Goal: Task Accomplishment & Management: Manage account settings

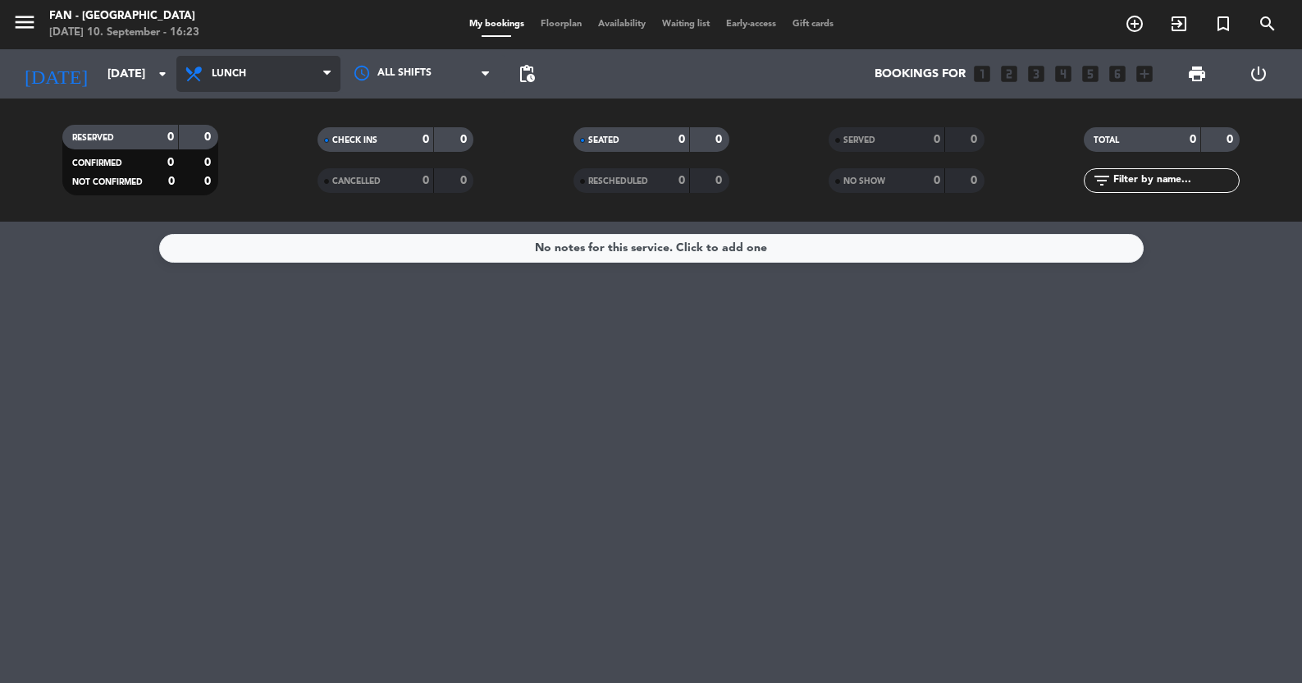
click at [240, 78] on span "Lunch" at bounding box center [229, 73] width 34 height 11
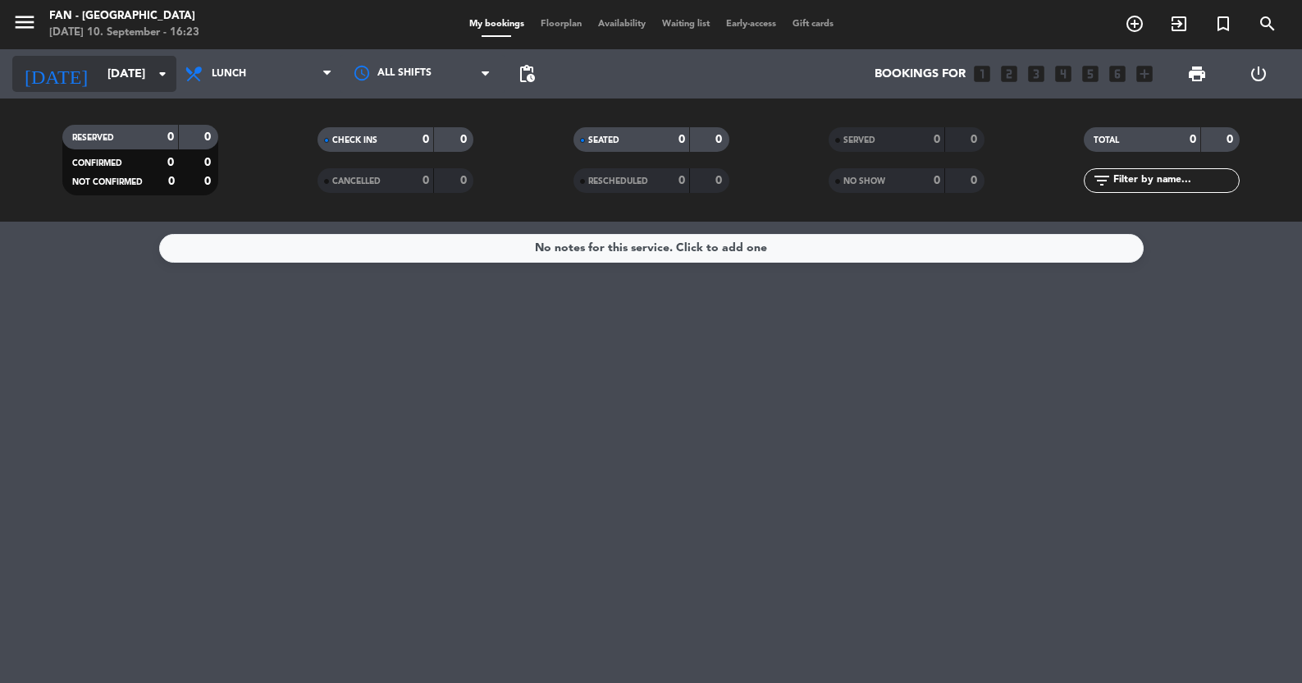
click at [134, 74] on input "[DATE]" at bounding box center [178, 74] width 158 height 30
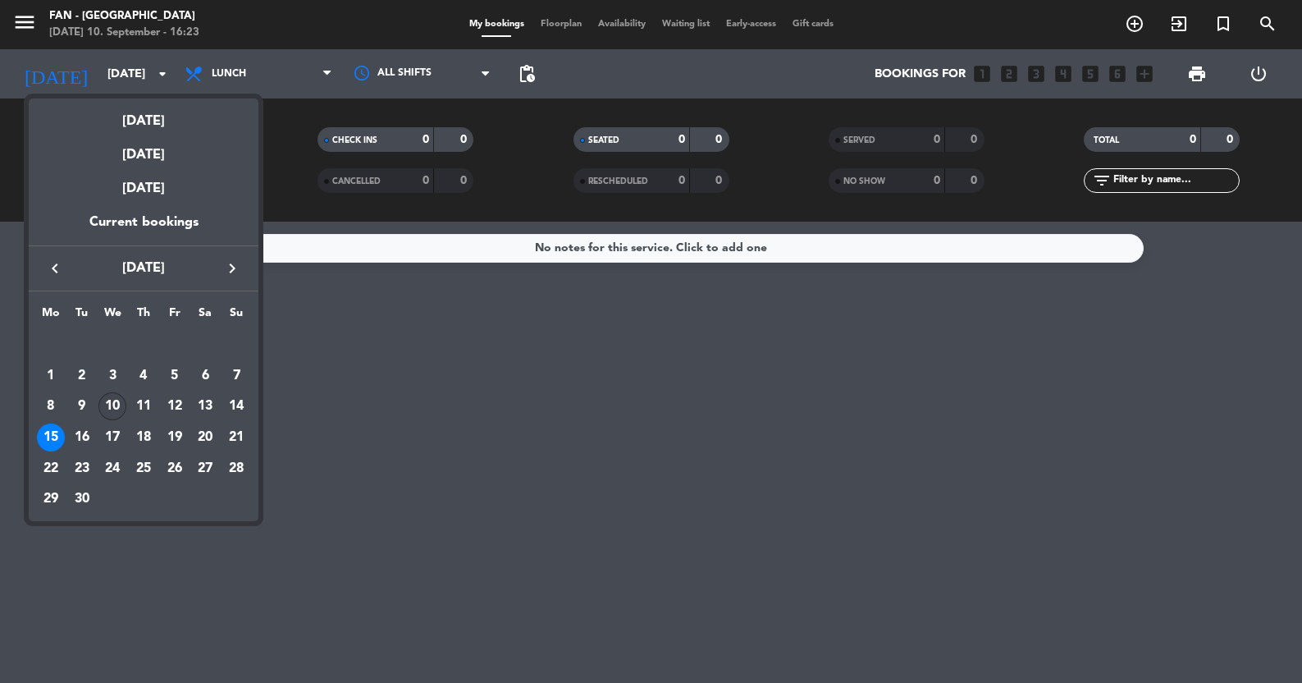
click at [118, 408] on div "10" at bounding box center [112, 406] width 28 height 28
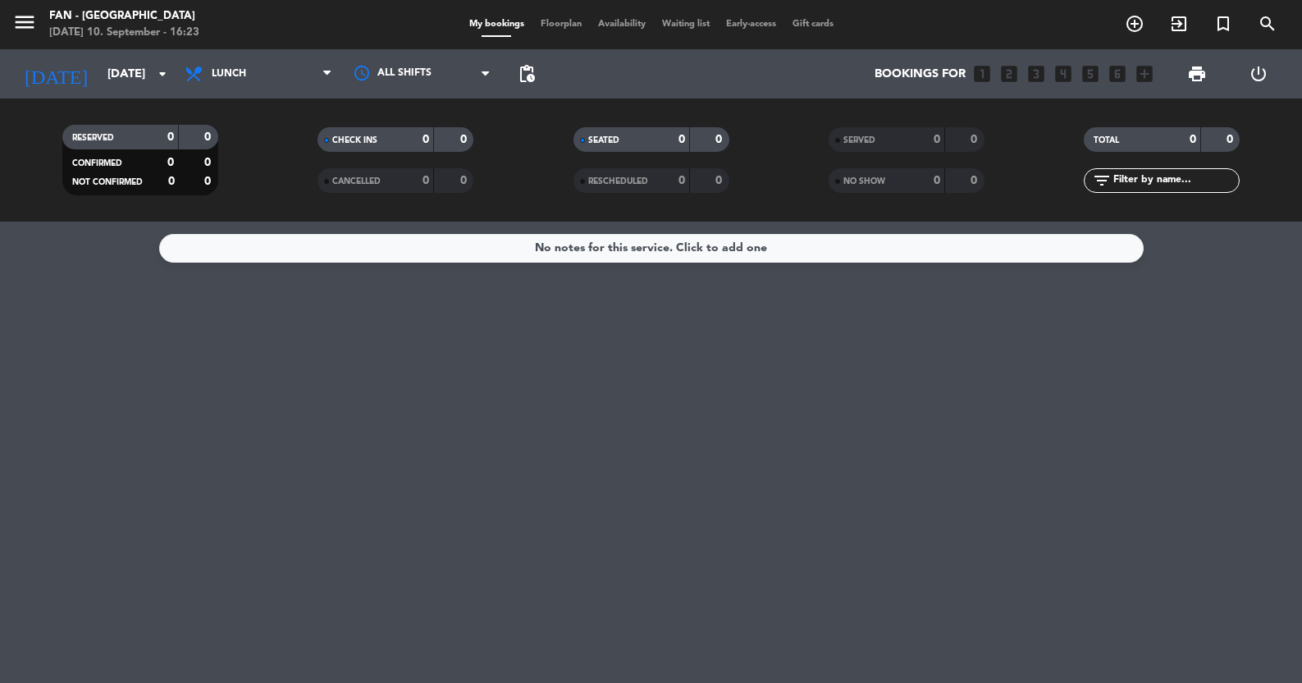
type input "[DATE]"
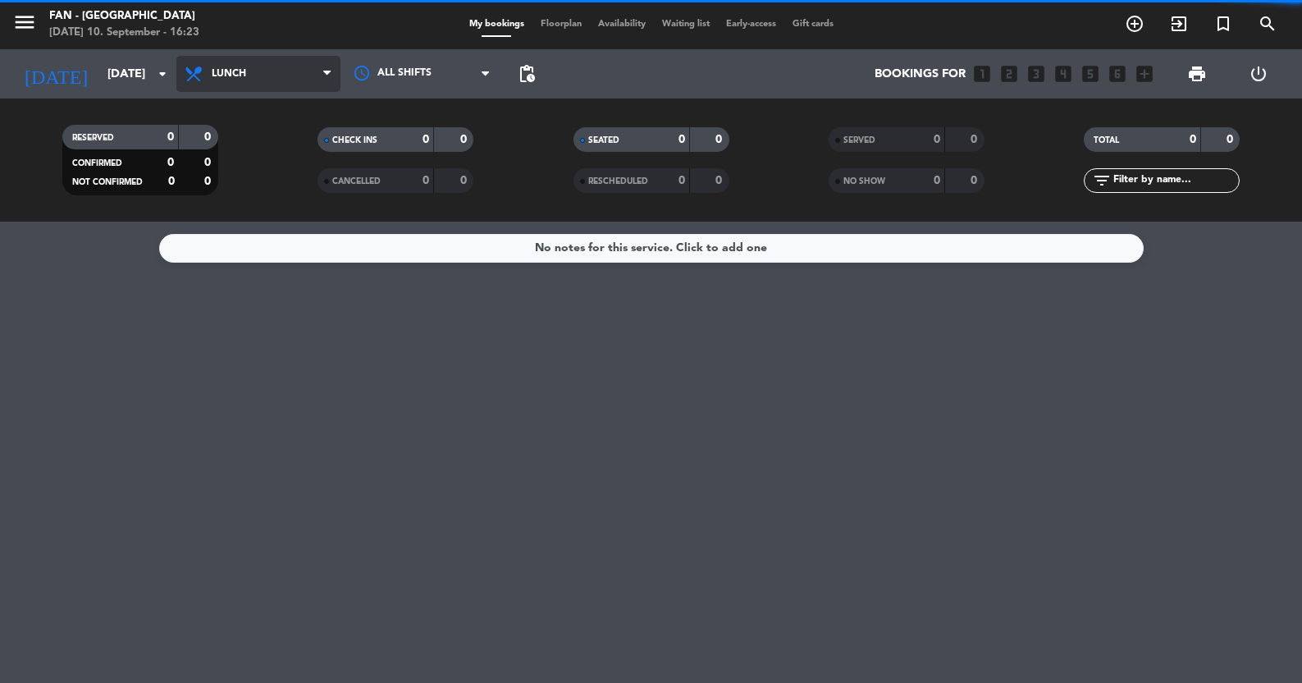
click at [221, 69] on span "Lunch" at bounding box center [229, 73] width 34 height 11
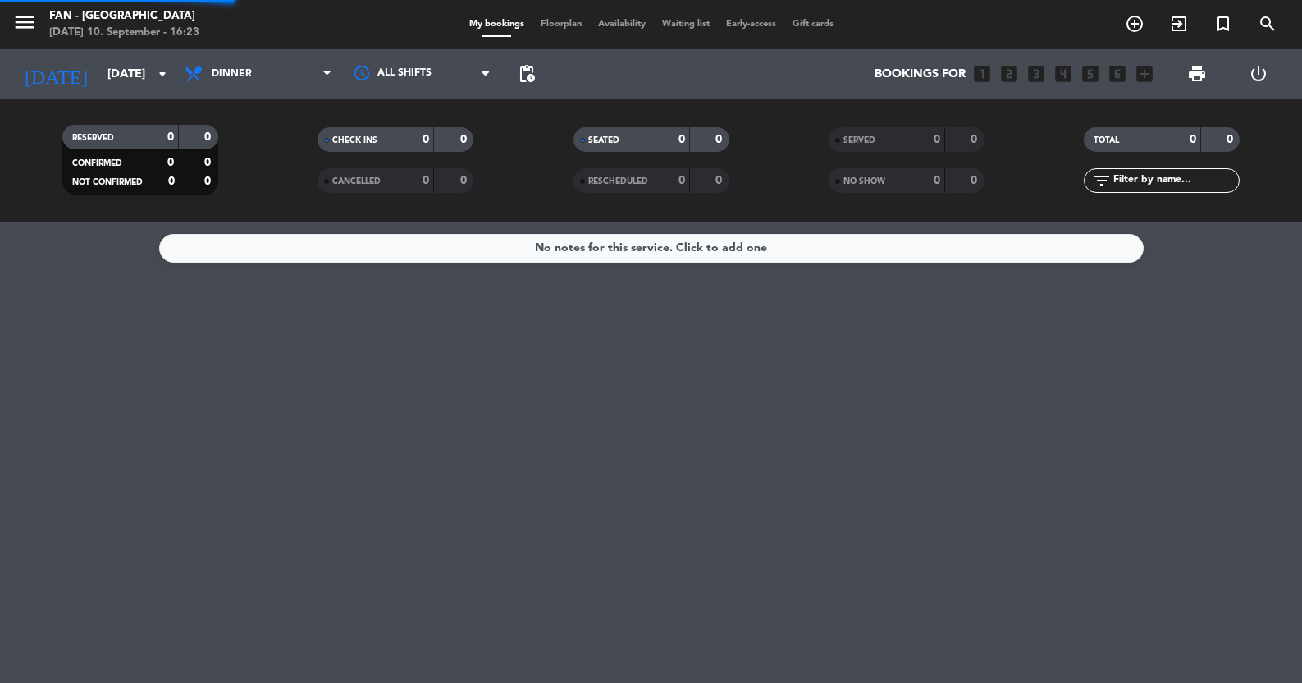
click at [229, 179] on div "menu Fan - [GEOGRAPHIC_DATA] [DATE] 10. September - 16:23 My bookings Floorplan…" at bounding box center [651, 111] width 1302 height 222
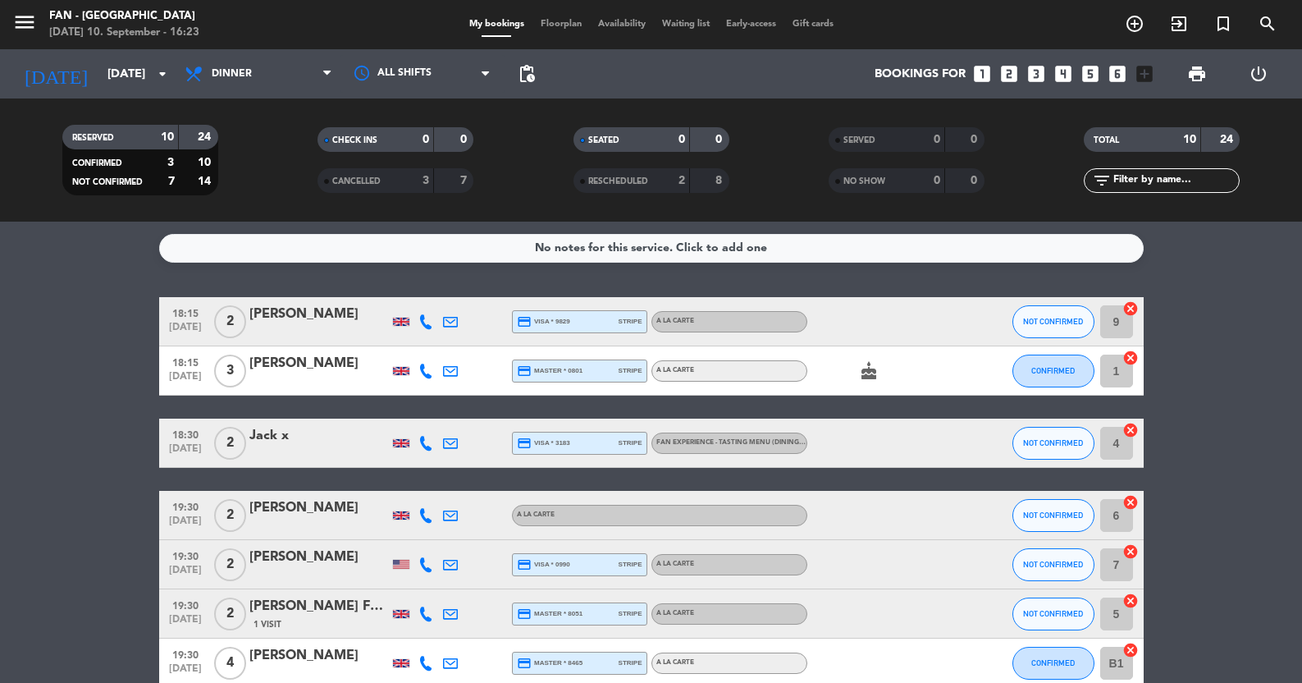
click at [544, 37] on div "menu Fan - [GEOGRAPHIC_DATA] [DATE] 10. September - 16:23 My bookings Floorplan…" at bounding box center [651, 24] width 1302 height 49
click at [557, 28] on span "Floorplan" at bounding box center [561, 24] width 57 height 9
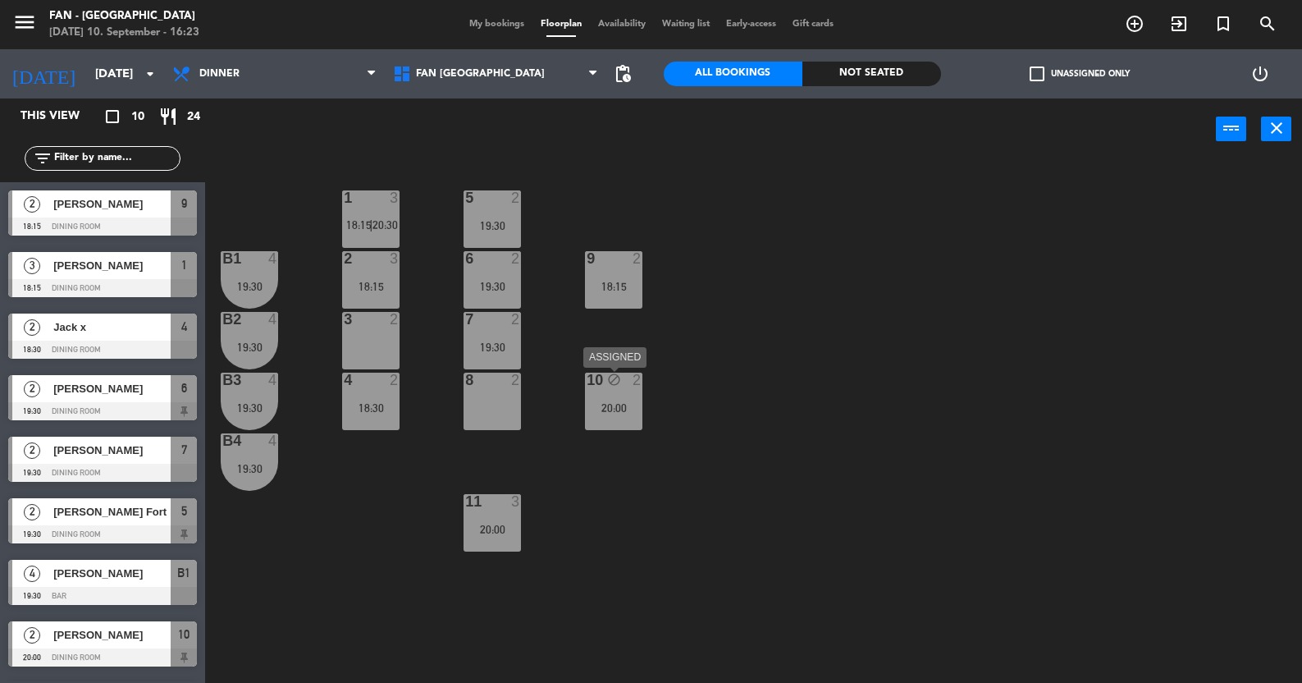
click at [624, 409] on div "20:00" at bounding box center [613, 407] width 57 height 11
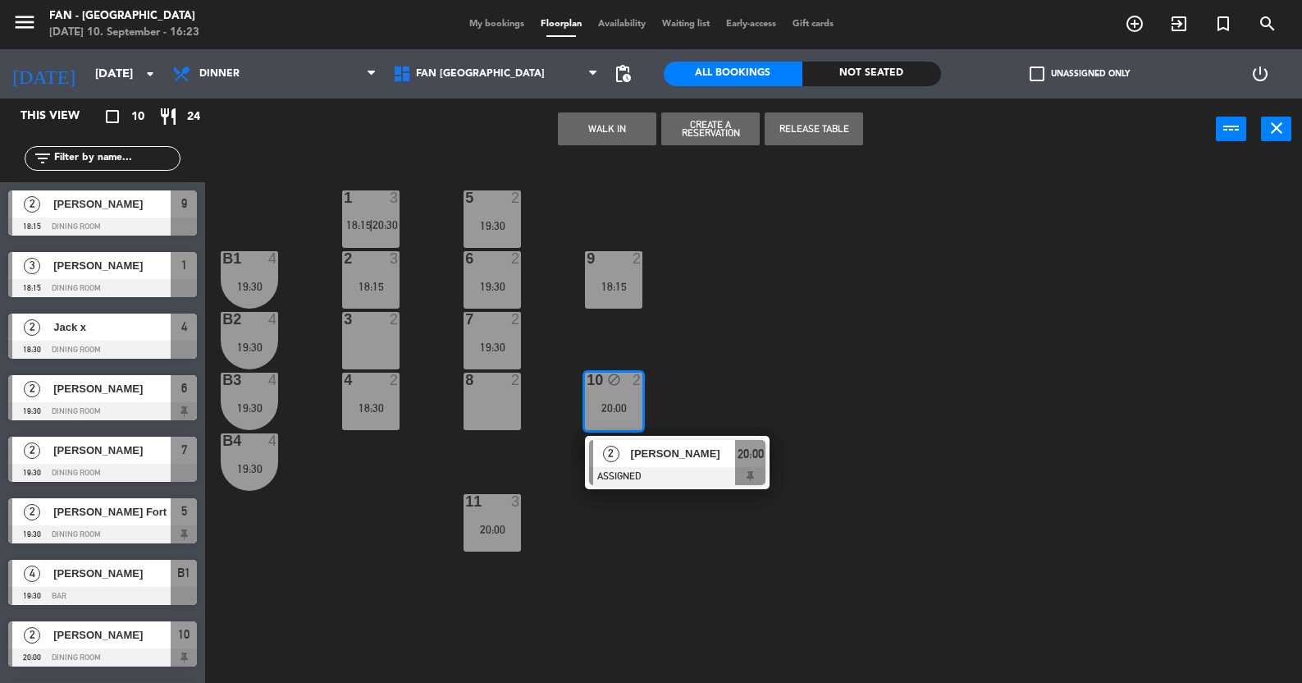
click at [693, 368] on div "1 3 18:15 | 20:30 5 2 19:30 B1 4 19:30 2 3 18:15 9 2 18:15 6 2 19:30 B2 4 19:30…" at bounding box center [760, 423] width 1084 height 523
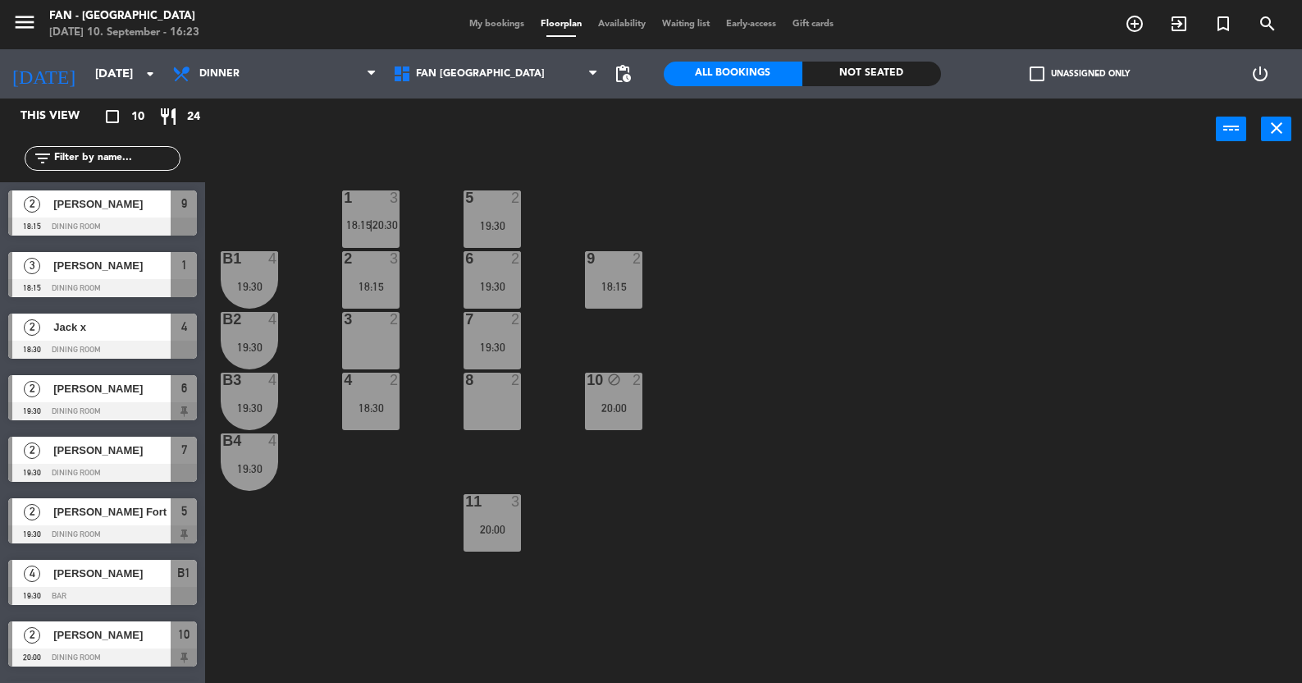
click at [100, 322] on span "Jack x" at bounding box center [111, 326] width 117 height 17
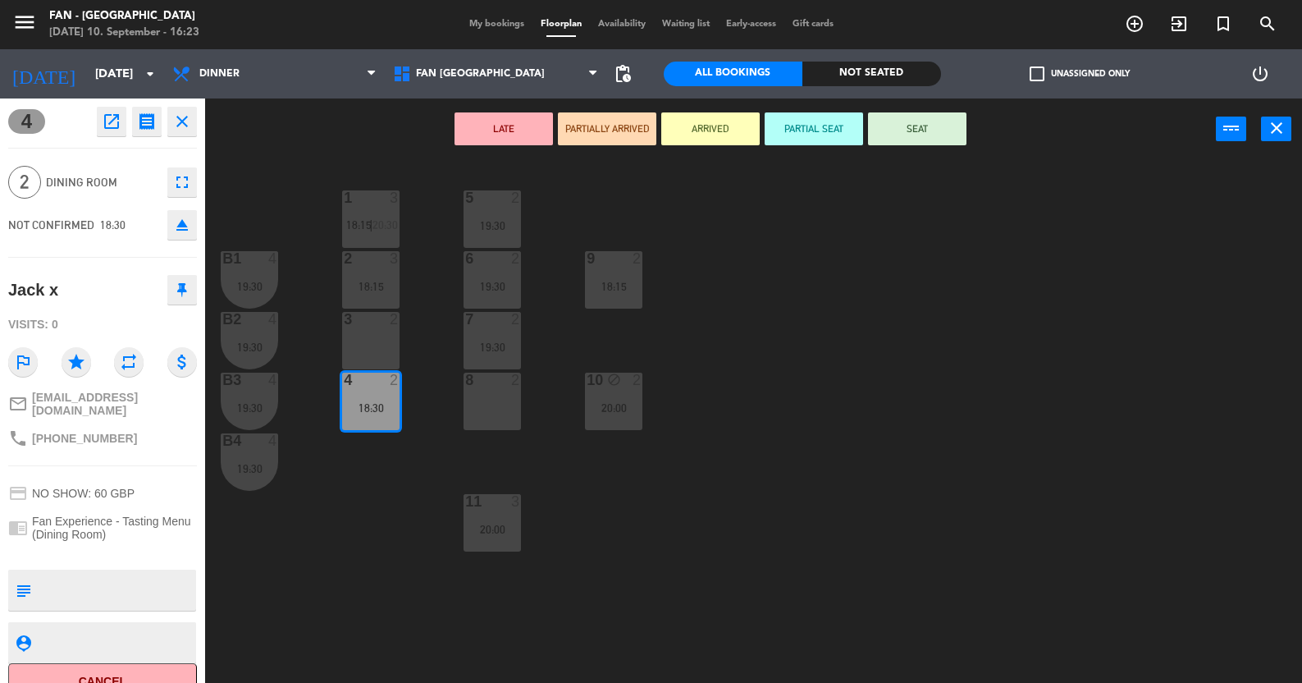
click at [670, 519] on div "1 3 18:15 | 20:30 5 2 19:30 B1 4 19:30 2 3 18:15 9 2 18:15 6 2 19:30 B2 4 19:30…" at bounding box center [760, 423] width 1084 height 523
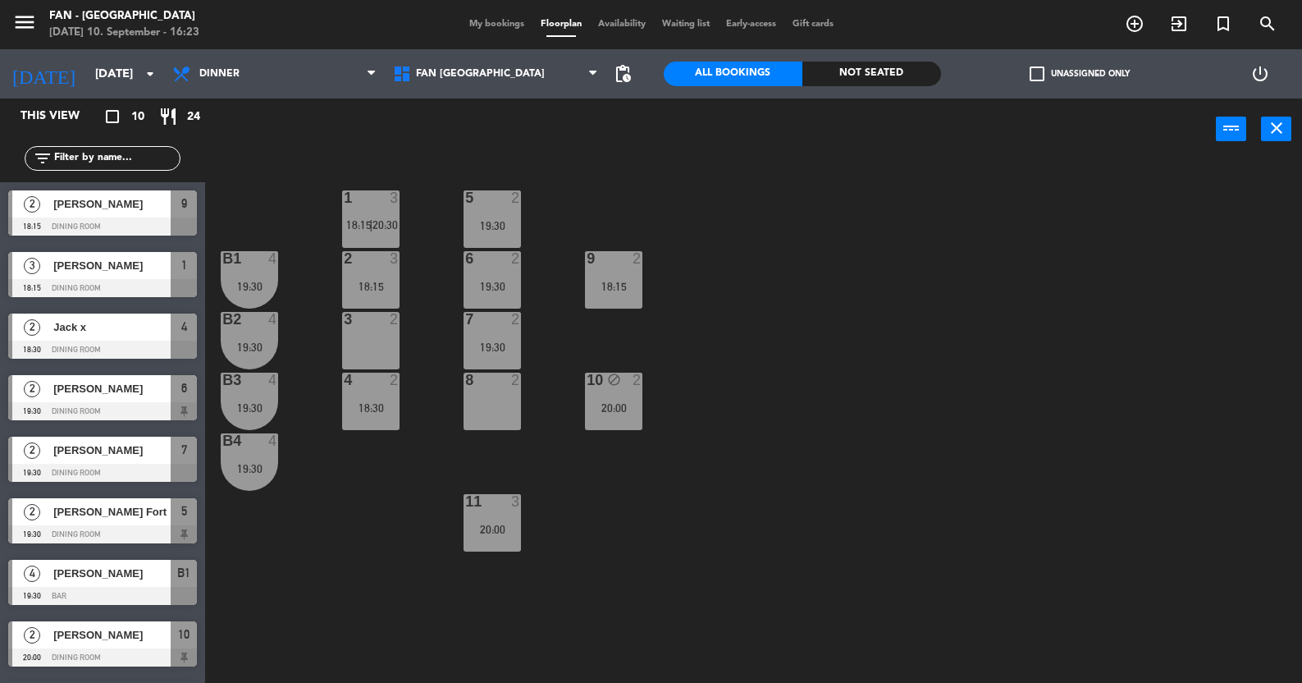
click at [359, 404] on div "18:30" at bounding box center [370, 407] width 57 height 11
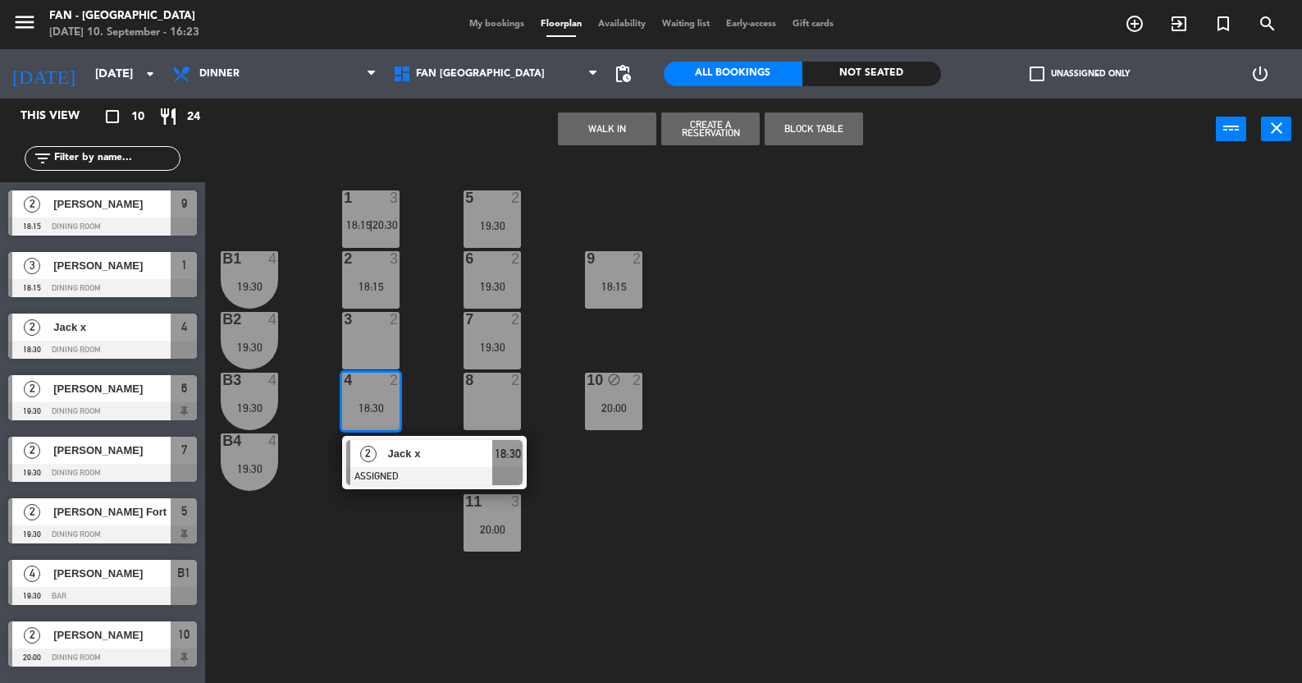
click at [664, 476] on div "1 3 18:15 | 20:30 5 2 19:30 B1 4 19:30 2 3 18:15 9 2 18:15 6 2 19:30 B2 4 19:30…" at bounding box center [760, 423] width 1084 height 523
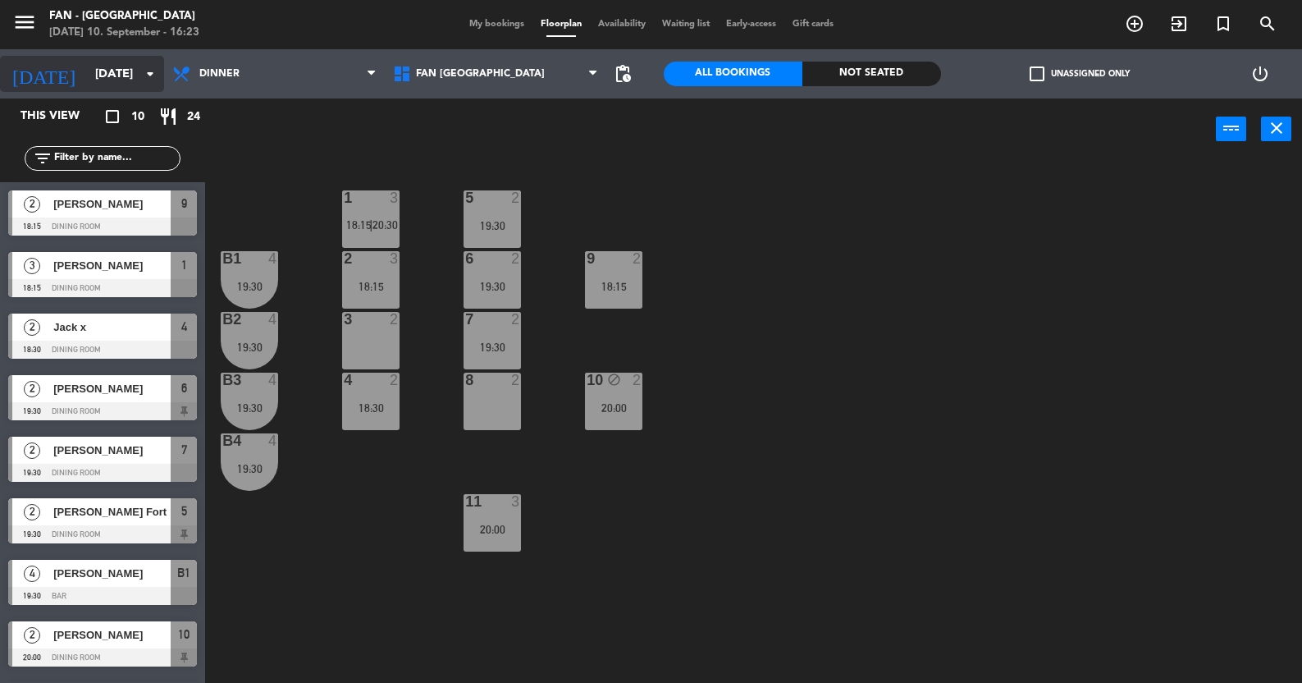
click at [118, 70] on input "[DATE]" at bounding box center [166, 74] width 158 height 30
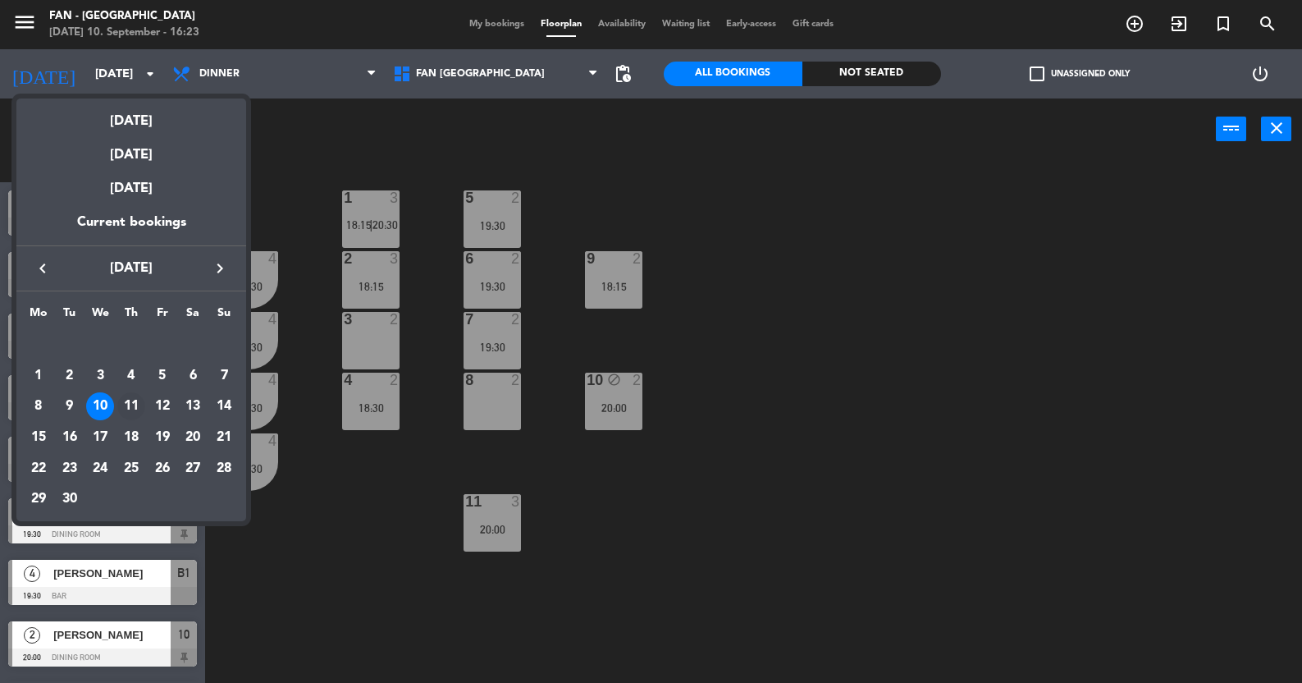
click at [134, 402] on div "11" at bounding box center [131, 406] width 28 height 28
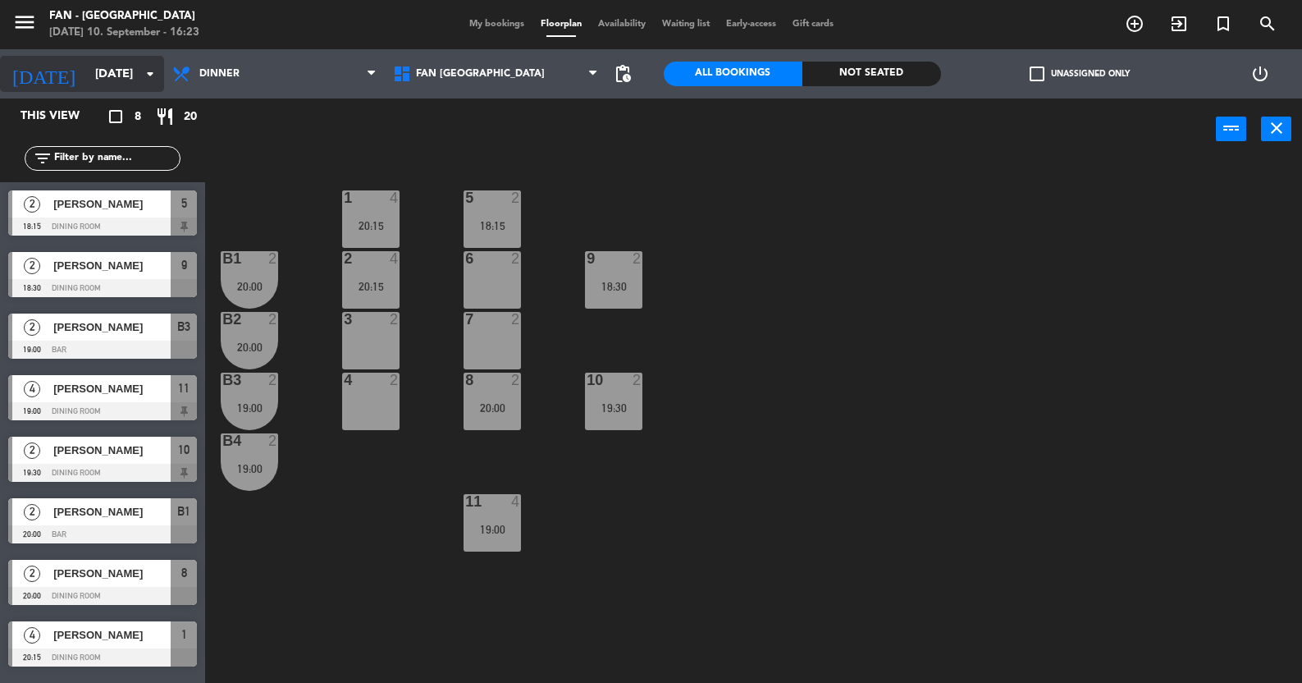
click at [90, 70] on input "[DATE]" at bounding box center [166, 74] width 158 height 30
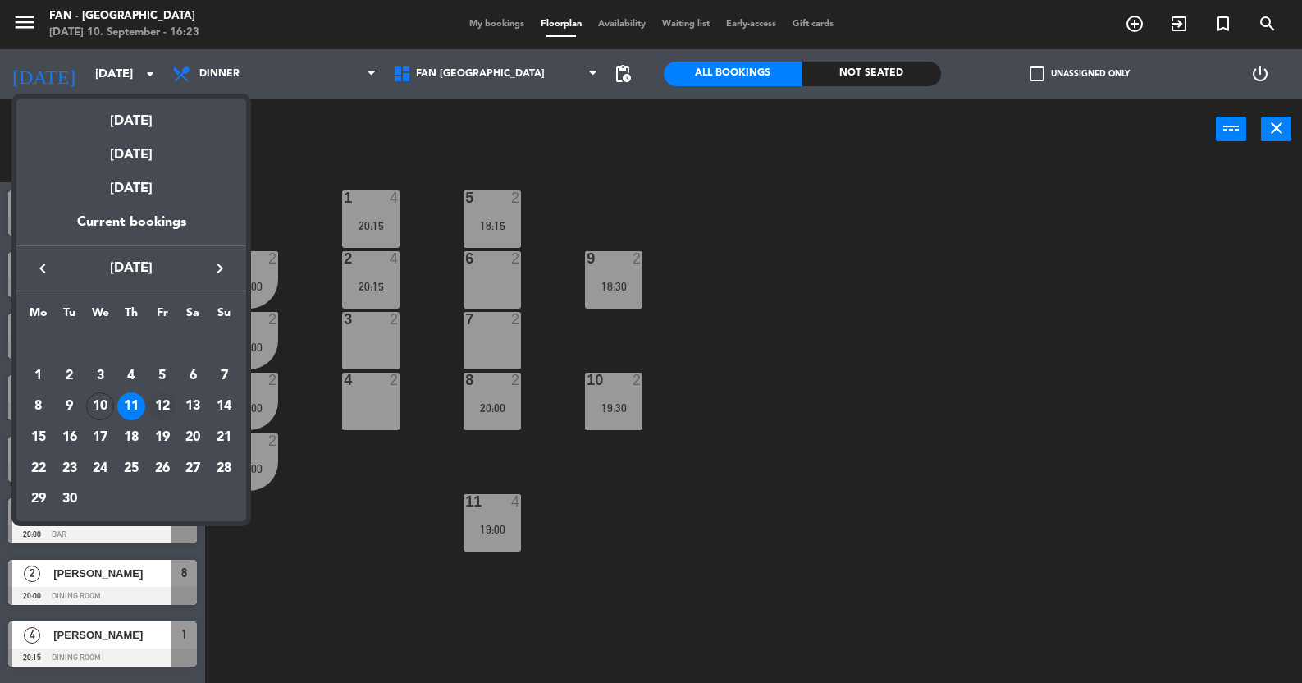
click at [167, 406] on div "12" at bounding box center [163, 406] width 28 height 28
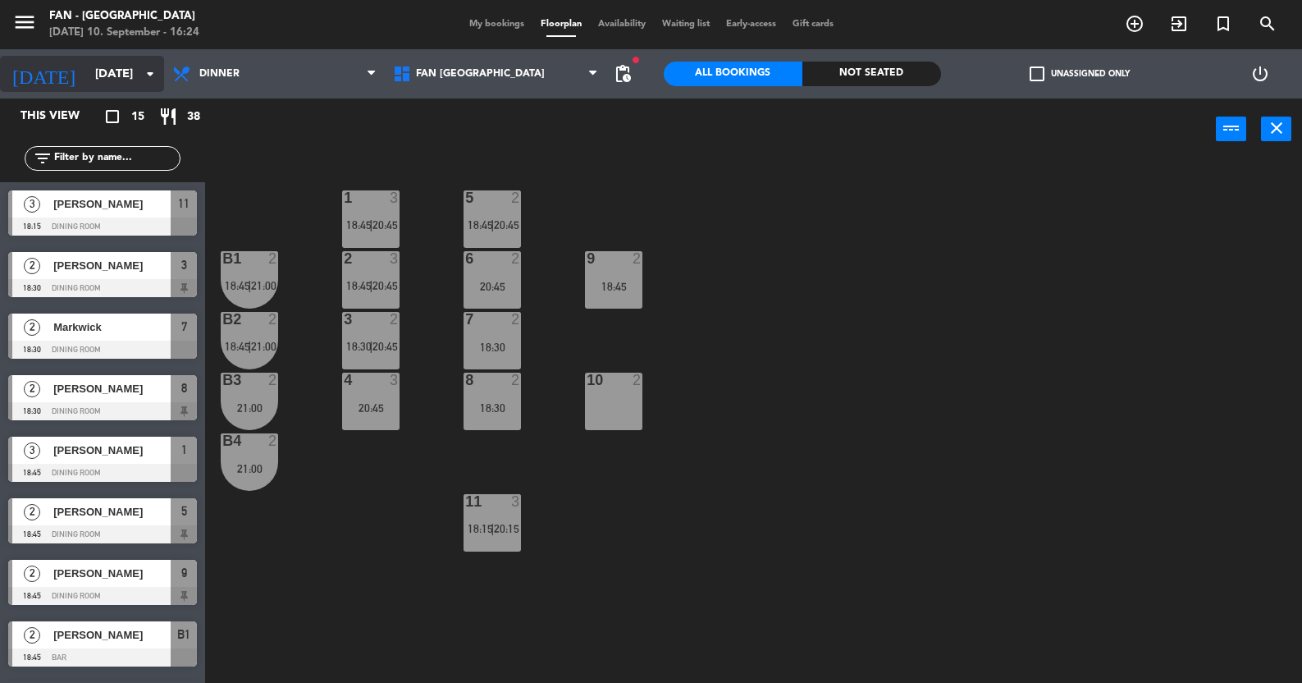
click at [87, 75] on input "[DATE]" at bounding box center [166, 74] width 158 height 30
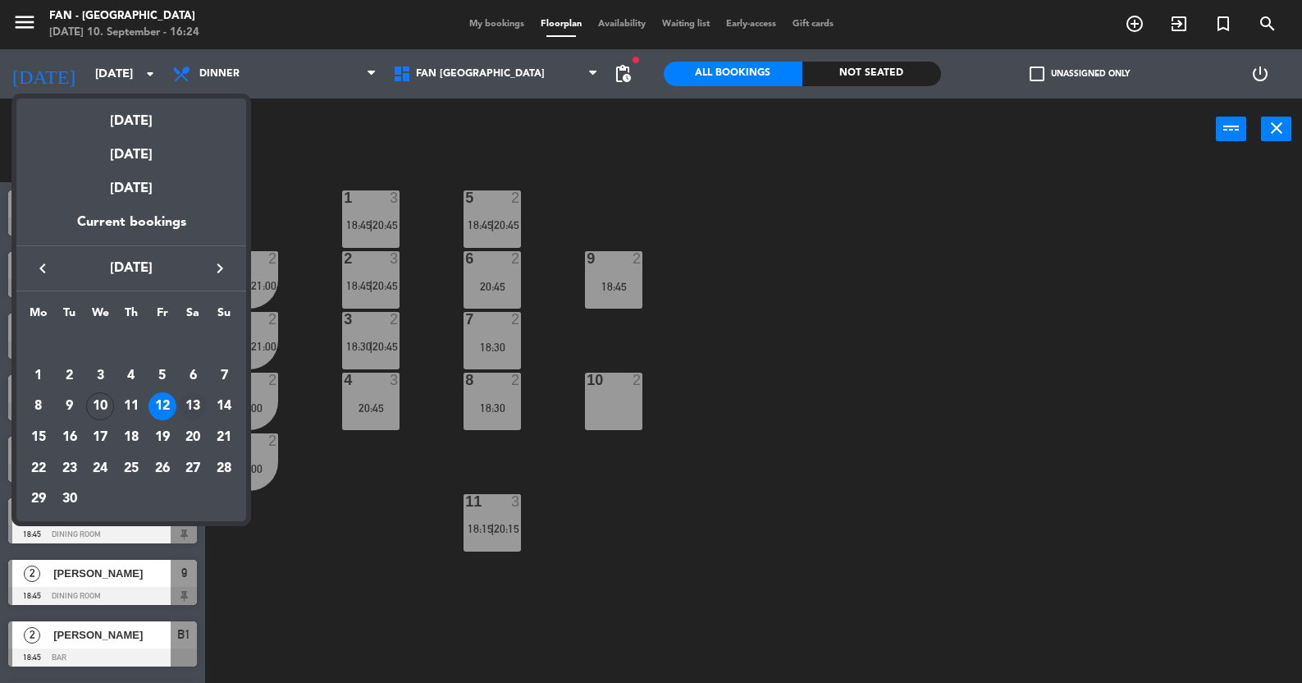
click at [193, 394] on div "13" at bounding box center [193, 406] width 28 height 28
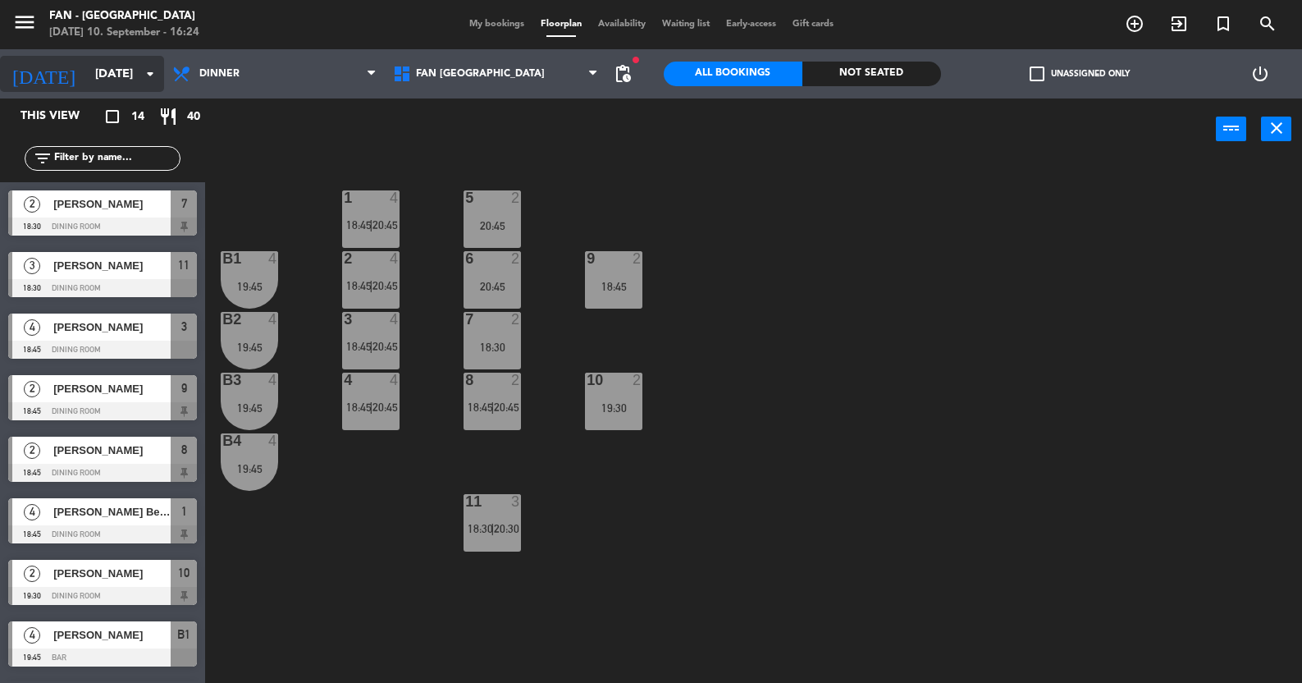
click at [87, 59] on input "[DATE]" at bounding box center [166, 74] width 158 height 30
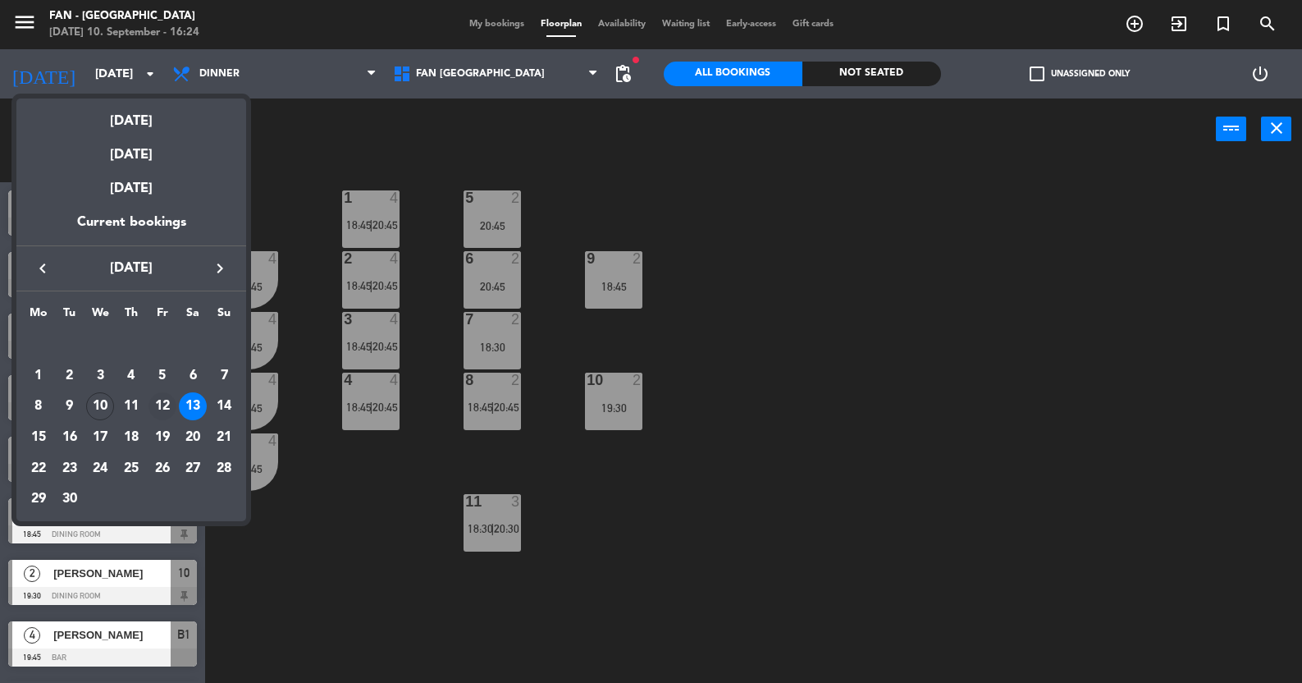
click at [164, 412] on div "12" at bounding box center [163, 406] width 28 height 28
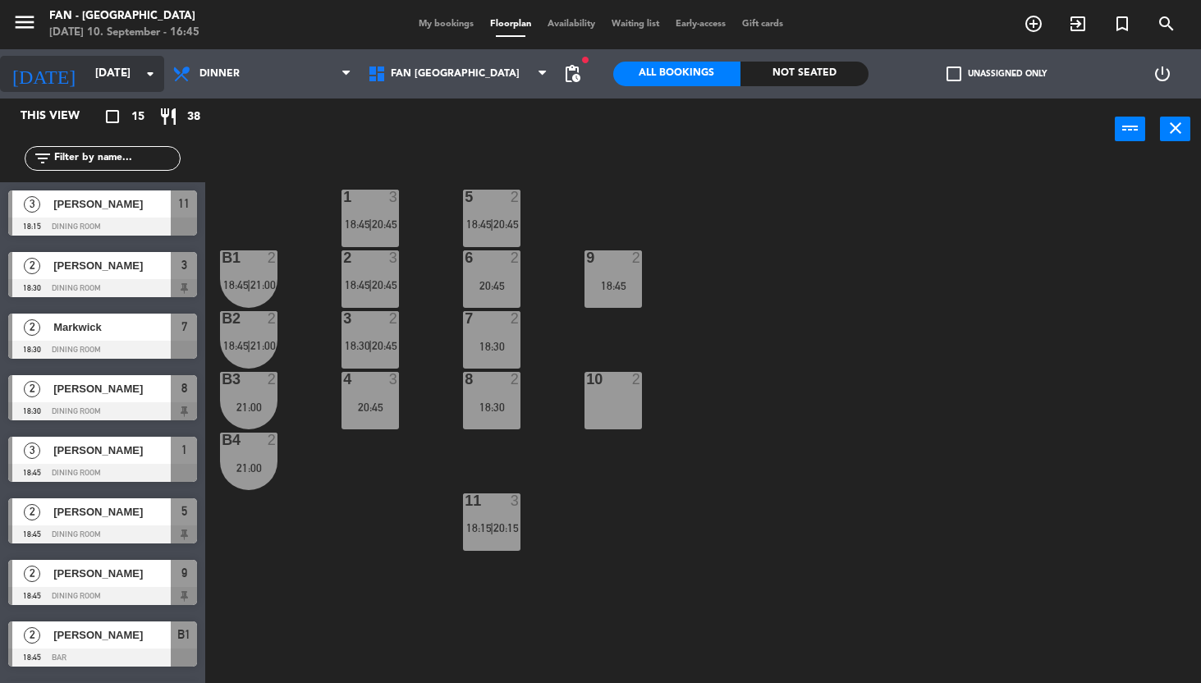
click at [100, 65] on input "[DATE]" at bounding box center [160, 74] width 146 height 30
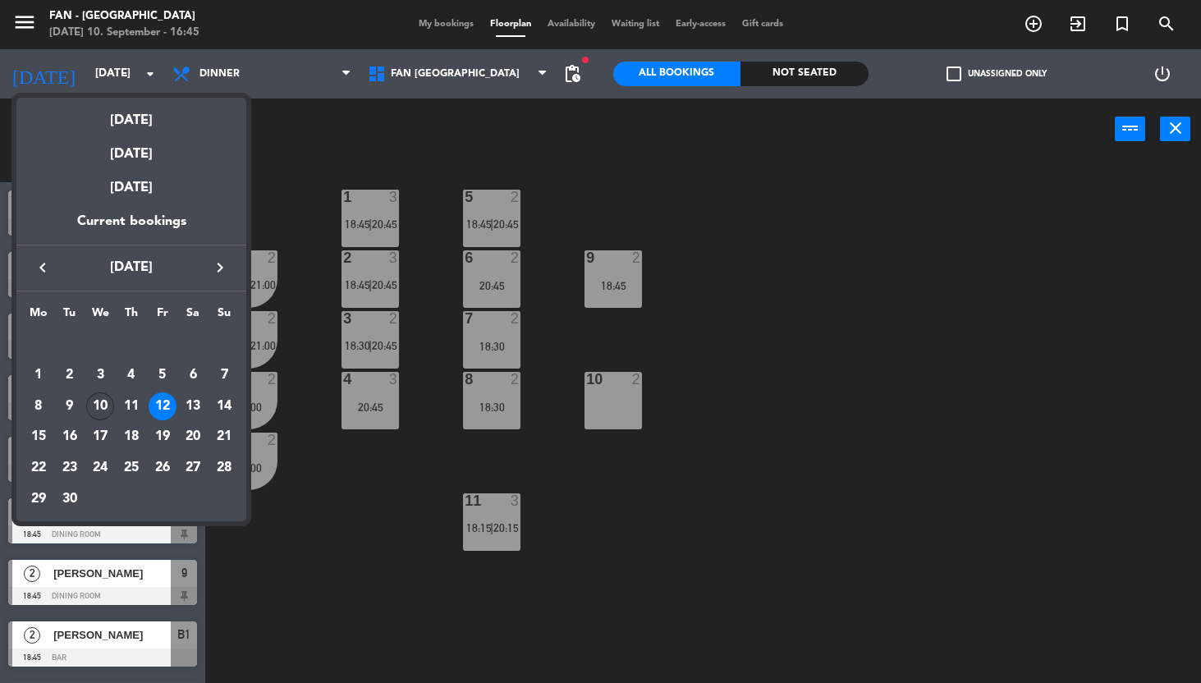
click at [100, 409] on div "10" at bounding box center [100, 406] width 28 height 28
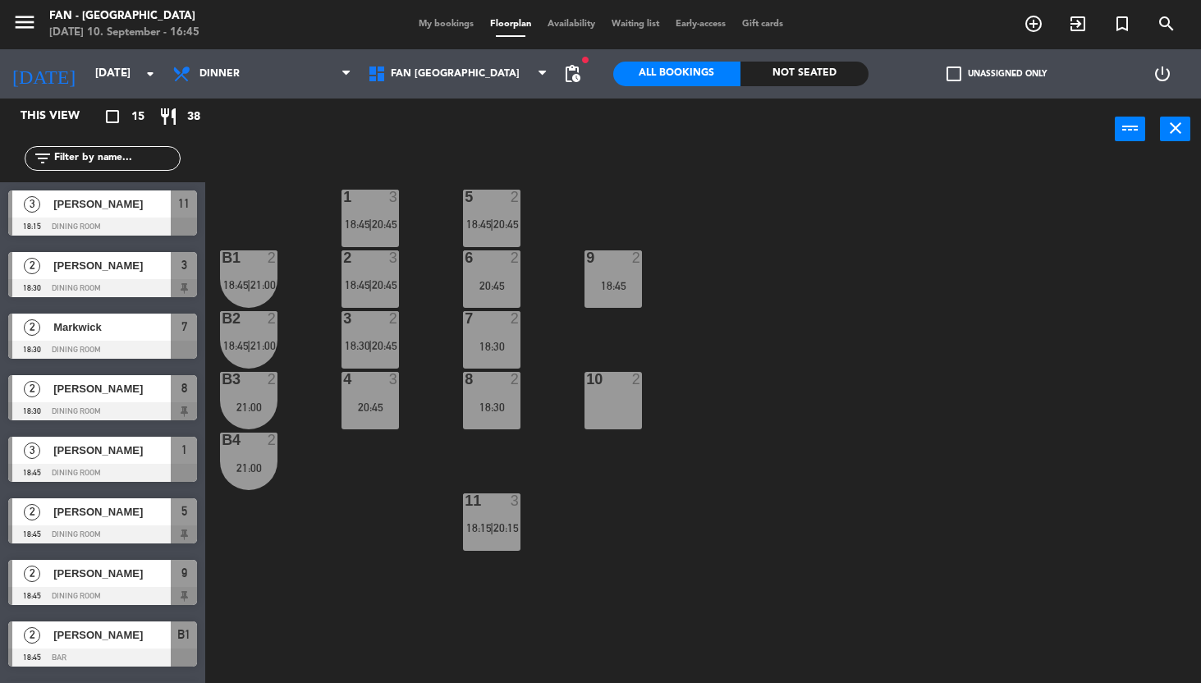
type input "[DATE]"
click at [111, 403] on div at bounding box center [102, 411] width 189 height 18
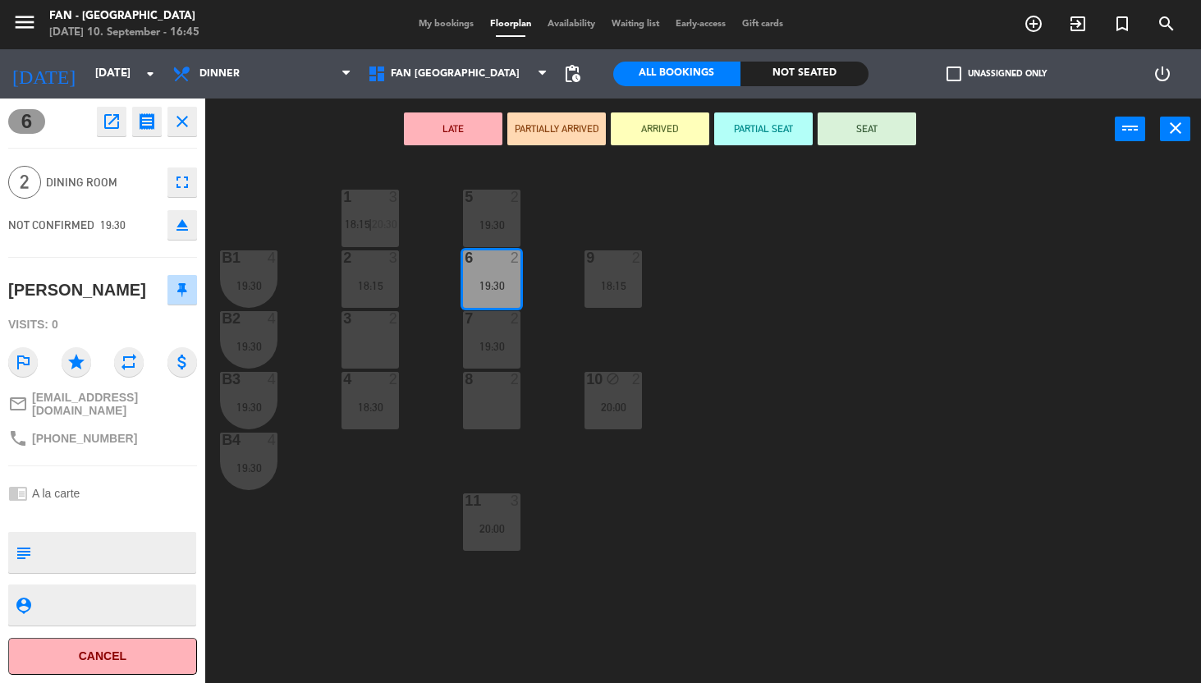
click at [309, 547] on div "1 3 18:15 | 20:30 5 2 19:30 B1 4 19:30 2 3 18:15 9 2 18:15 6 2 19:30 B2 4 19:30…" at bounding box center [708, 422] width 983 height 523
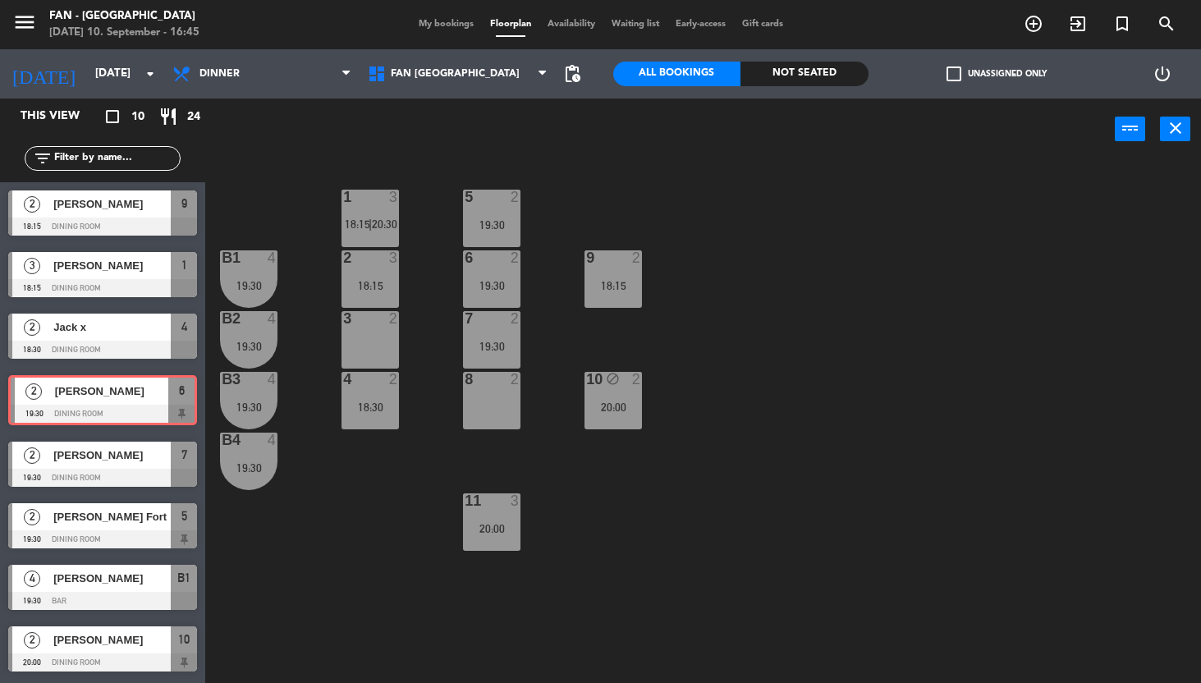
click at [80, 390] on div "2 [PERSON_NAME] 19:30 Dining Room 6 2 [PERSON_NAME] 19:30 Dining Room 6" at bounding box center [102, 400] width 205 height 66
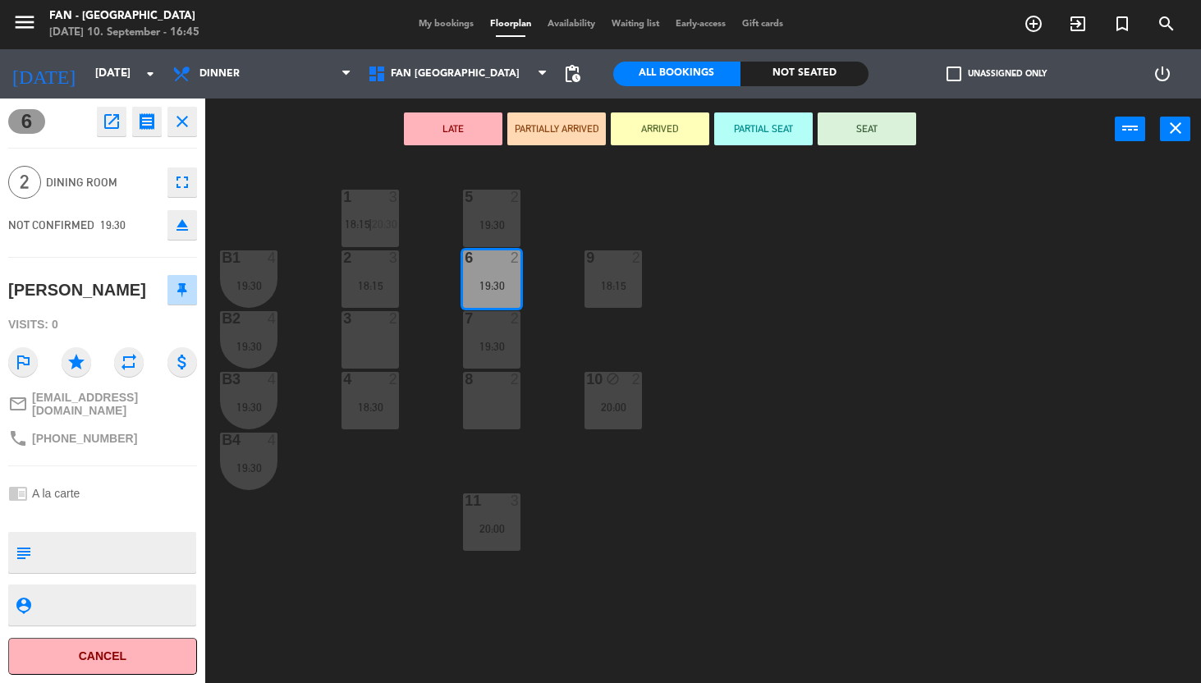
click at [187, 127] on icon "close" at bounding box center [182, 122] width 20 height 20
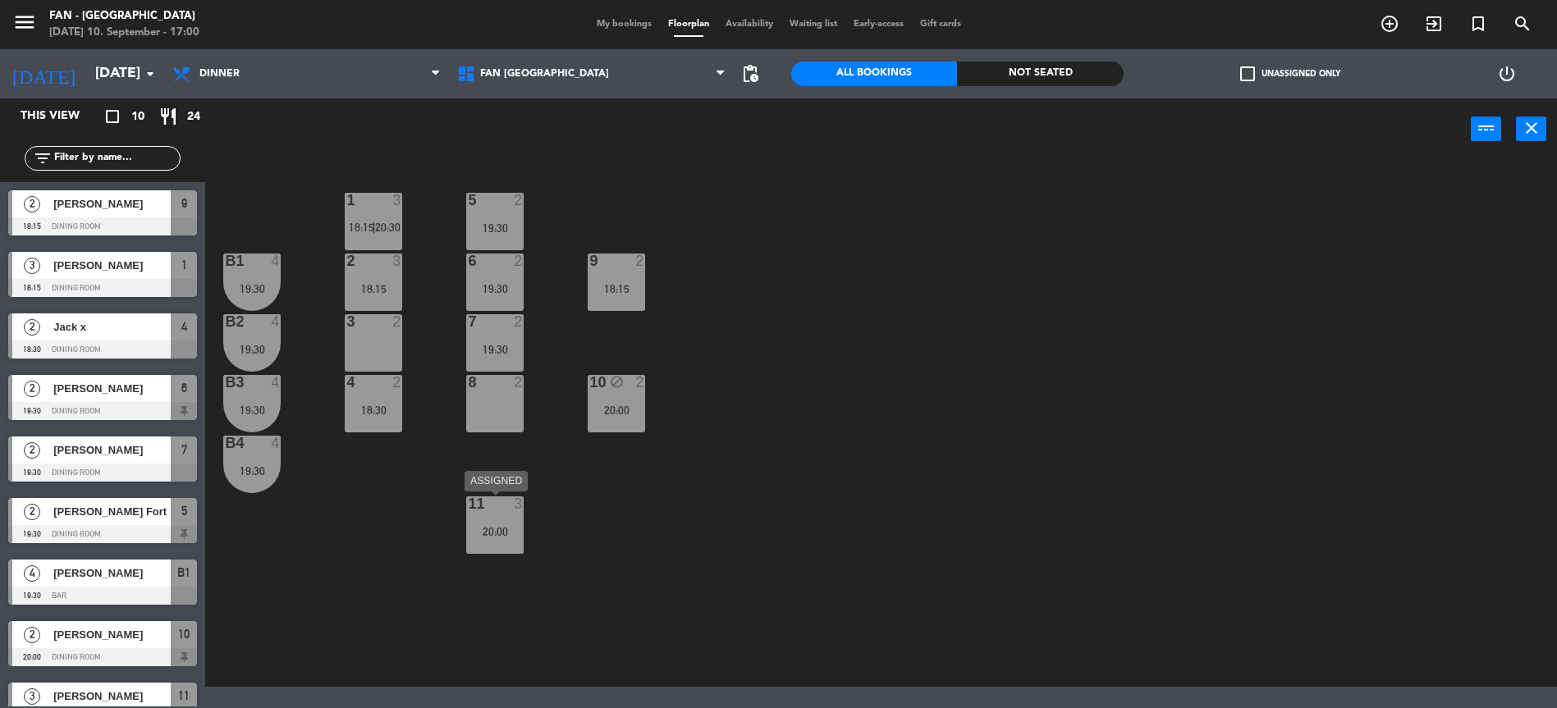
click at [496, 515] on div "11 3 20:00" at bounding box center [494, 525] width 57 height 57
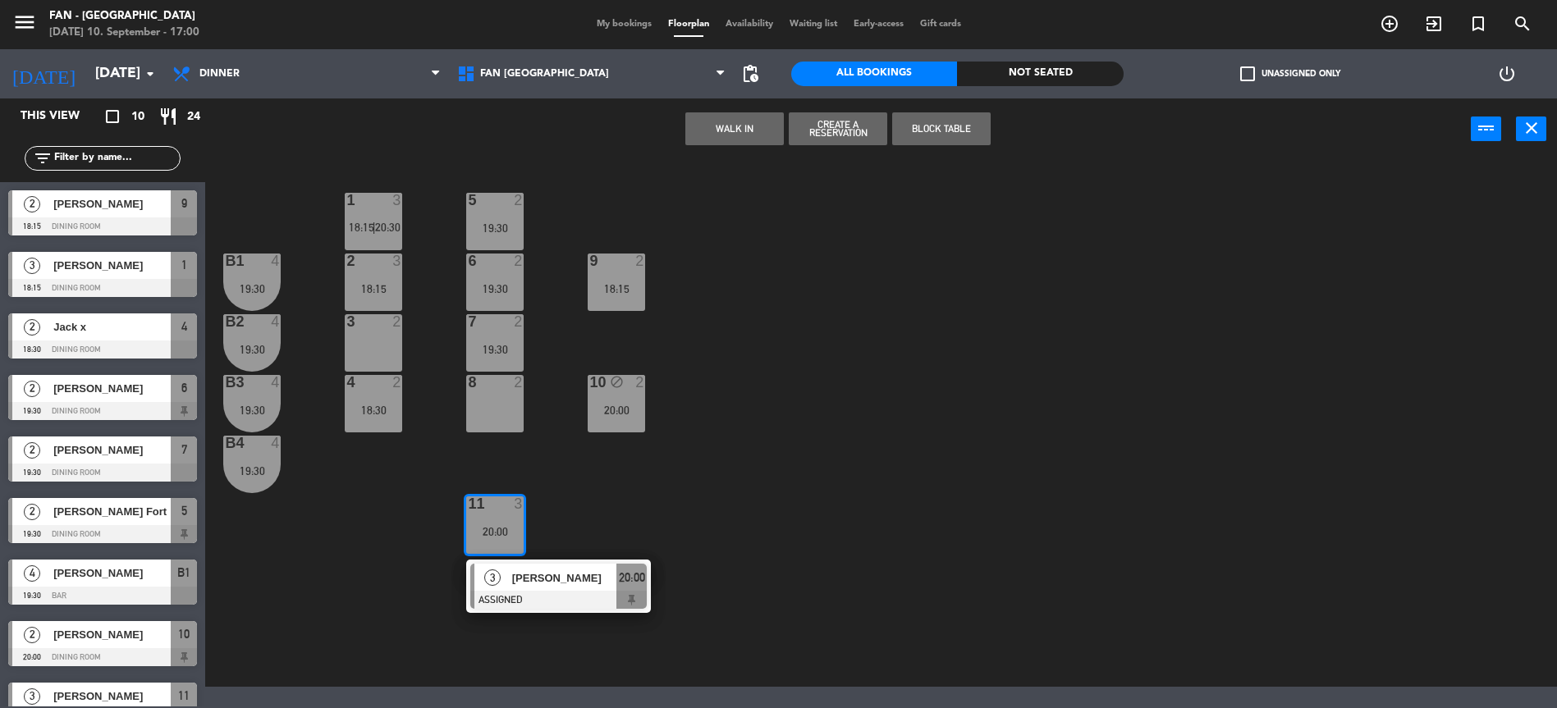
click at [574, 499] on div "1 3 18:15 | 20:30 5 2 19:30 B1 4 19:30 2 3 18:15 9 2 18:15 6 2 19:30 B2 4 19:30…" at bounding box center [889, 425] width 1336 height 523
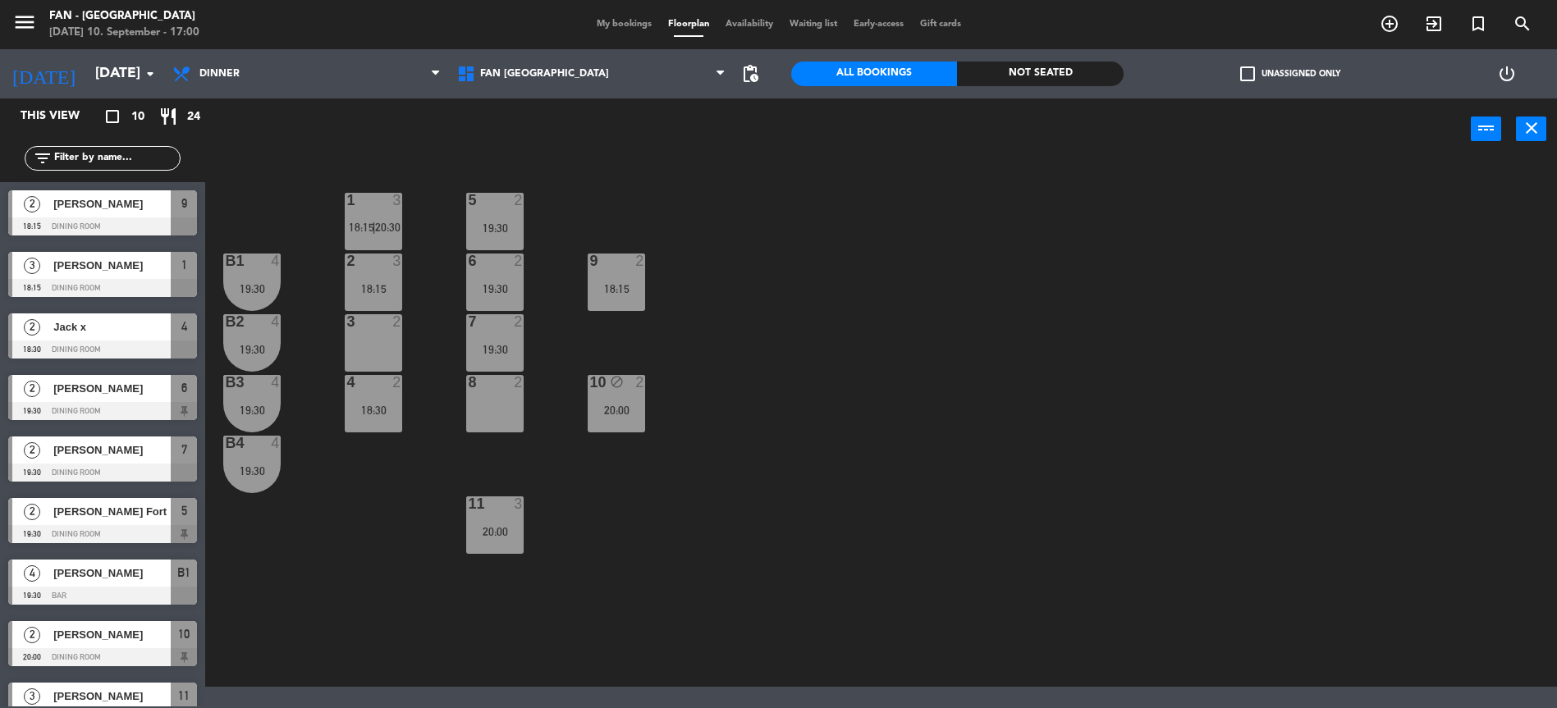
click at [378, 272] on div "2 3 18:15" at bounding box center [373, 282] width 57 height 57
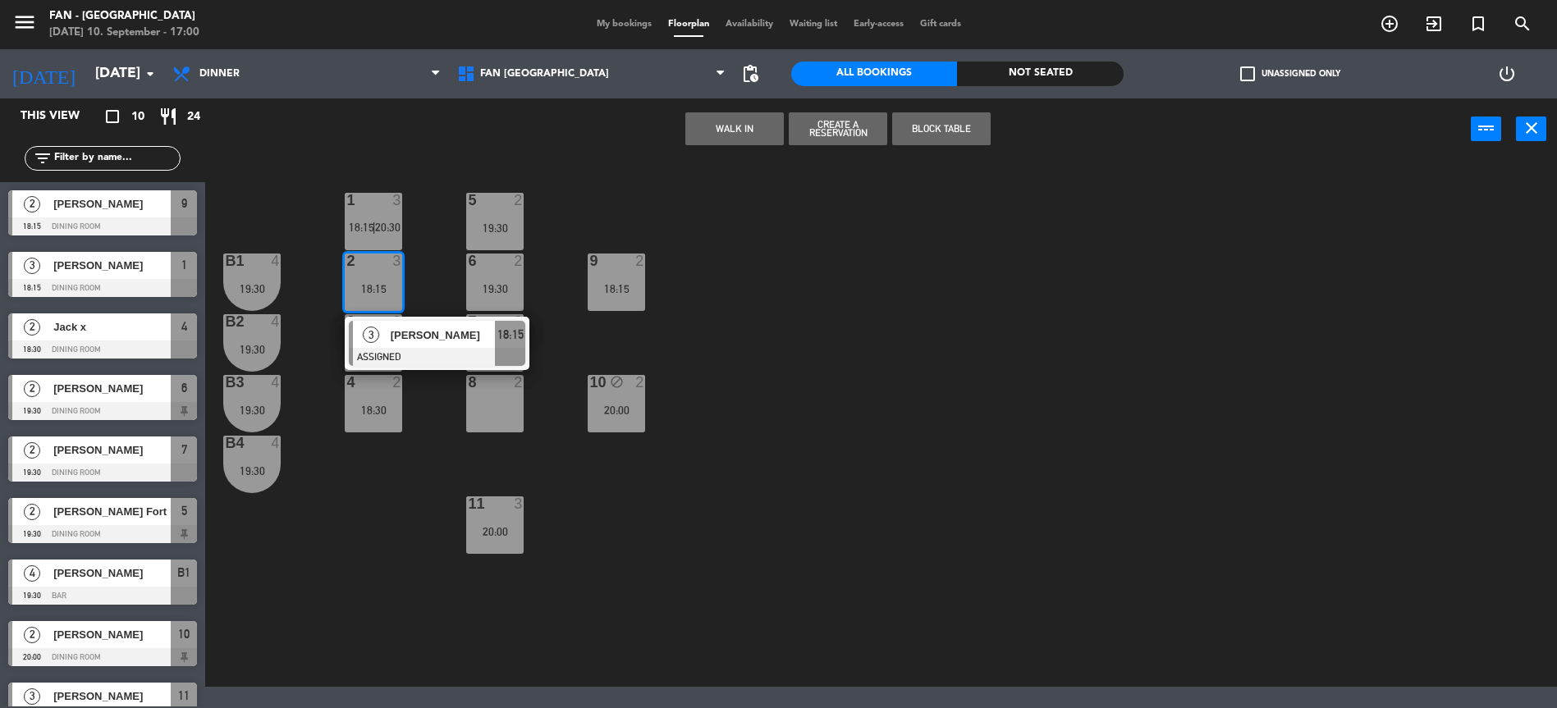
click at [555, 229] on div "1 3 18:15 | 20:30 5 2 19:30 B1 4 19:30 2 3 18:15 3 [PERSON_NAME] ASSIGNED 18:15…" at bounding box center [889, 425] width 1336 height 523
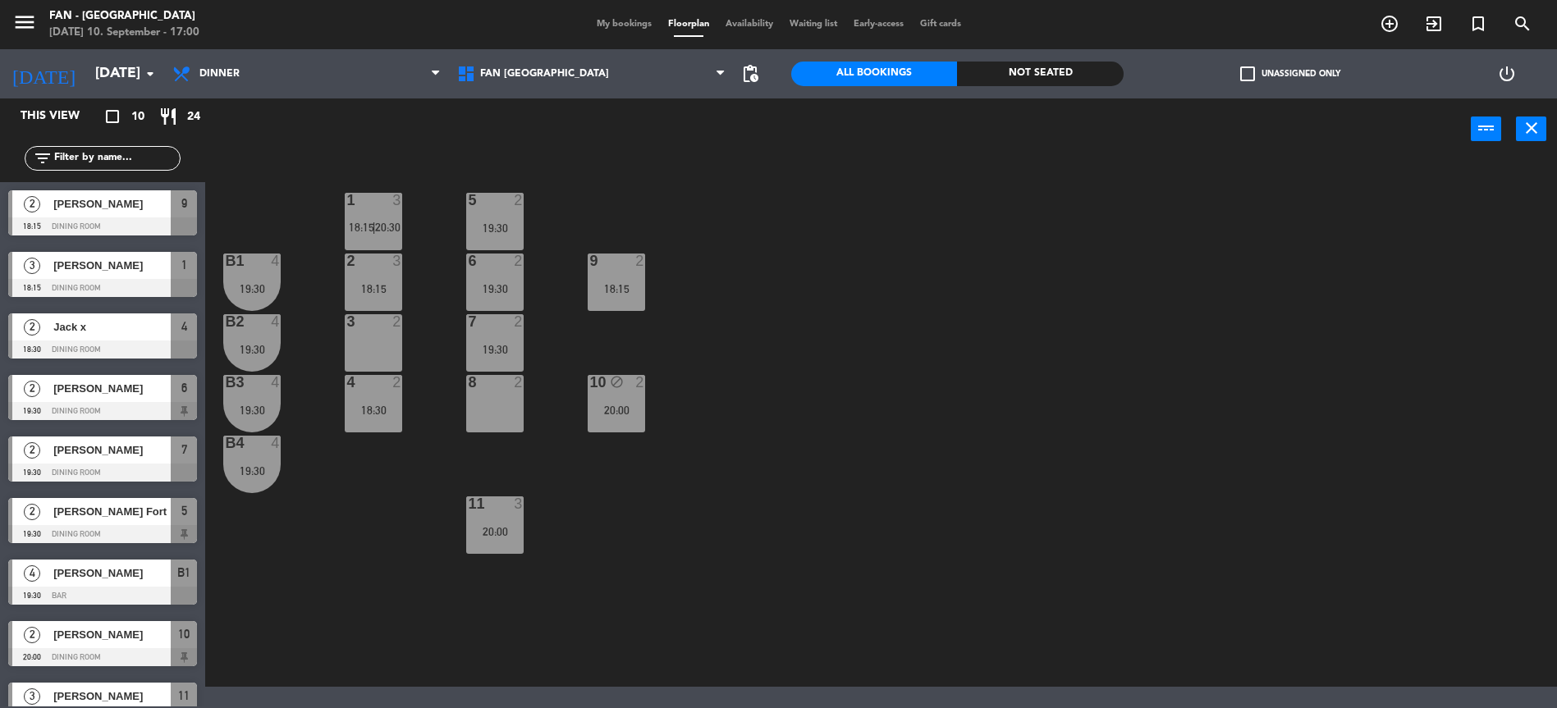
click at [488, 275] on div "6 2 19:30" at bounding box center [494, 282] width 57 height 57
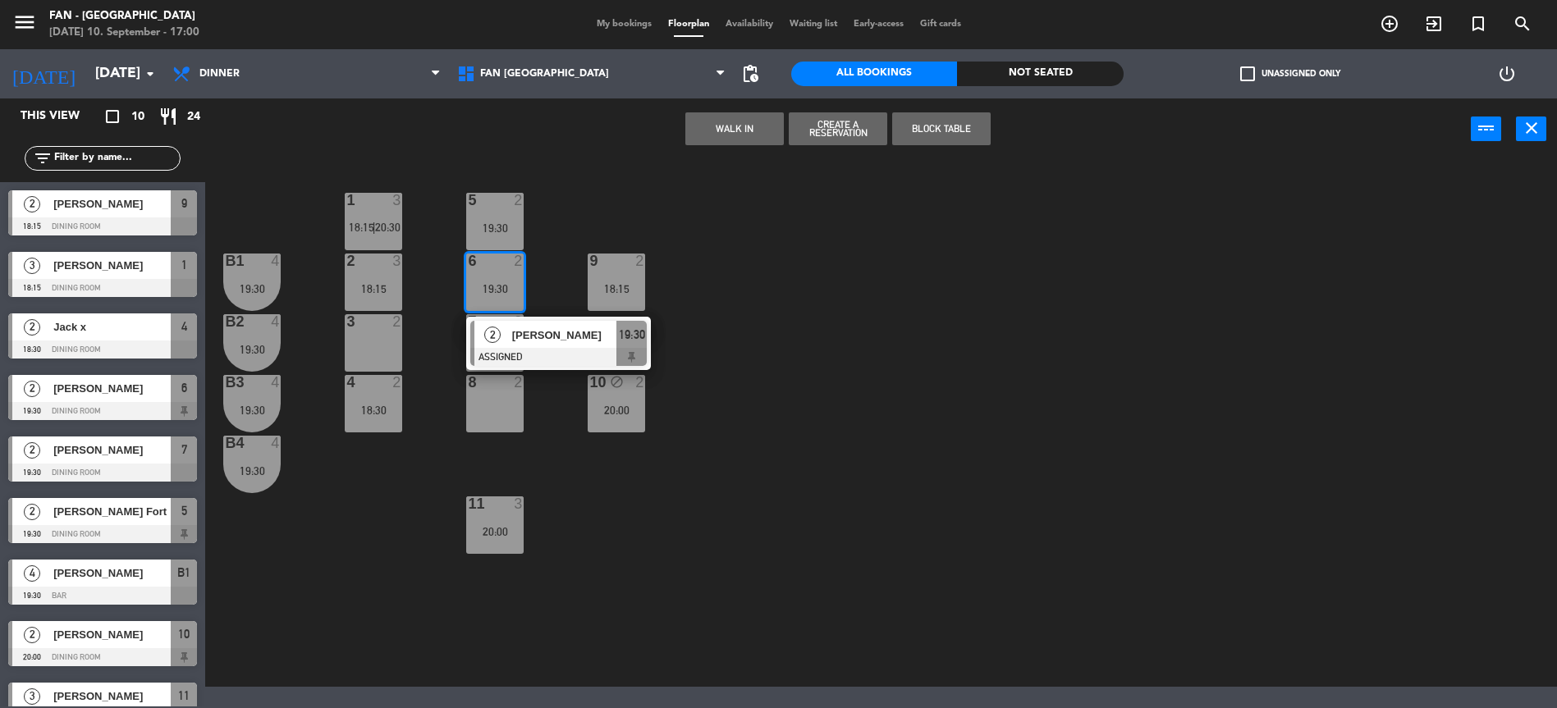
click at [533, 336] on span "[PERSON_NAME]" at bounding box center [564, 335] width 105 height 17
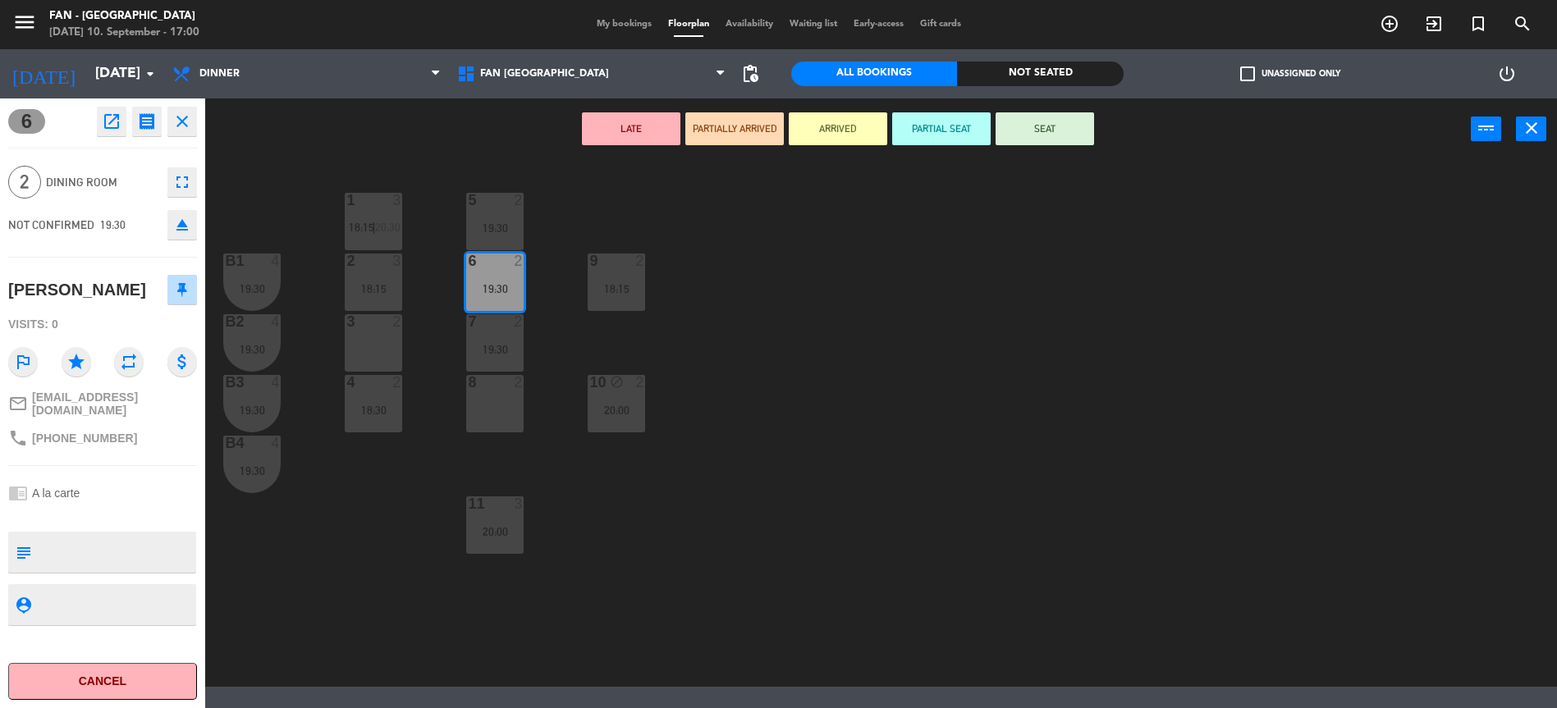
click at [106, 127] on icon "open_in_new" at bounding box center [112, 122] width 20 height 20
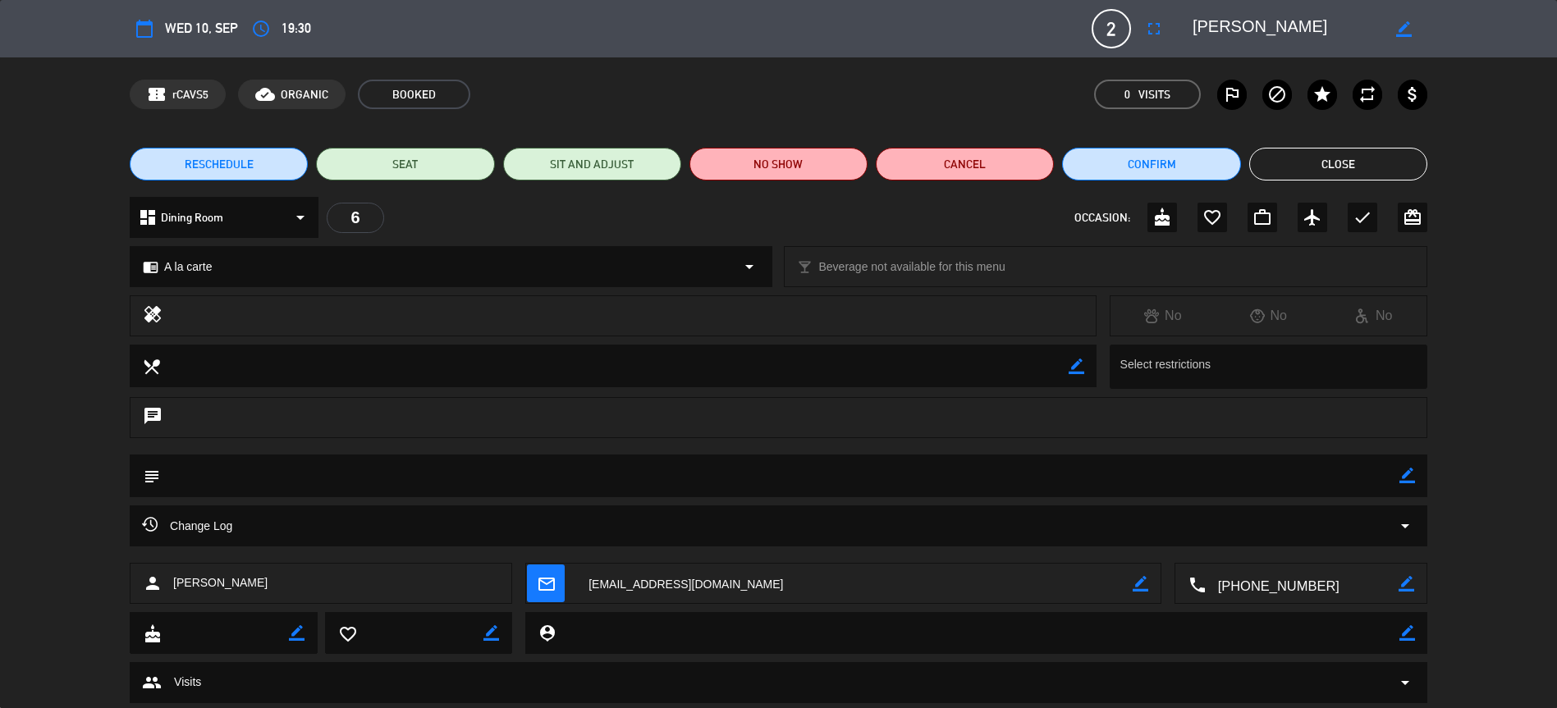
click at [1302, 162] on button "Close" at bounding box center [1338, 164] width 178 height 33
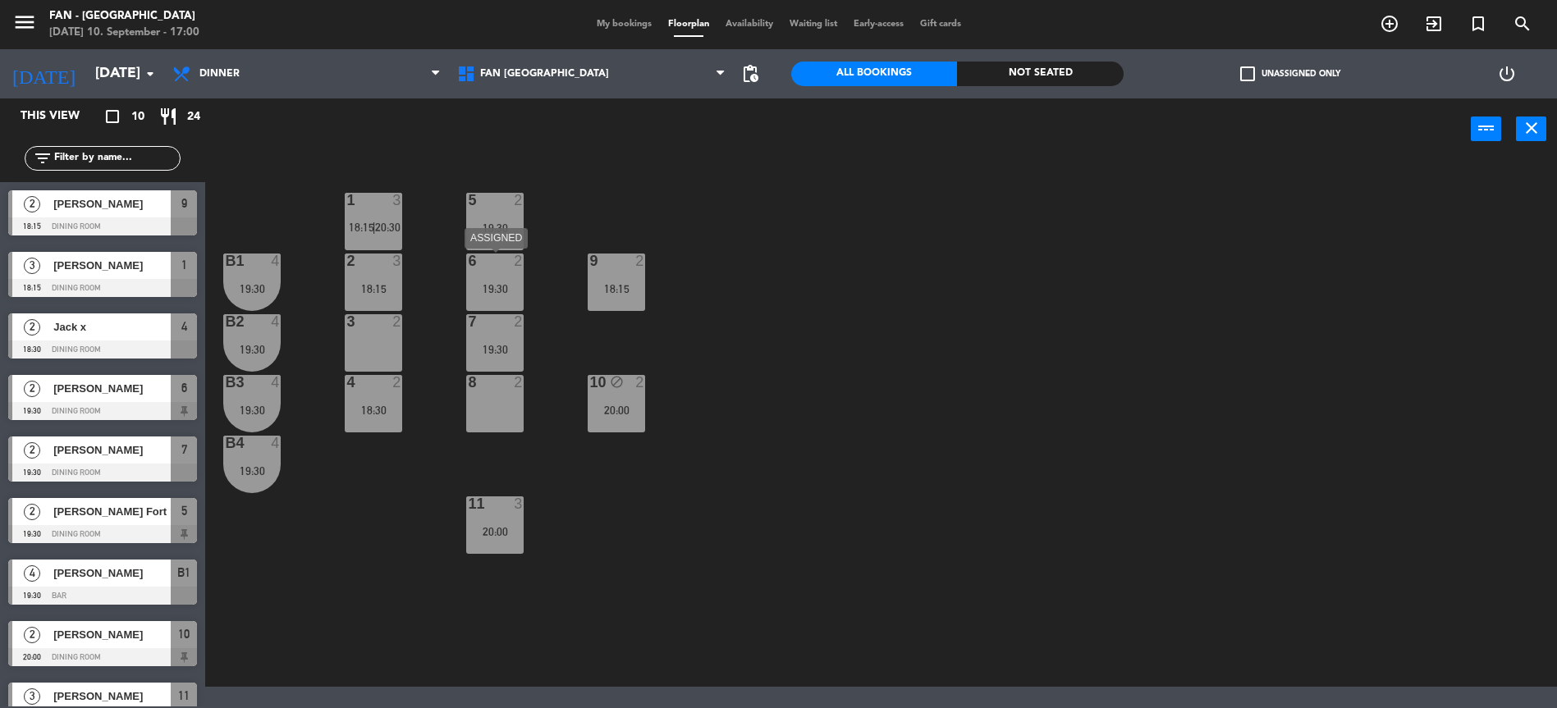
click at [496, 278] on div "6 2 19:30" at bounding box center [494, 282] width 57 height 57
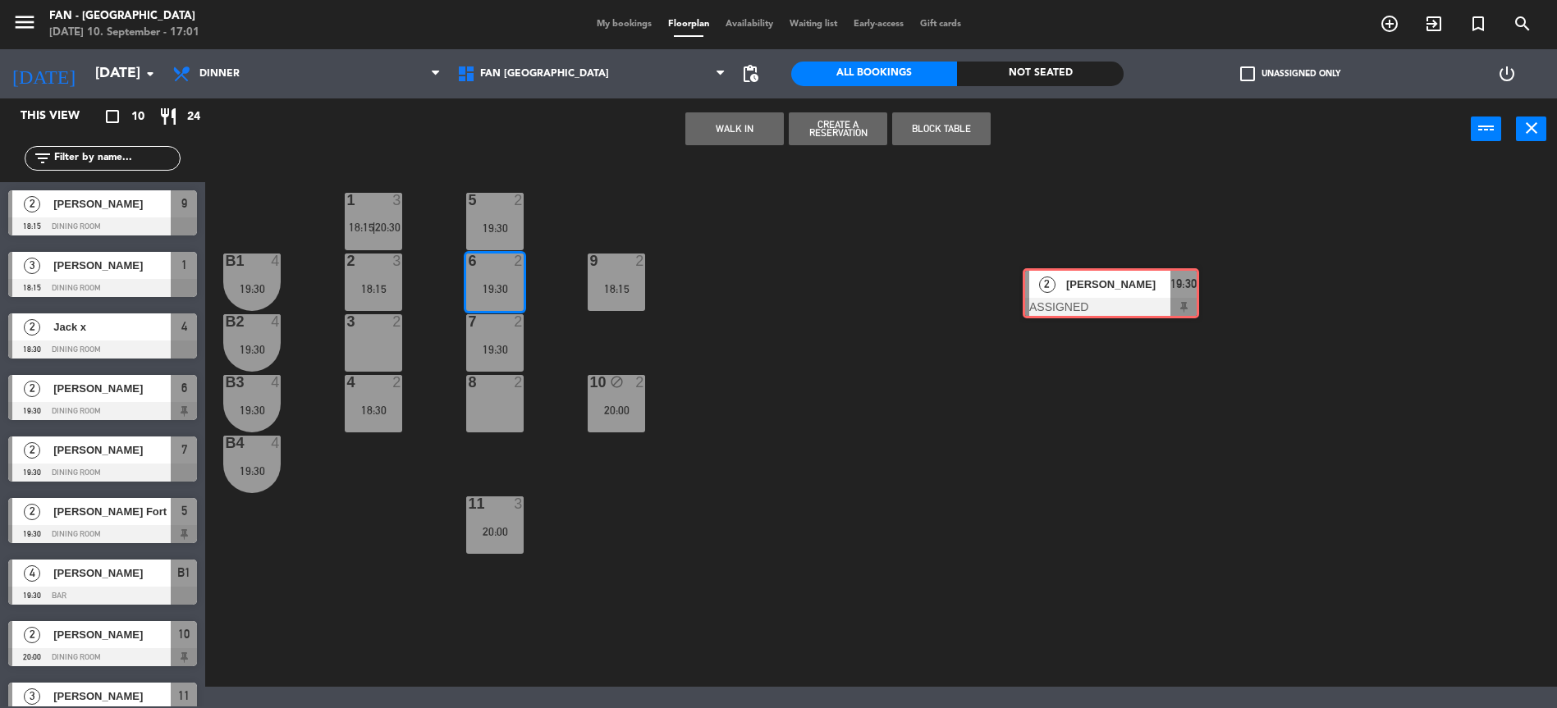
drag, startPoint x: 523, startPoint y: 346, endPoint x: 1096, endPoint y: 293, distance: 575.2
click at [1096, 293] on div "1 3 18:15 | 20:30 5 2 19:30 B1 4 19:30 2 3 18:15 9 2 18:15 6 2 19:30 2 [PERSON_…" at bounding box center [889, 425] width 1336 height 523
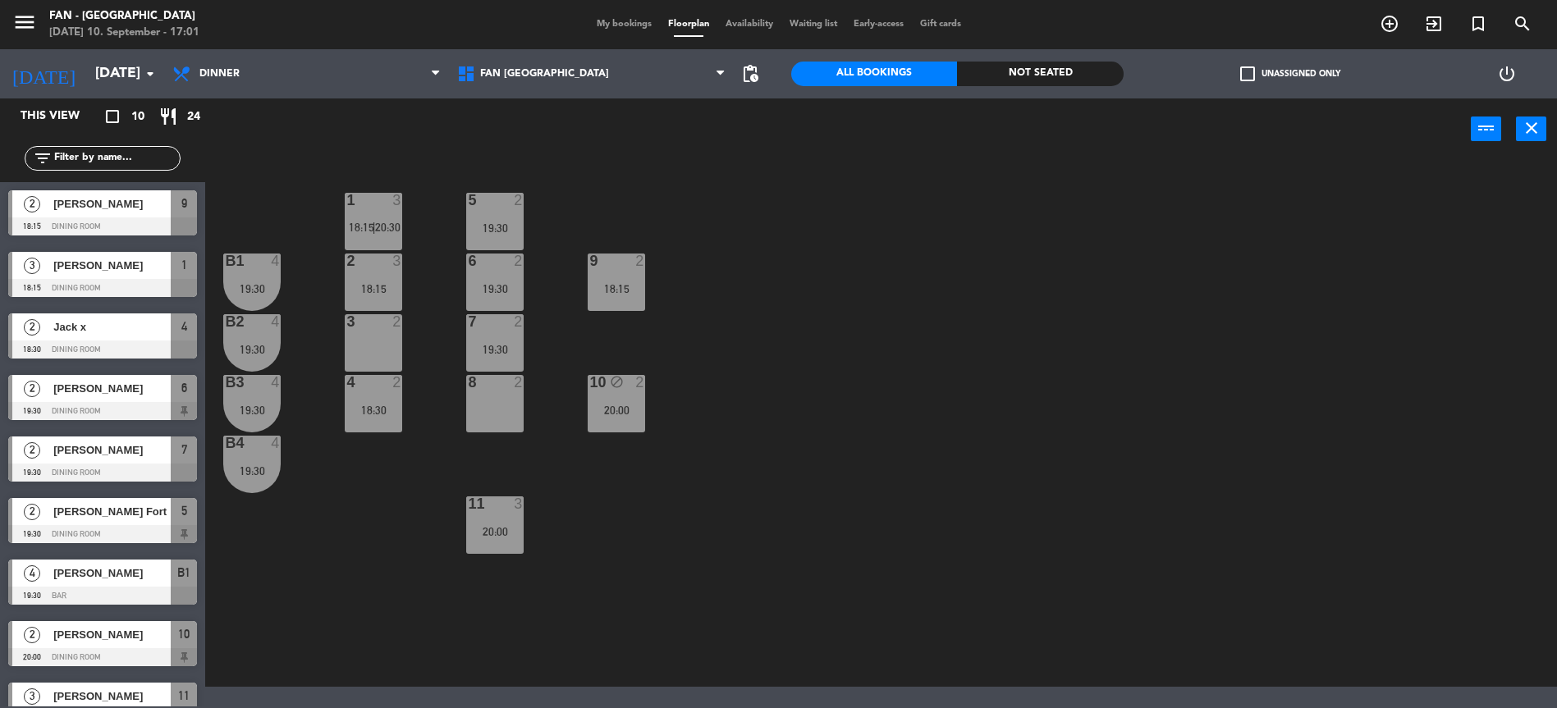
click at [483, 283] on div "19:30" at bounding box center [494, 288] width 57 height 11
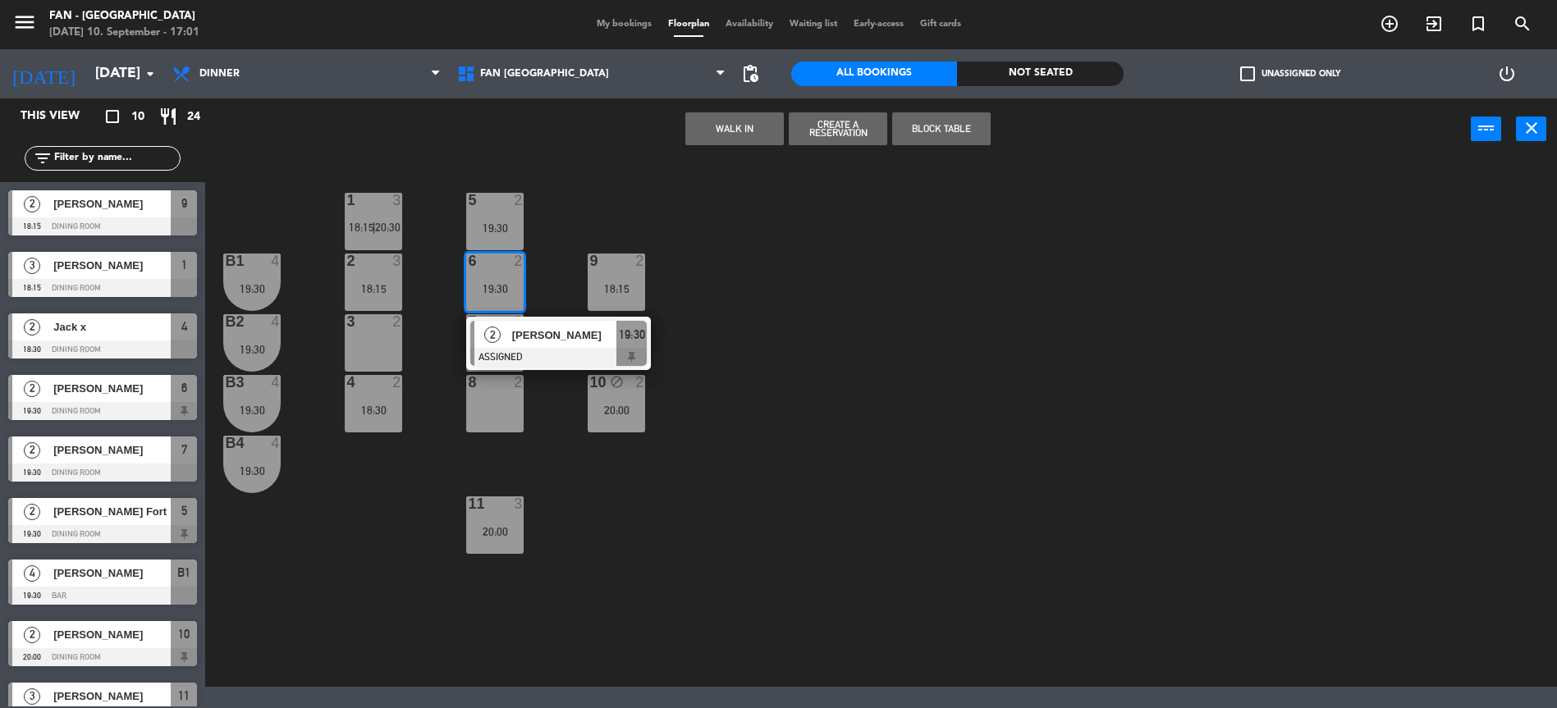
click at [483, 283] on div "19:30" at bounding box center [494, 288] width 57 height 11
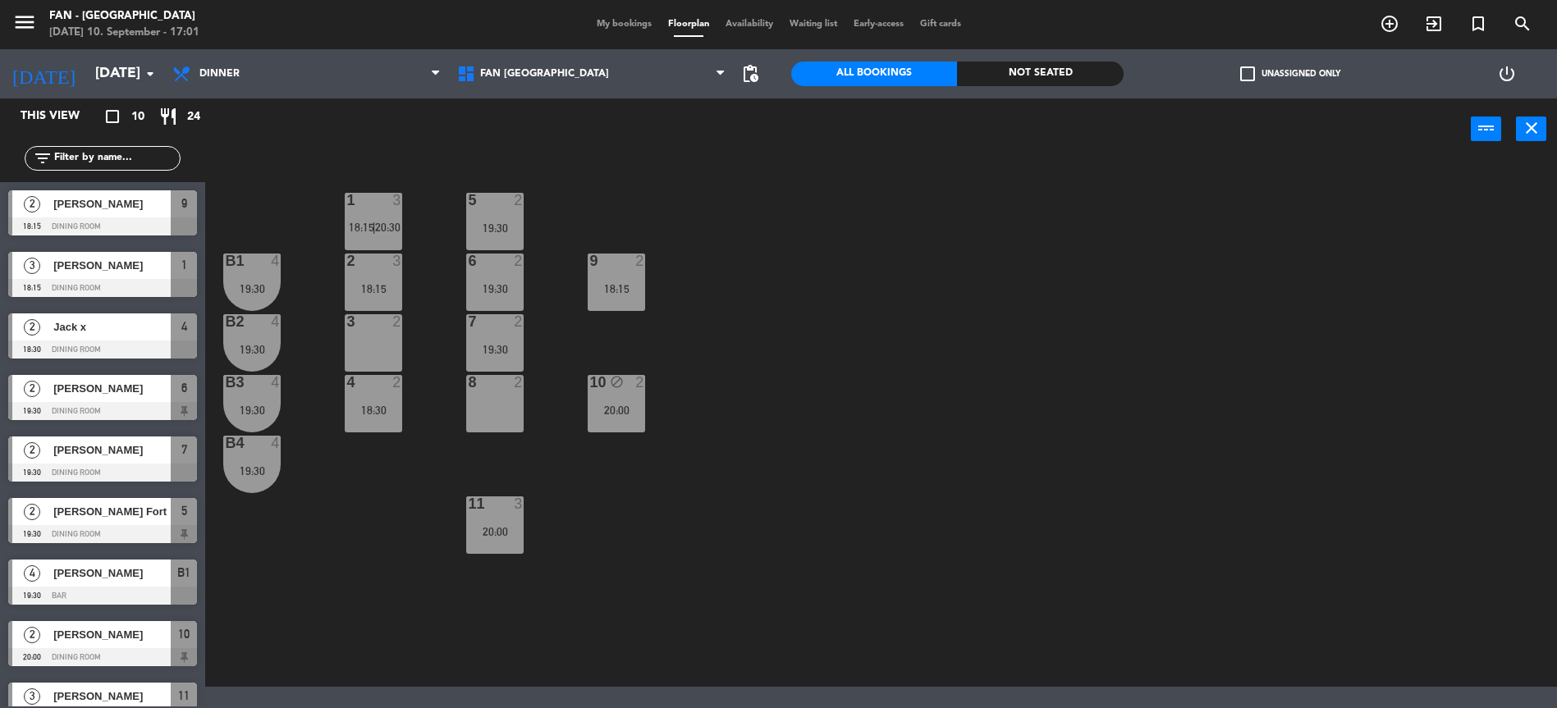
click at [483, 283] on div "19:30" at bounding box center [494, 288] width 57 height 11
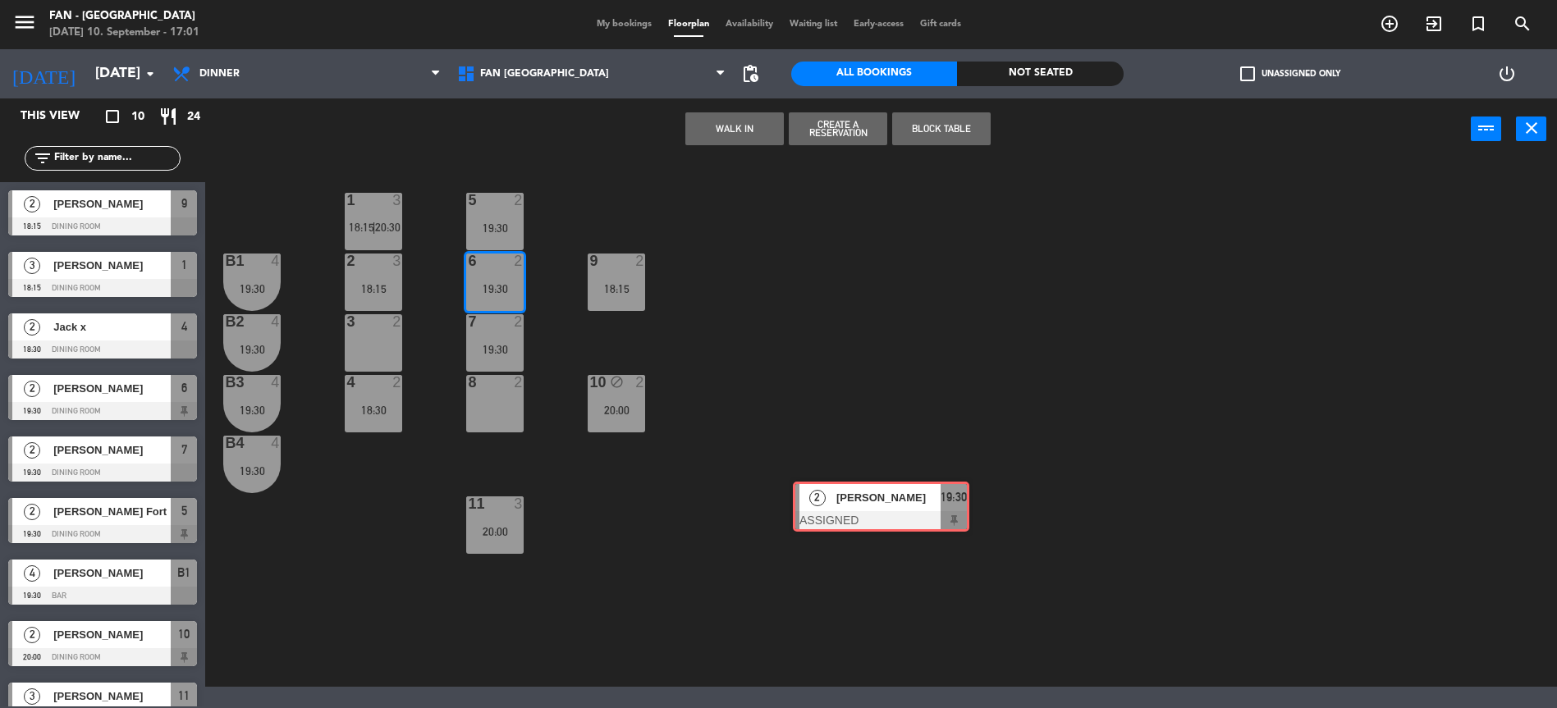
drag, startPoint x: 539, startPoint y: 335, endPoint x: 946, endPoint y: 530, distance: 451.5
click at [947, 530] on div "1 3 18:15 | 20:30 5 2 19:30 B1 4 19:30 2 3 18:15 9 2 18:15 6 2 19:30 2 [PERSON_…" at bounding box center [889, 425] width 1336 height 523
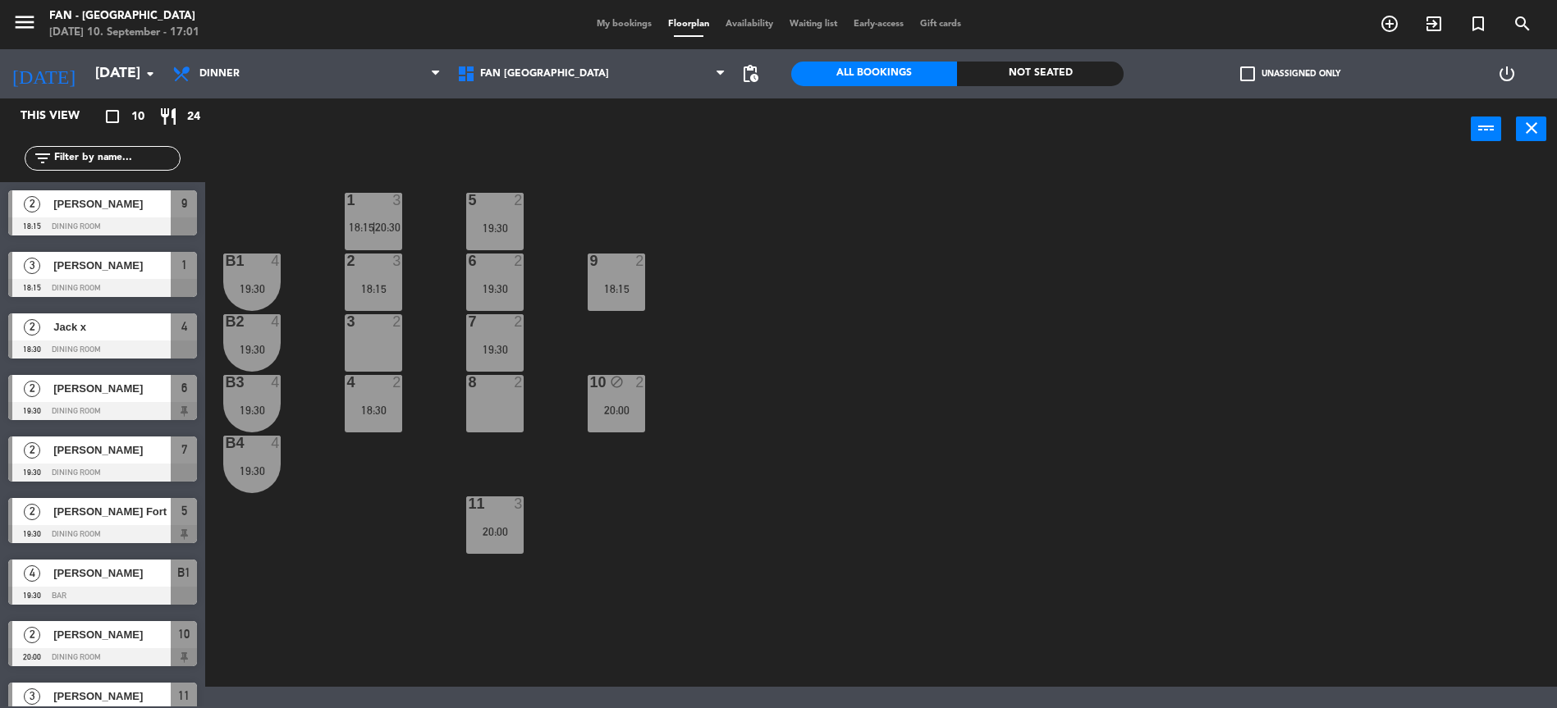
click at [489, 288] on div "19:30" at bounding box center [494, 288] width 57 height 11
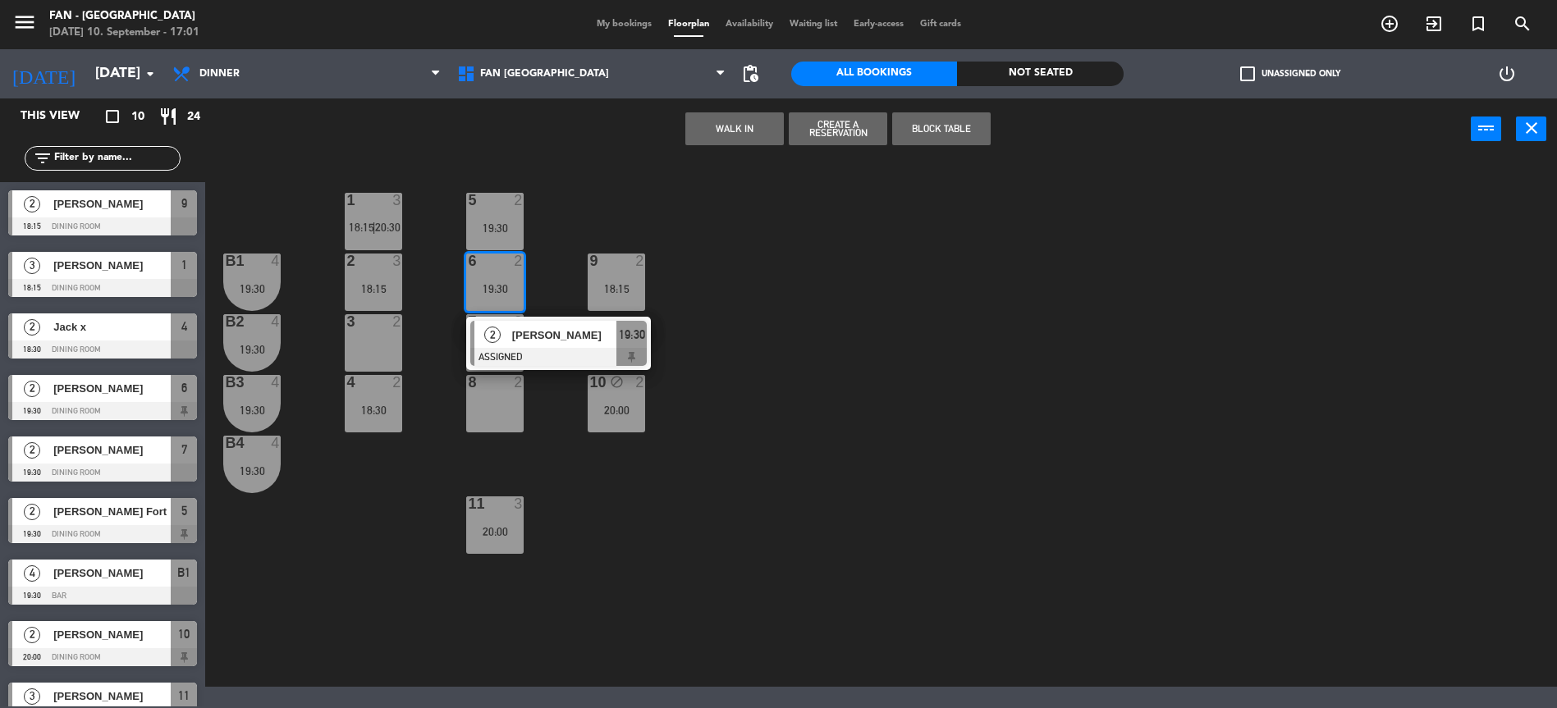
click at [514, 336] on span "[PERSON_NAME]" at bounding box center [564, 335] width 105 height 17
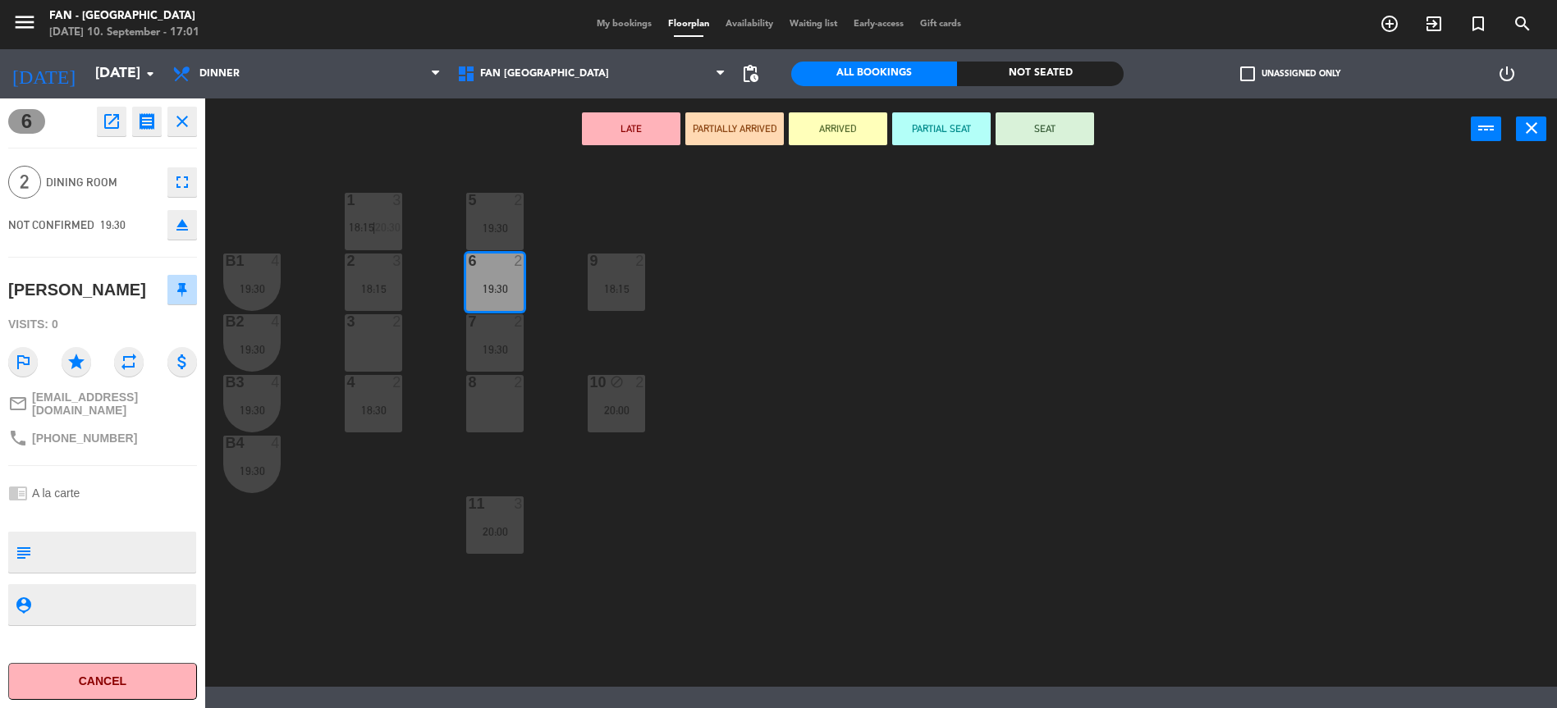
click at [182, 291] on icon at bounding box center [182, 289] width 10 height 15
click at [581, 360] on div "1 3 18:15 | 20:30 5 2 19:30 B1 4 19:30 2 3 18:15 9 2 18:15 6 2 19:30 B2 4 19:30…" at bounding box center [889, 425] width 1336 height 523
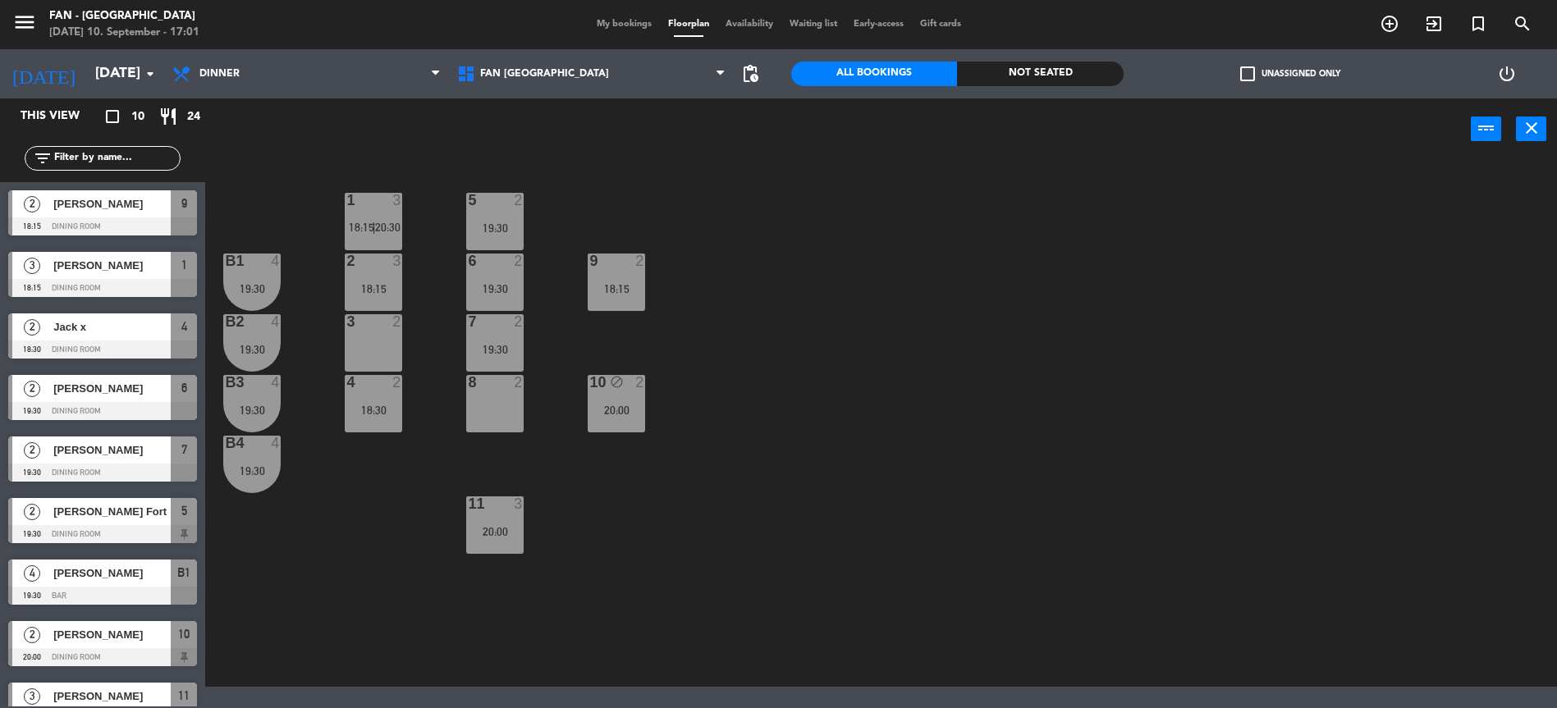
click at [489, 279] on div "6 2 19:30" at bounding box center [494, 282] width 57 height 57
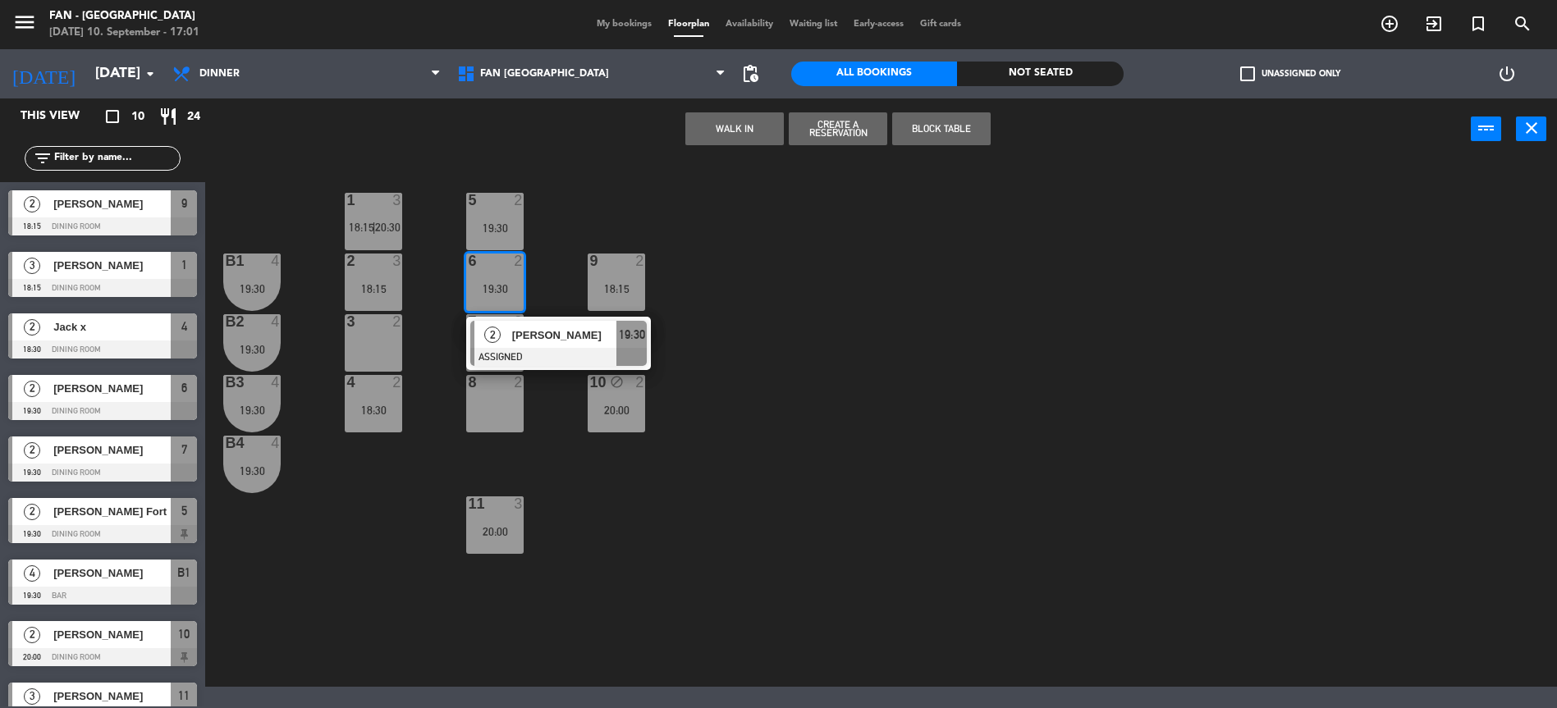
click at [556, 254] on div "1 3 18:15 | 20:30 5 2 19:30 B1 4 19:30 2 3 18:15 9 2 18:15 6 2 19:30 2 [PERSON_…" at bounding box center [889, 425] width 1336 height 523
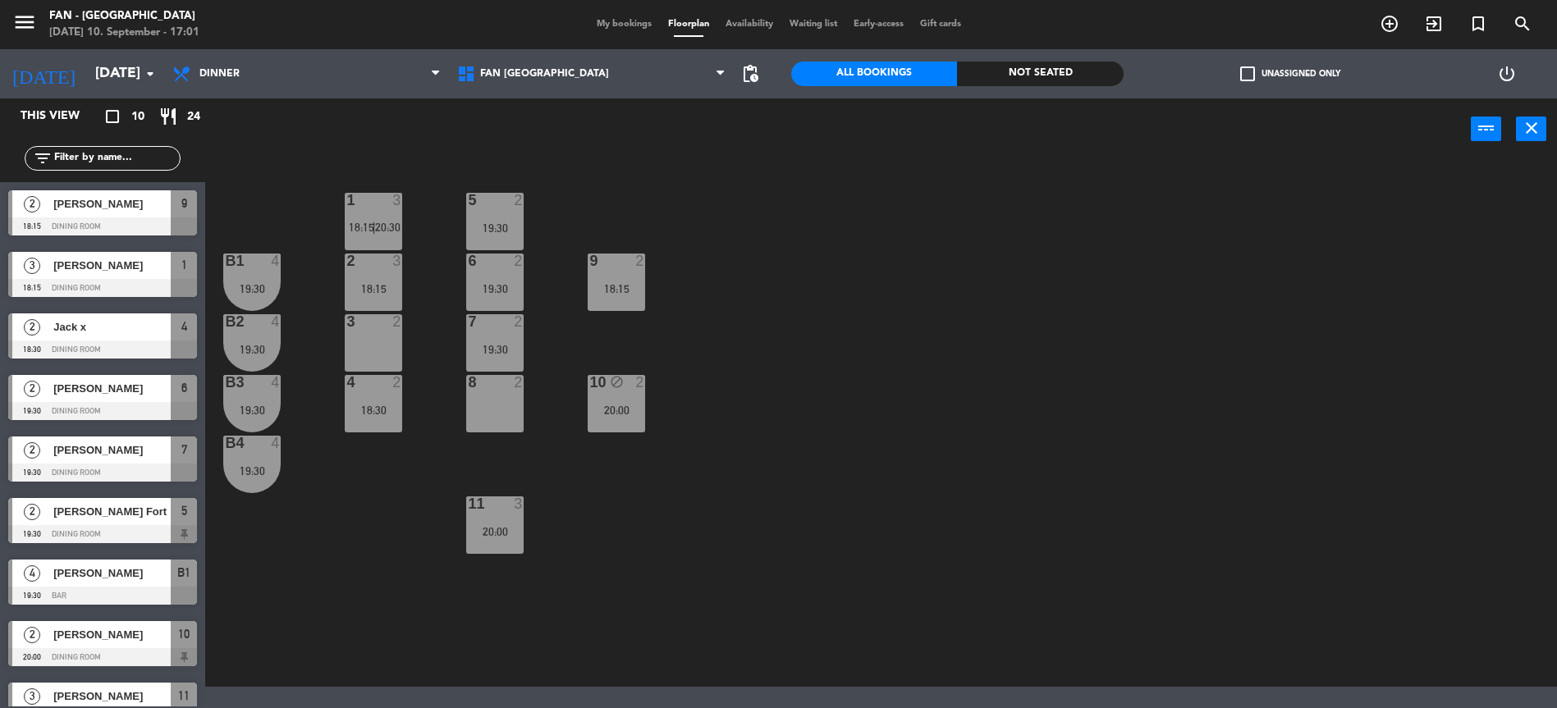
click at [496, 291] on div "19:30" at bounding box center [494, 288] width 57 height 11
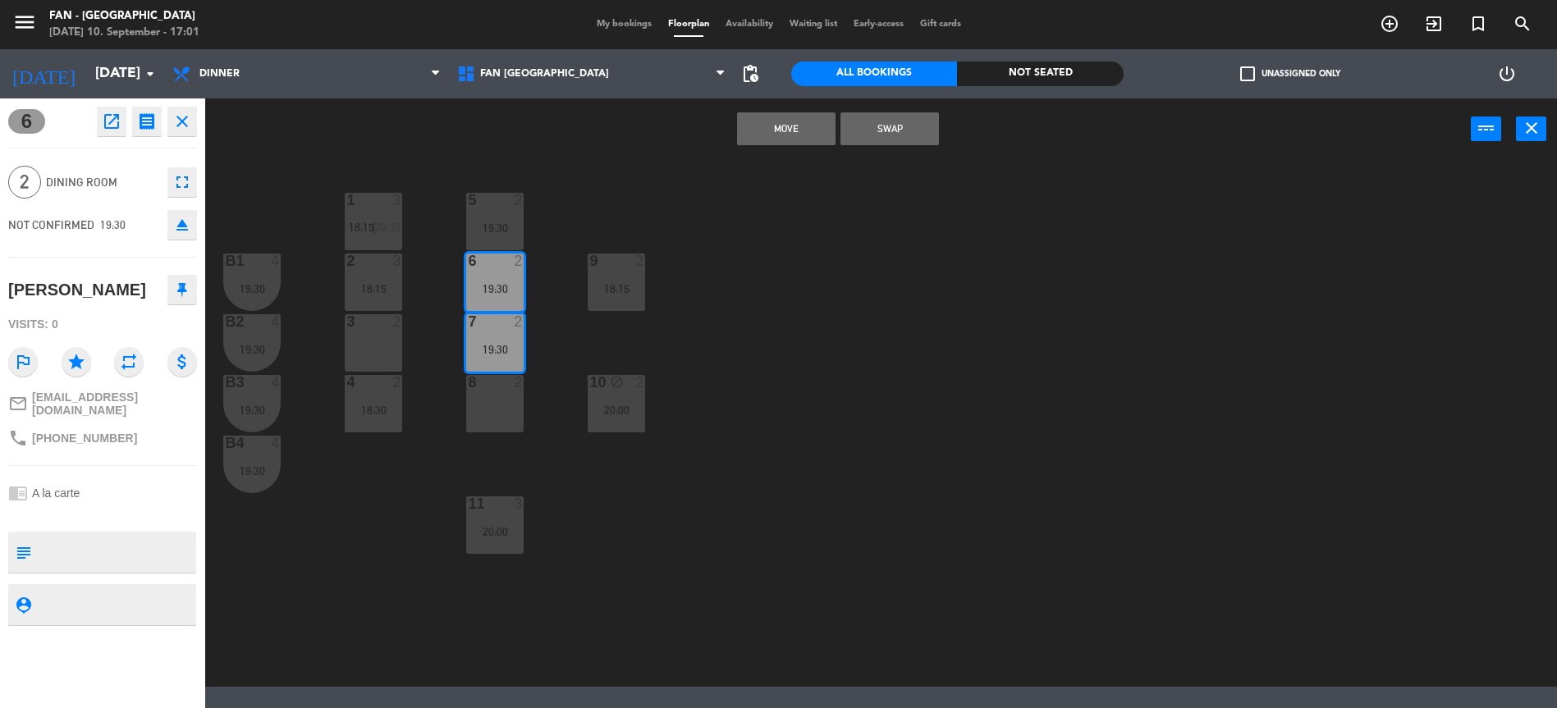
click at [446, 423] on div "1 3 18:15 | 20:30 5 2 19:30 B1 4 19:30 2 3 18:15 9 2 18:15 6 2 19:30 B2 4 19:30…" at bounding box center [889, 425] width 1336 height 523
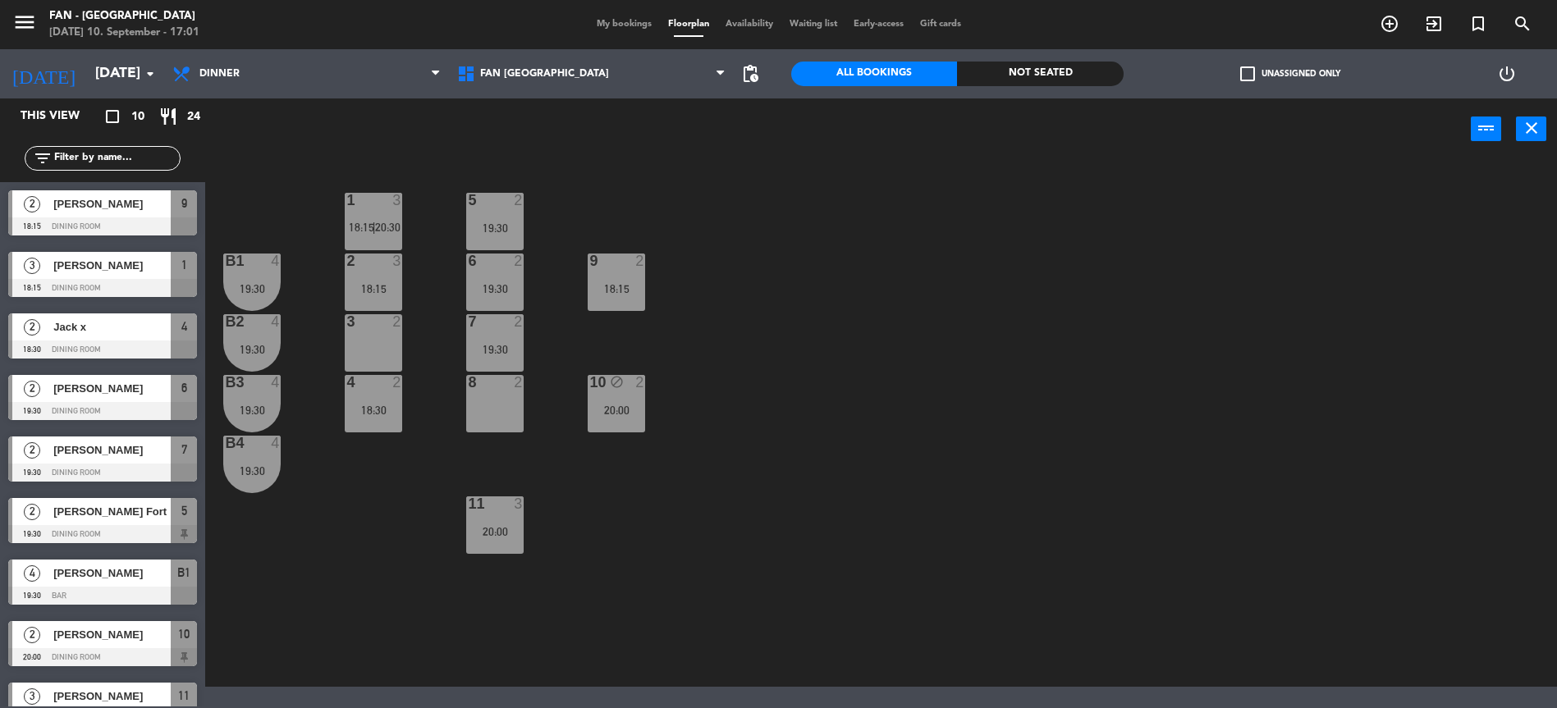
click at [494, 335] on div "7 2 19:30" at bounding box center [494, 342] width 57 height 57
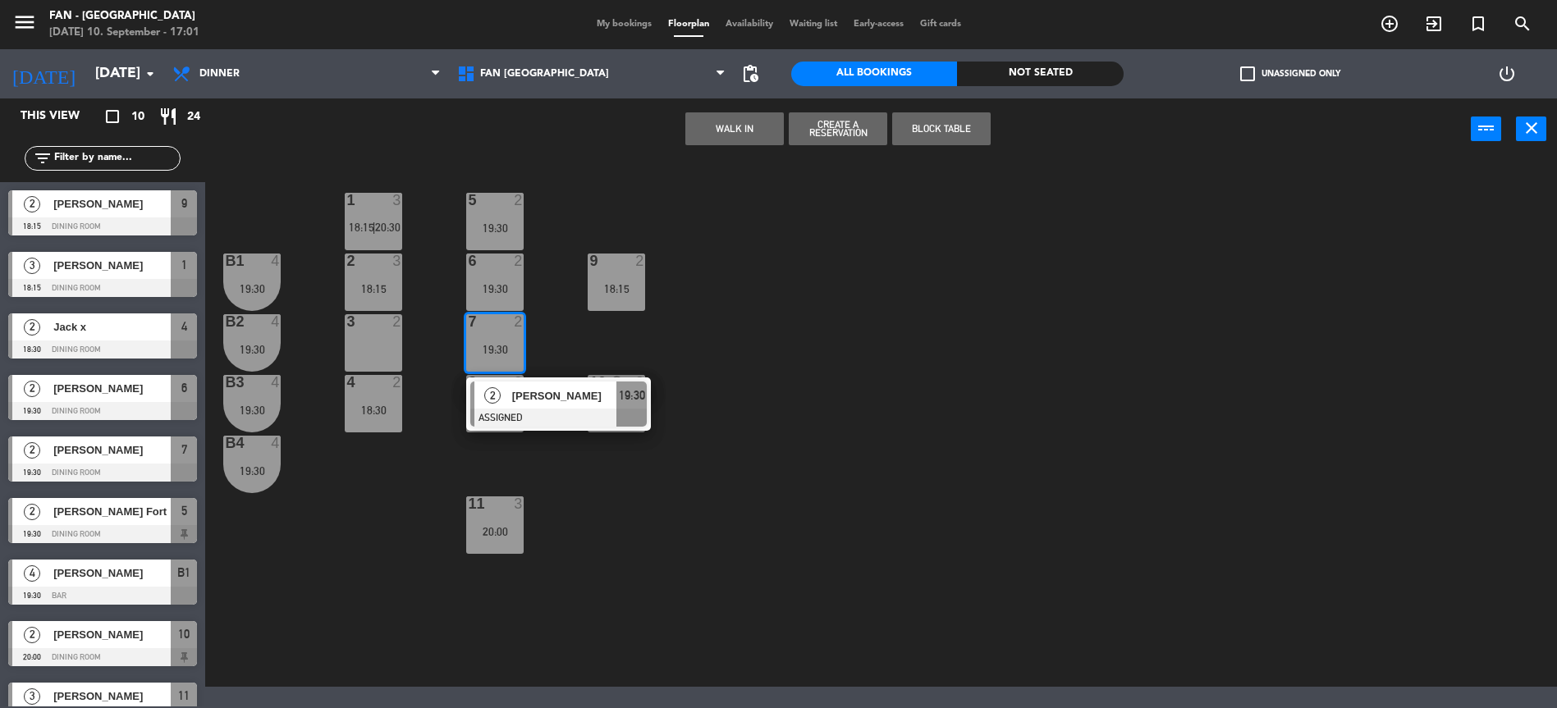
click at [501, 283] on div "19:30" at bounding box center [494, 288] width 57 height 11
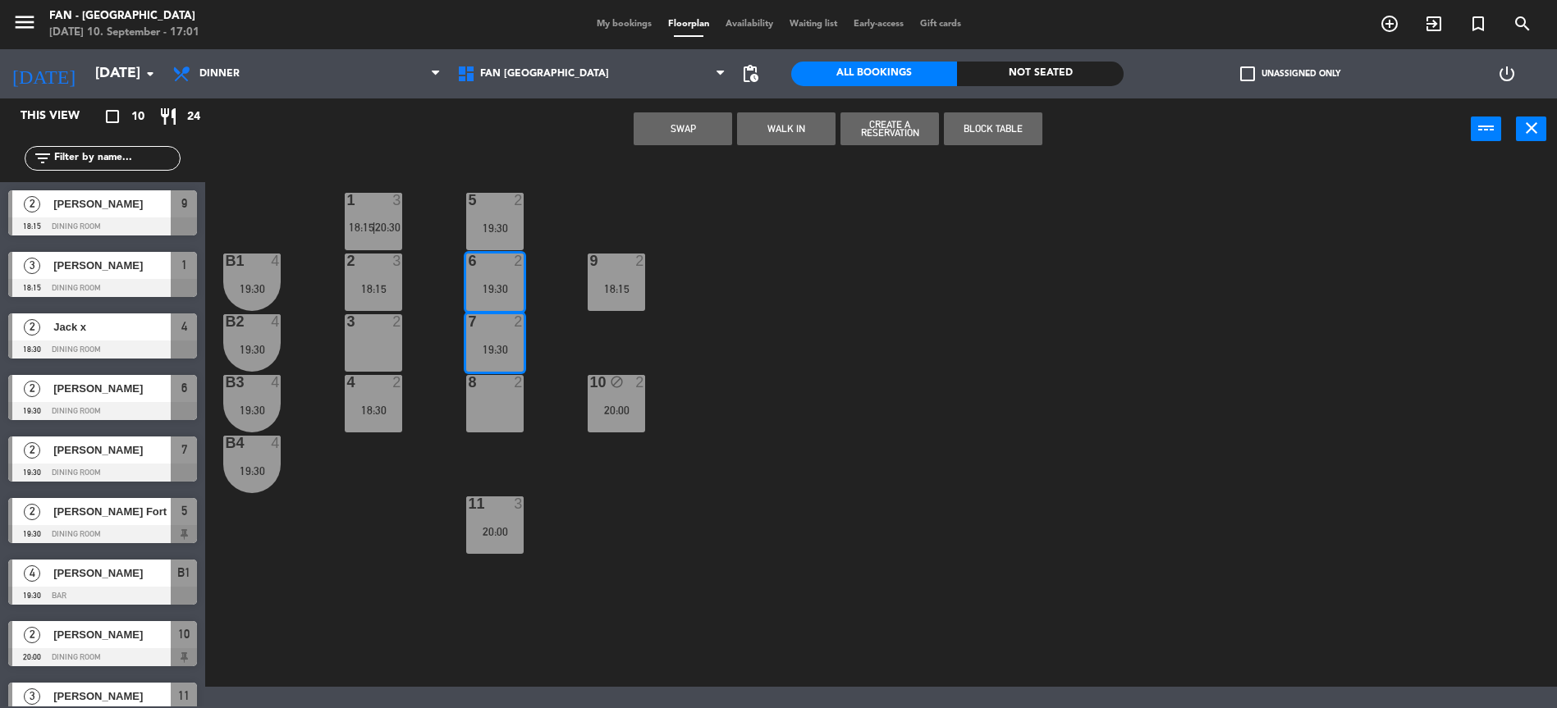
click at [572, 332] on div "1 3 18:15 | 20:30 5 2 19:30 B1 4 19:30 2 3 18:15 9 2 18:15 6 2 19:30 B2 4 19:30…" at bounding box center [889, 425] width 1336 height 523
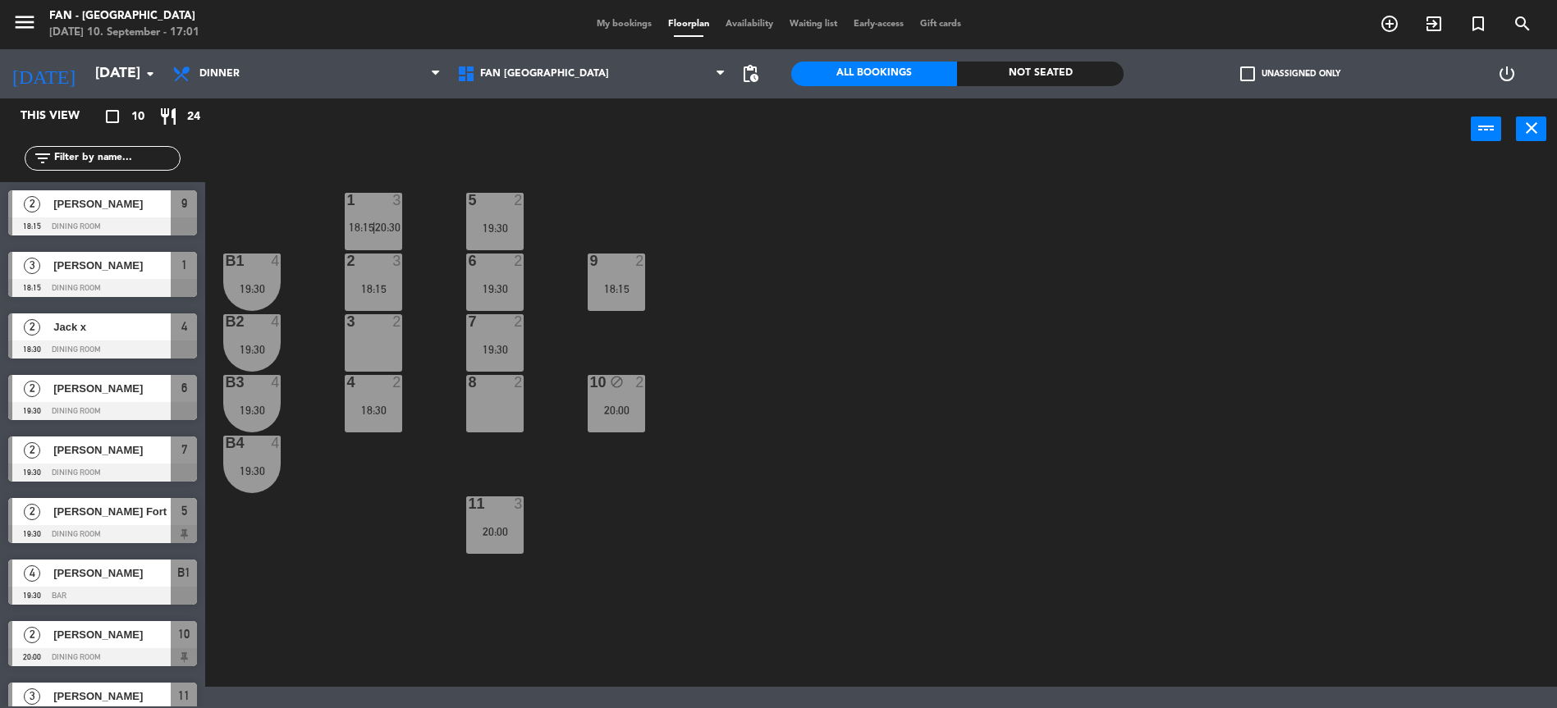
click at [514, 289] on div "19:30" at bounding box center [494, 288] width 57 height 11
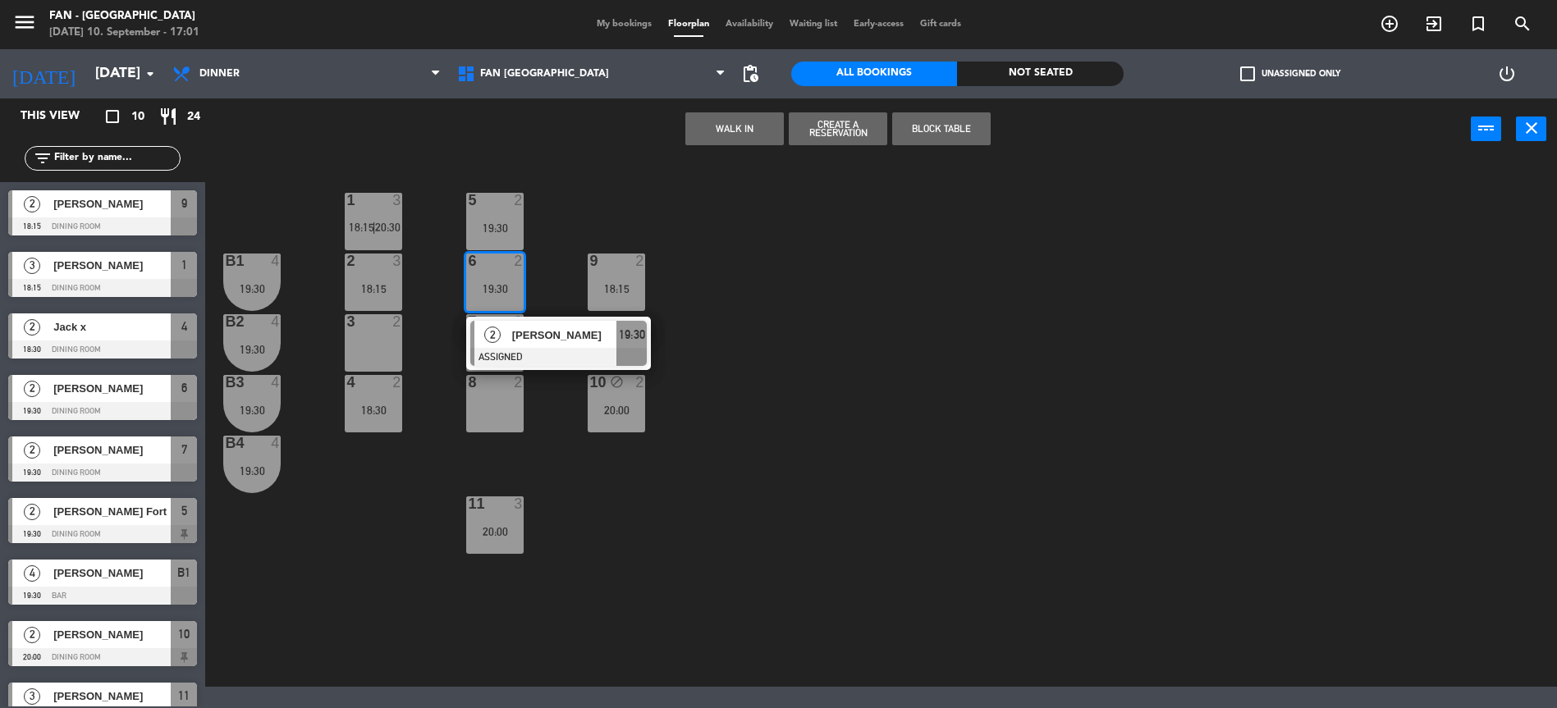
click at [537, 338] on span "[PERSON_NAME]" at bounding box center [564, 335] width 105 height 17
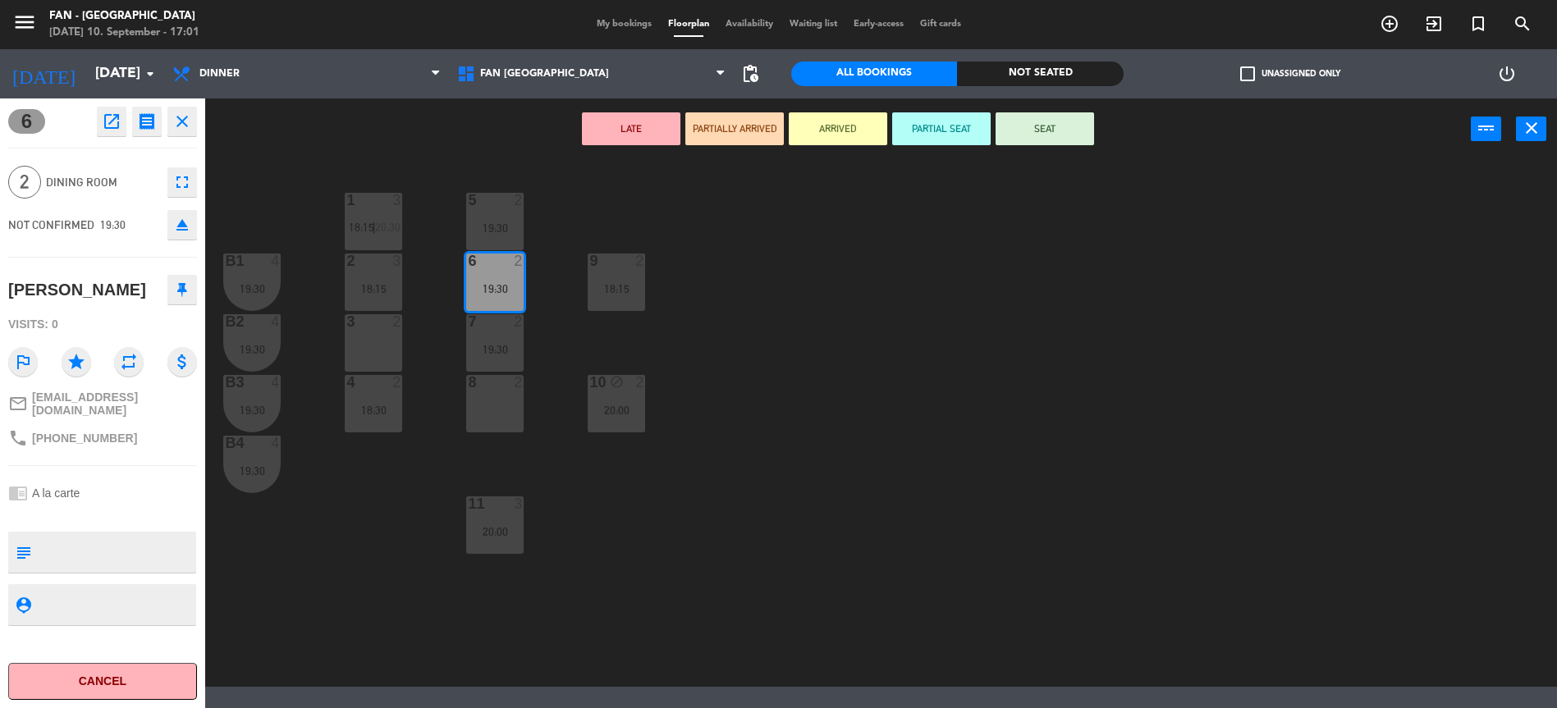
click at [451, 164] on div "1 3 18:15 | 20:30 5 2 19:30 B1 4 19:30 2 3 18:15 9 2 18:15 6 2 19:30 B2 4 19:30…" at bounding box center [889, 425] width 1336 height 523
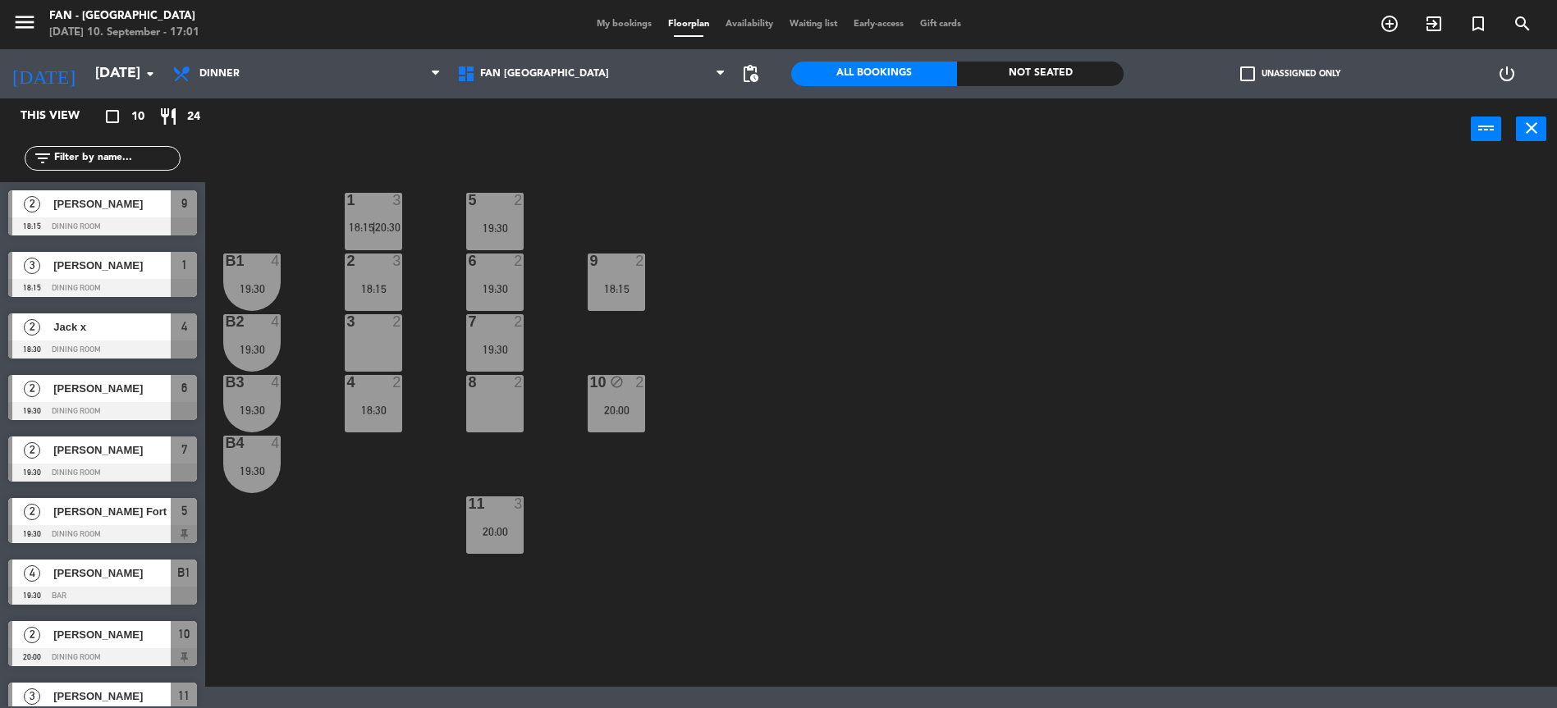
click at [183, 391] on div "2 [PERSON_NAME] 19:30 Dining Room 6" at bounding box center [102, 398] width 205 height 62
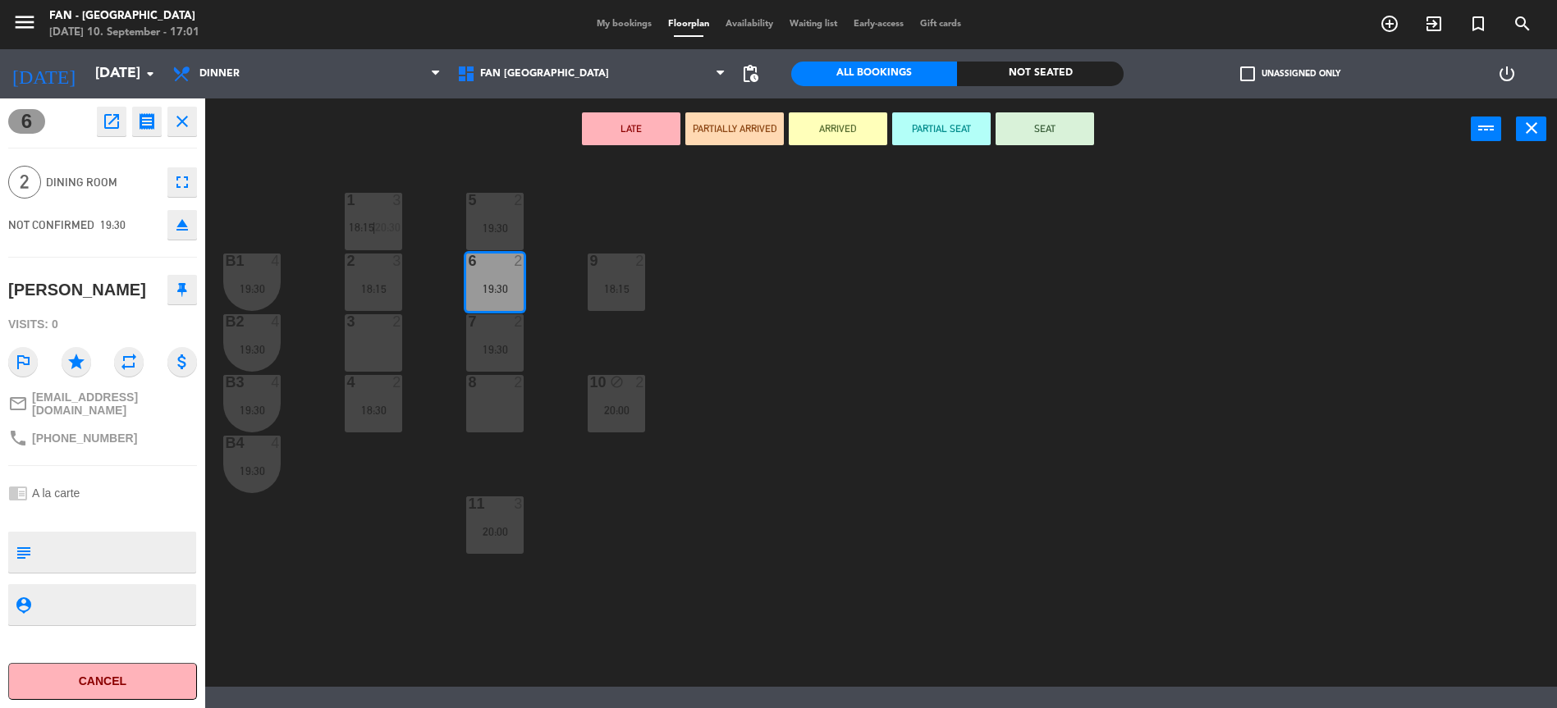
click at [103, 128] on icon "open_in_new" at bounding box center [112, 122] width 20 height 20
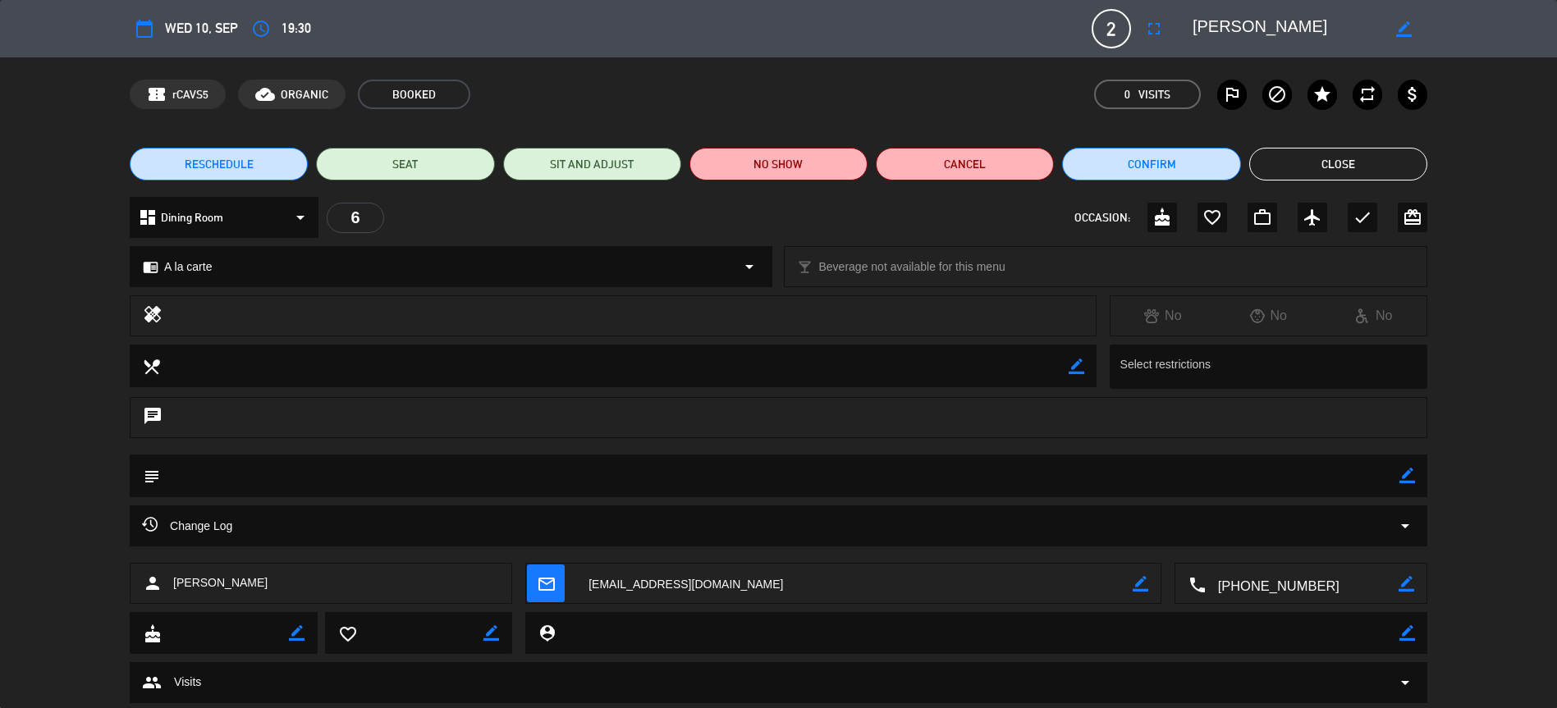
click at [357, 218] on div "6" at bounding box center [355, 218] width 57 height 30
click at [354, 218] on div "6" at bounding box center [355, 218] width 57 height 30
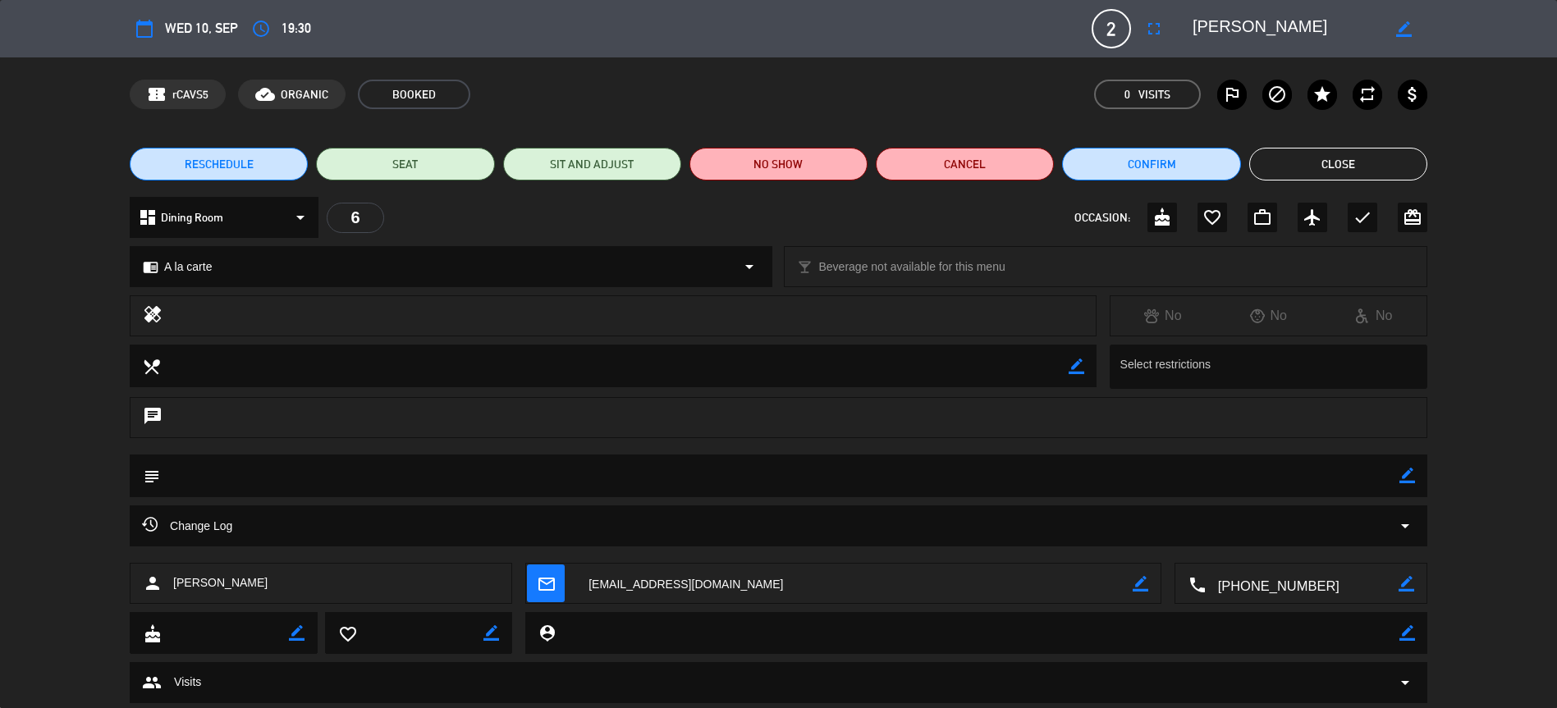
click at [293, 221] on icon "arrow_drop_down" at bounding box center [301, 218] width 20 height 20
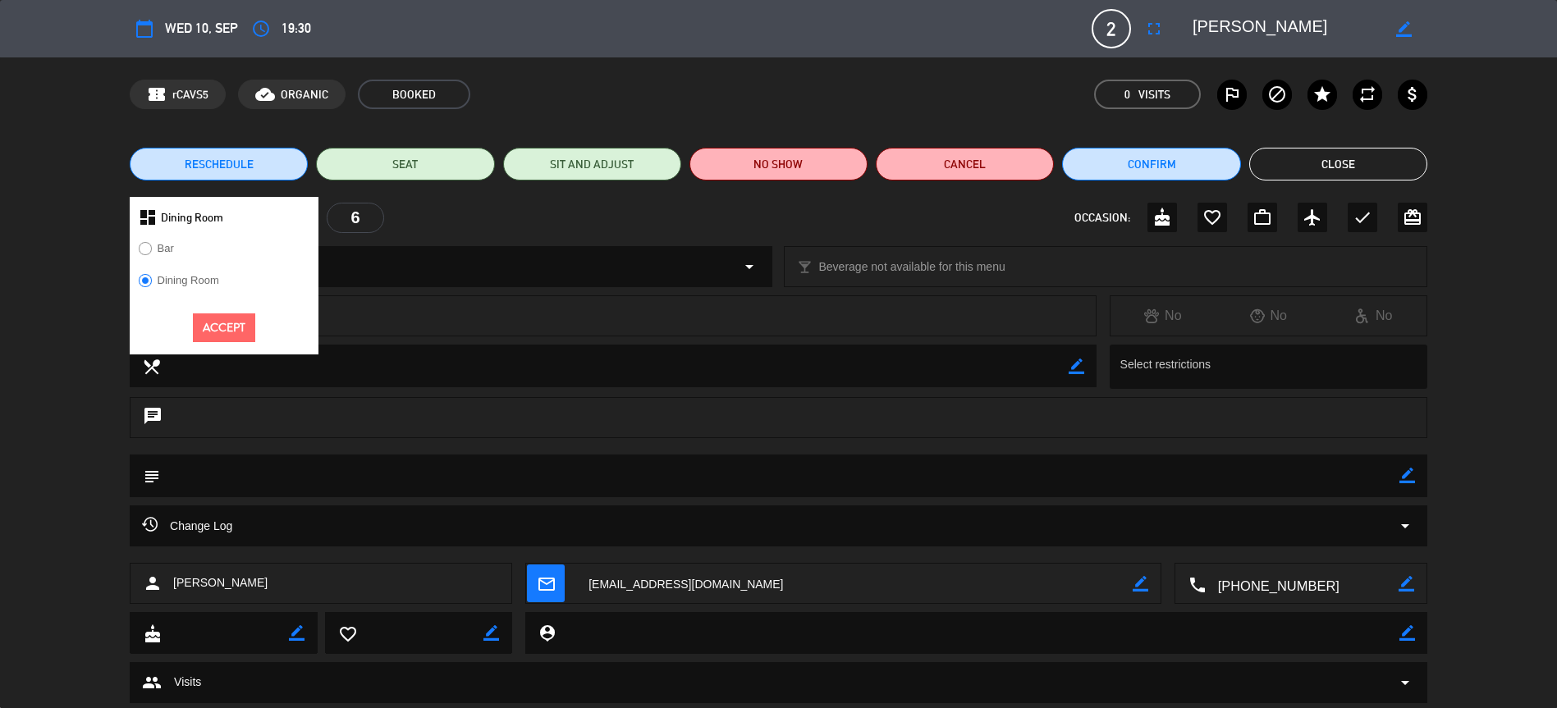
click at [178, 251] on label "Bar" at bounding box center [156, 251] width 53 height 26
click at [231, 330] on button "Accept" at bounding box center [224, 328] width 62 height 29
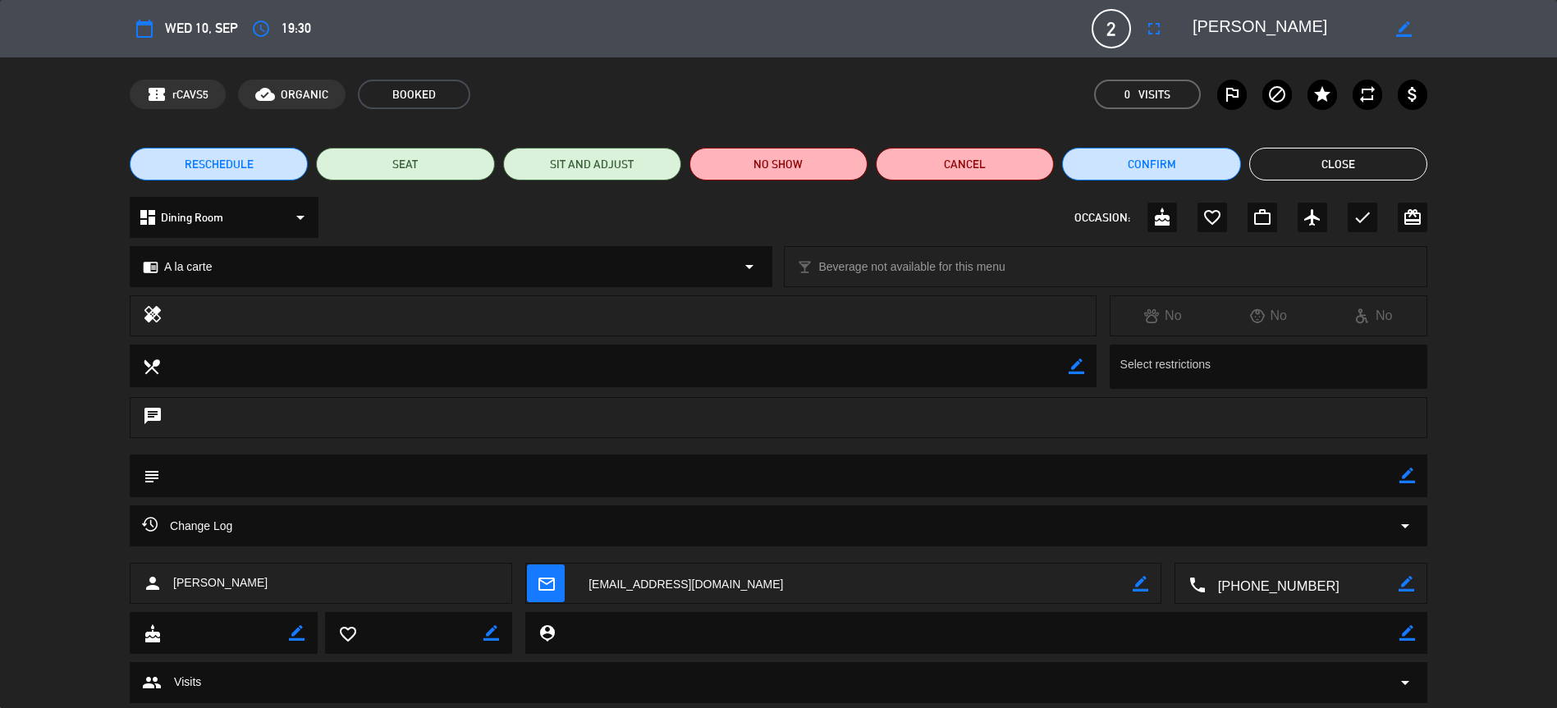
click at [277, 215] on div "dashboard Dining Room arrow_drop_down" at bounding box center [224, 217] width 189 height 41
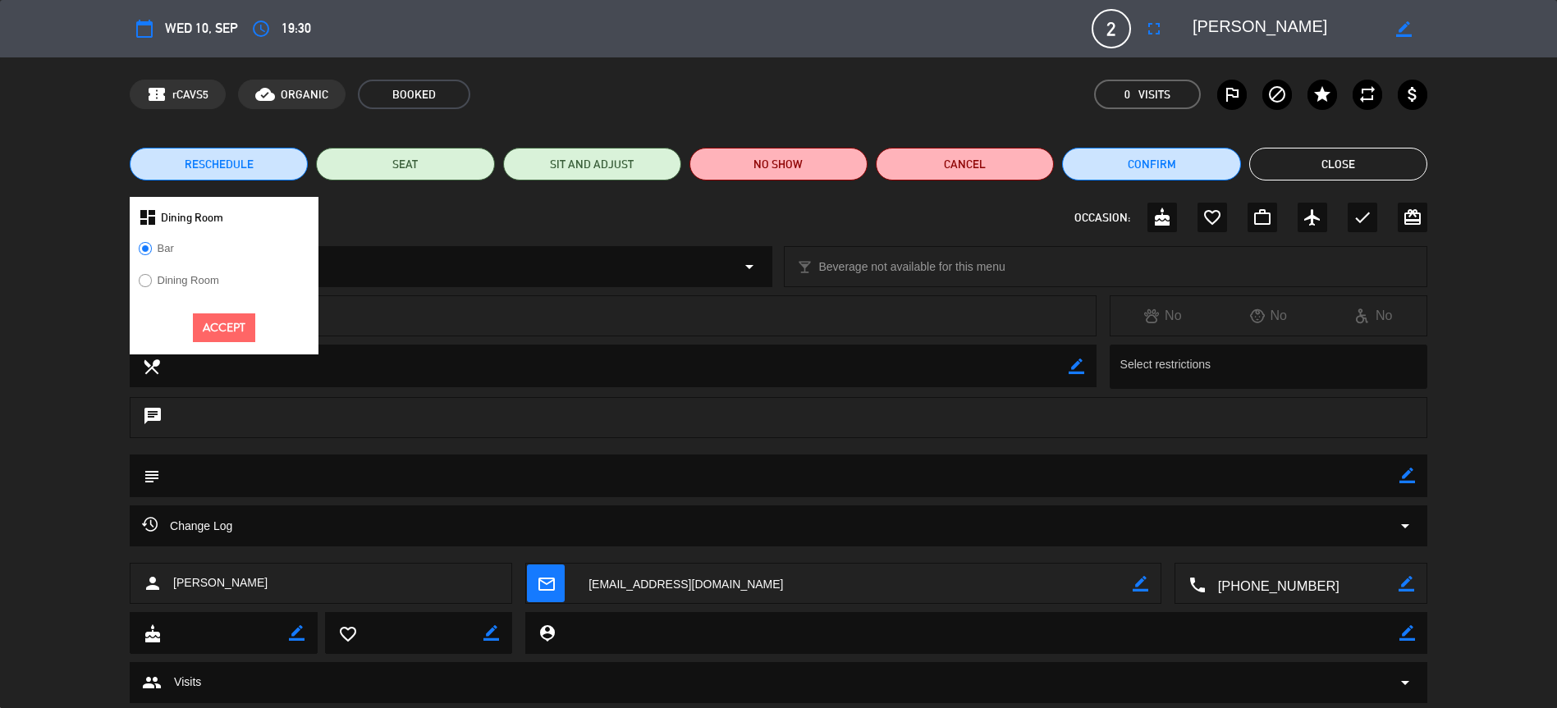
click at [198, 278] on label "Dining Room" at bounding box center [189, 280] width 62 height 11
click at [213, 324] on button "Accept" at bounding box center [224, 328] width 62 height 29
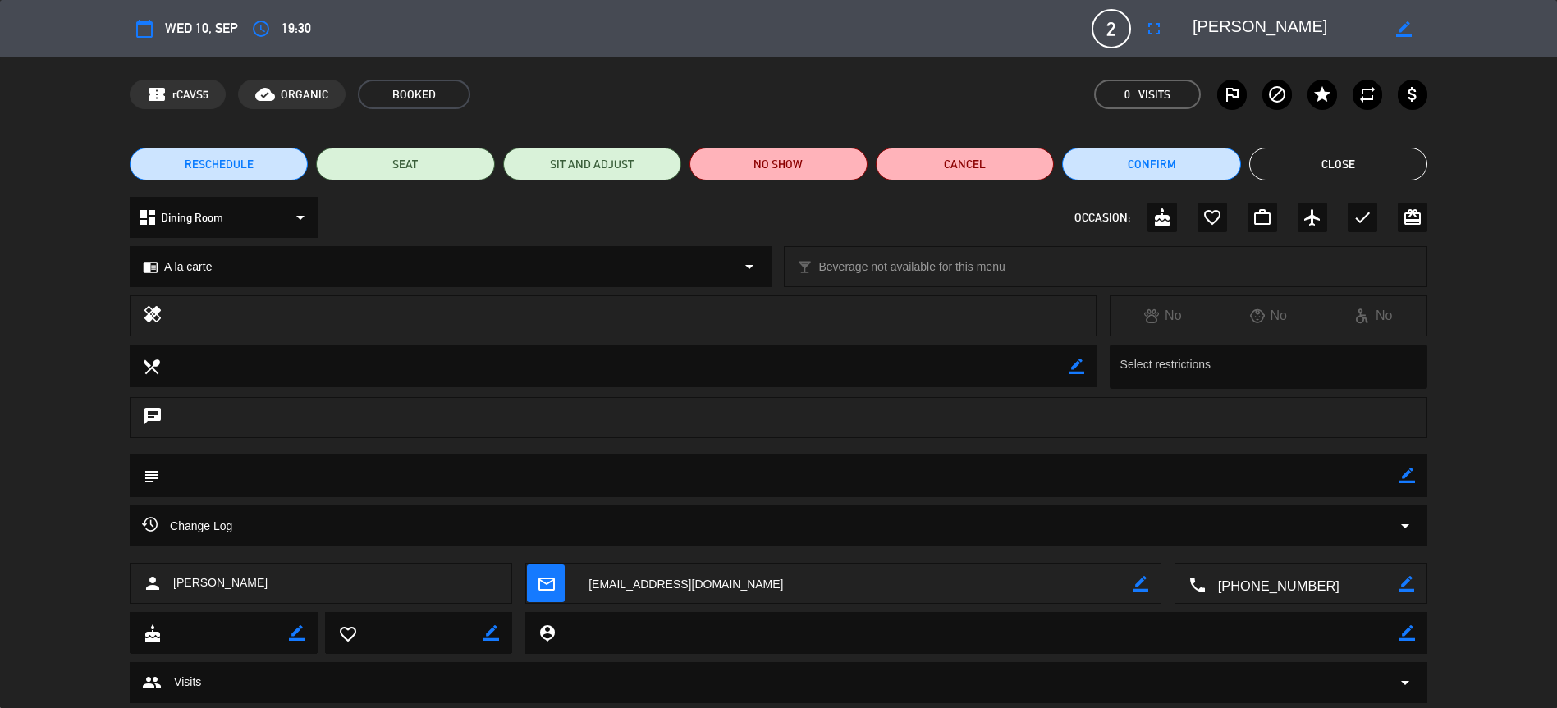
click at [1302, 159] on button "Close" at bounding box center [1338, 164] width 178 height 33
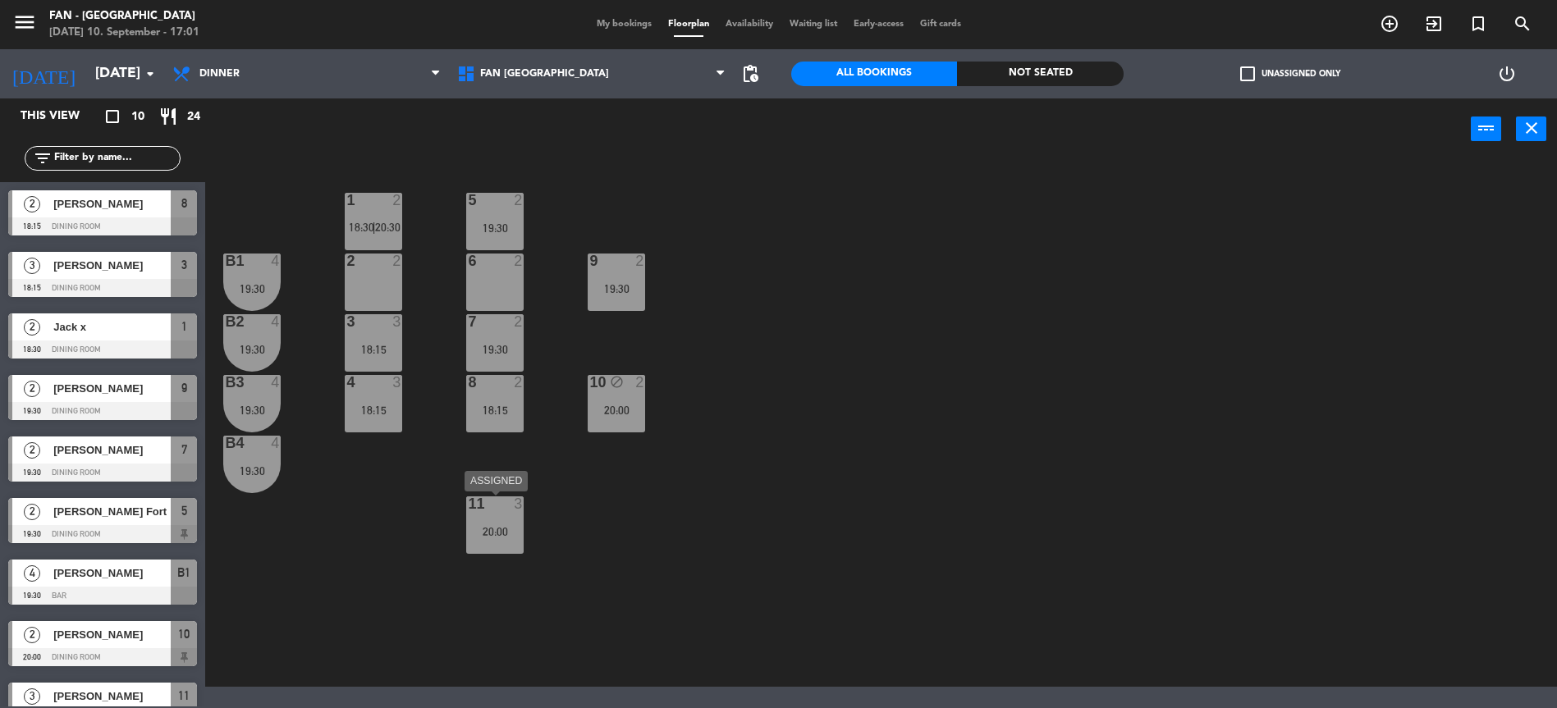
click at [506, 526] on div "20:00" at bounding box center [494, 531] width 57 height 11
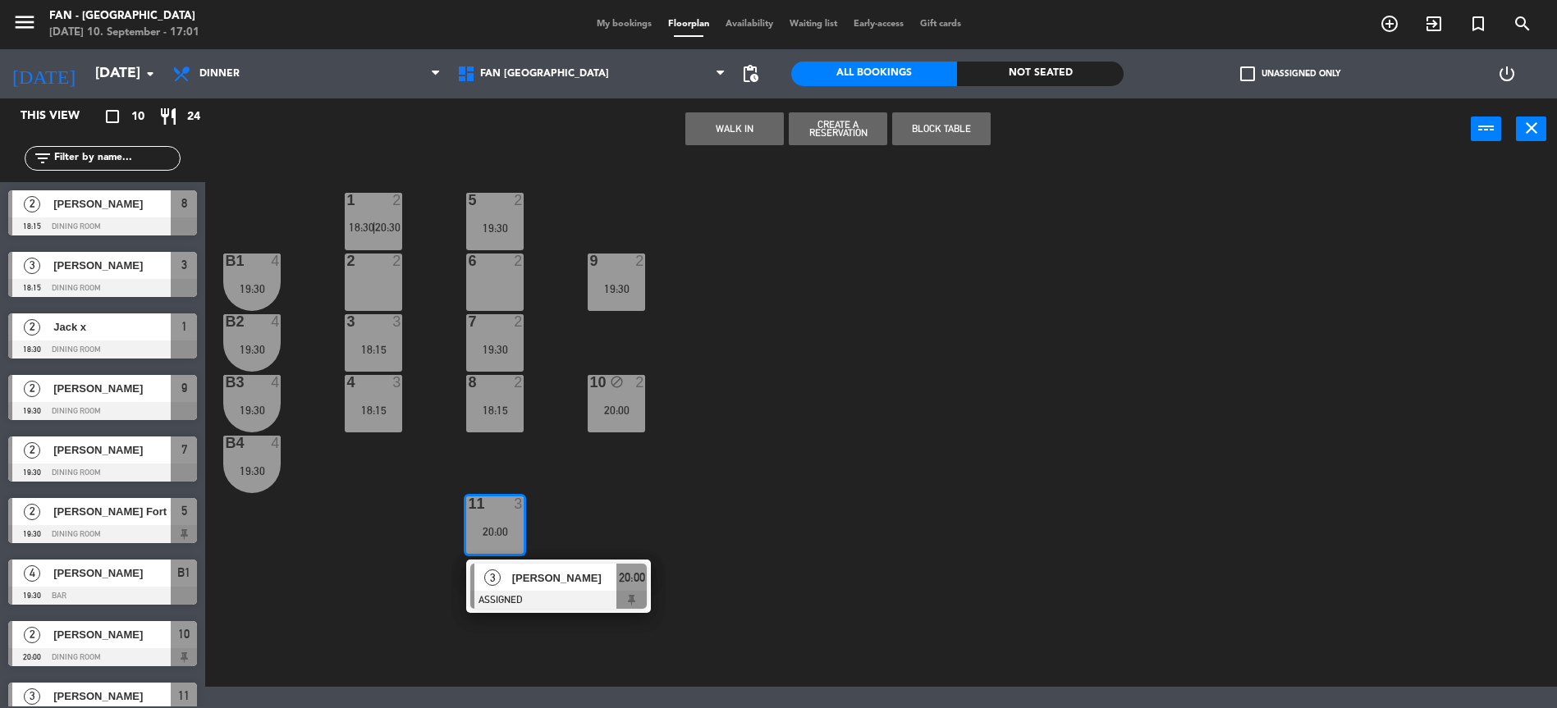
click at [572, 350] on div "1 2 18:30 | 20:30 5 2 19:30 B1 4 19:30 2 2 9 2 19:30 6 2 B2 4 19:30 3 3 18:15 7…" at bounding box center [889, 425] width 1336 height 523
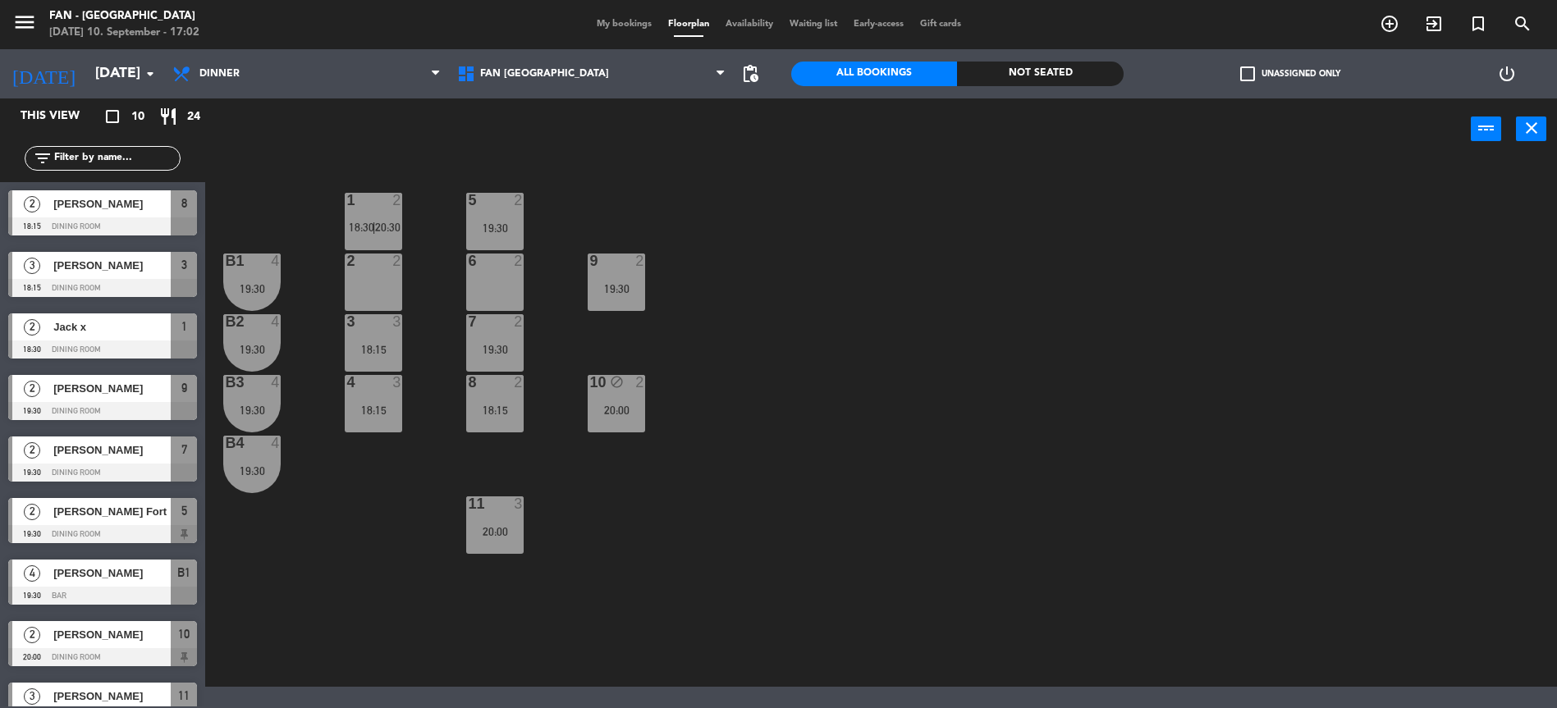
click at [377, 357] on div "3 3 18:15" at bounding box center [373, 342] width 57 height 57
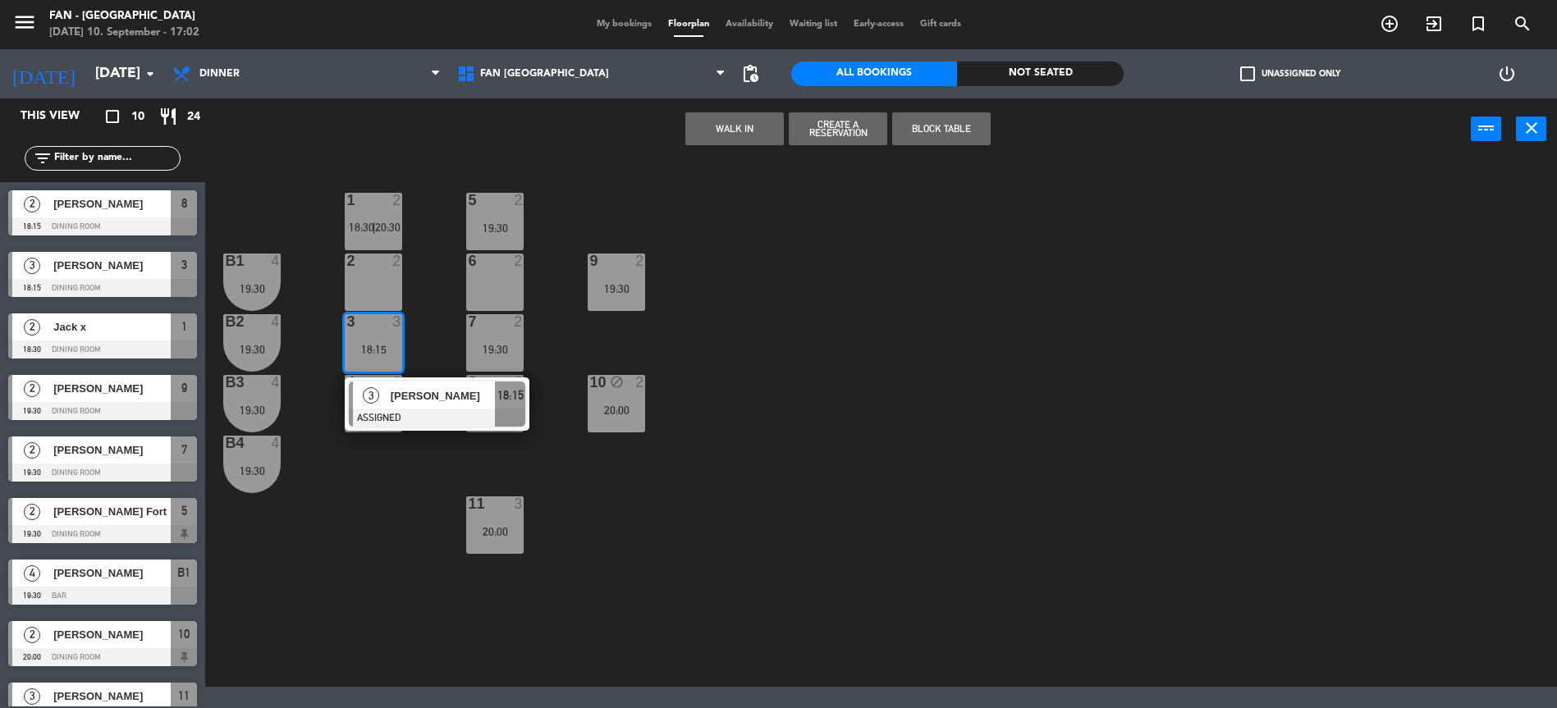
click at [400, 509] on div "1 2 18:30 | 20:30 5 2 19:30 B1 4 19:30 2 2 9 2 19:30 6 2 B2 4 19:30 3 3 18:15 3…" at bounding box center [889, 425] width 1336 height 523
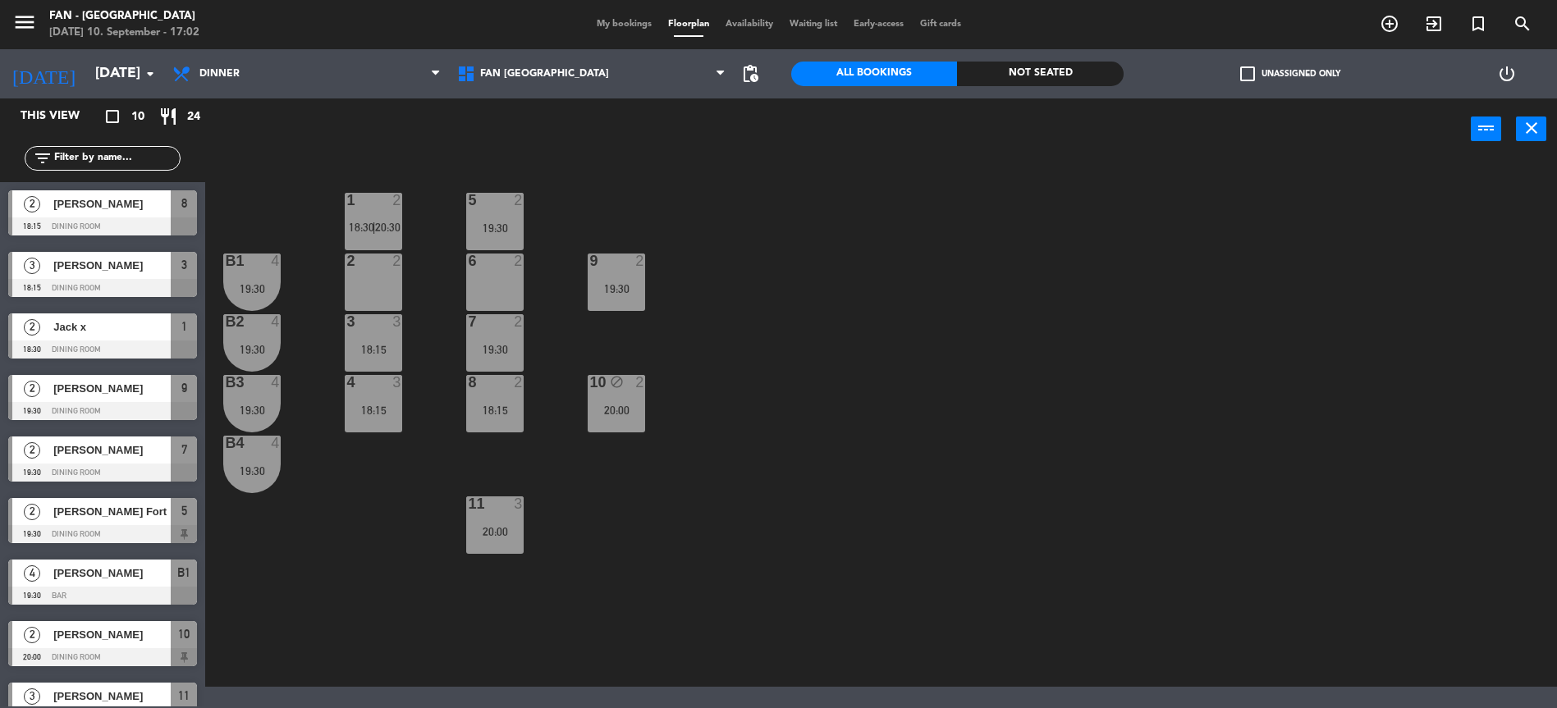
click at [382, 370] on div "3 3 18:15" at bounding box center [373, 342] width 57 height 57
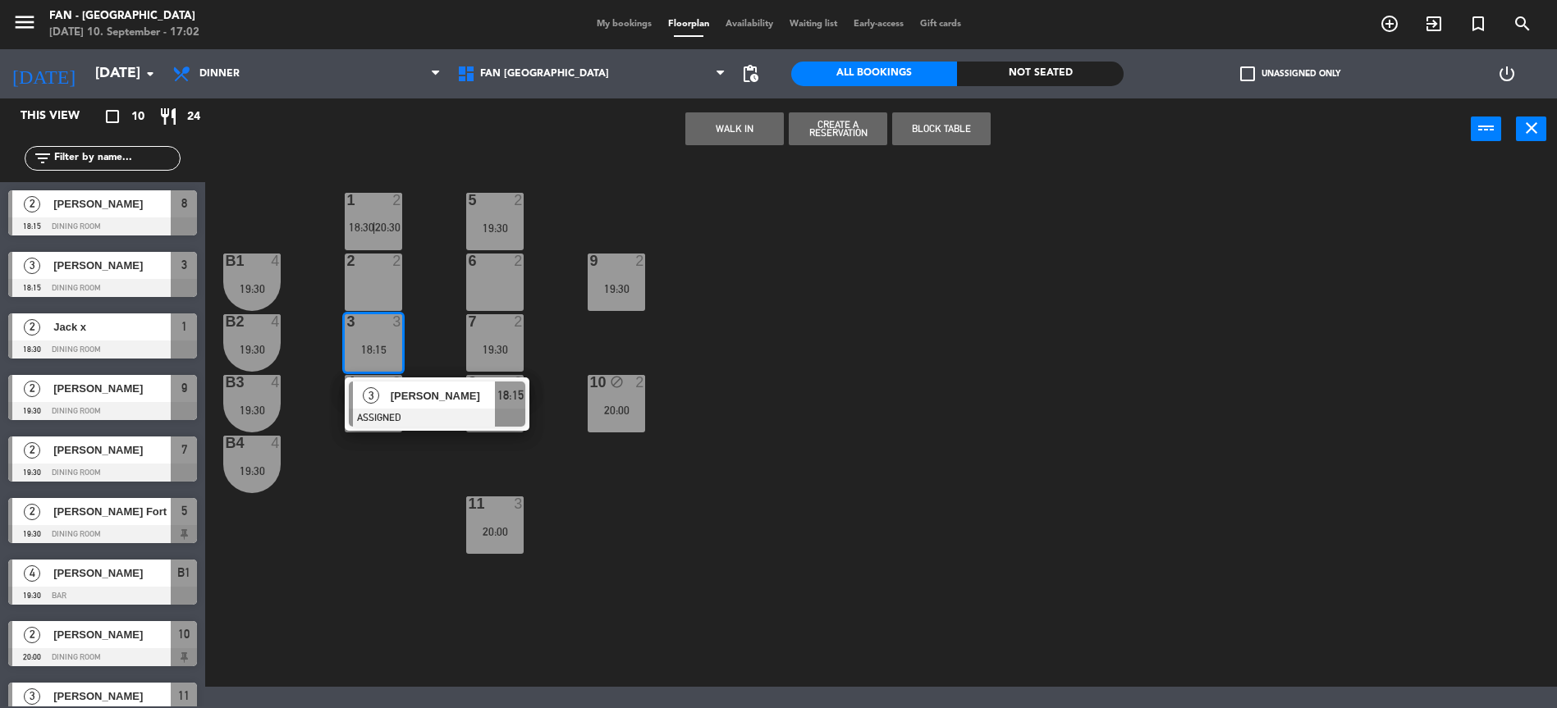
click at [396, 478] on div "1 2 18:30 | 20:30 5 2 19:30 B1 4 19:30 2 2 9 2 19:30 6 2 B2 4 19:30 3 3 18:15 3…" at bounding box center [889, 425] width 1336 height 523
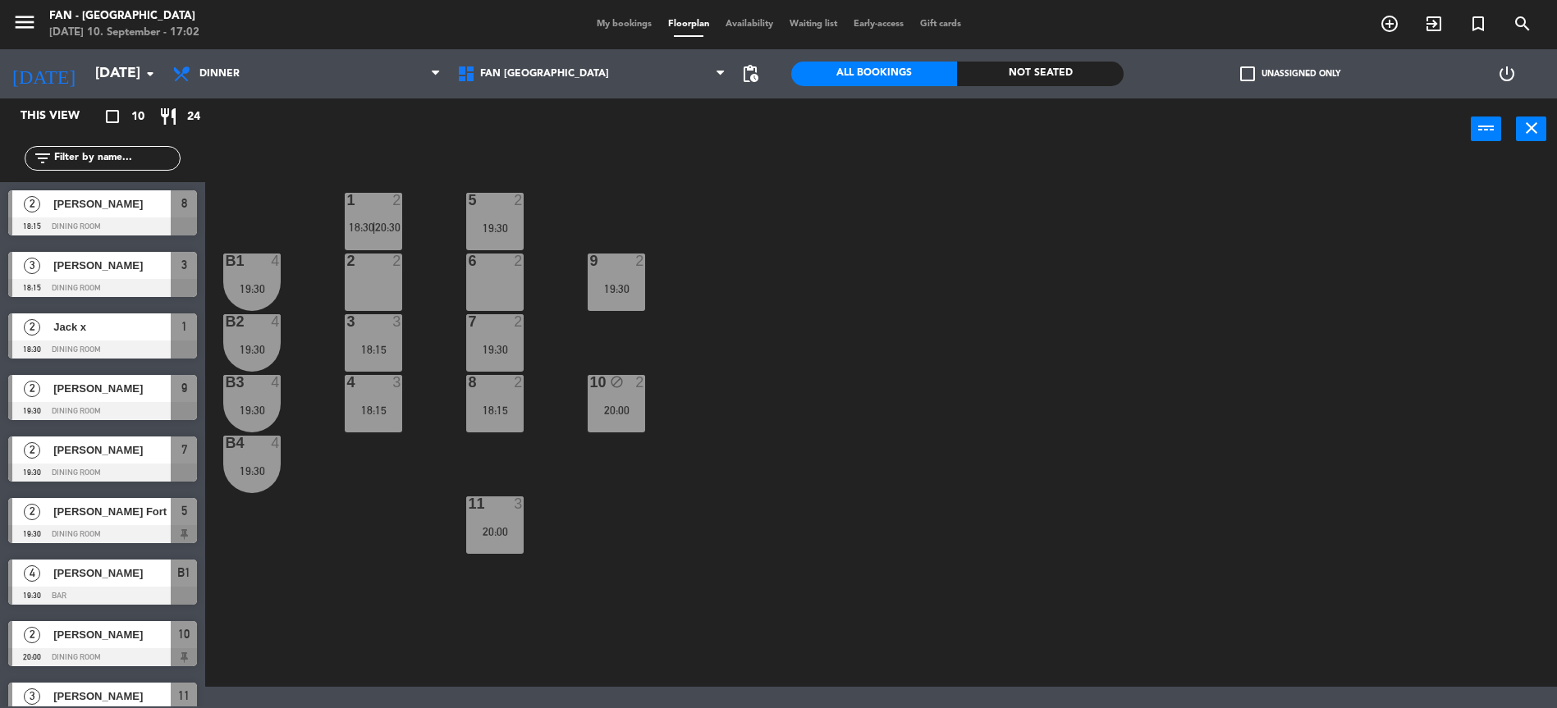
click at [487, 356] on div "7 2 19:30" at bounding box center [494, 342] width 57 height 57
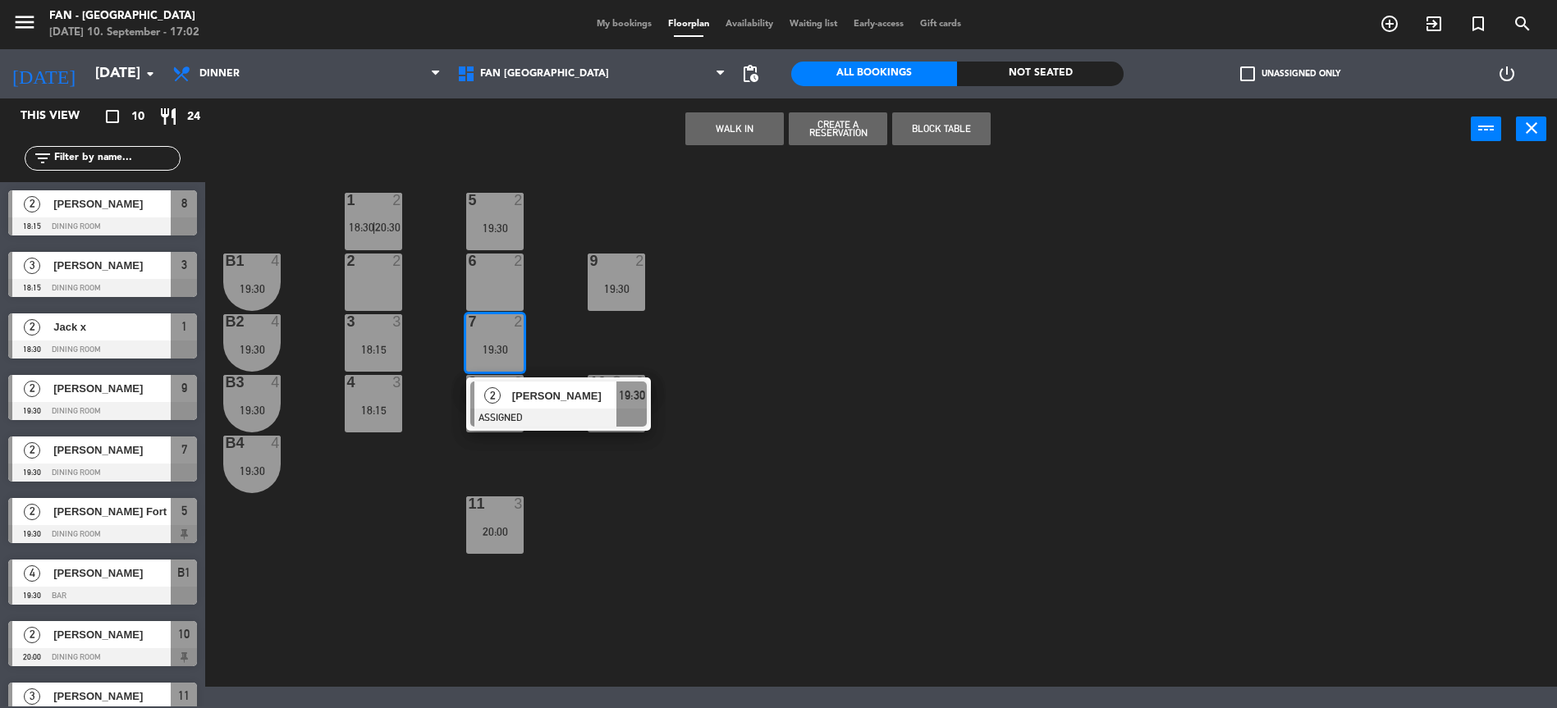
click at [613, 346] on div "1 2 18:30 | 20:30 5 2 19:30 B1 4 19:30 2 2 9 2 19:30 6 2 B2 4 19:30 3 3 18:15 7…" at bounding box center [889, 425] width 1336 height 523
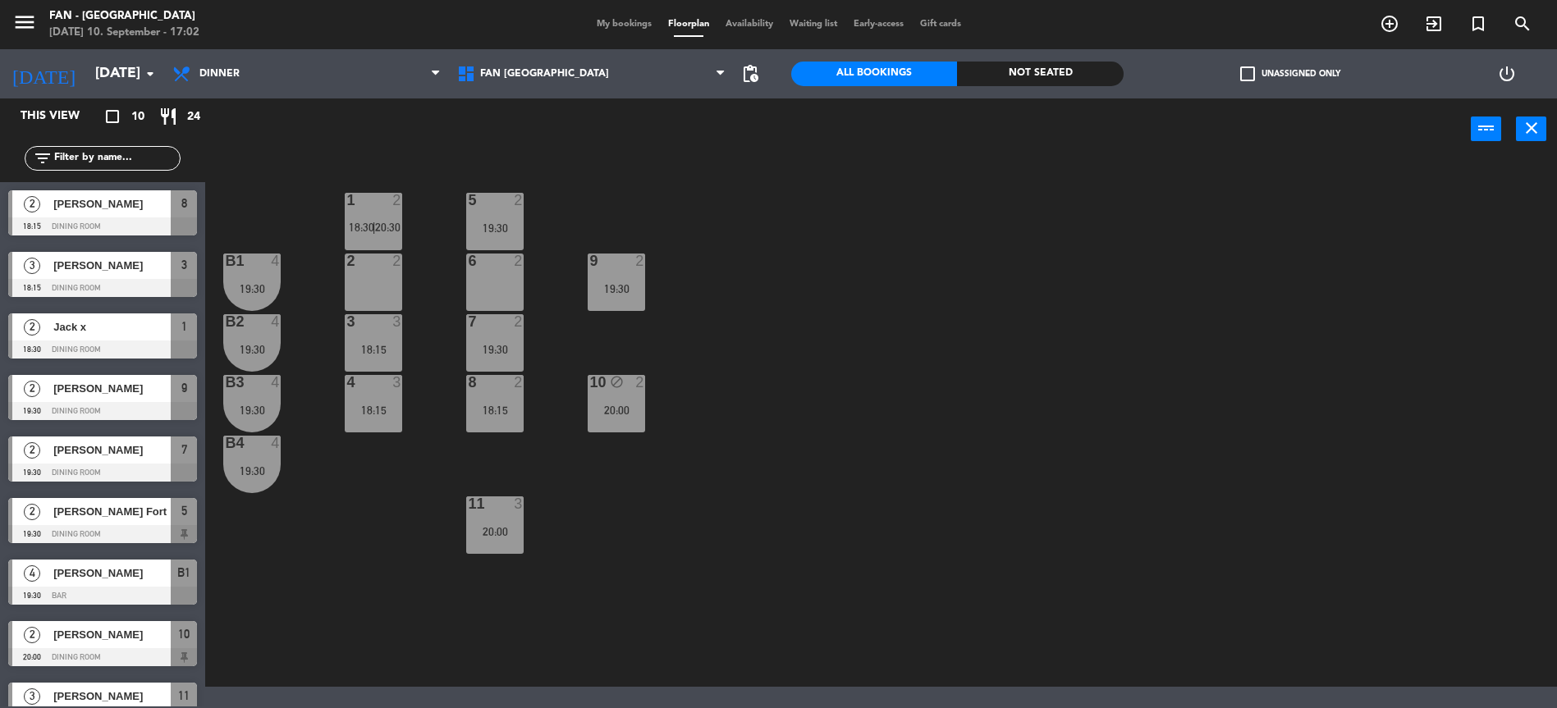
click at [492, 394] on div "8 2 18:15" at bounding box center [494, 403] width 57 height 57
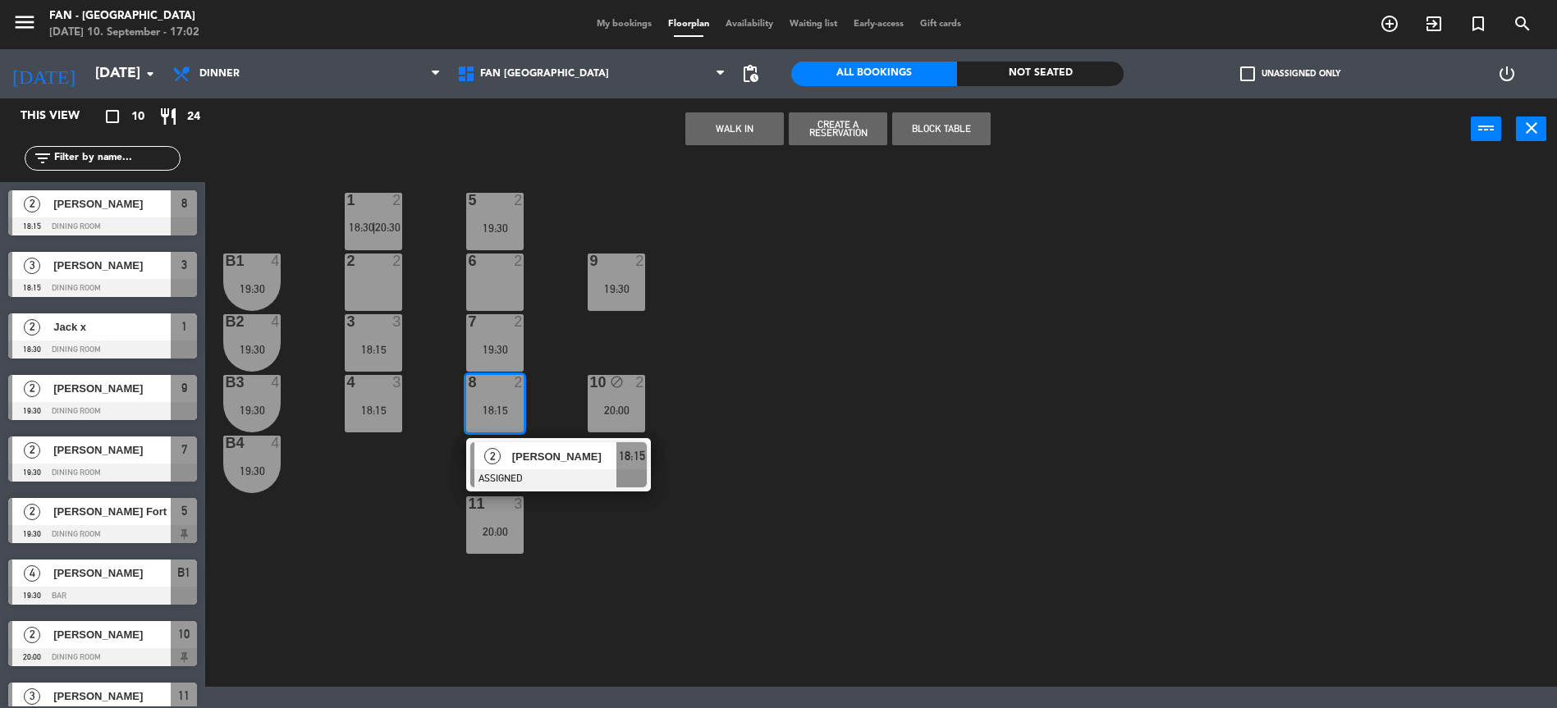
click at [574, 326] on div "1 2 18:30 | 20:30 5 2 19:30 B1 4 19:30 2 2 9 2 19:30 6 2 B2 4 19:30 3 3 18:15 7…" at bounding box center [889, 425] width 1336 height 523
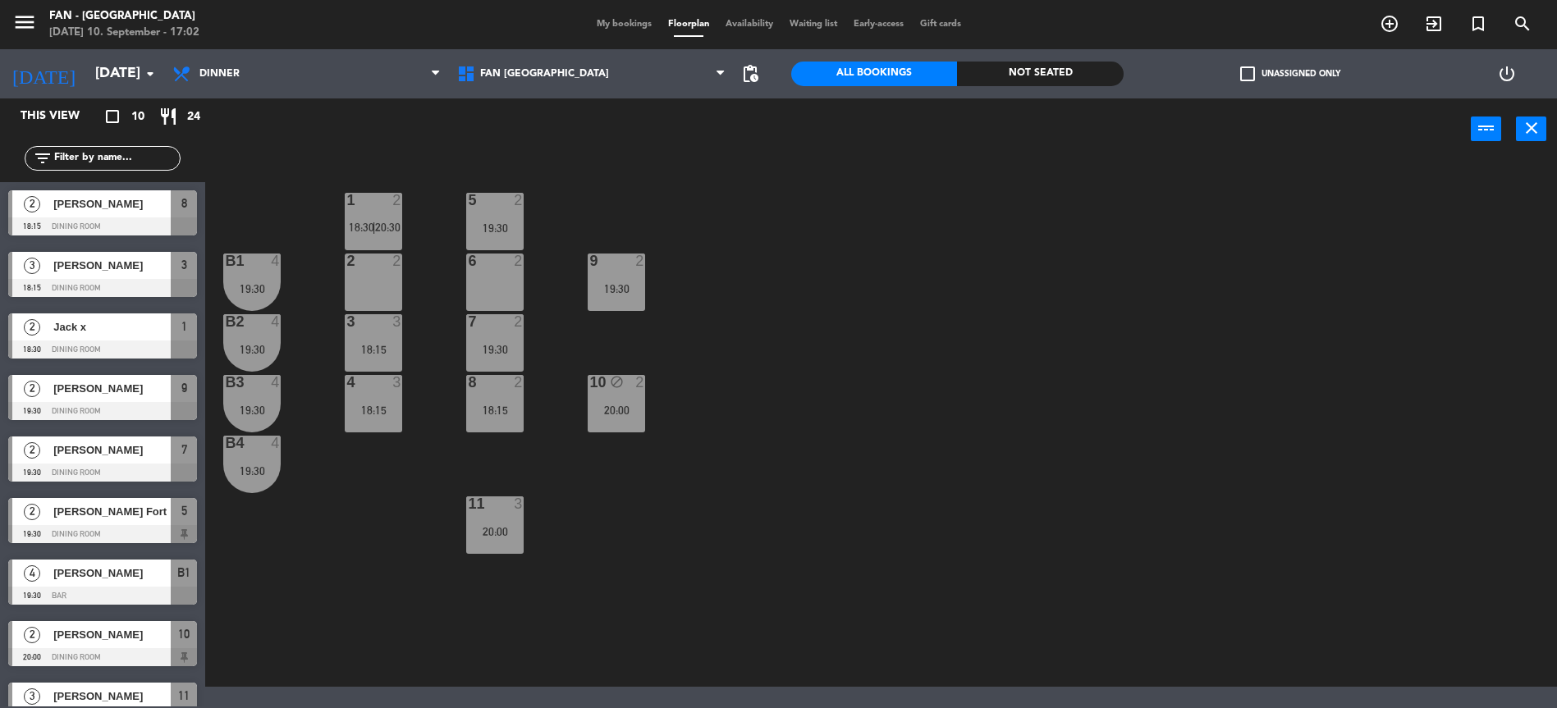
click at [638, 405] on div "20:00" at bounding box center [616, 410] width 57 height 11
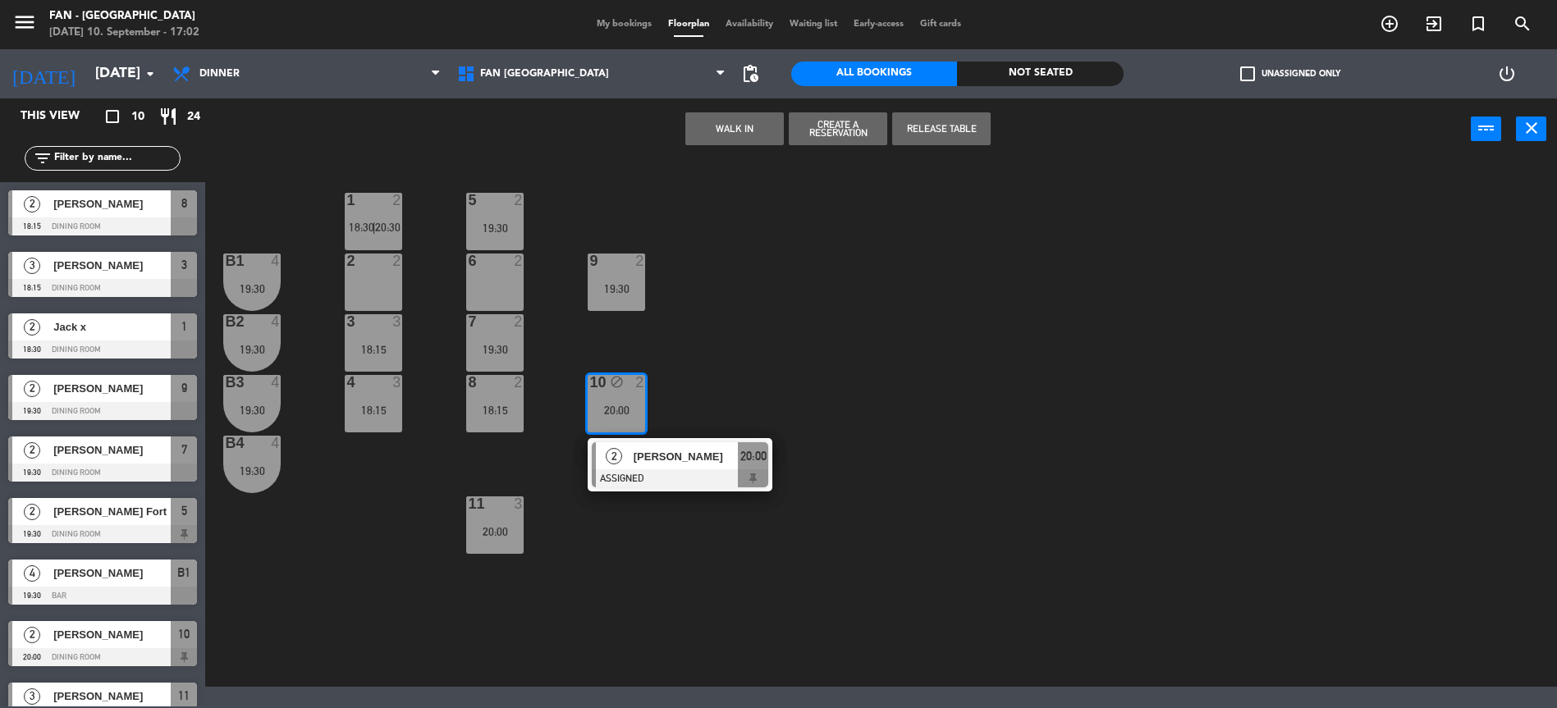
click at [504, 231] on div "19:30" at bounding box center [494, 227] width 57 height 11
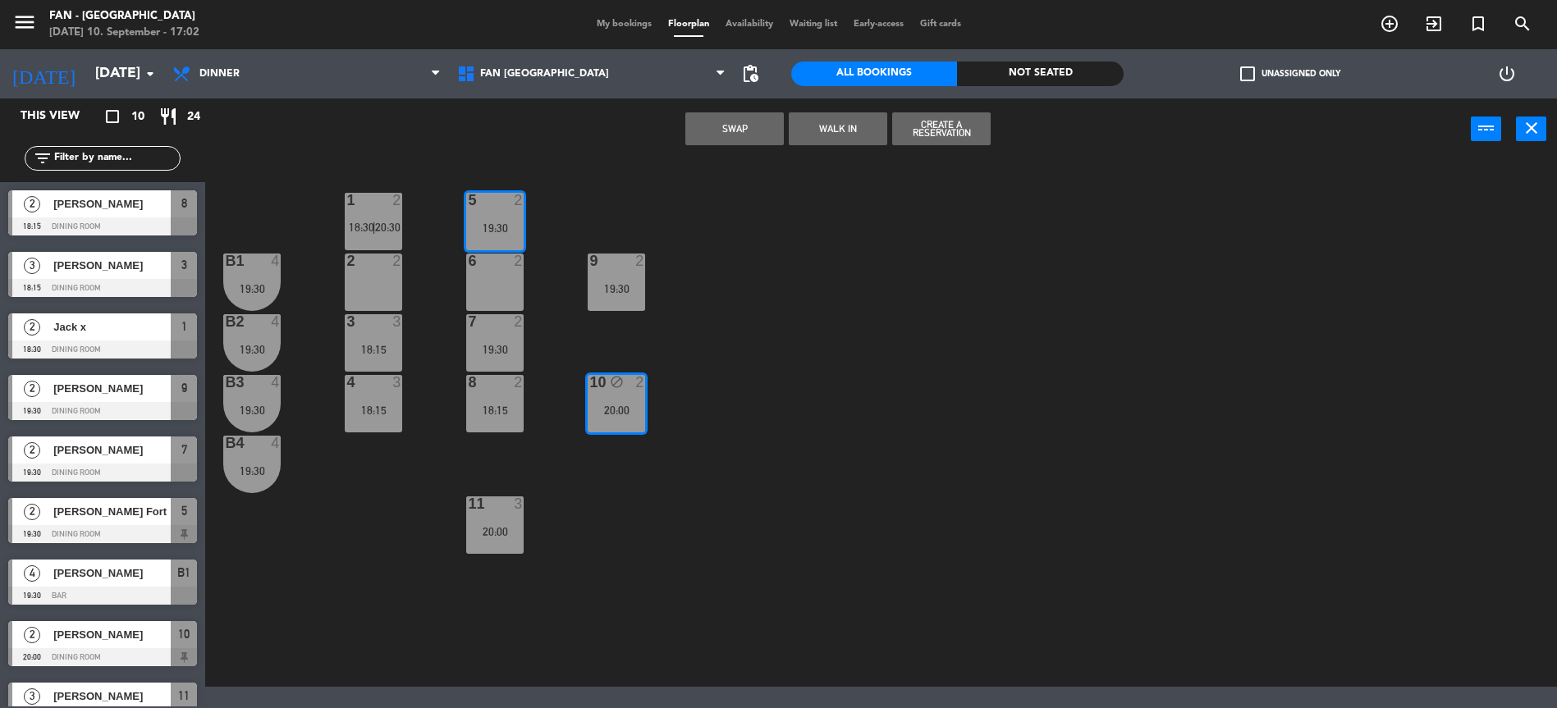
click at [643, 333] on div "1 2 18:30 | 20:30 5 2 19:30 B1 4 19:30 2 2 9 2 19:30 6 2 B2 4 19:30 3 3 18:15 7…" at bounding box center [889, 425] width 1336 height 523
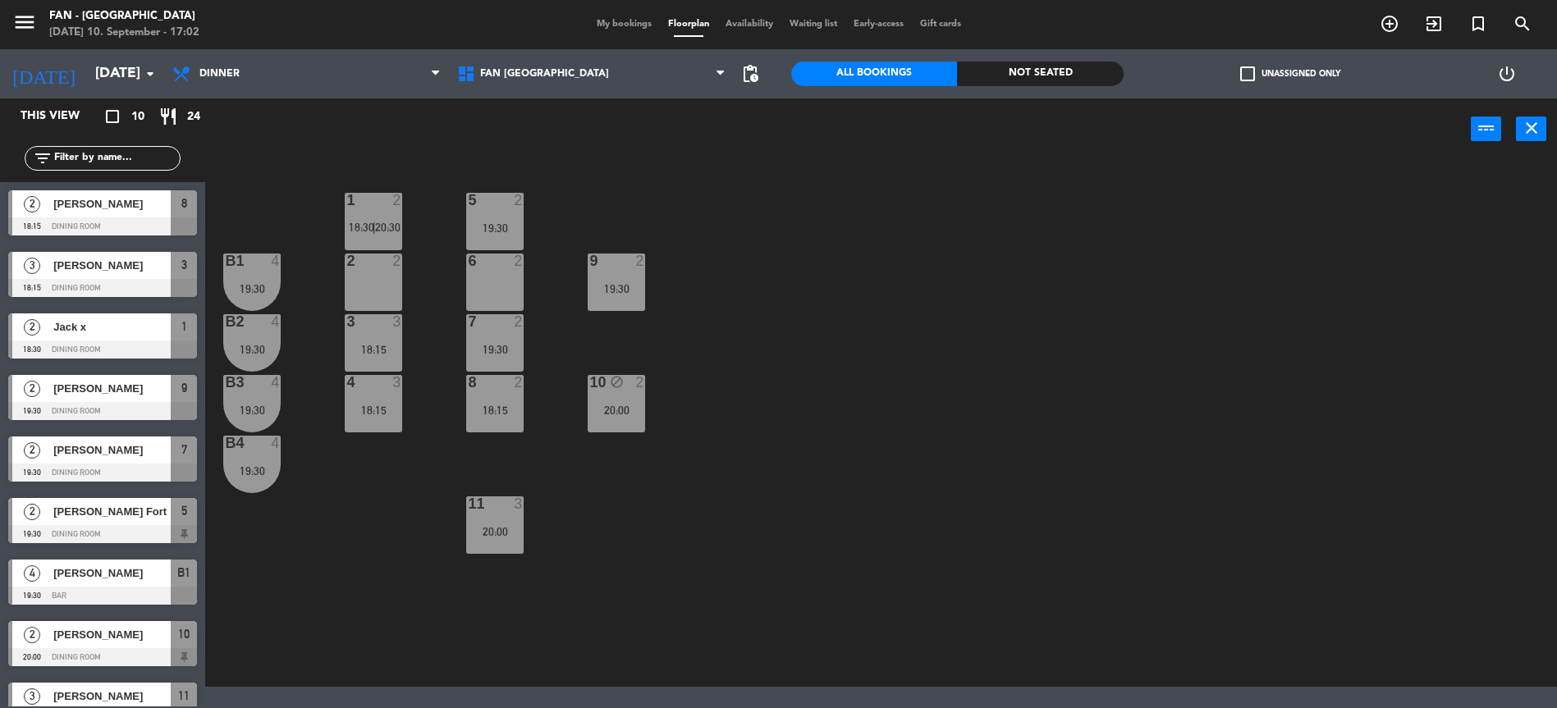
click at [492, 226] on div "19:30" at bounding box center [494, 227] width 57 height 11
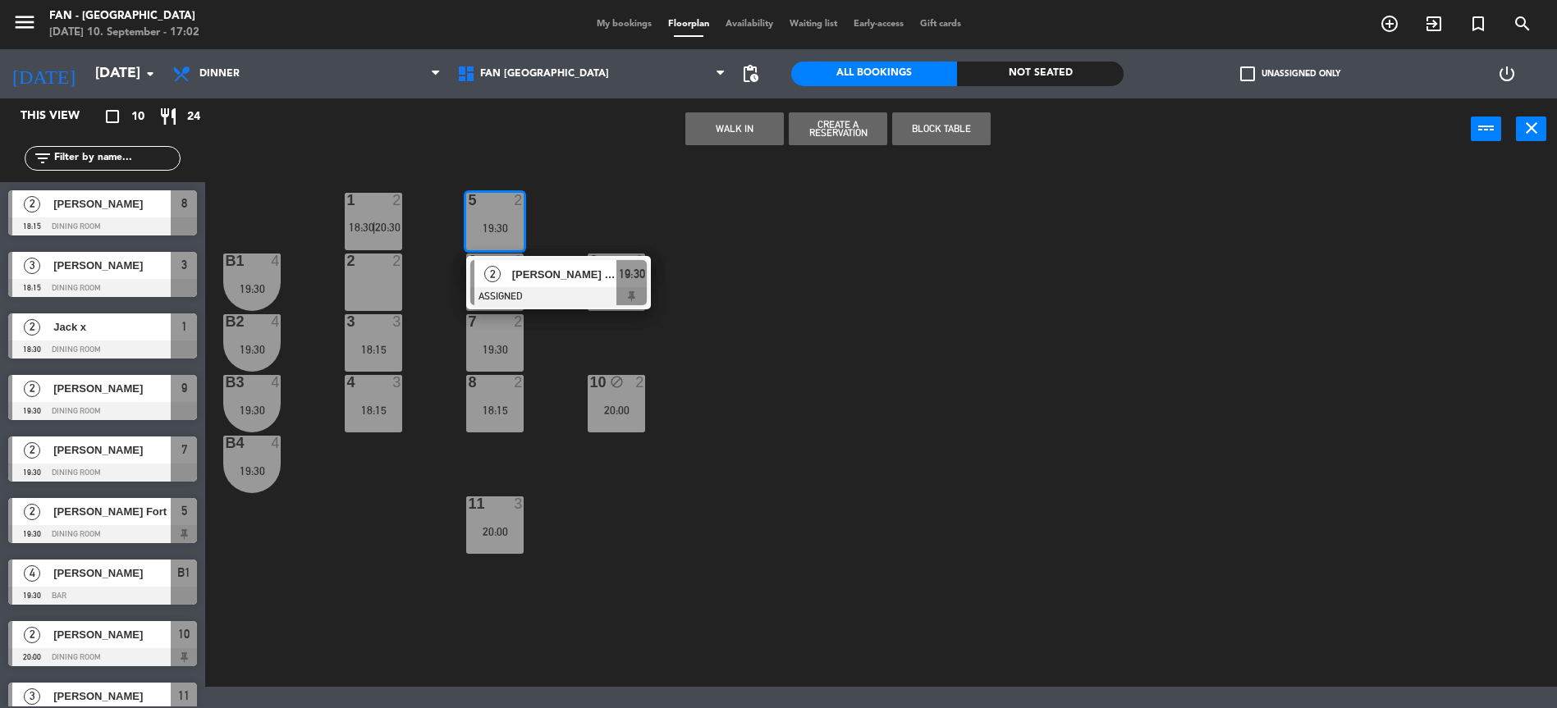
click at [569, 380] on div "1 2 18:30 | 20:30 5 2 19:30 2 [PERSON_NAME] Fort ASSIGNED 19:30 B1 4 19:30 2 2 …" at bounding box center [889, 425] width 1336 height 523
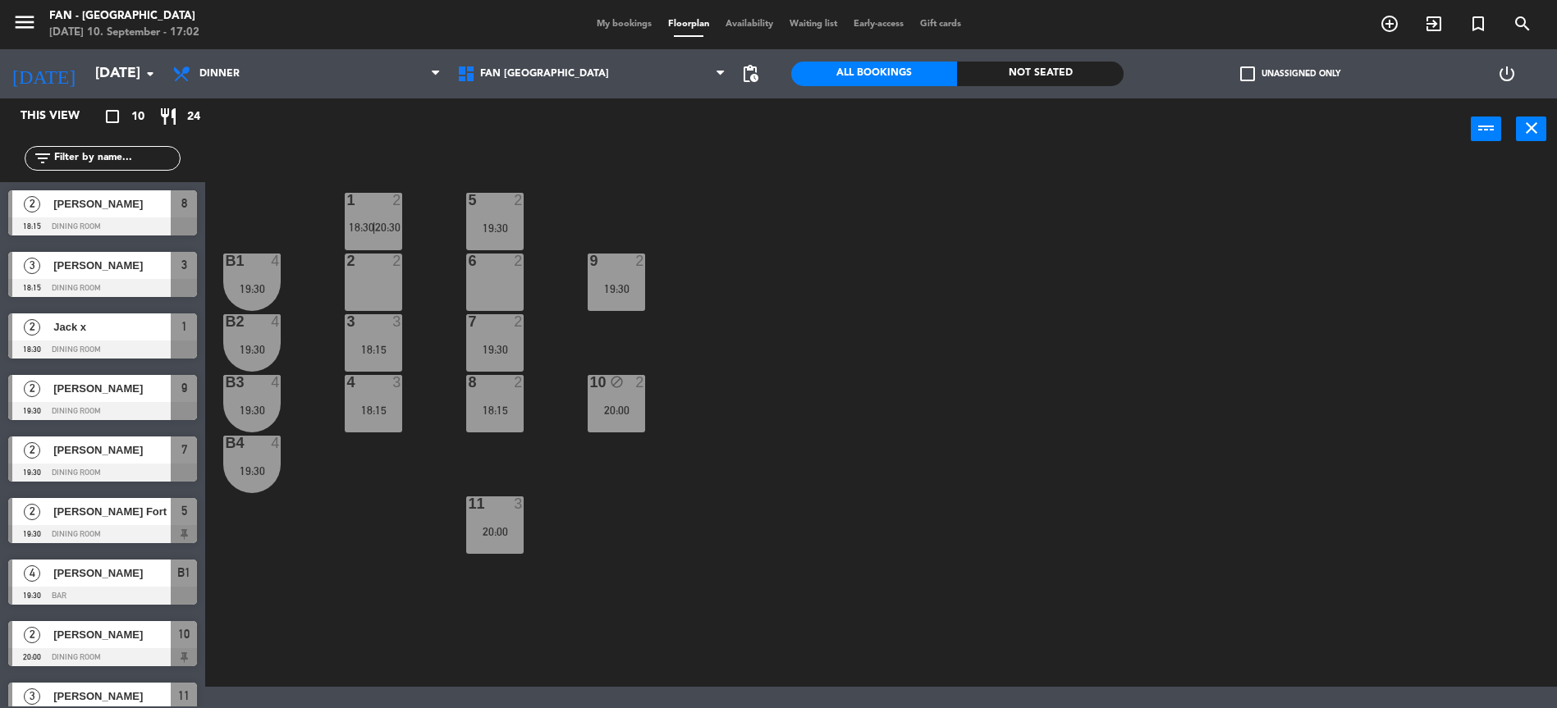
click at [359, 213] on div "1 2 18:30 | 20:30" at bounding box center [373, 221] width 57 height 57
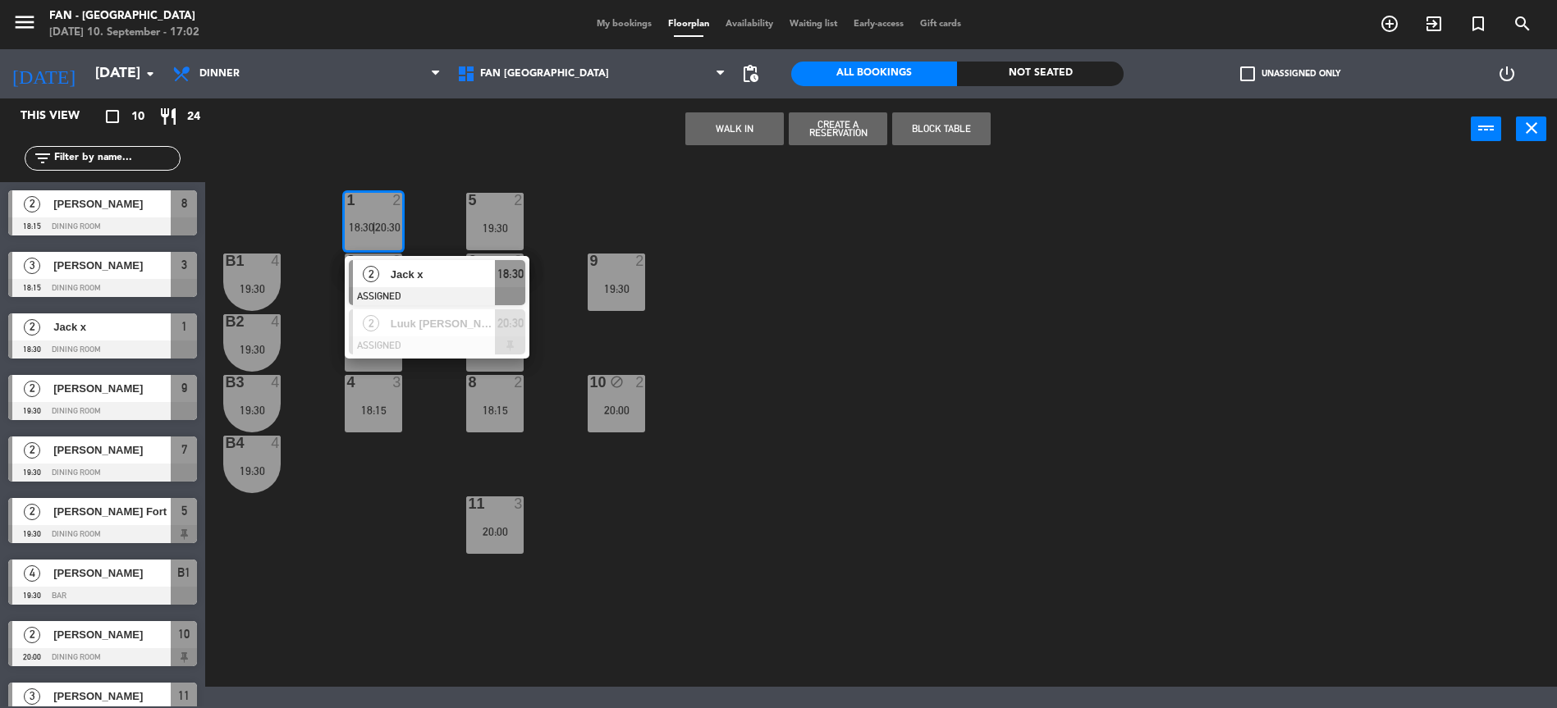
click at [579, 350] on div "1 2 18:30 | 20:30 2 [PERSON_NAME] ASSIGNED 18:30 2 [PERSON_NAME] ASSIGNED 20:30…" at bounding box center [889, 425] width 1336 height 523
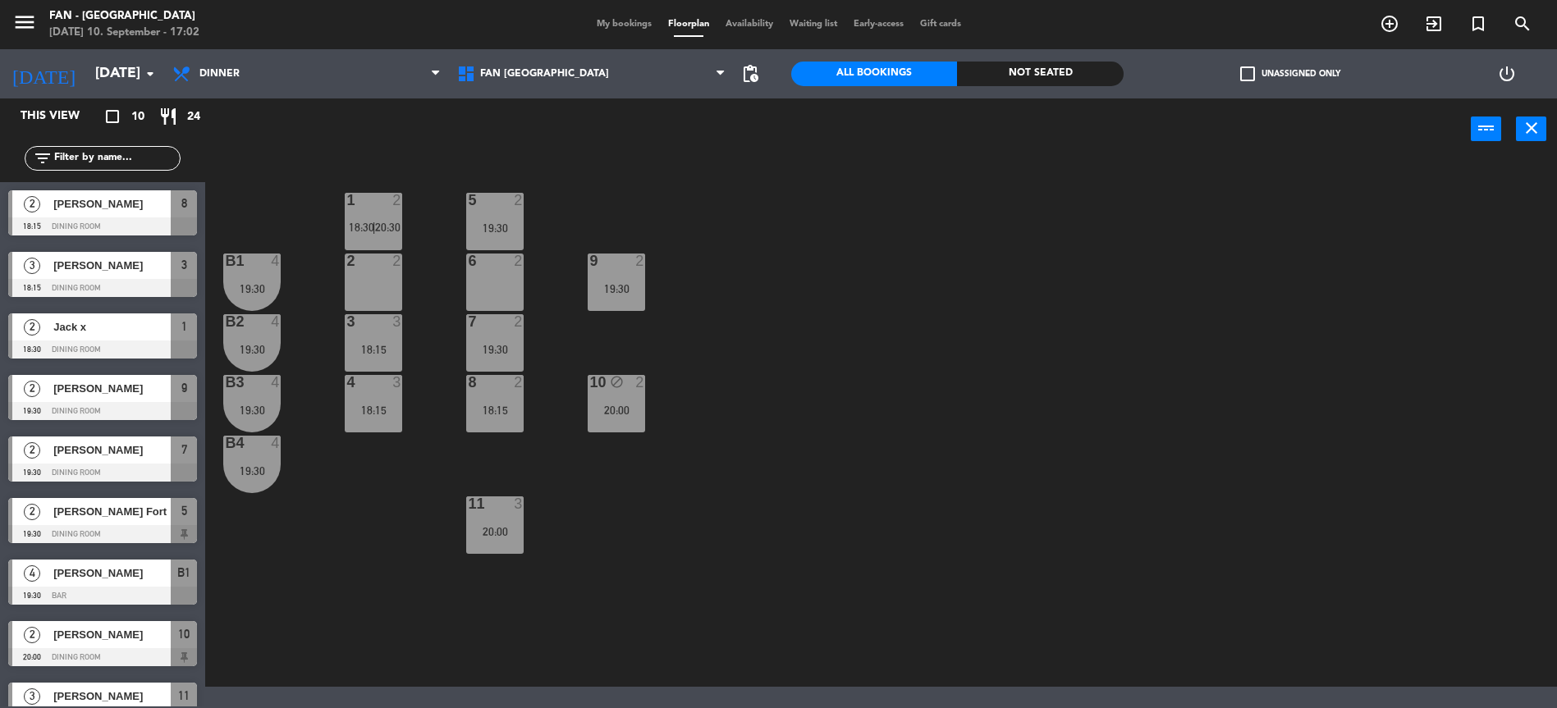
click at [367, 350] on div "18:15" at bounding box center [373, 349] width 57 height 11
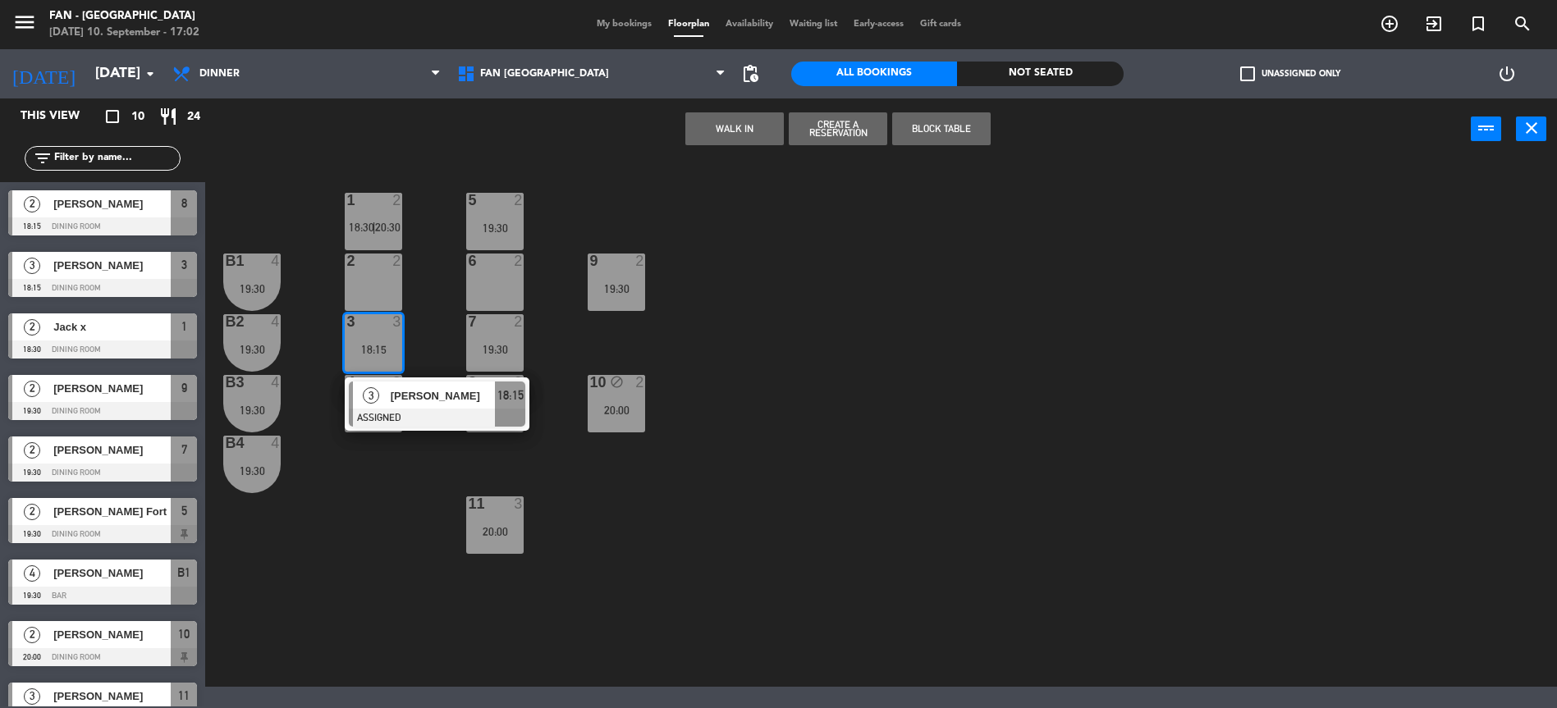
click at [576, 468] on div "1 2 18:30 | 20:30 5 2 19:30 B1 4 19:30 2 2 9 2 19:30 6 2 B2 4 19:30 3 3 18:15 3…" at bounding box center [889, 425] width 1336 height 523
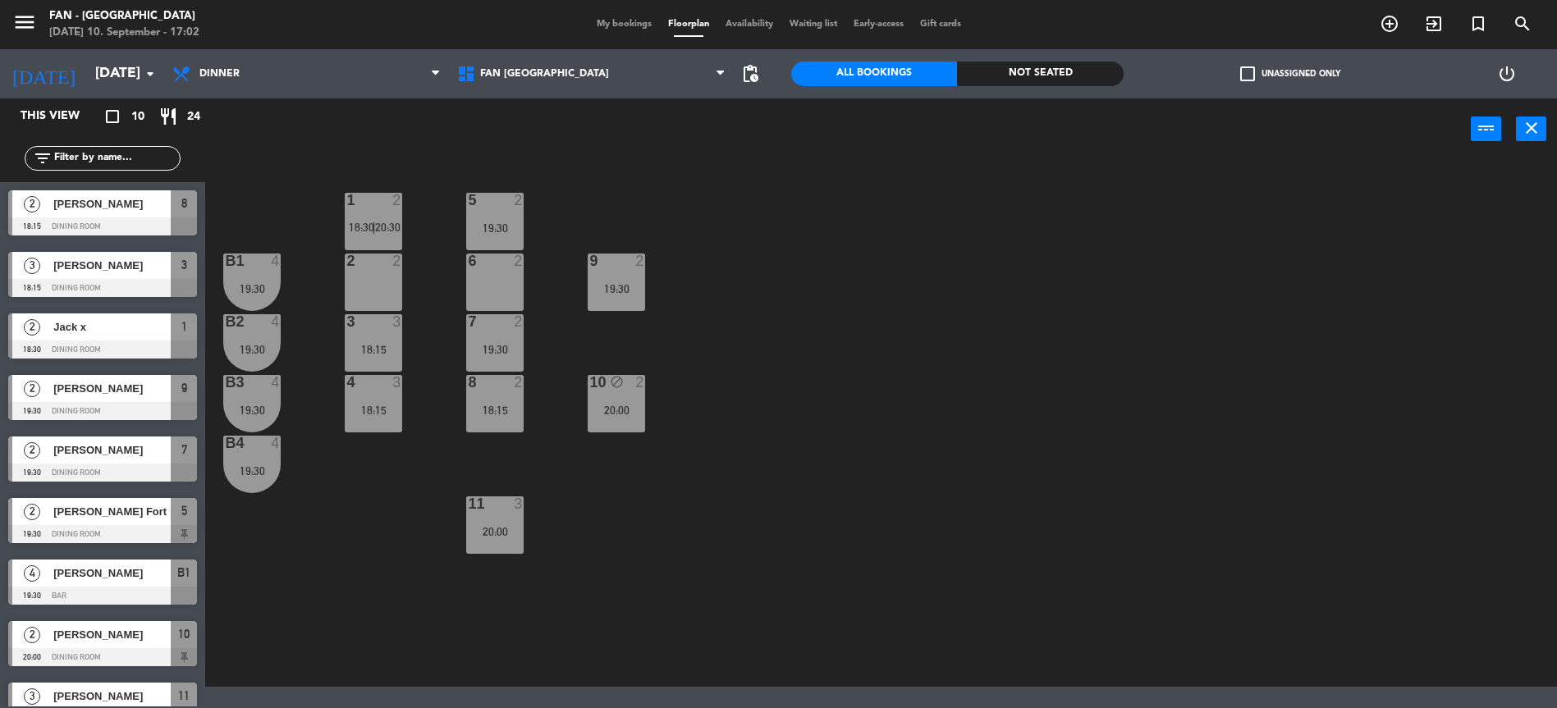
click at [368, 412] on div "18:15" at bounding box center [373, 410] width 57 height 11
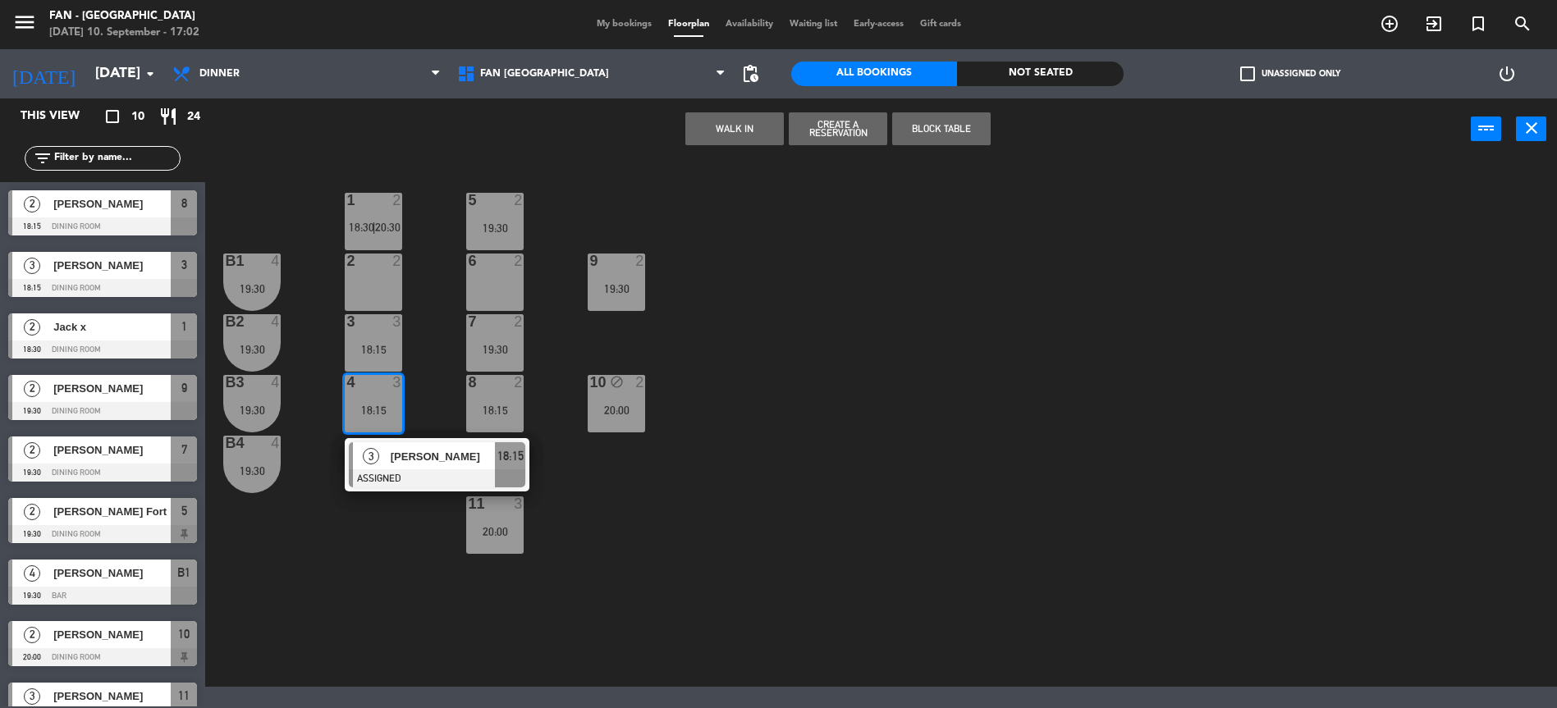
click at [588, 477] on div "1 2 18:30 | 20:30 5 2 19:30 B1 4 19:30 2 2 9 2 19:30 6 2 B2 4 19:30 3 3 18:15 7…" at bounding box center [889, 425] width 1336 height 523
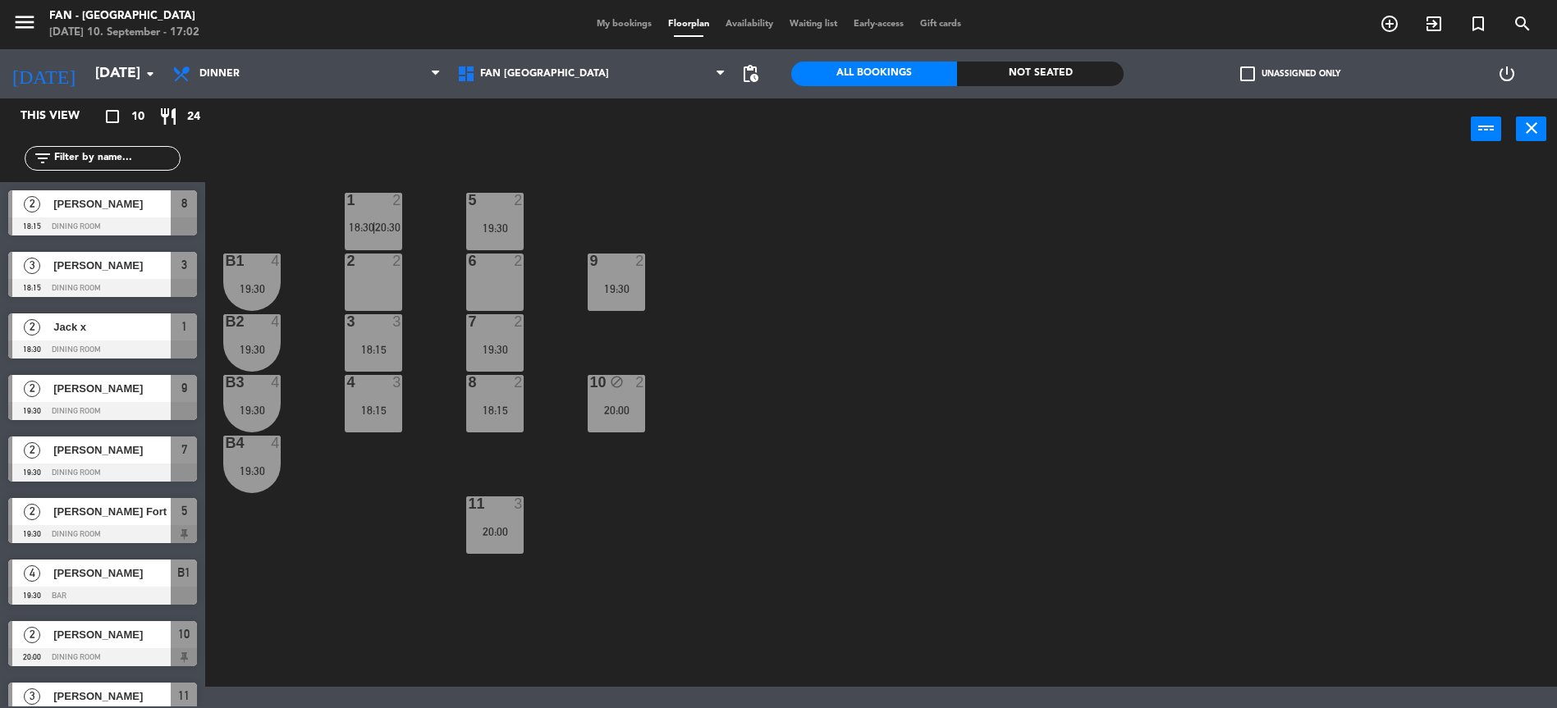
click at [499, 341] on div "7 2 19:30" at bounding box center [494, 342] width 57 height 57
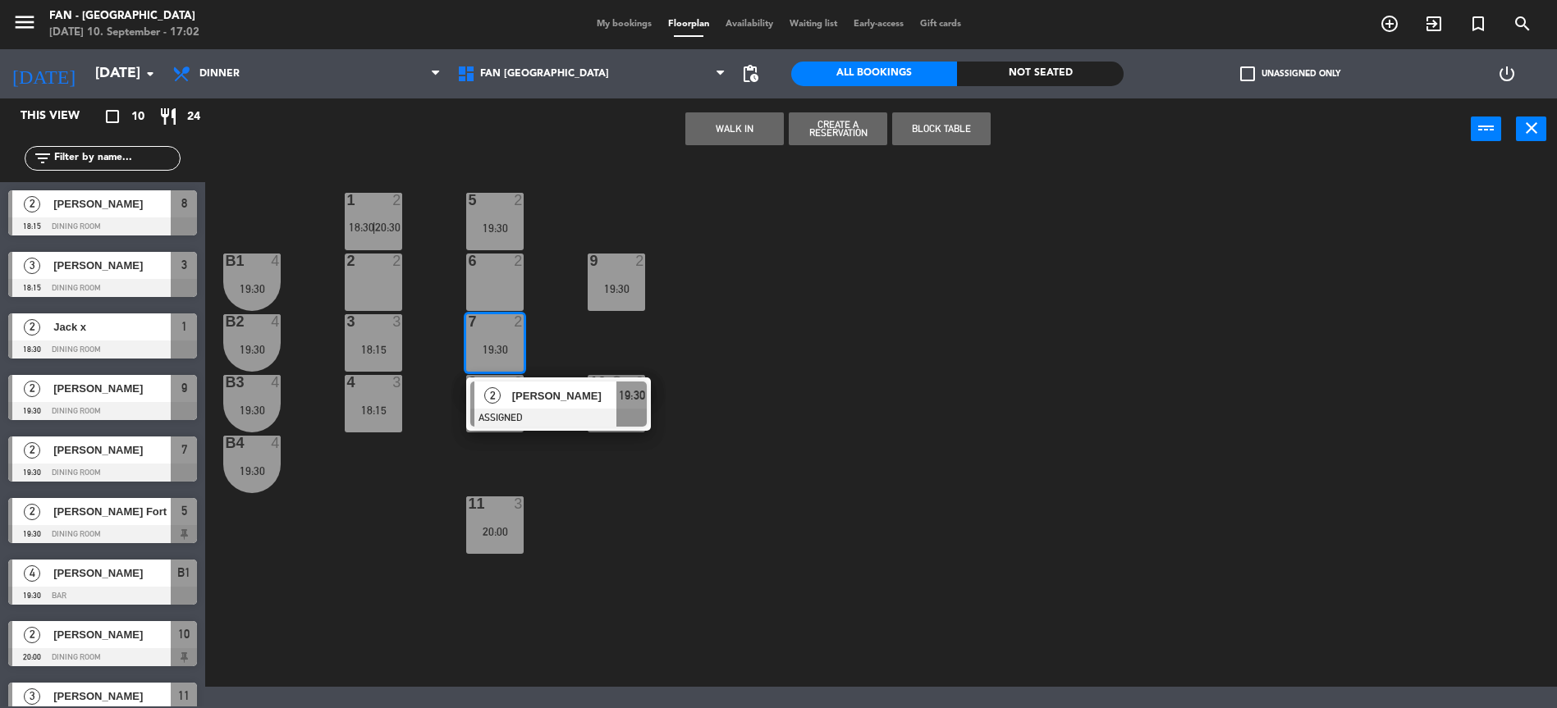
click at [578, 344] on div "1 2 18:30 | 20:30 5 2 19:30 B1 4 19:30 2 2 9 2 19:30 6 2 B2 4 19:30 3 3 18:15 7…" at bounding box center [889, 425] width 1336 height 523
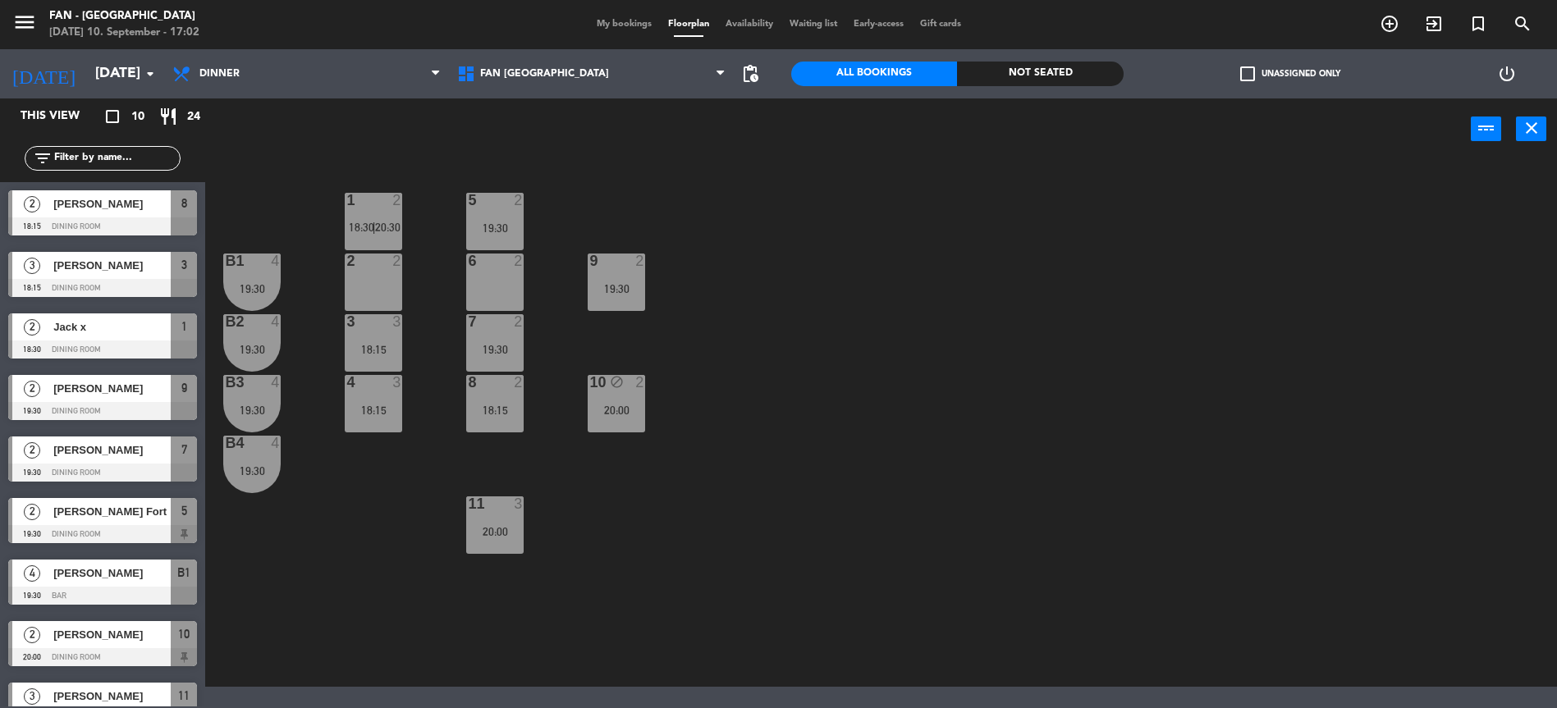
click at [492, 348] on div "19:30" at bounding box center [494, 349] width 57 height 11
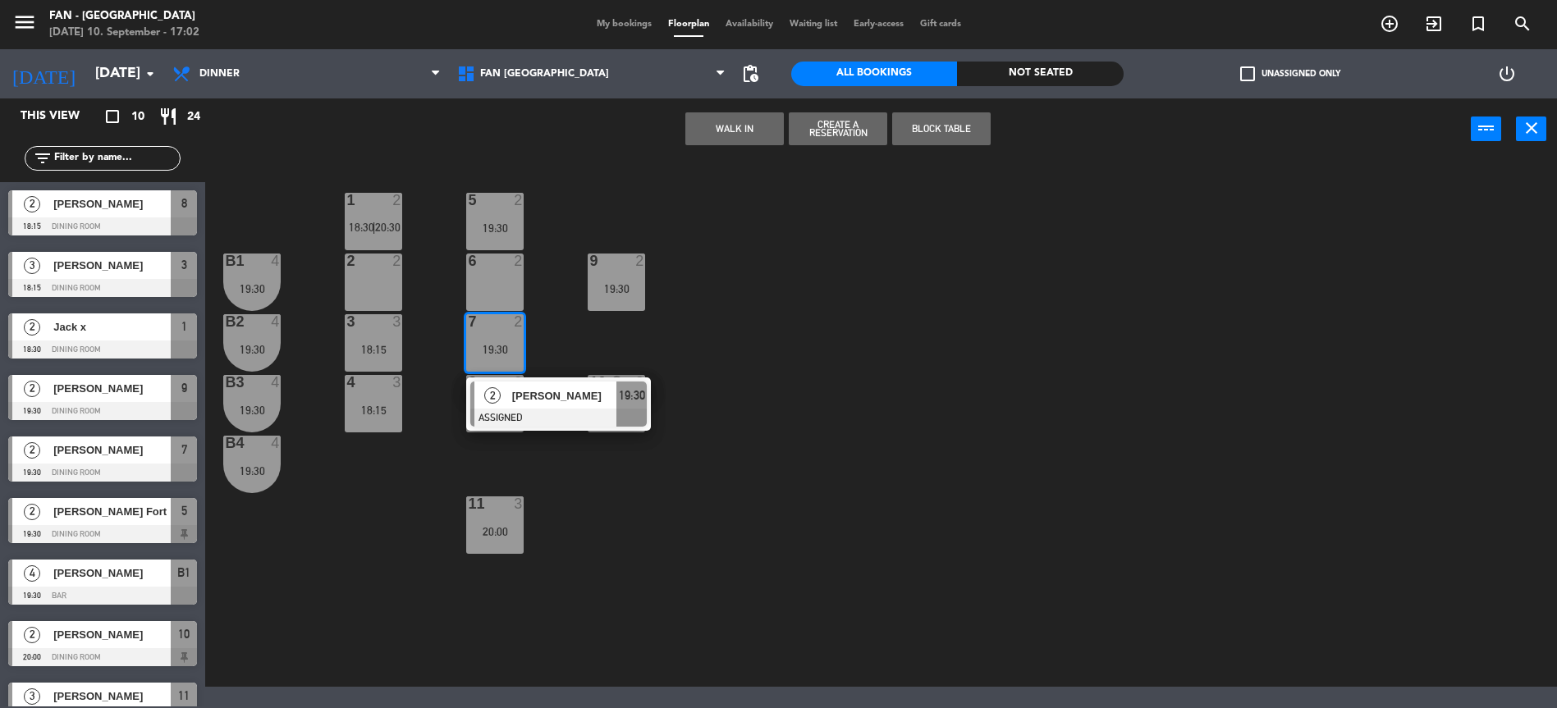
click at [593, 349] on div "1 2 18:30 | 20:30 5 2 19:30 B1 4 19:30 2 2 9 2 19:30 6 2 B2 4 19:30 3 3 18:15 7…" at bounding box center [889, 425] width 1336 height 523
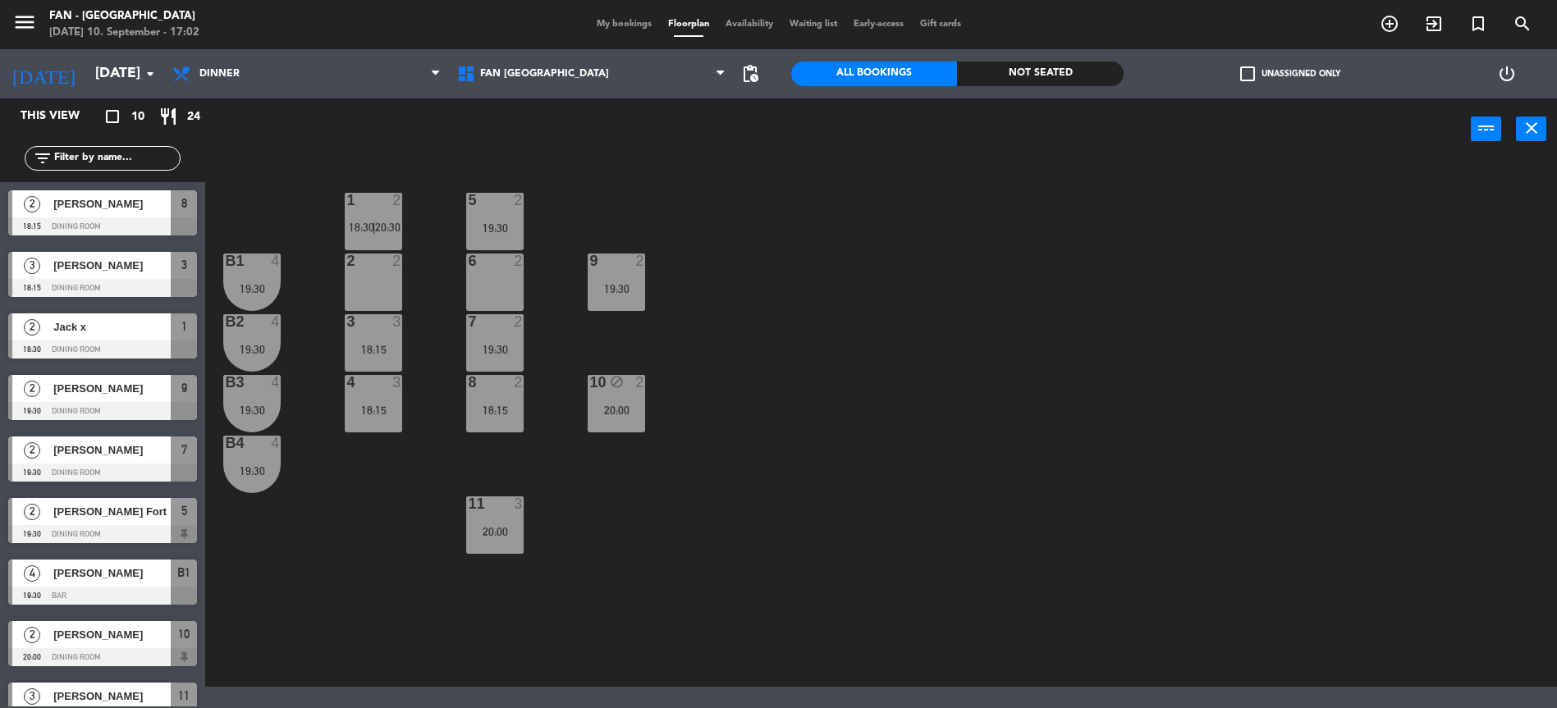
click at [497, 341] on div "7 2 19:30" at bounding box center [494, 342] width 57 height 57
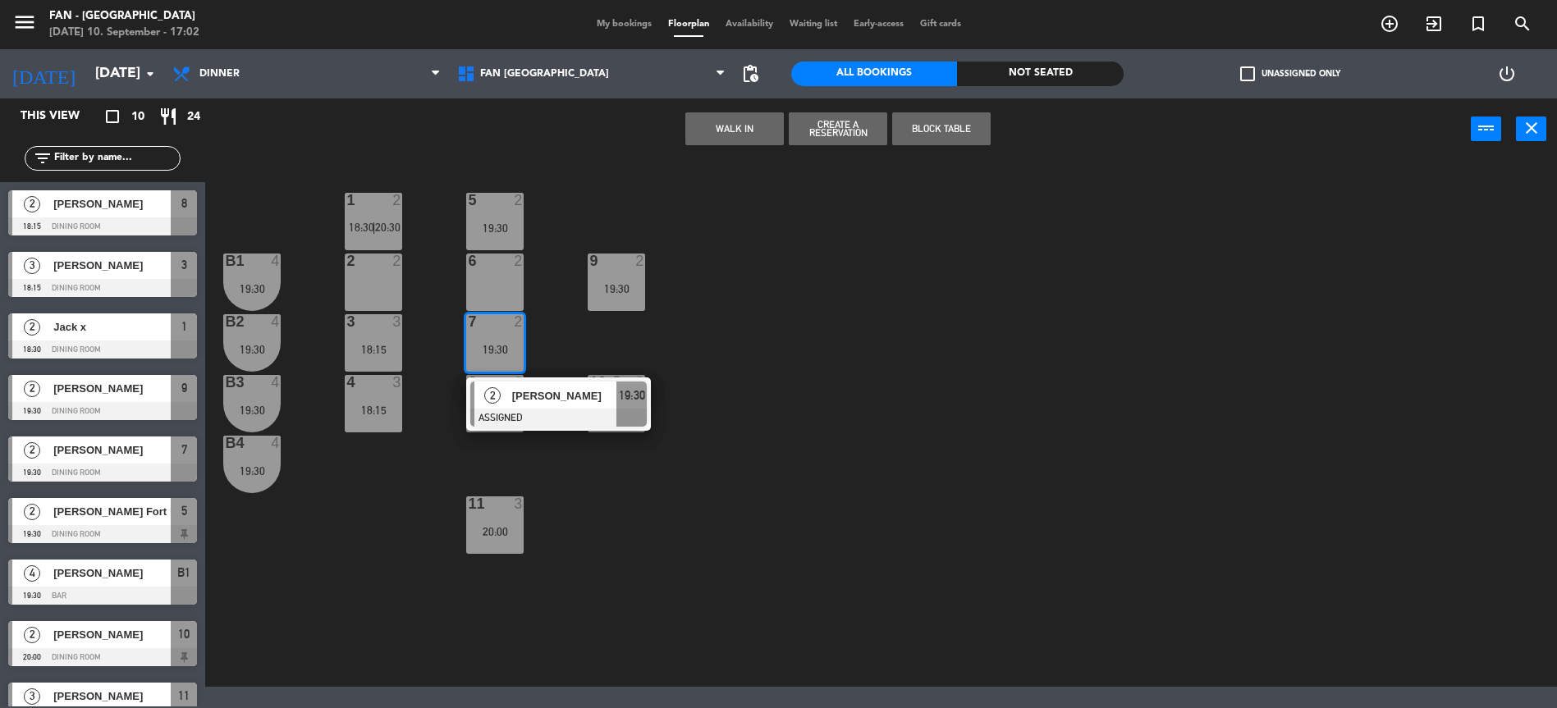
click at [620, 347] on div "1 2 18:30 | 20:30 5 2 19:30 B1 4 19:30 2 2 9 2 19:30 6 2 B2 4 19:30 3 3 18:15 7…" at bounding box center [889, 425] width 1336 height 523
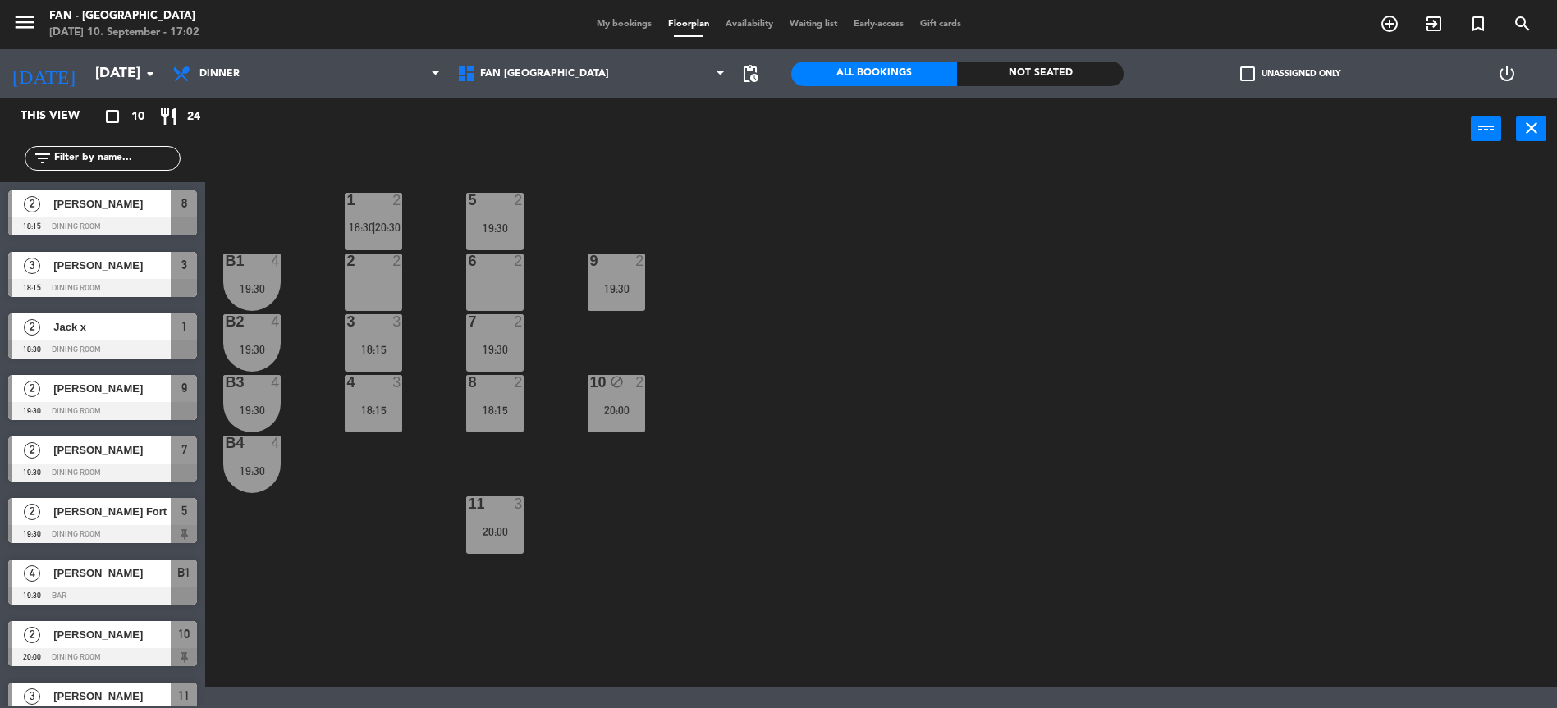
click at [494, 347] on div "19:30" at bounding box center [494, 349] width 57 height 11
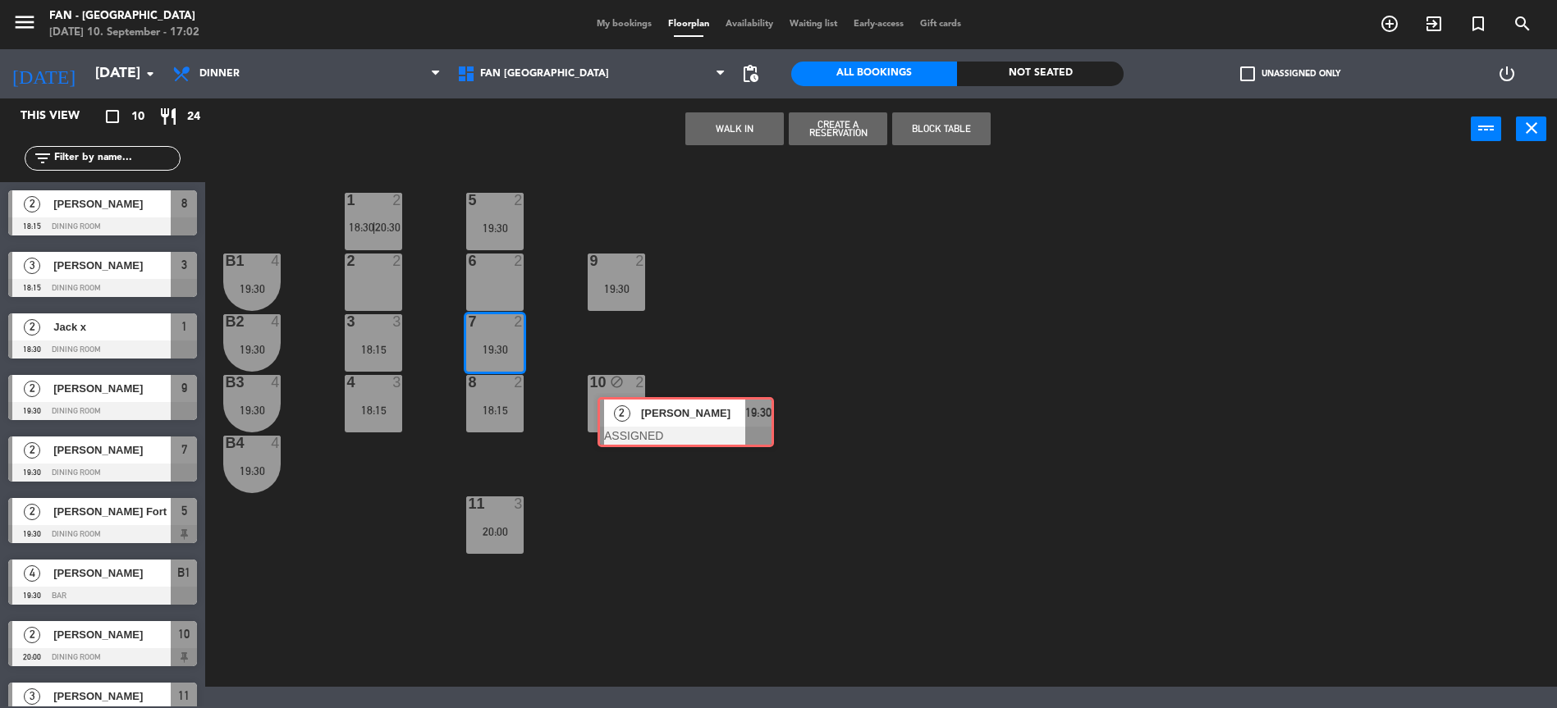
drag, startPoint x: 521, startPoint y: 400, endPoint x: 648, endPoint y: 416, distance: 128.2
click at [648, 416] on div "1 2 18:30 | 20:30 5 2 19:30 B1 4 19:30 2 2 9 2 19:30 6 2 B2 4 19:30 3 3 18:15 7…" at bounding box center [889, 425] width 1336 height 523
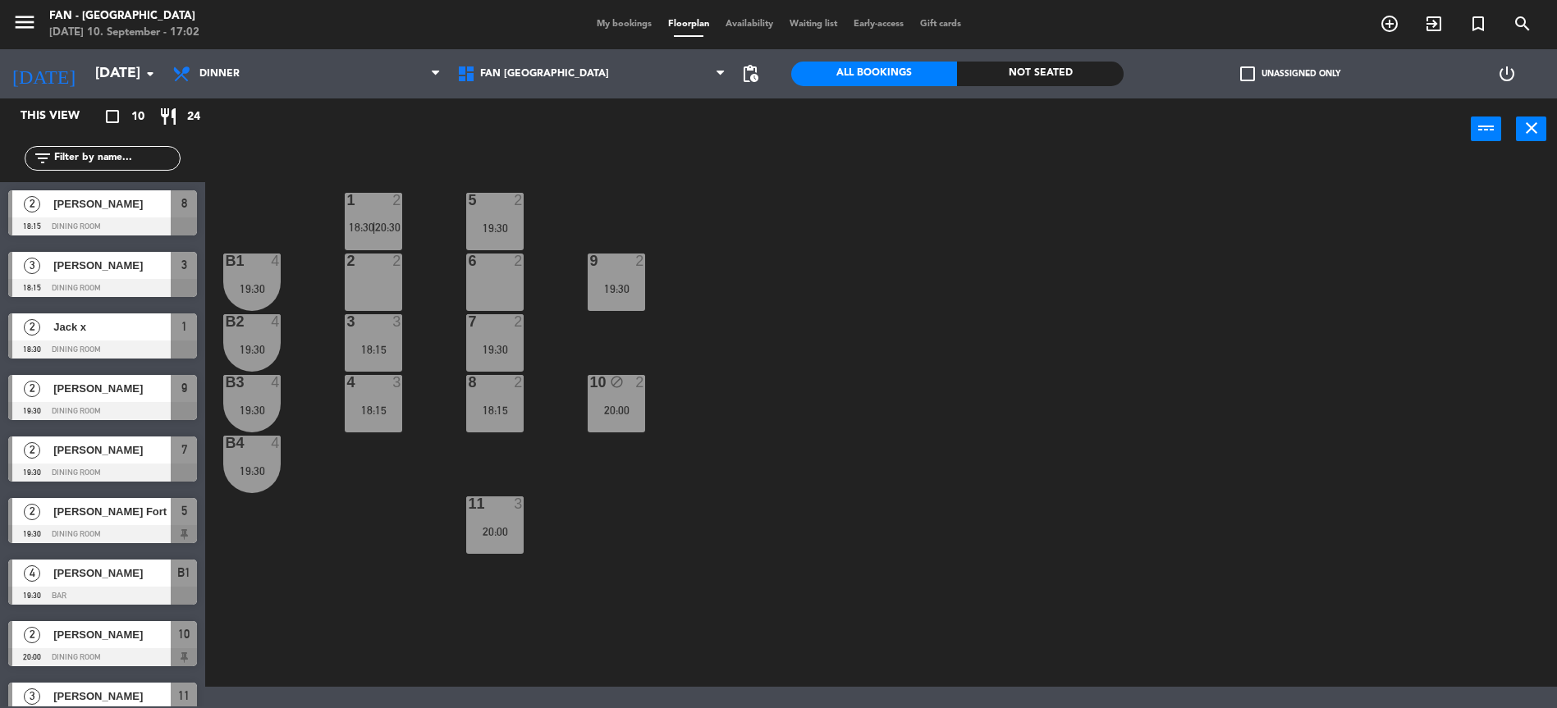
click at [500, 334] on div "7 2 19:30" at bounding box center [494, 342] width 57 height 57
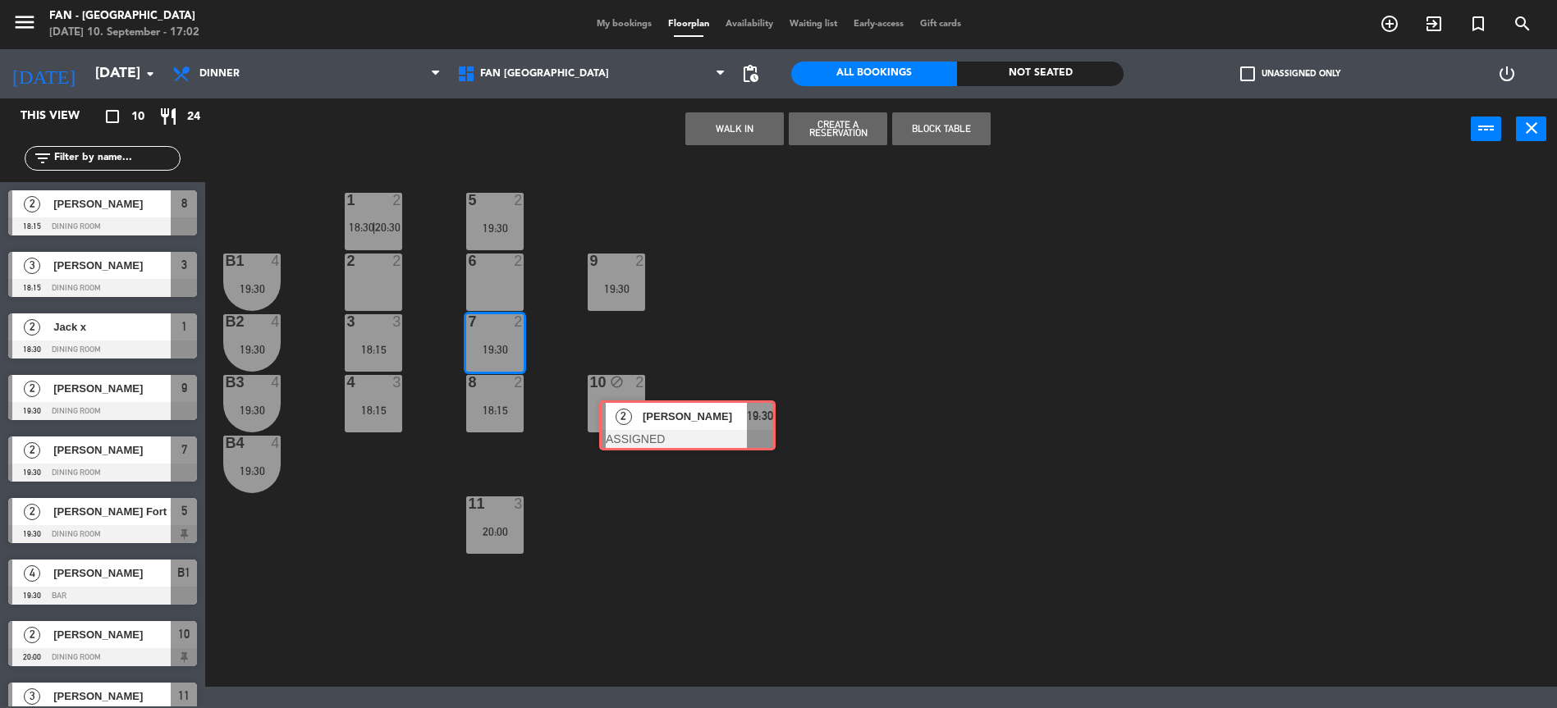
drag, startPoint x: 517, startPoint y: 387, endPoint x: 648, endPoint y: 403, distance: 131.5
click at [648, 403] on div "1 2 18:30 | 20:30 5 2 19:30 B1 4 19:30 2 2 9 2 19:30 6 2 B2 4 19:30 3 3 18:15 7…" at bounding box center [889, 425] width 1336 height 523
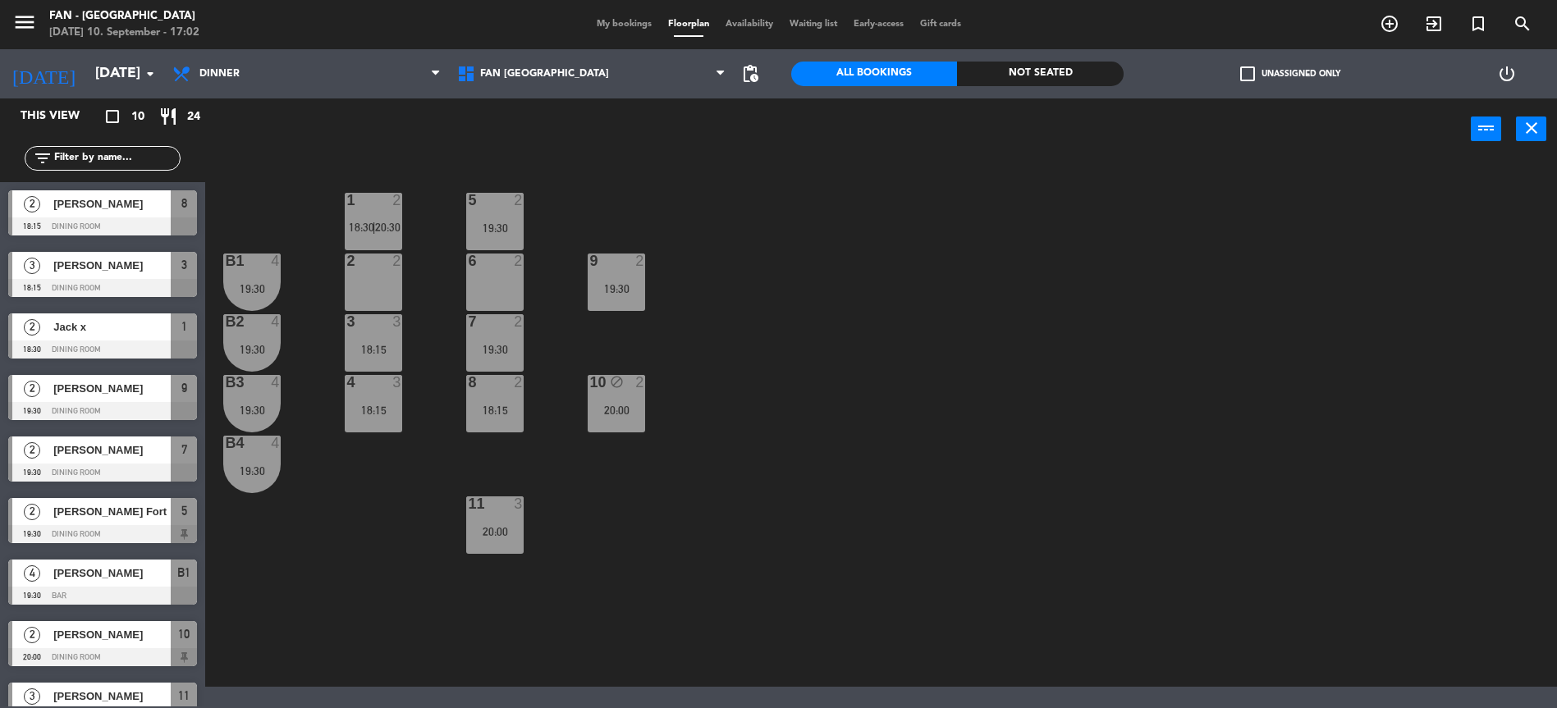
click at [510, 344] on div "19:30" at bounding box center [494, 349] width 57 height 11
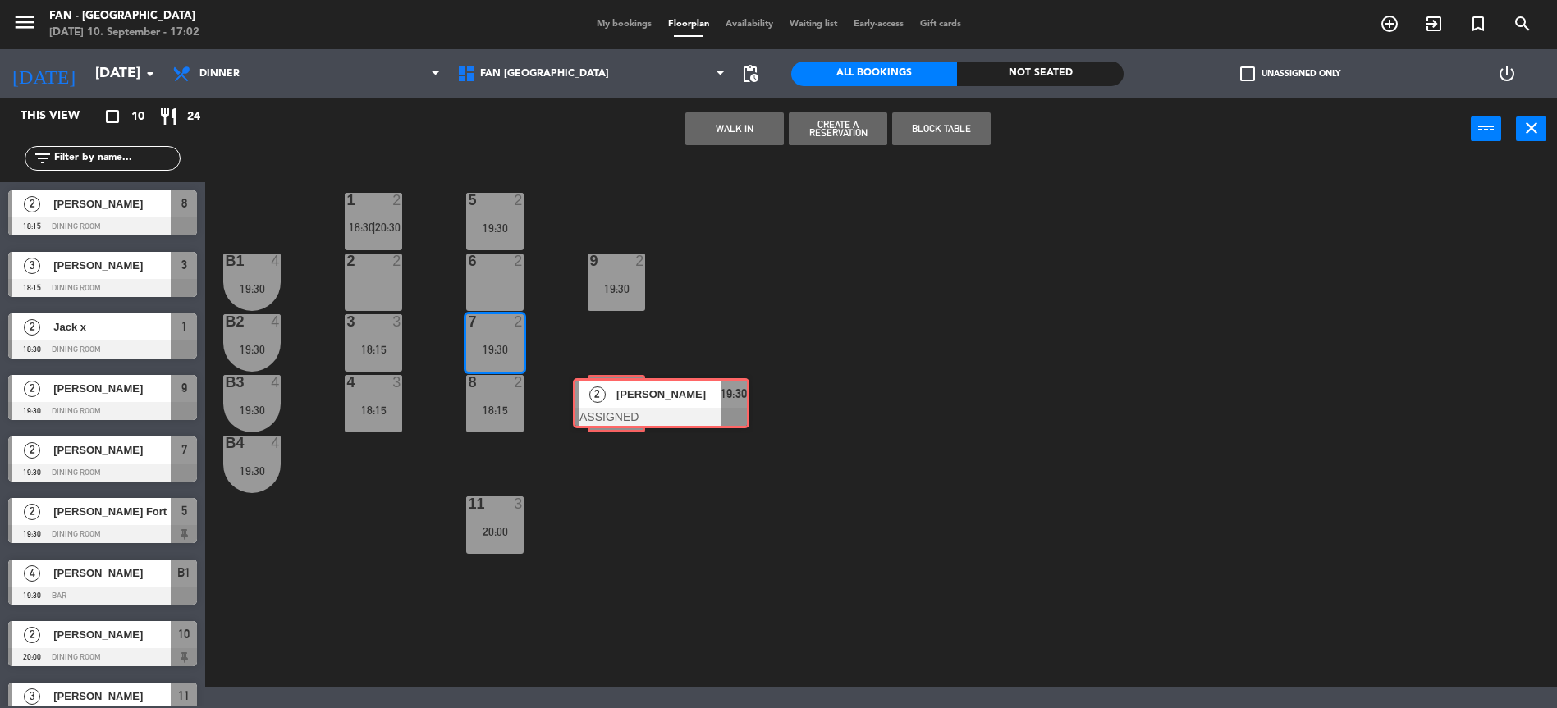
drag, startPoint x: 515, startPoint y: 397, endPoint x: 617, endPoint y: 393, distance: 102.7
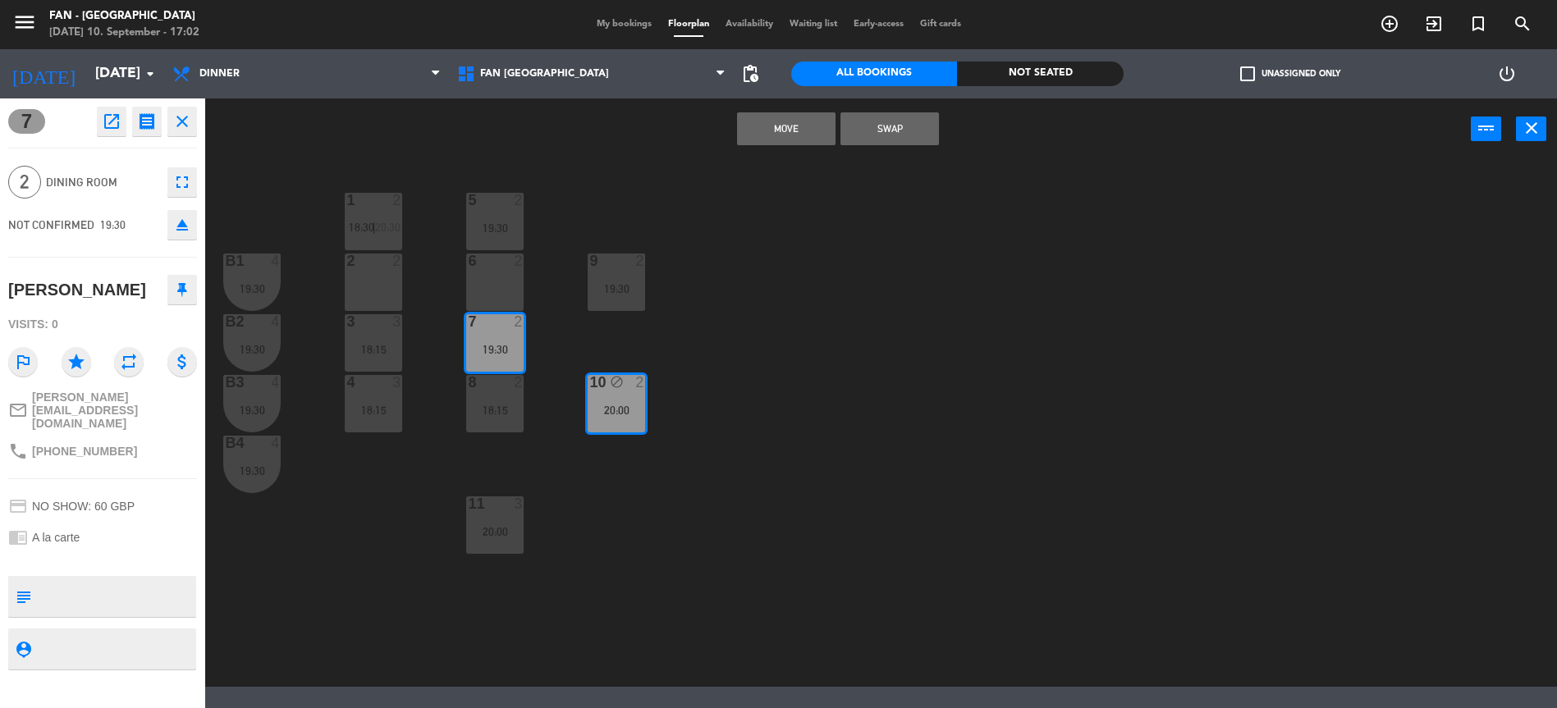
click at [911, 131] on button "Swap" at bounding box center [889, 128] width 98 height 33
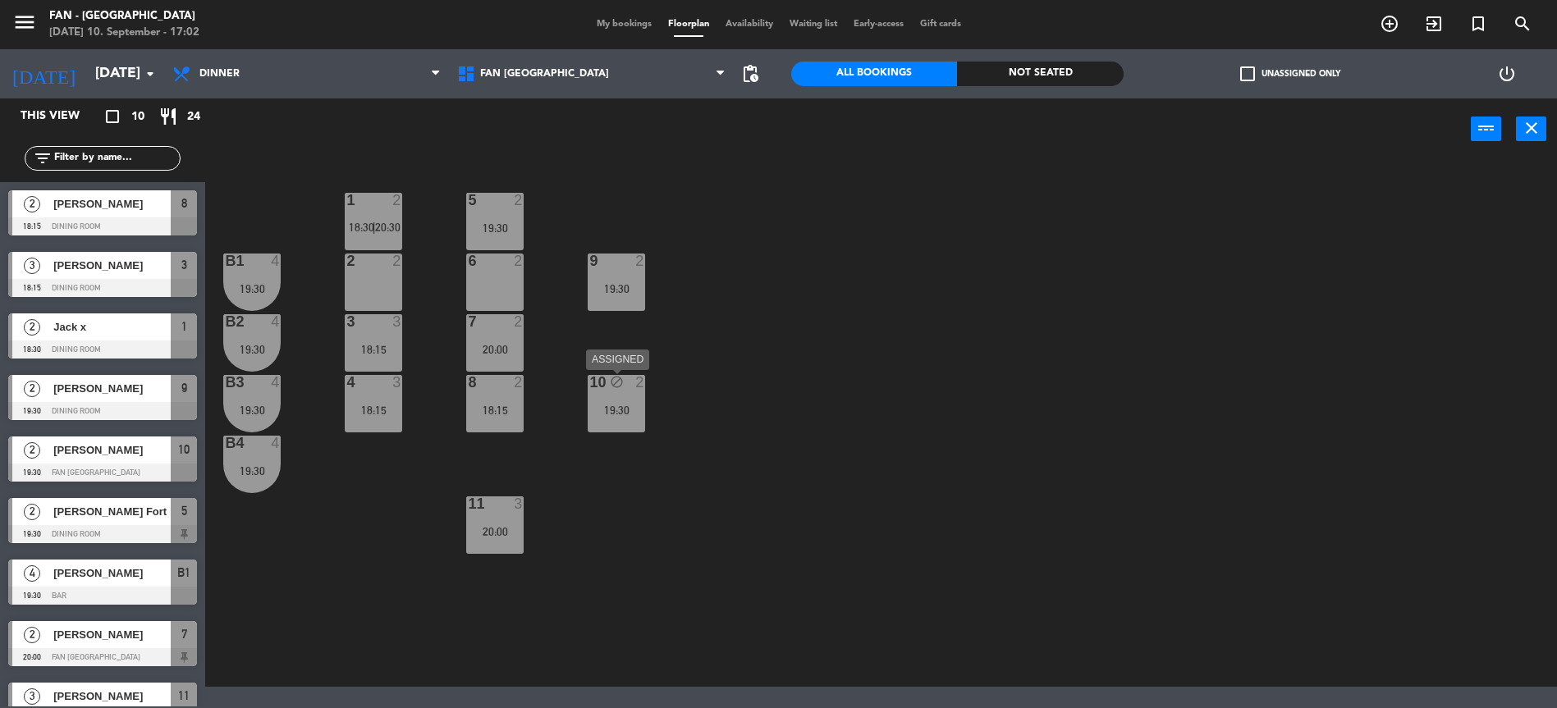
click at [625, 411] on div "19:30" at bounding box center [616, 410] width 57 height 11
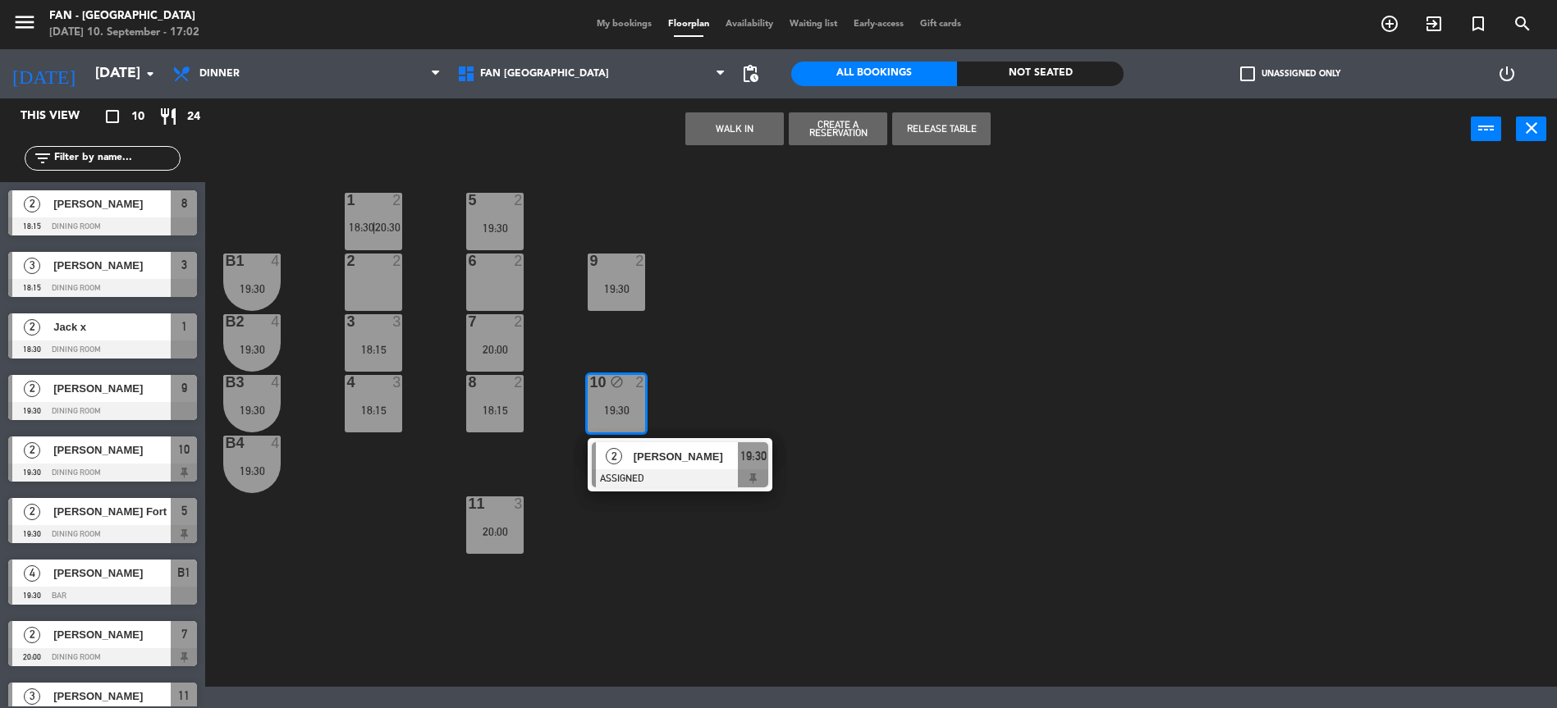
click at [956, 125] on button "Release Table" at bounding box center [941, 128] width 98 height 33
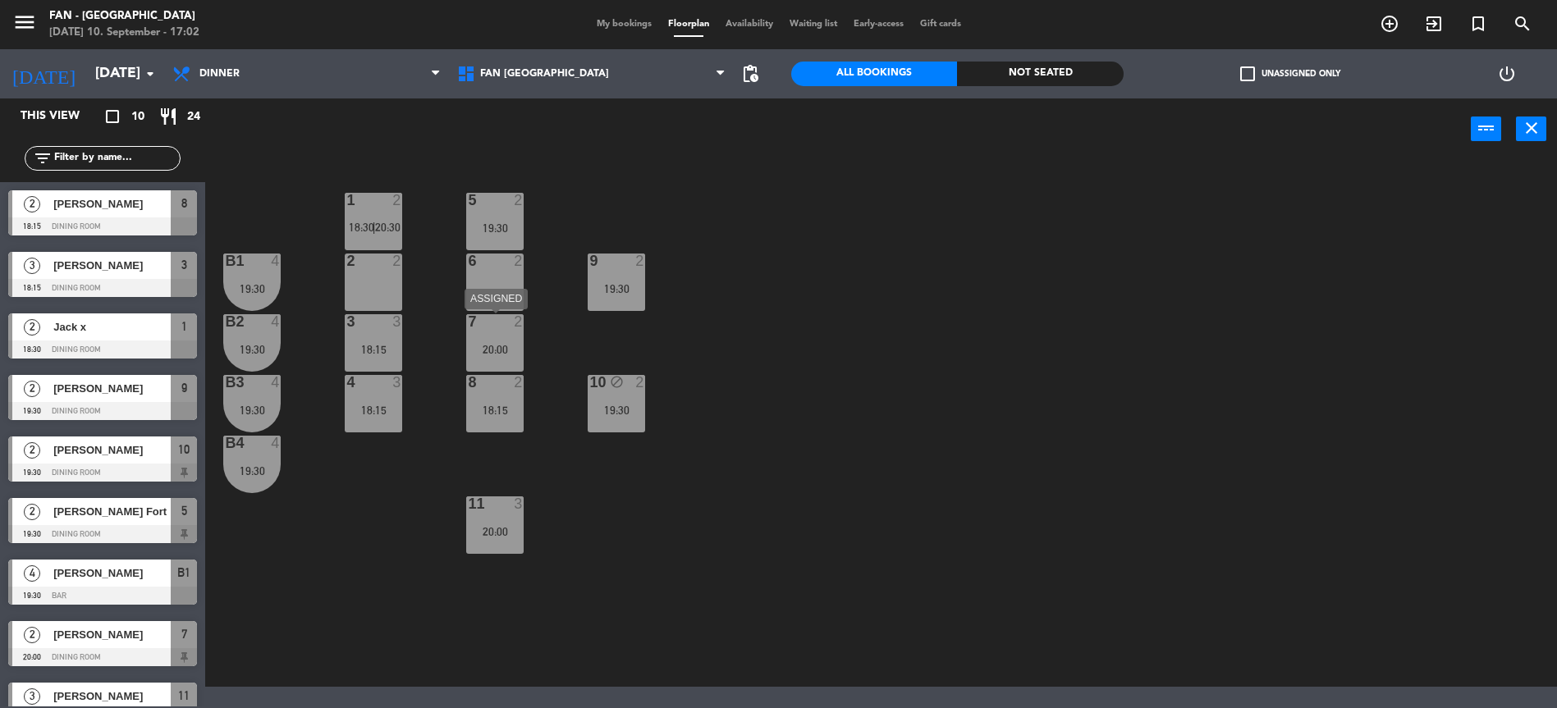
click at [503, 341] on div "7 2 20:00" at bounding box center [494, 342] width 57 height 57
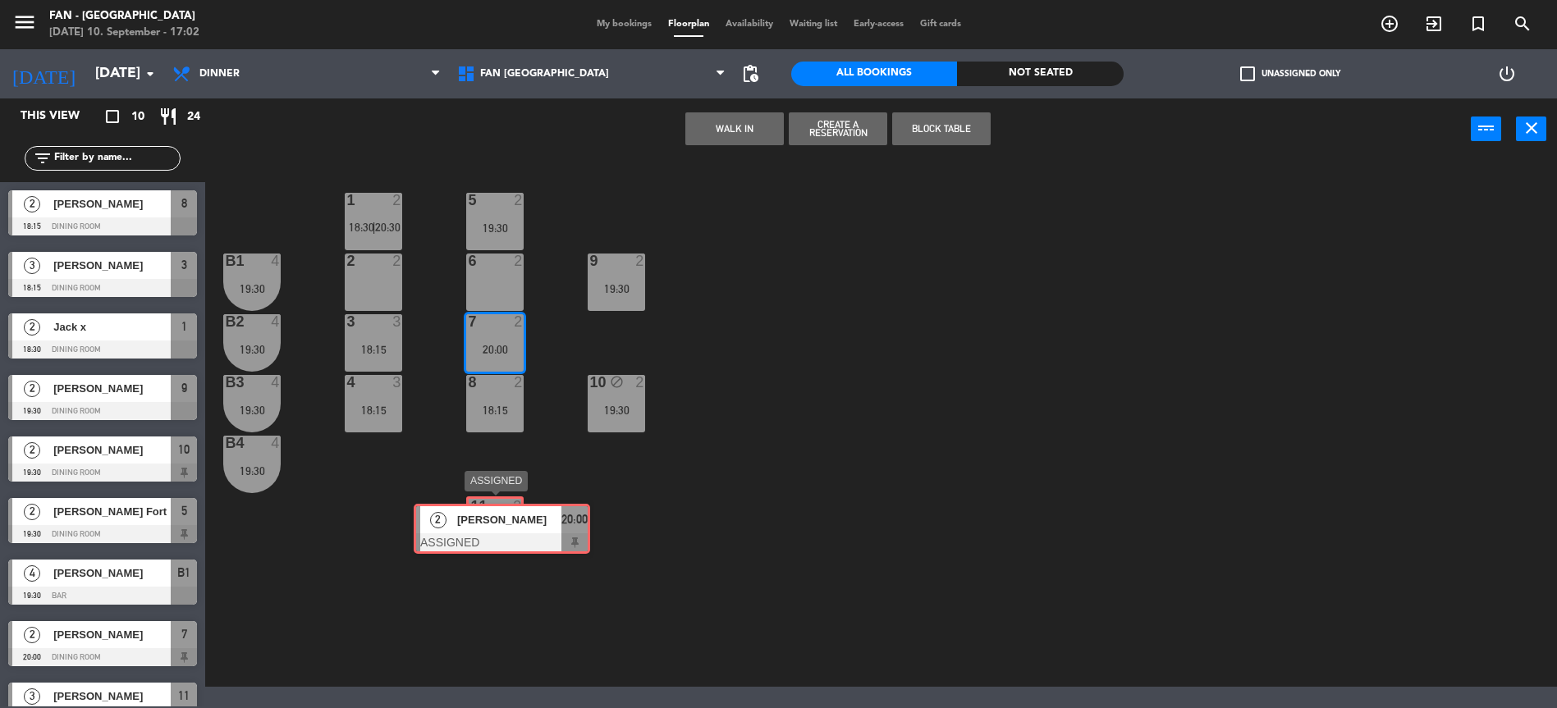
drag, startPoint x: 551, startPoint y: 409, endPoint x: 499, endPoint y: 529, distance: 130.5
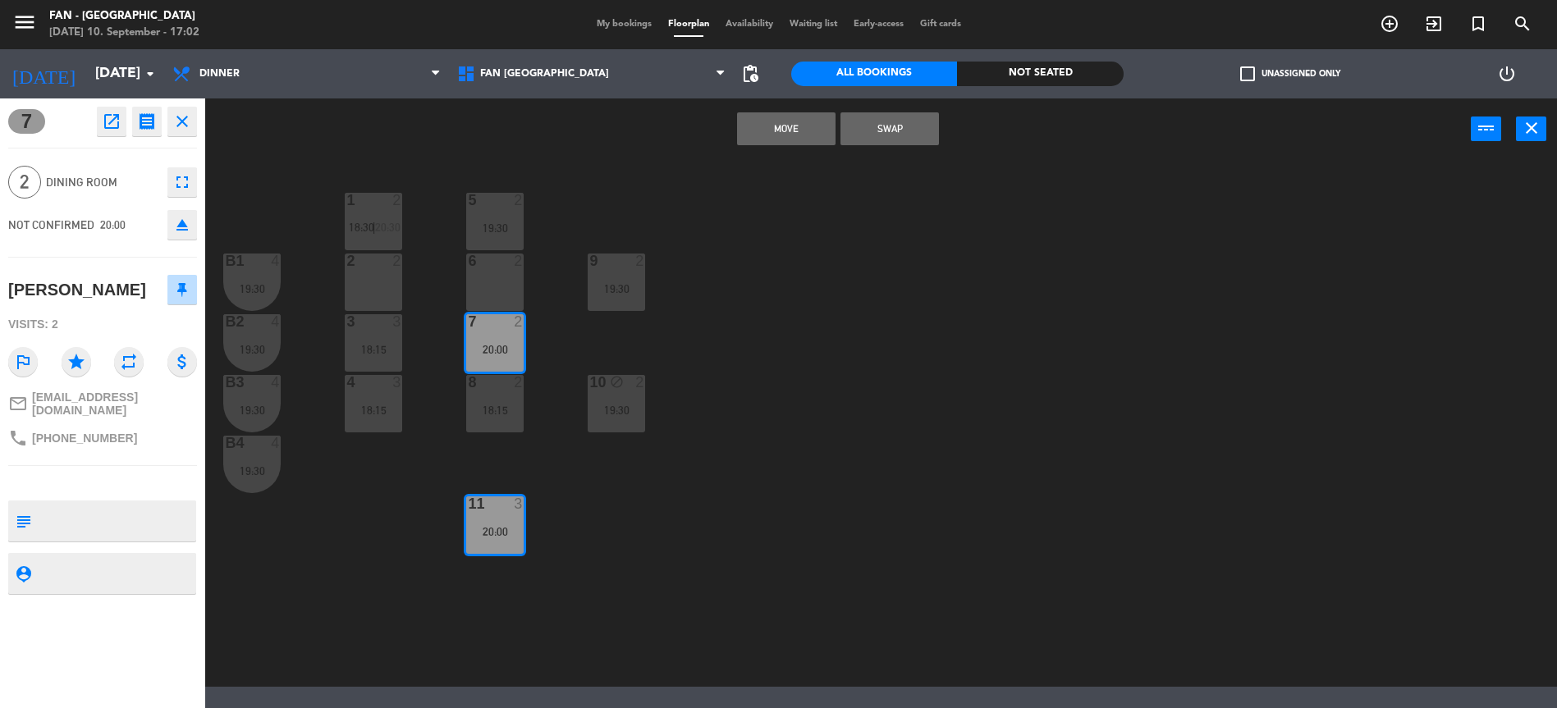
click at [910, 124] on button "Swap" at bounding box center [889, 128] width 98 height 33
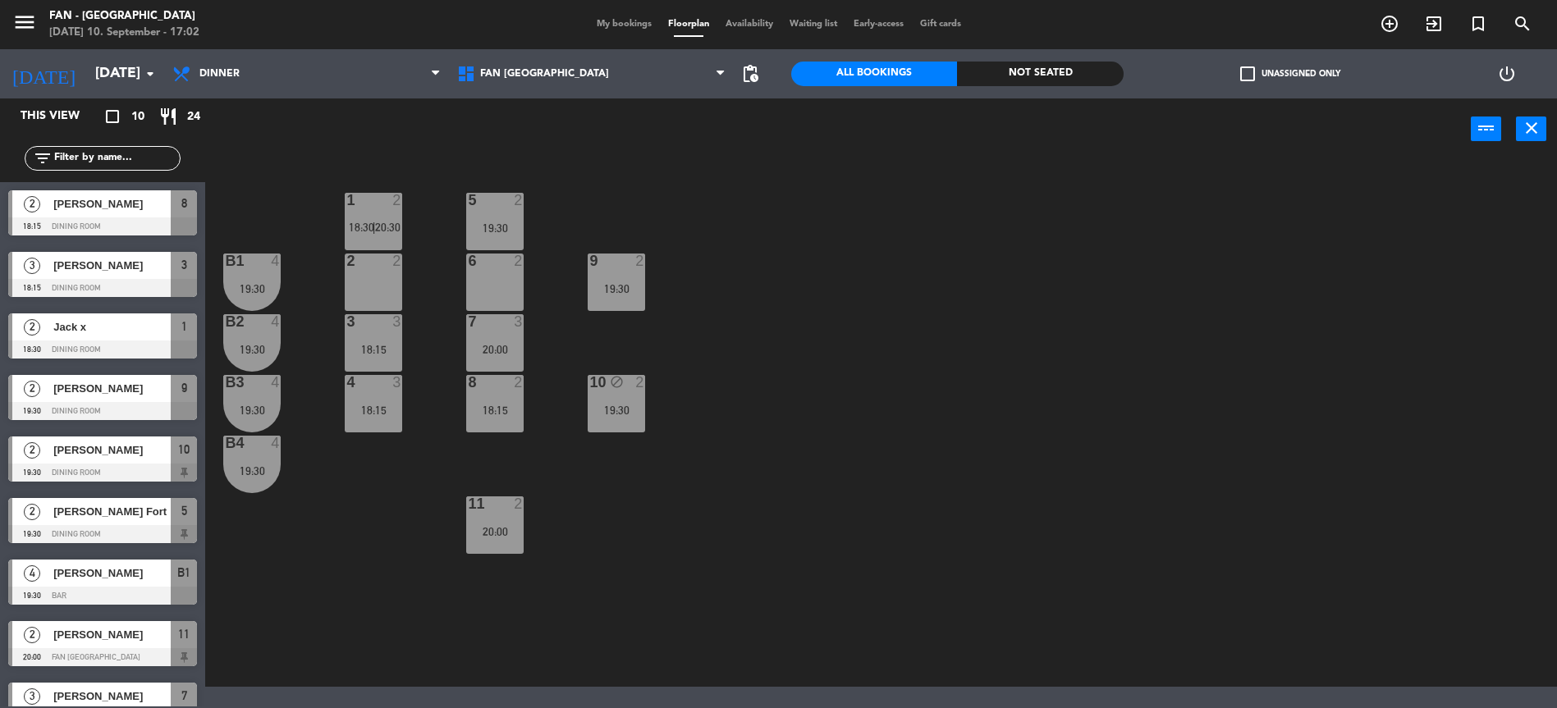
scroll to position [38, 0]
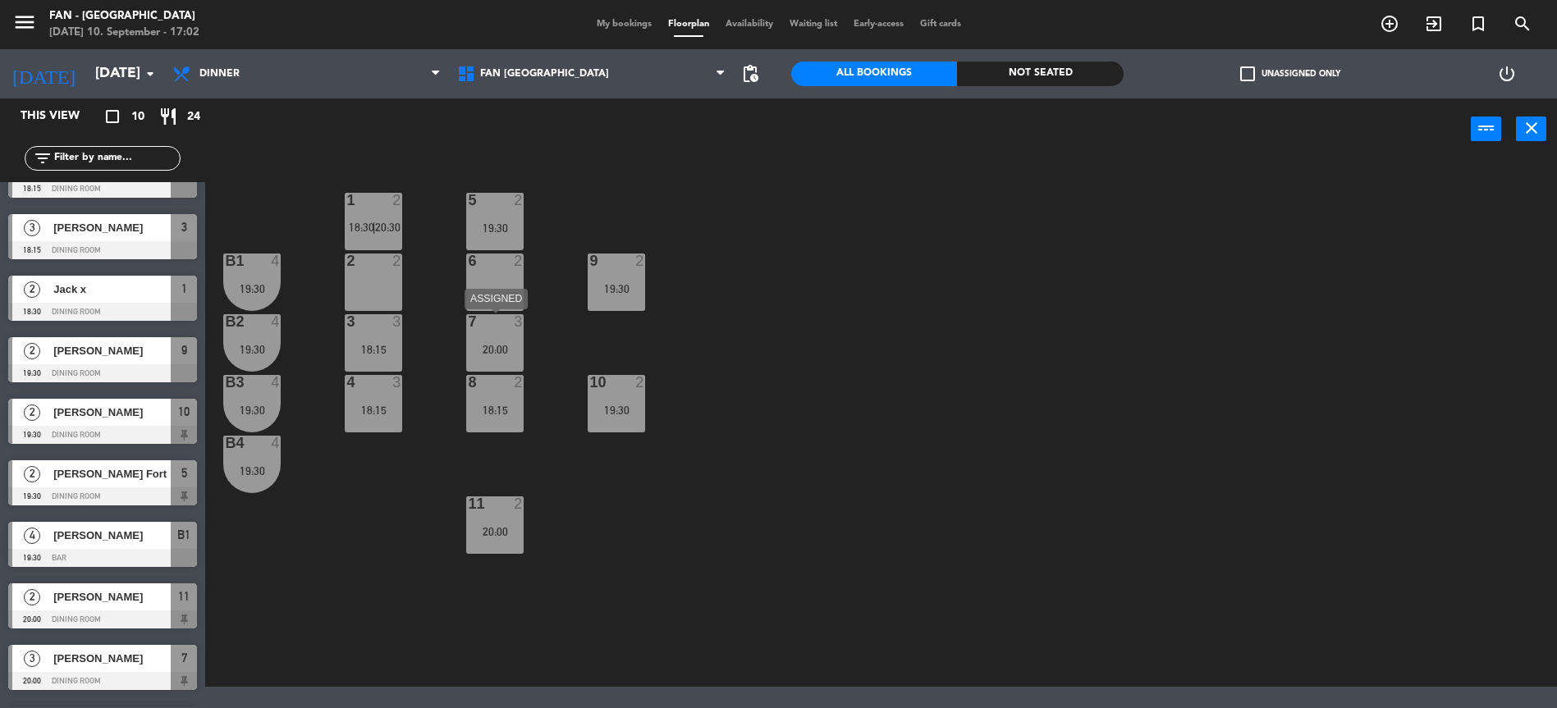
click at [512, 341] on div "7 3 20:00" at bounding box center [494, 342] width 57 height 57
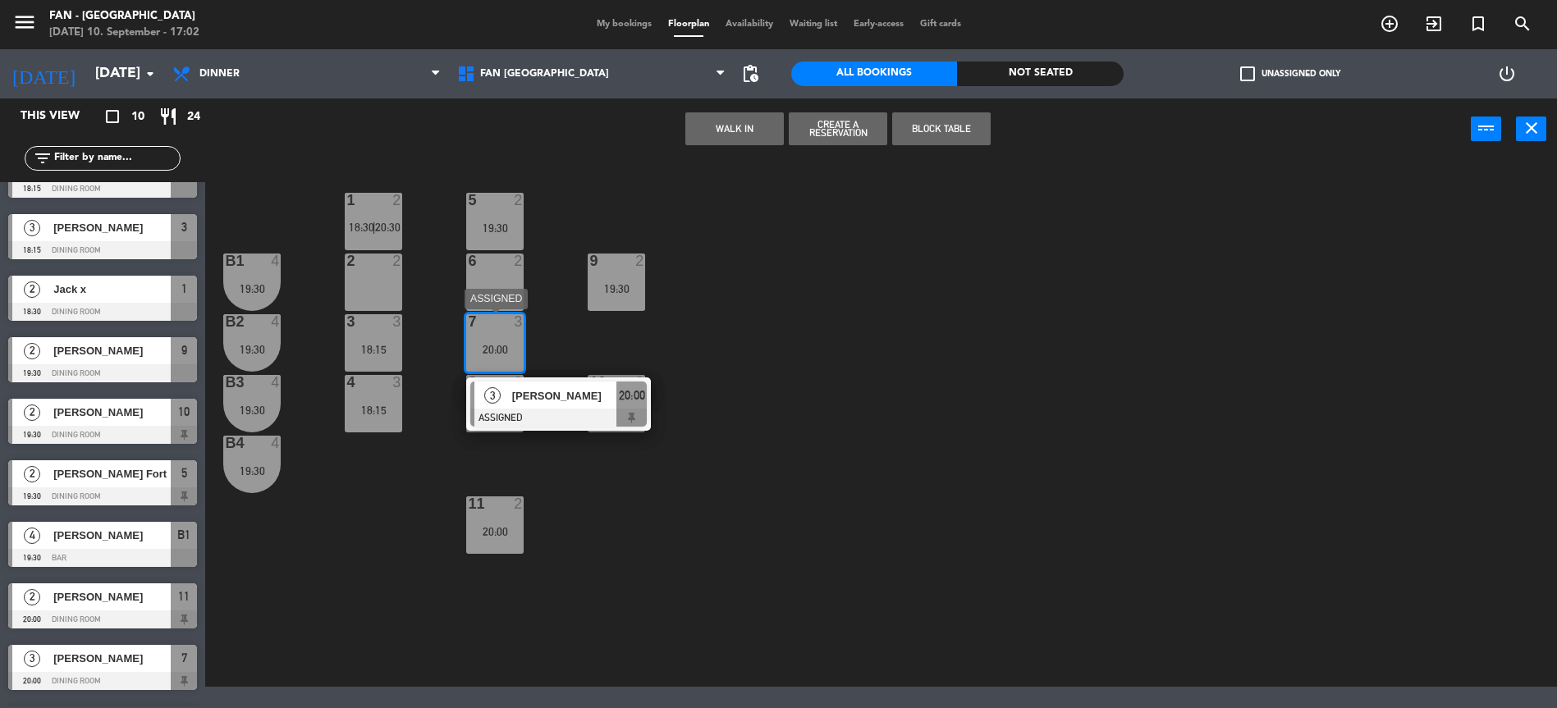
click at [524, 425] on div at bounding box center [558, 418] width 176 height 18
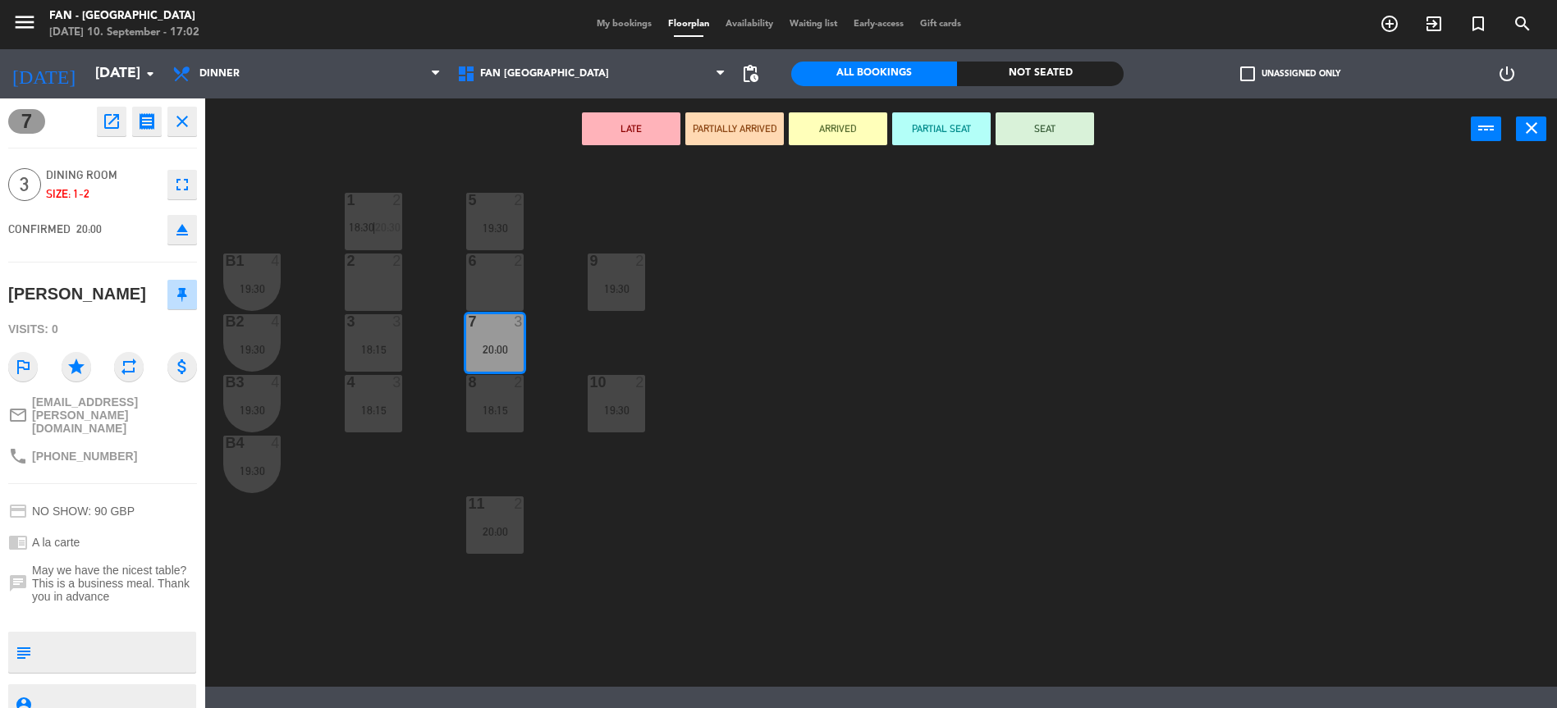
click at [513, 264] on div "2" at bounding box center [522, 261] width 27 height 15
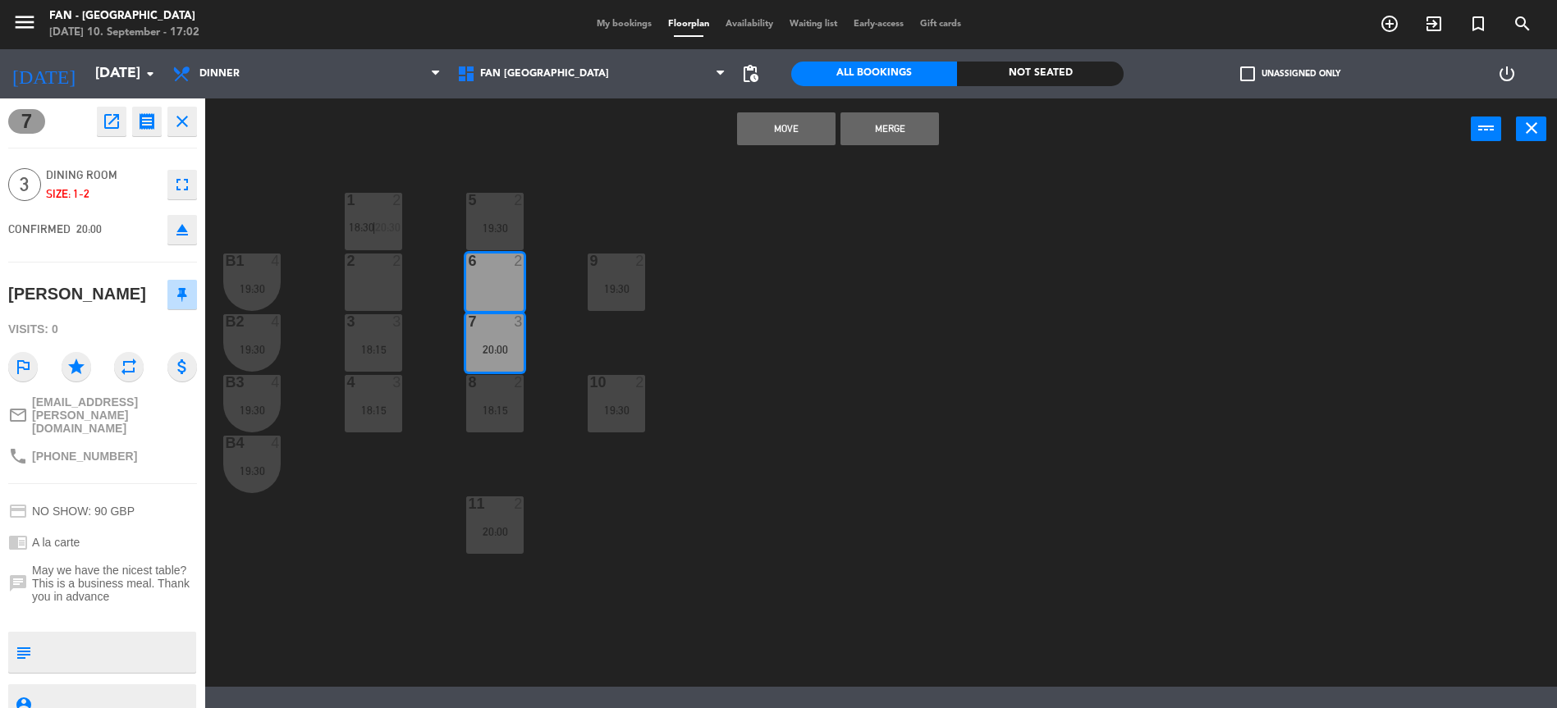
click at [891, 138] on button "Merge" at bounding box center [889, 128] width 98 height 33
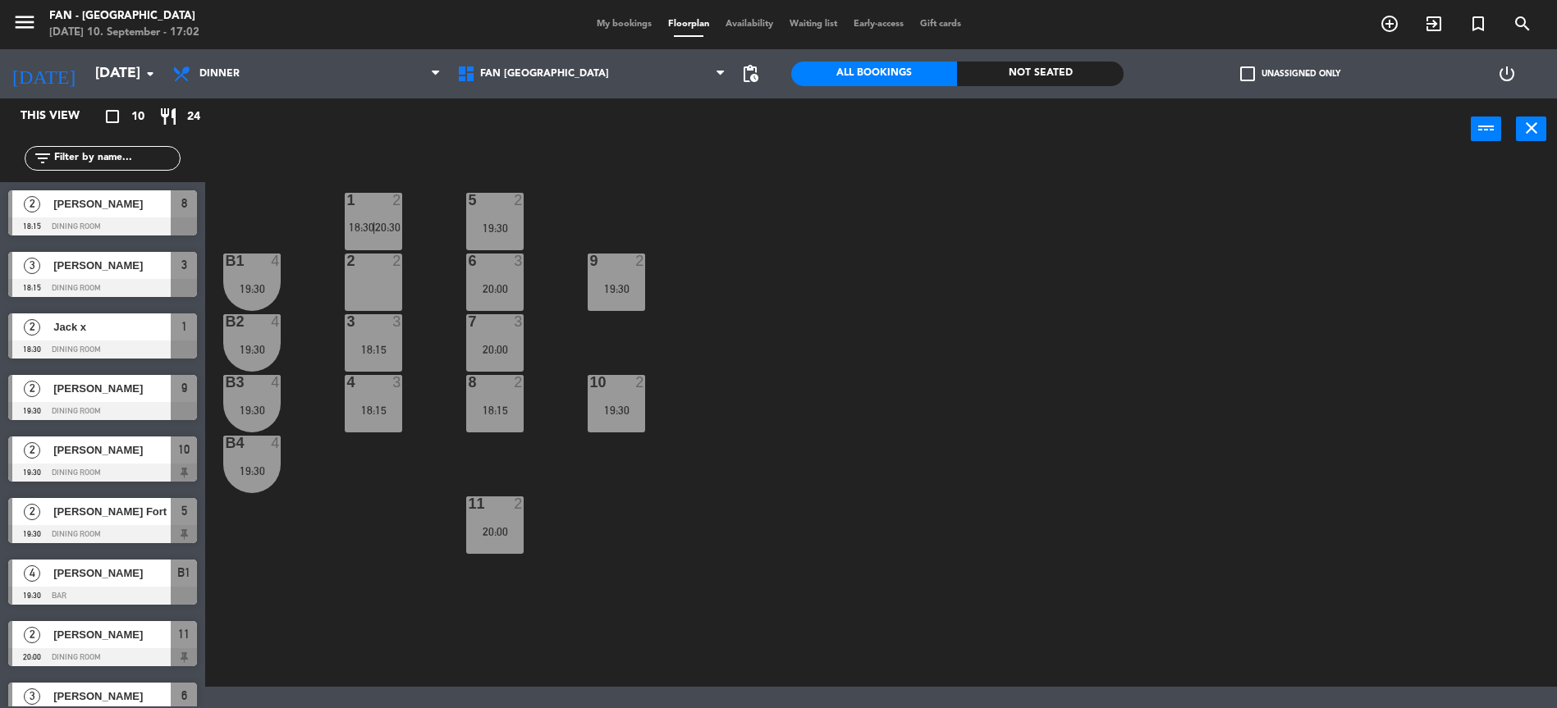
scroll to position [91, 0]
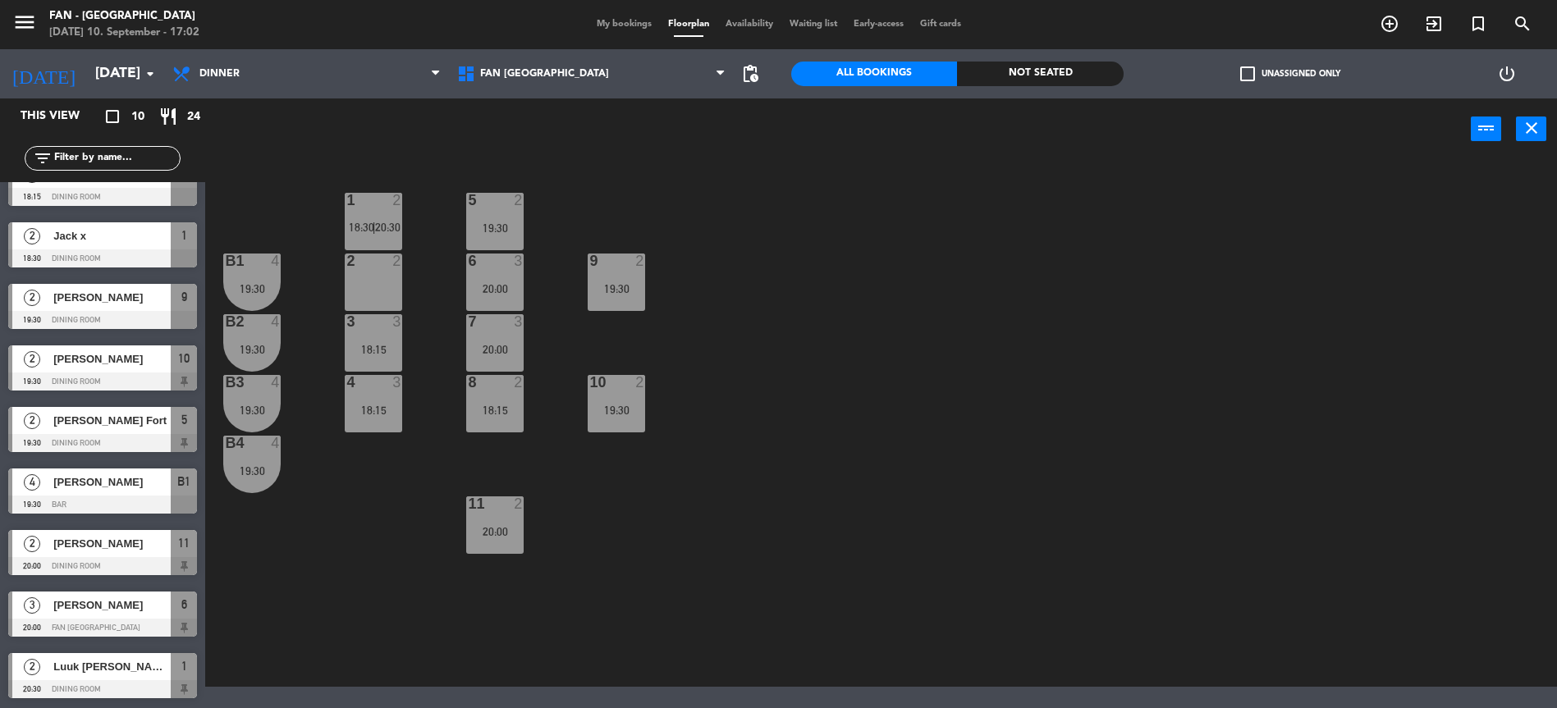
click at [819, 381] on div "1 2 18:30 | 20:30 5 2 19:30 B1 4 19:30 2 2 9 2 19:30 6 3 20:00 B2 4 19:30 3 3 1…" at bounding box center [889, 425] width 1336 height 523
click at [478, 547] on div "11 2 20:00" at bounding box center [494, 525] width 57 height 57
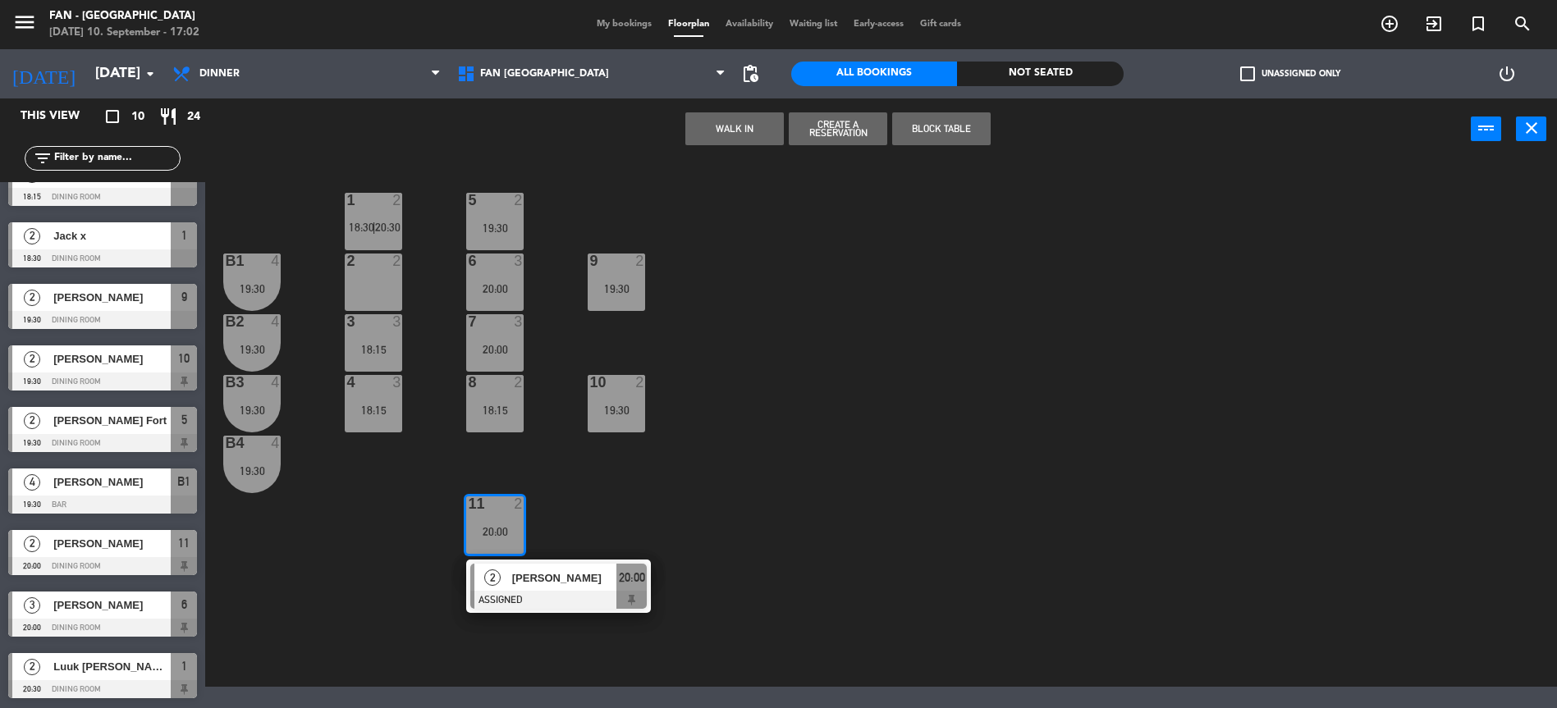
click at [565, 514] on div "1 2 18:30 | 20:30 5 2 19:30 B1 4 19:30 2 2 9 2 19:30 6 3 20:00 B2 4 19:30 3 3 1…" at bounding box center [889, 425] width 1336 height 523
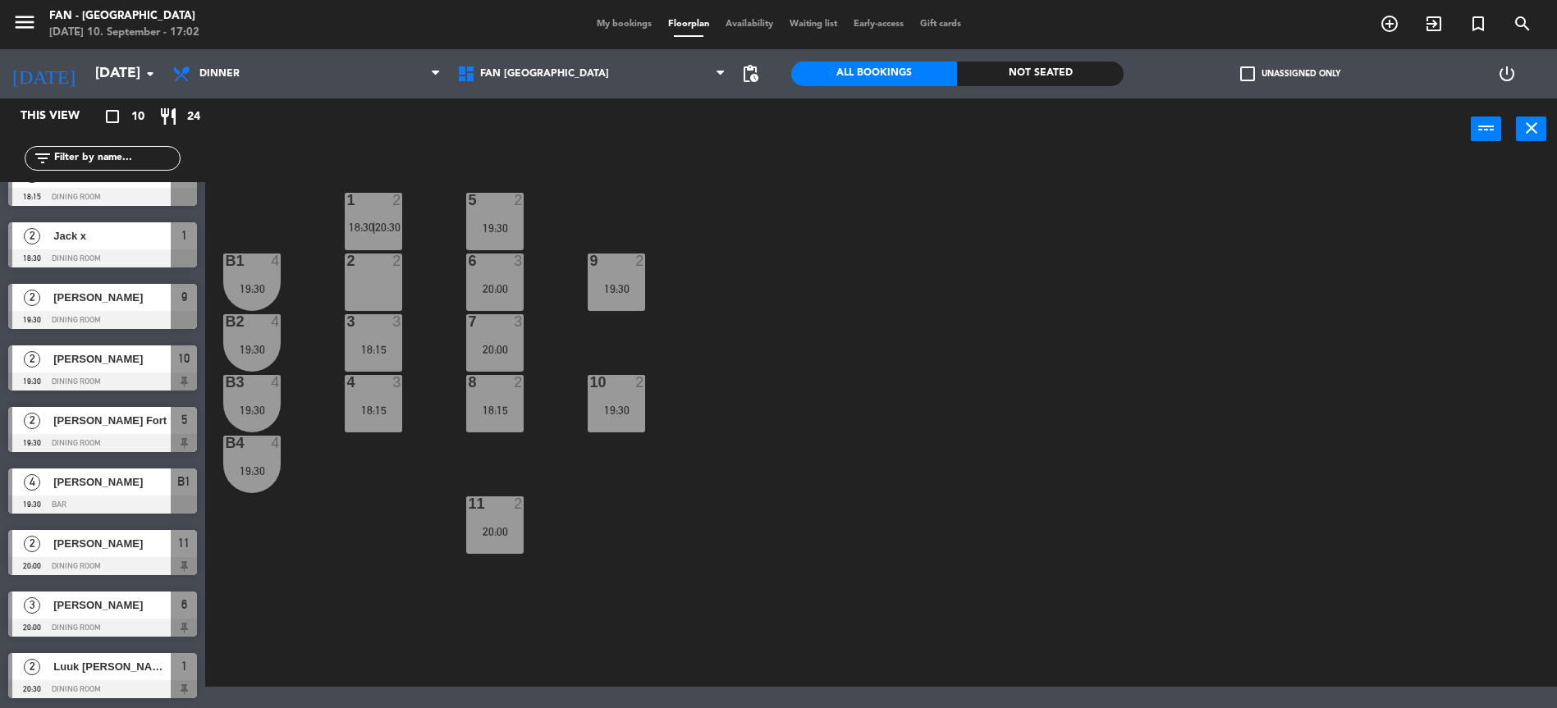
click at [606, 402] on div "10 2 19:30" at bounding box center [616, 403] width 57 height 57
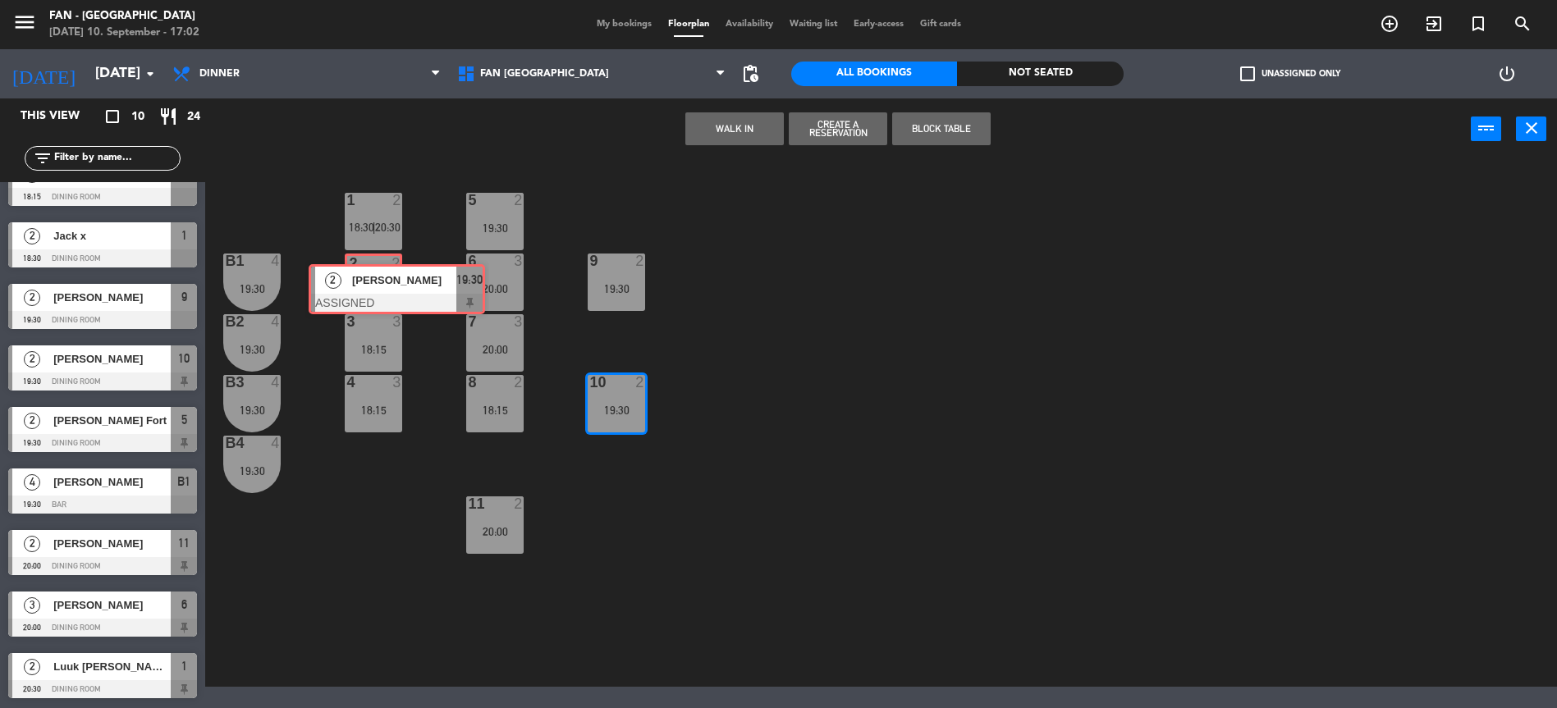
drag, startPoint x: 657, startPoint y: 470, endPoint x: 374, endPoint y: 292, distance: 334.5
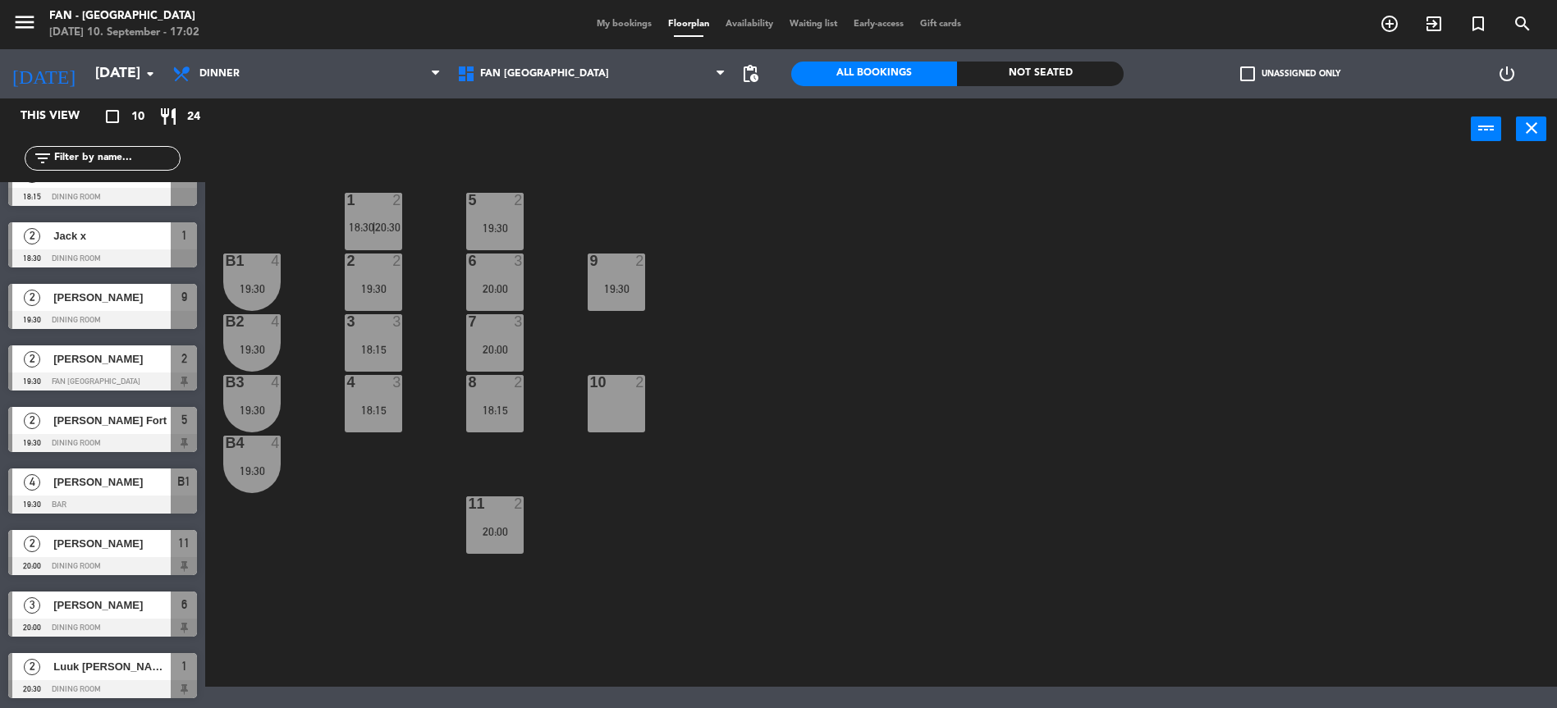
click at [569, 505] on div "1 2 18:30 | 20:30 5 2 19:30 B1 4 19:30 2 2 19:30 9 2 19:30 6 3 20:00 B2 4 19:30…" at bounding box center [889, 425] width 1336 height 523
click at [480, 519] on div "11 2 20:00" at bounding box center [494, 525] width 57 height 57
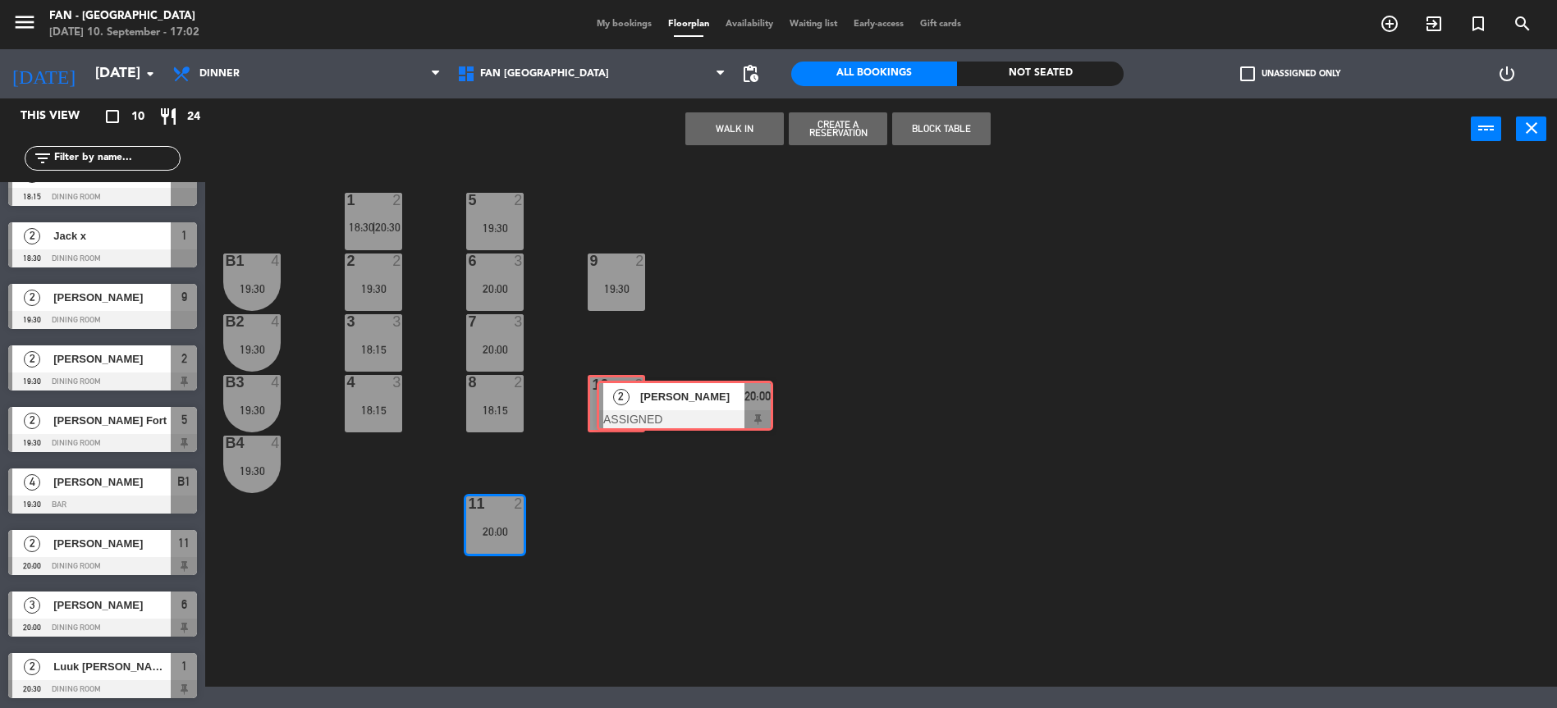
drag, startPoint x: 510, startPoint y: 569, endPoint x: 637, endPoint y: 386, distance: 222.4
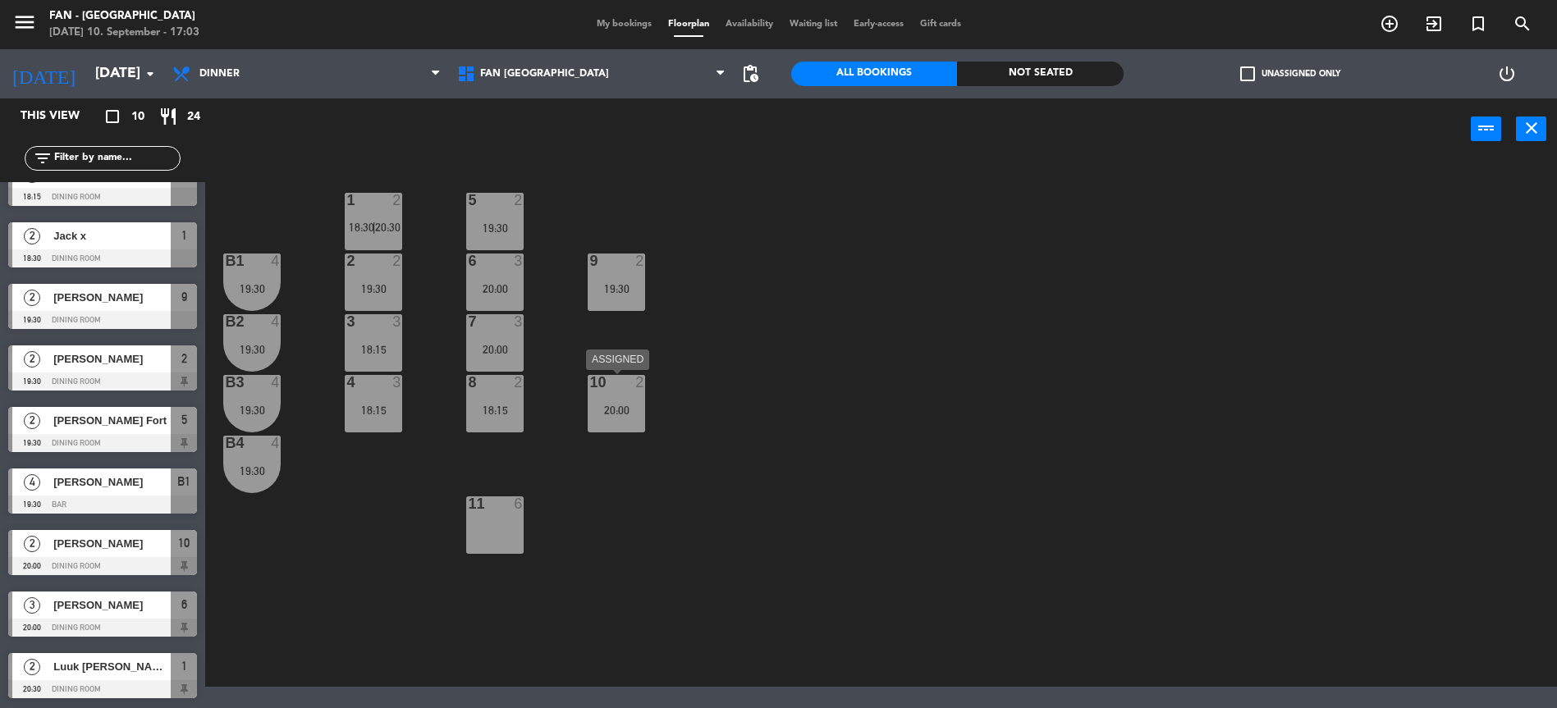
click at [615, 411] on div "20:00" at bounding box center [616, 410] width 57 height 11
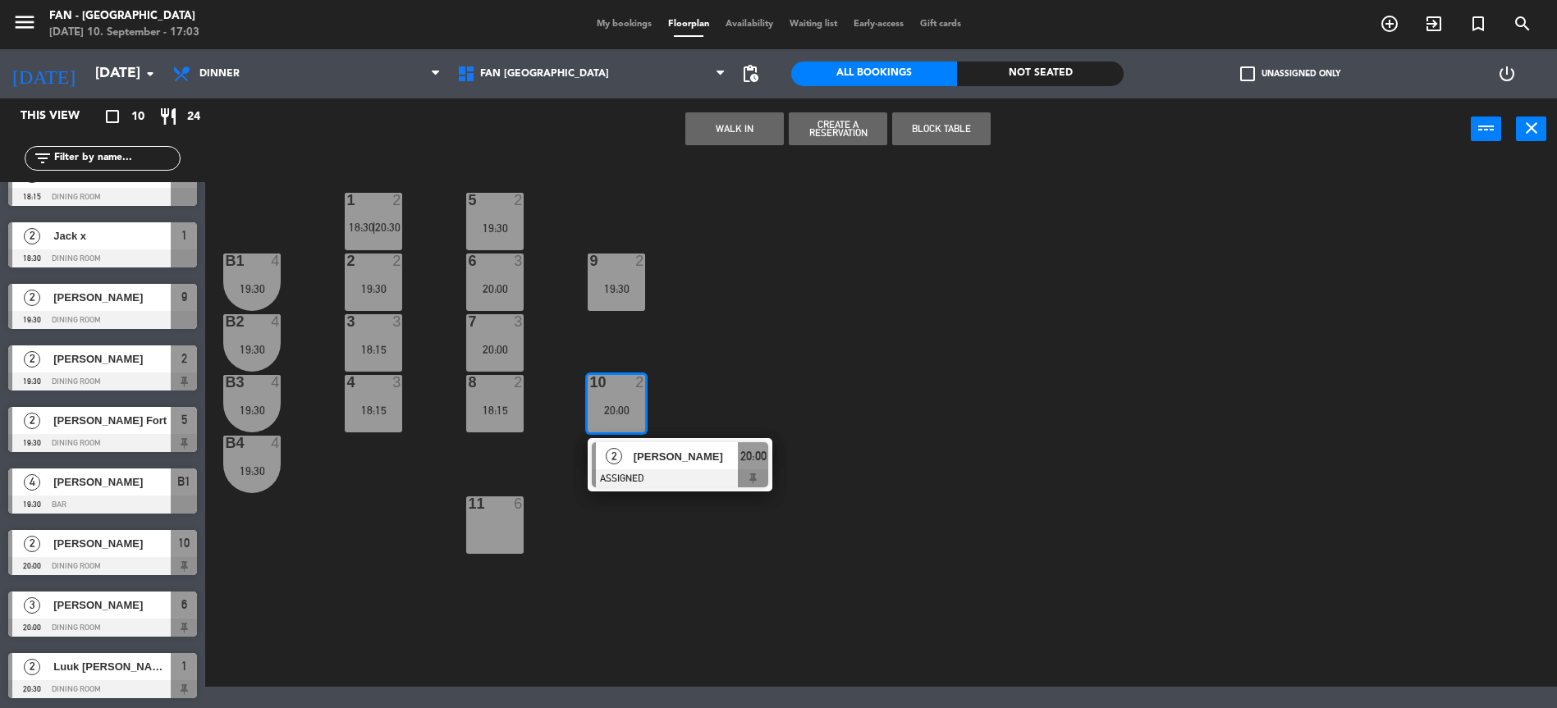
click at [775, 316] on div "1 2 18:30 | 20:30 5 2 19:30 B1 4 19:30 2 2 19:30 9 2 19:30 6 3 20:00 B2 4 19:30…" at bounding box center [889, 425] width 1336 height 523
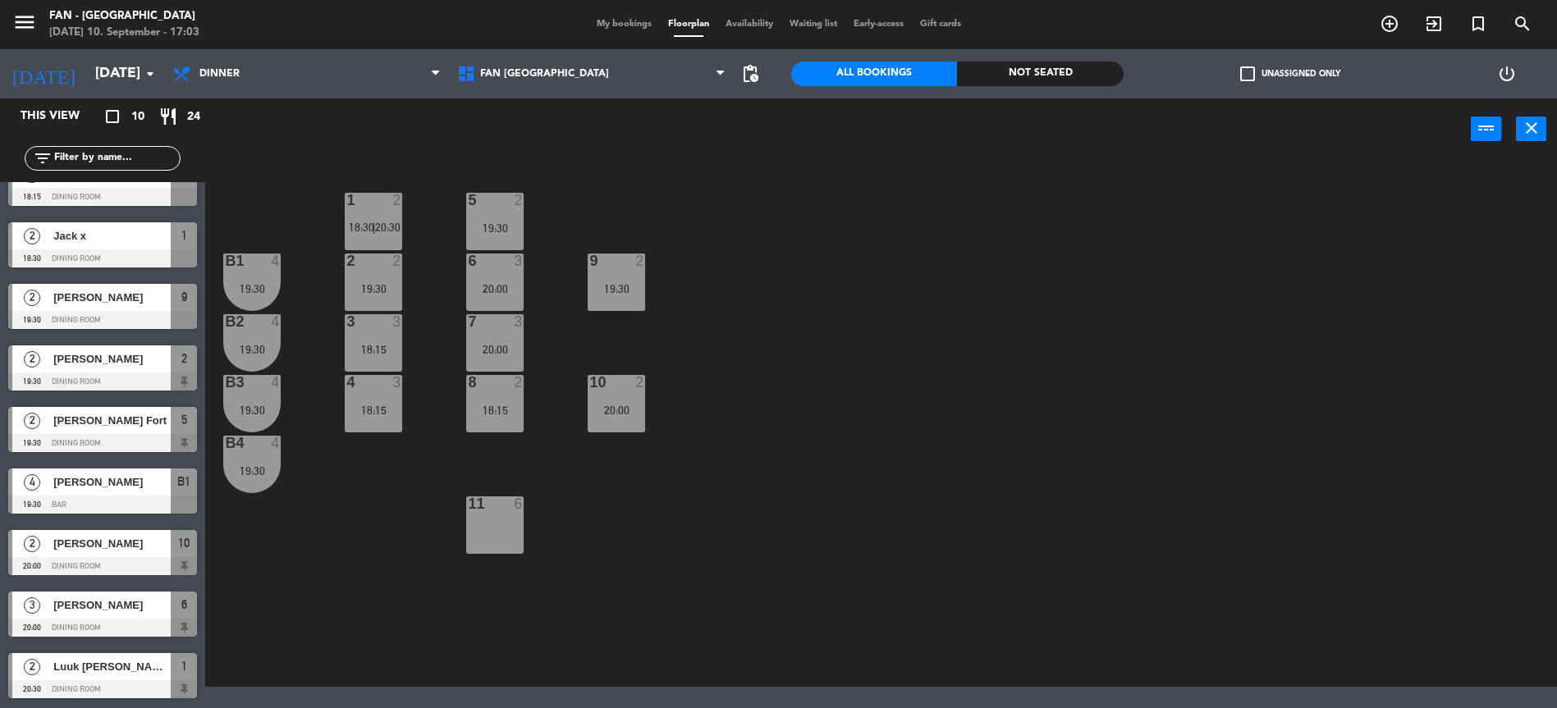
click at [633, 399] on div "10 2 20:00" at bounding box center [616, 403] width 57 height 57
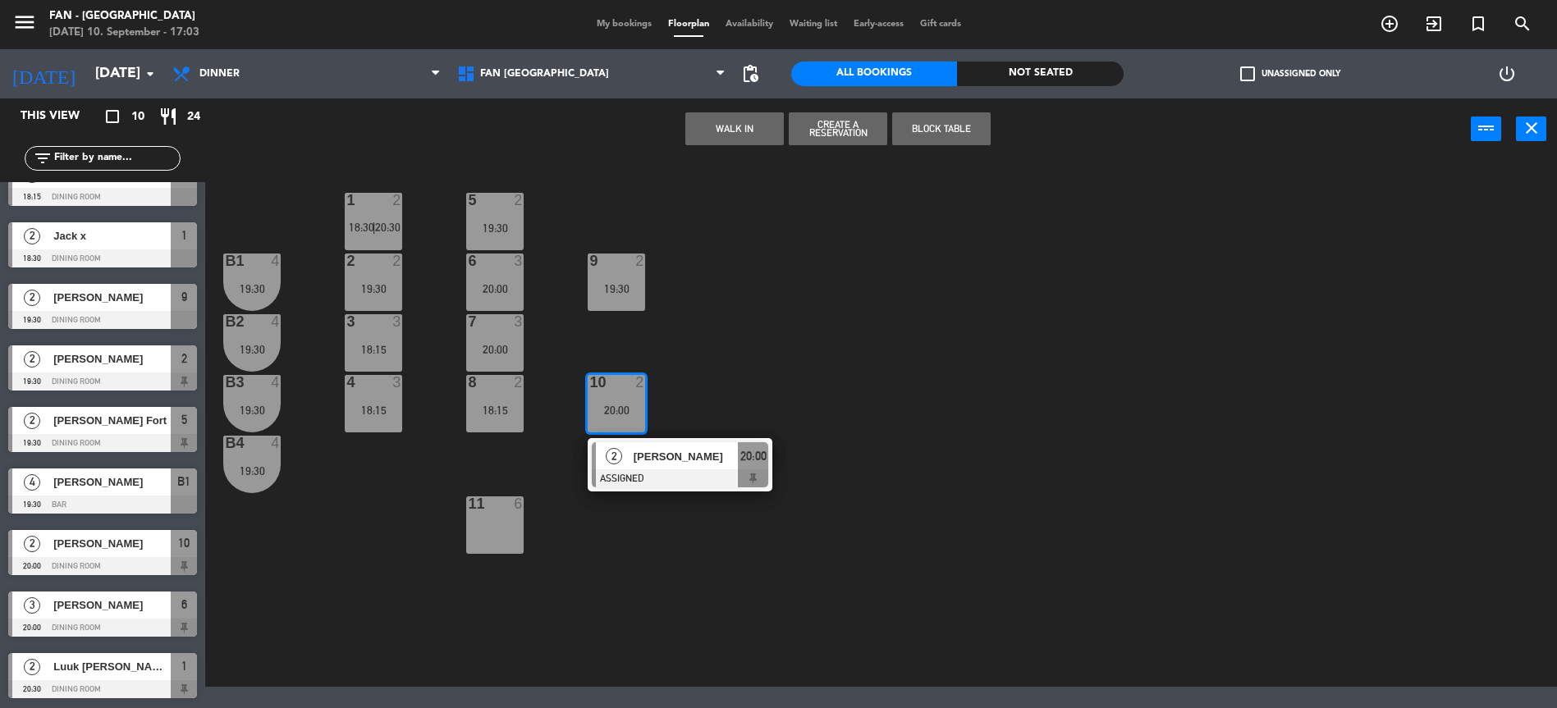
click at [700, 380] on div "1 2 18:30 | 20:30 5 2 19:30 B1 4 19:30 2 2 19:30 9 2 19:30 6 3 20:00 B2 4 19:30…" at bounding box center [889, 425] width 1336 height 523
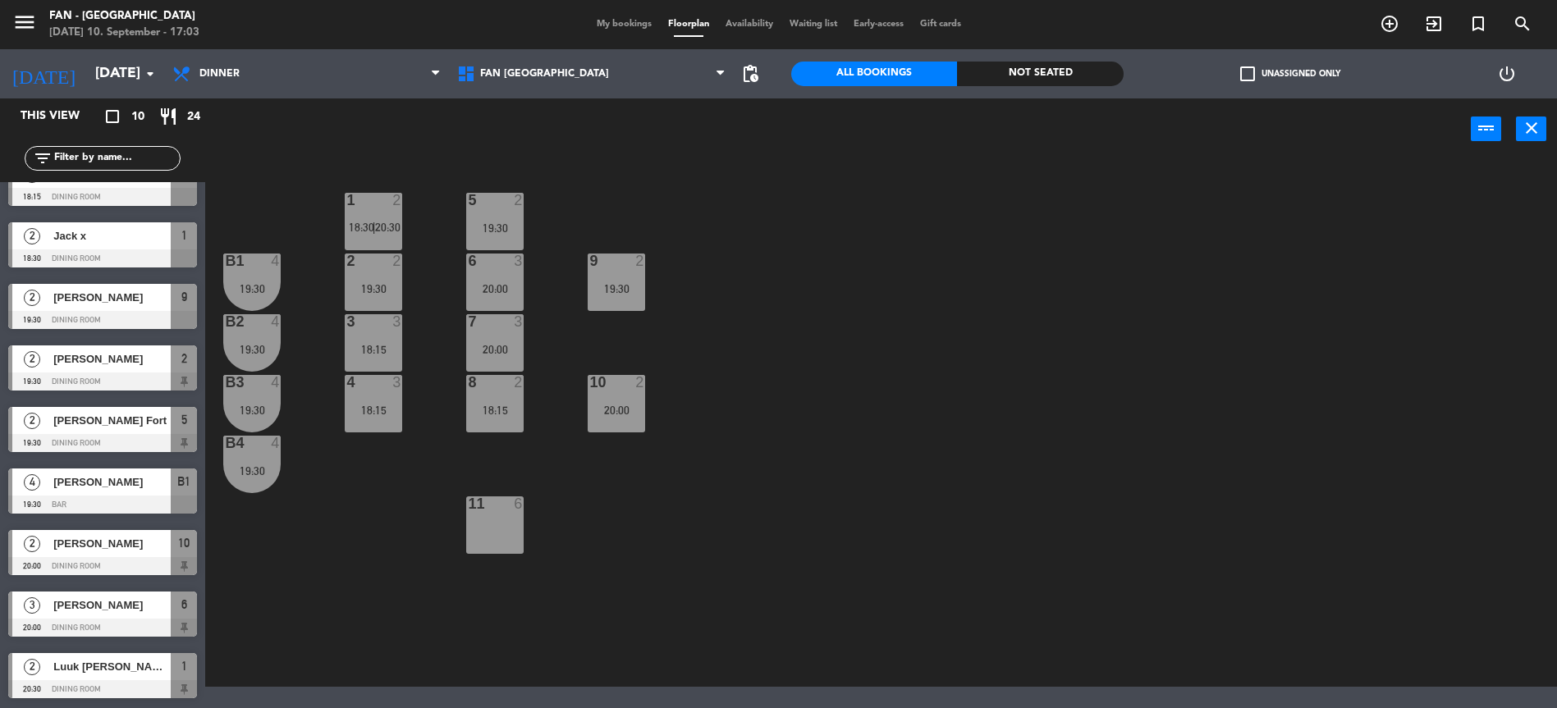
click at [505, 290] on div "20:00" at bounding box center [494, 288] width 57 height 11
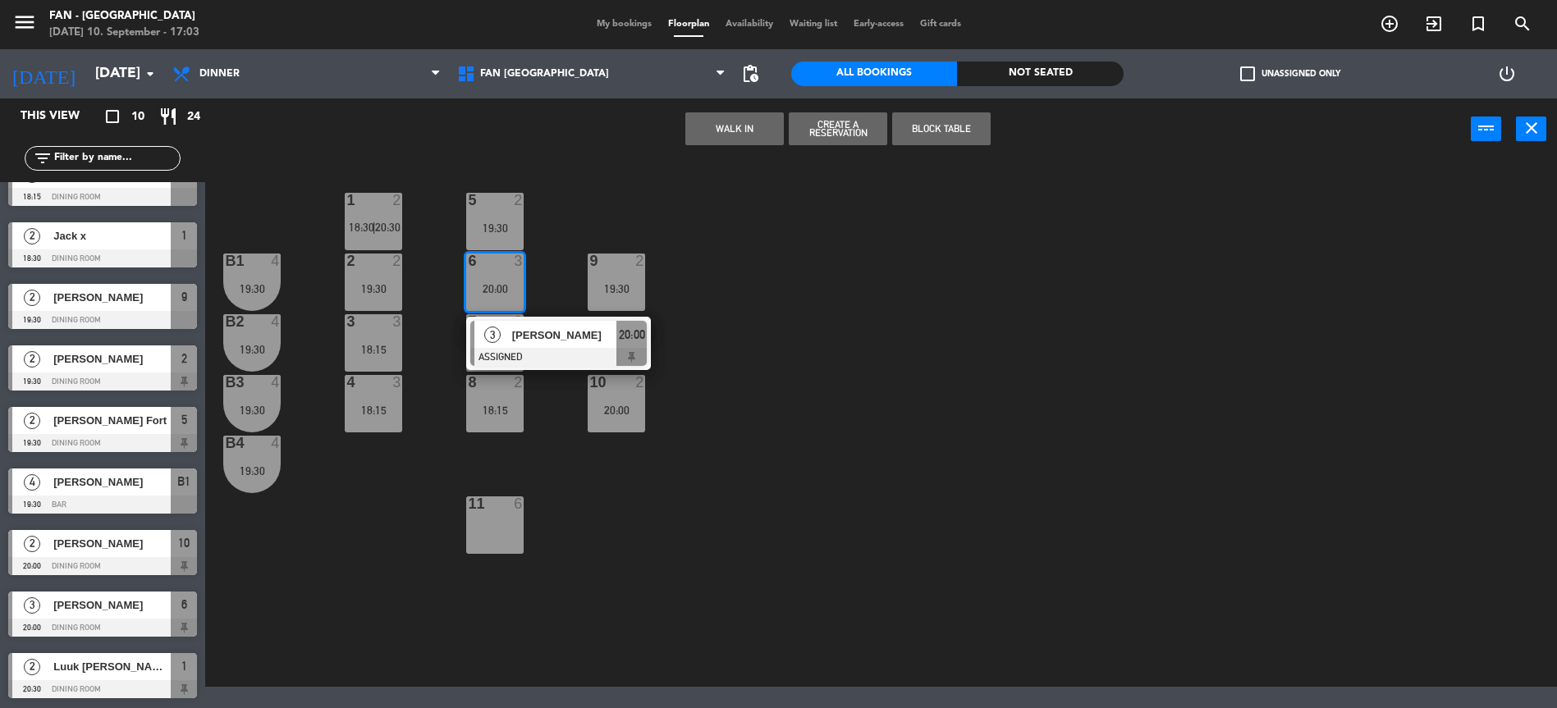
click at [537, 516] on div "1 2 18:30 | 20:30 5 2 19:30 B1 4 19:30 2 2 19:30 9 2 19:30 6 3 20:00 3 [PERSON_…" at bounding box center [889, 425] width 1336 height 523
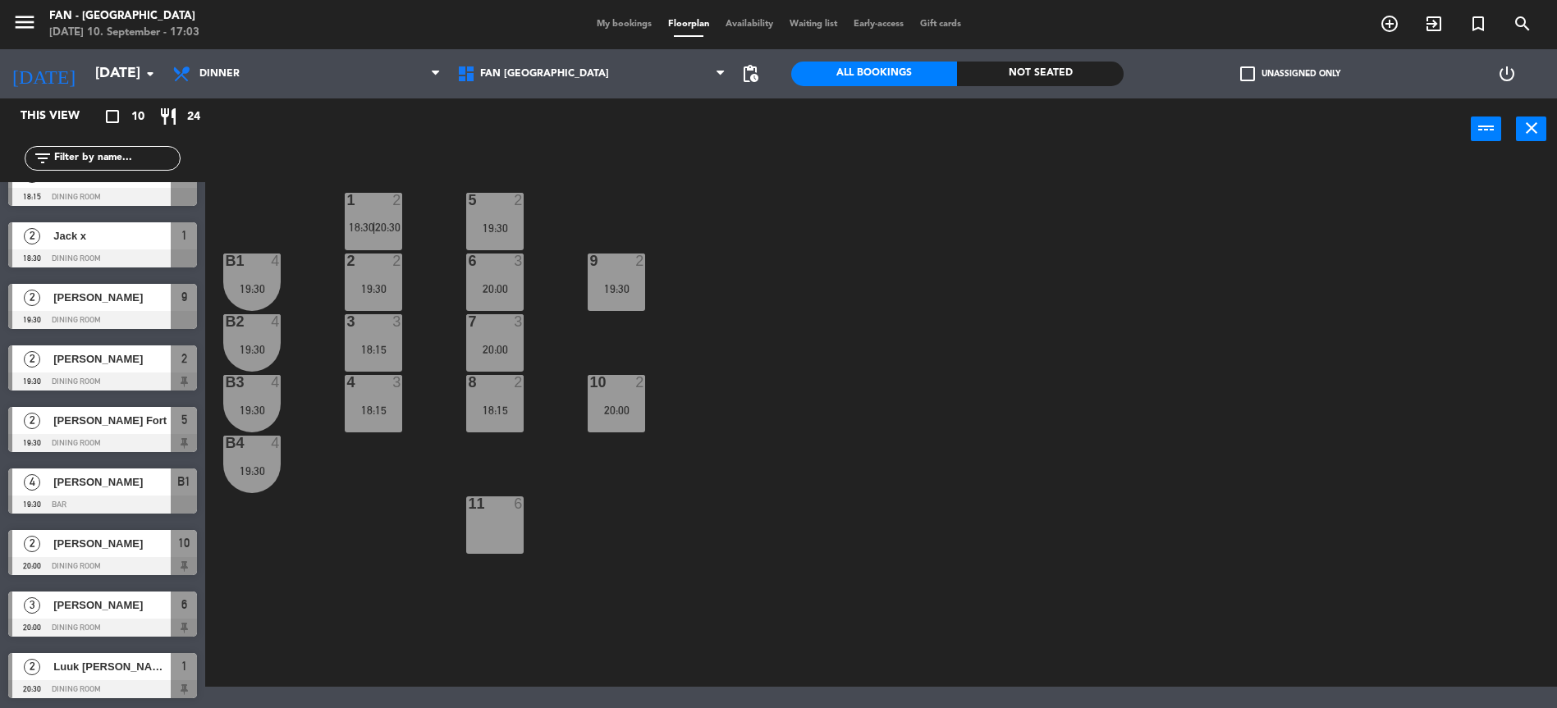
click at [369, 396] on div "4 3 18:15" at bounding box center [373, 403] width 57 height 57
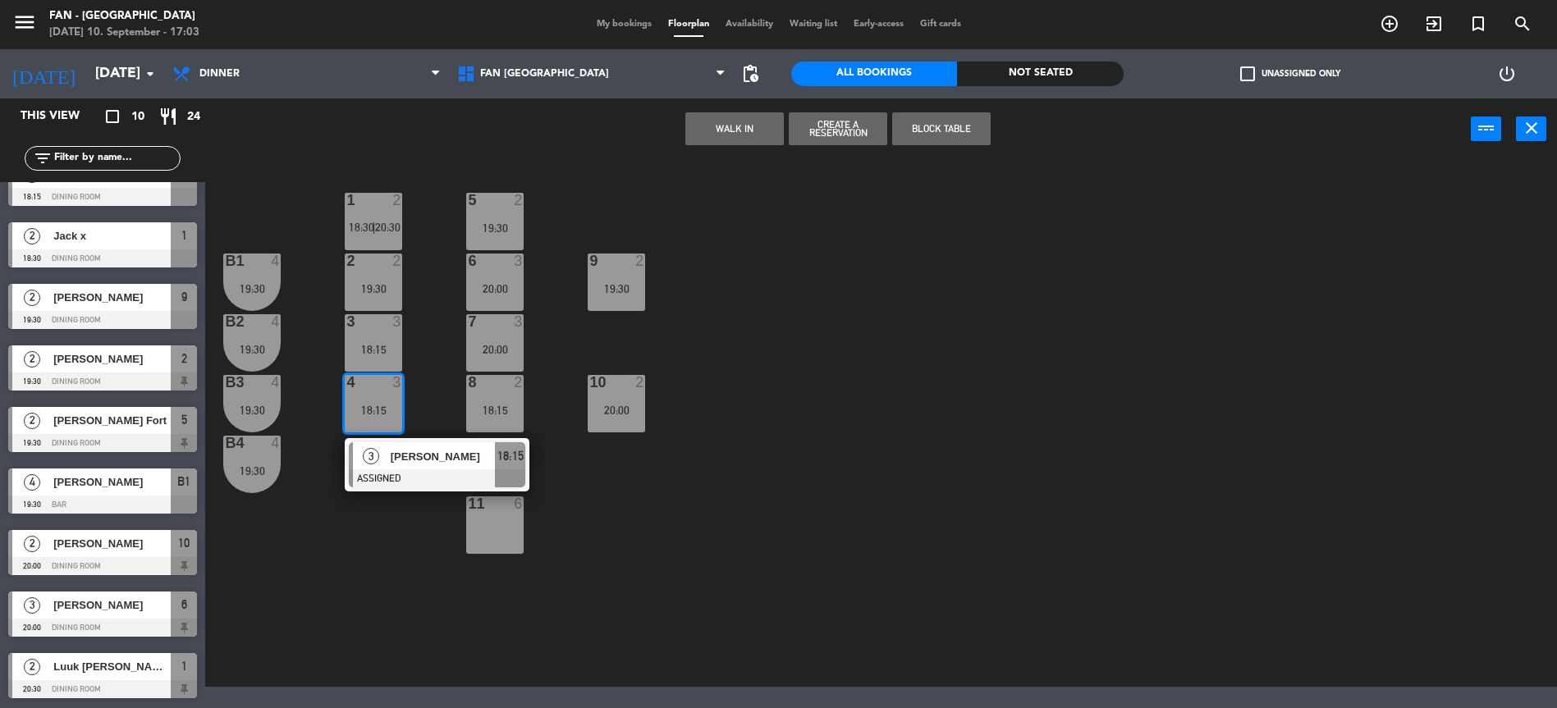
click at [547, 324] on div "1 2 18:30 | 20:30 5 2 19:30 B1 4 19:30 2 2 19:30 9 2 19:30 6 3 20:00 B2 4 19:30…" at bounding box center [889, 425] width 1336 height 523
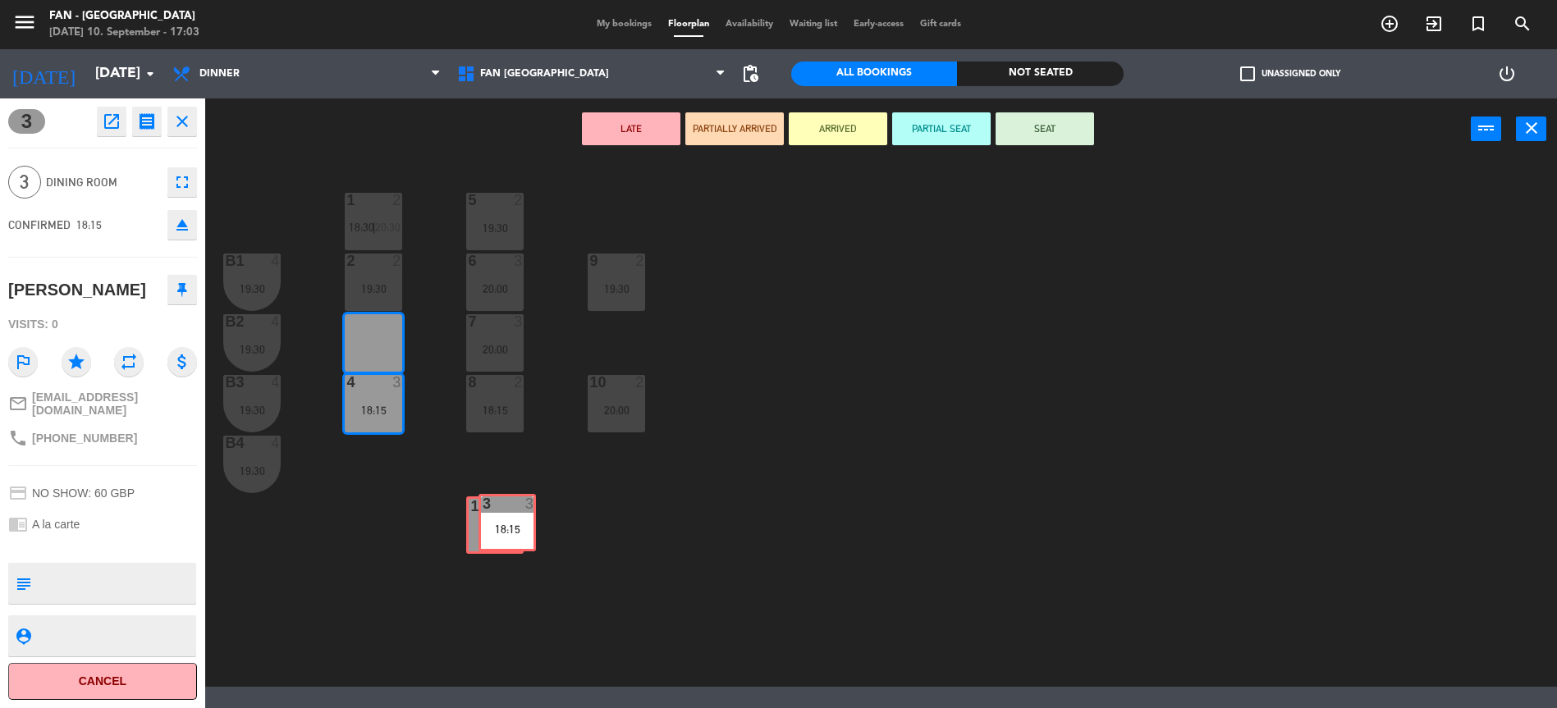
drag, startPoint x: 359, startPoint y: 348, endPoint x: 493, endPoint y: 528, distance: 224.0
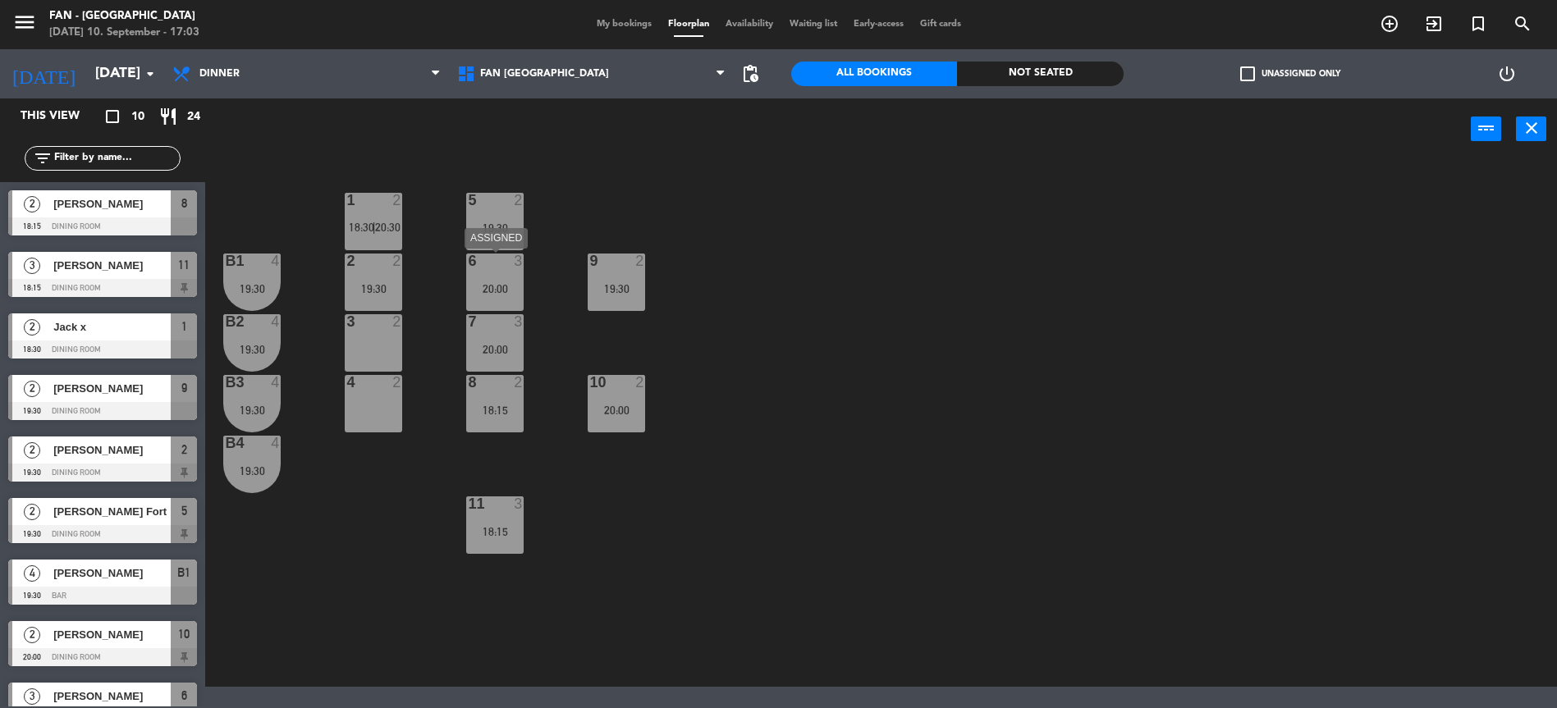
click at [487, 258] on div at bounding box center [495, 261] width 27 height 15
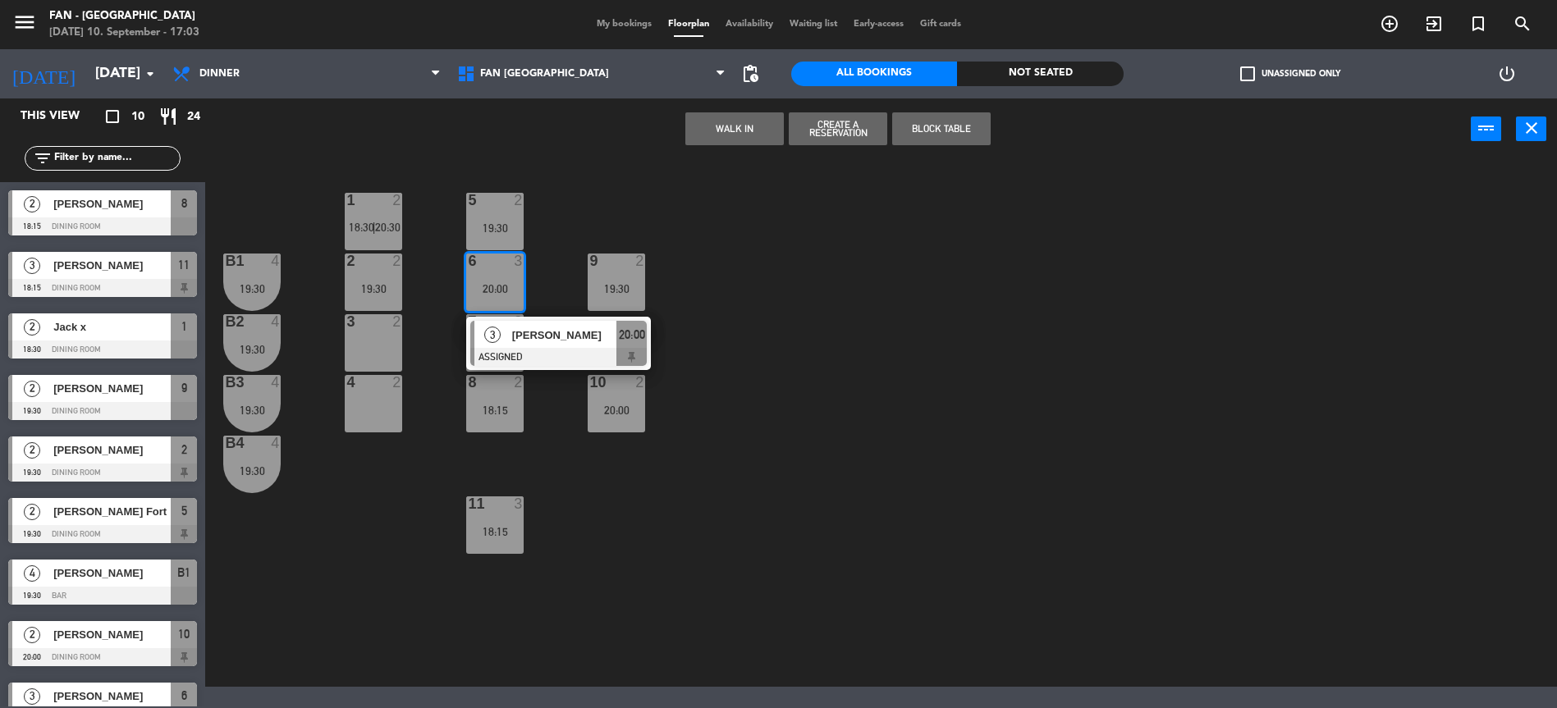
click at [691, 437] on div "1 2 18:30 | 20:30 5 2 19:30 B1 4 19:30 2 2 19:30 9 2 19:30 6 3 20:00 3 [PERSON_…" at bounding box center [889, 425] width 1336 height 523
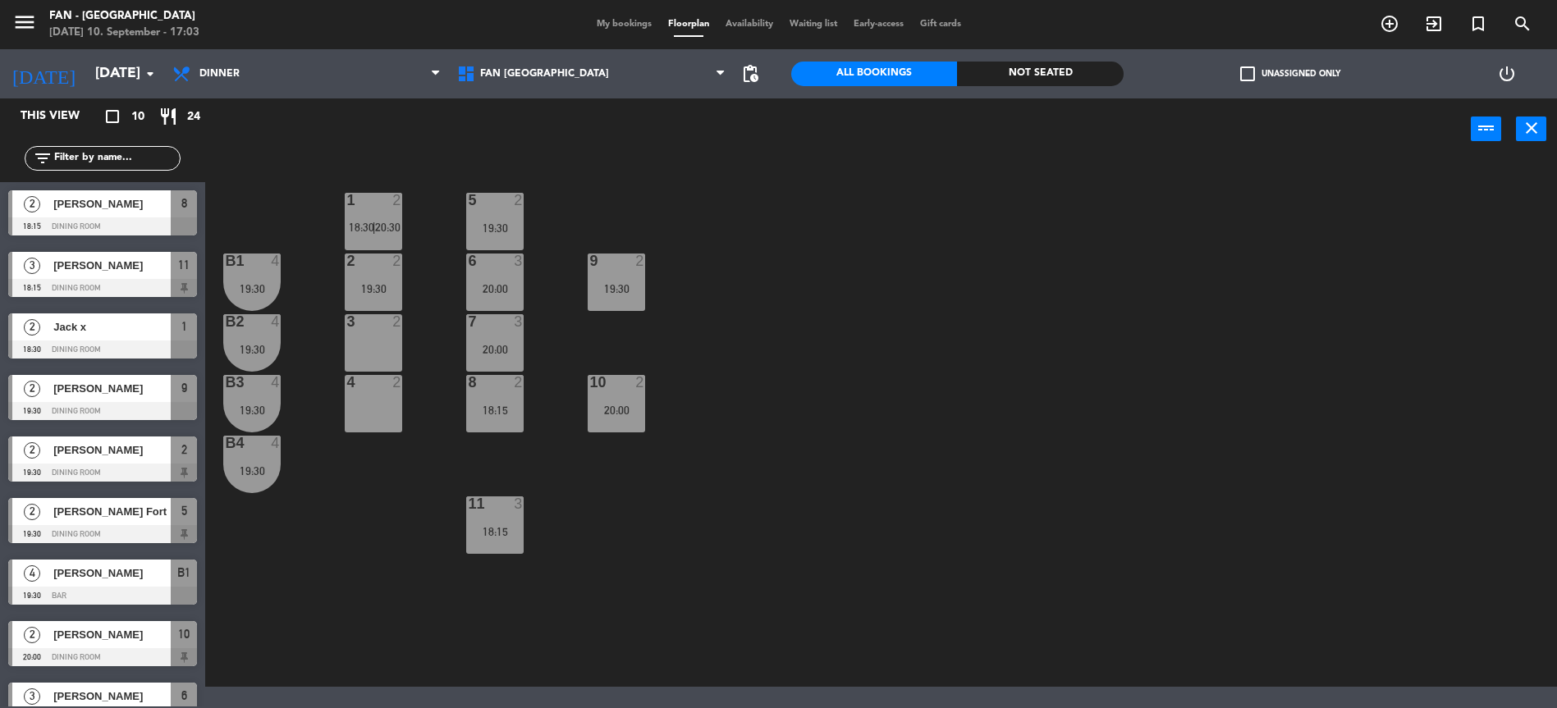
click at [636, 422] on div "10 2 20:00" at bounding box center [616, 403] width 57 height 57
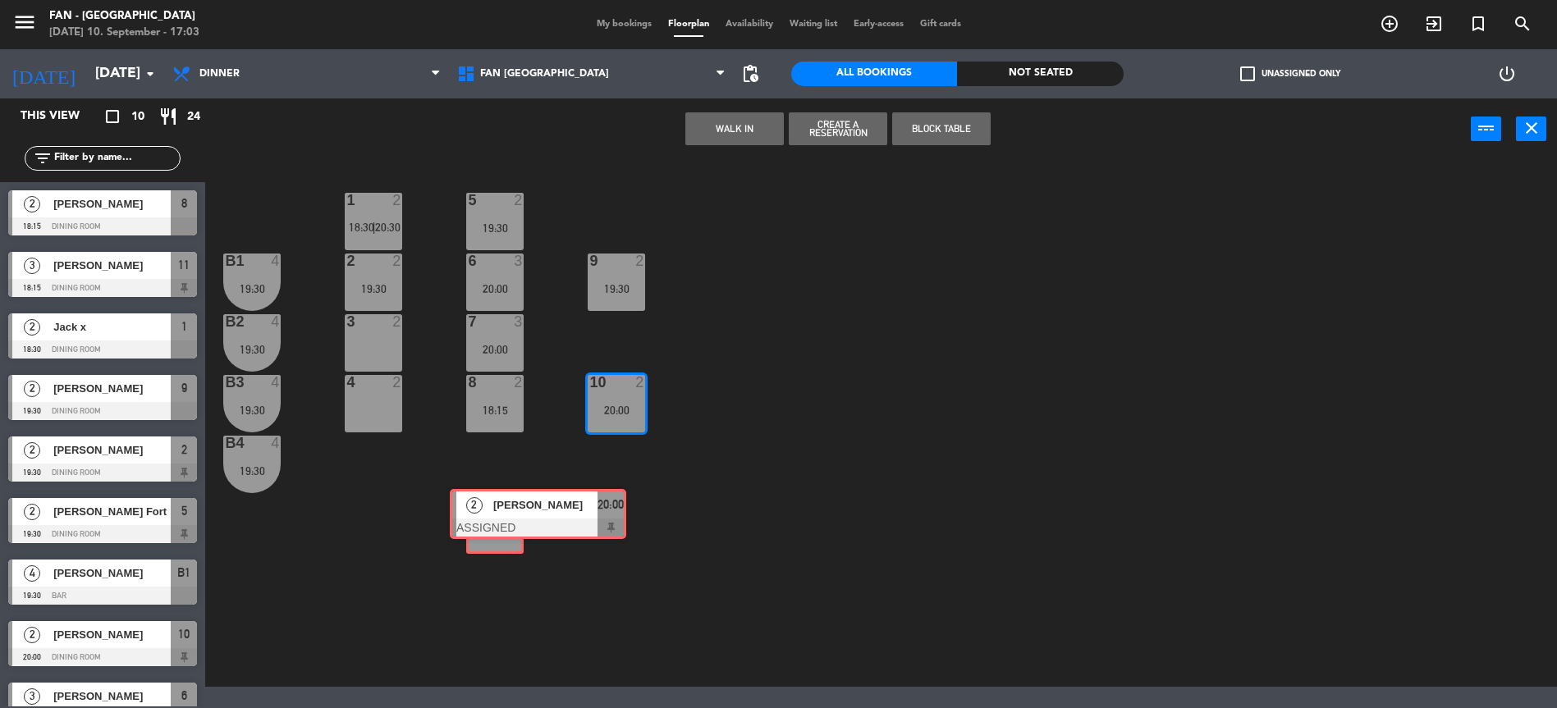
drag, startPoint x: 661, startPoint y: 467, endPoint x: 511, endPoint y: 519, distance: 158.3
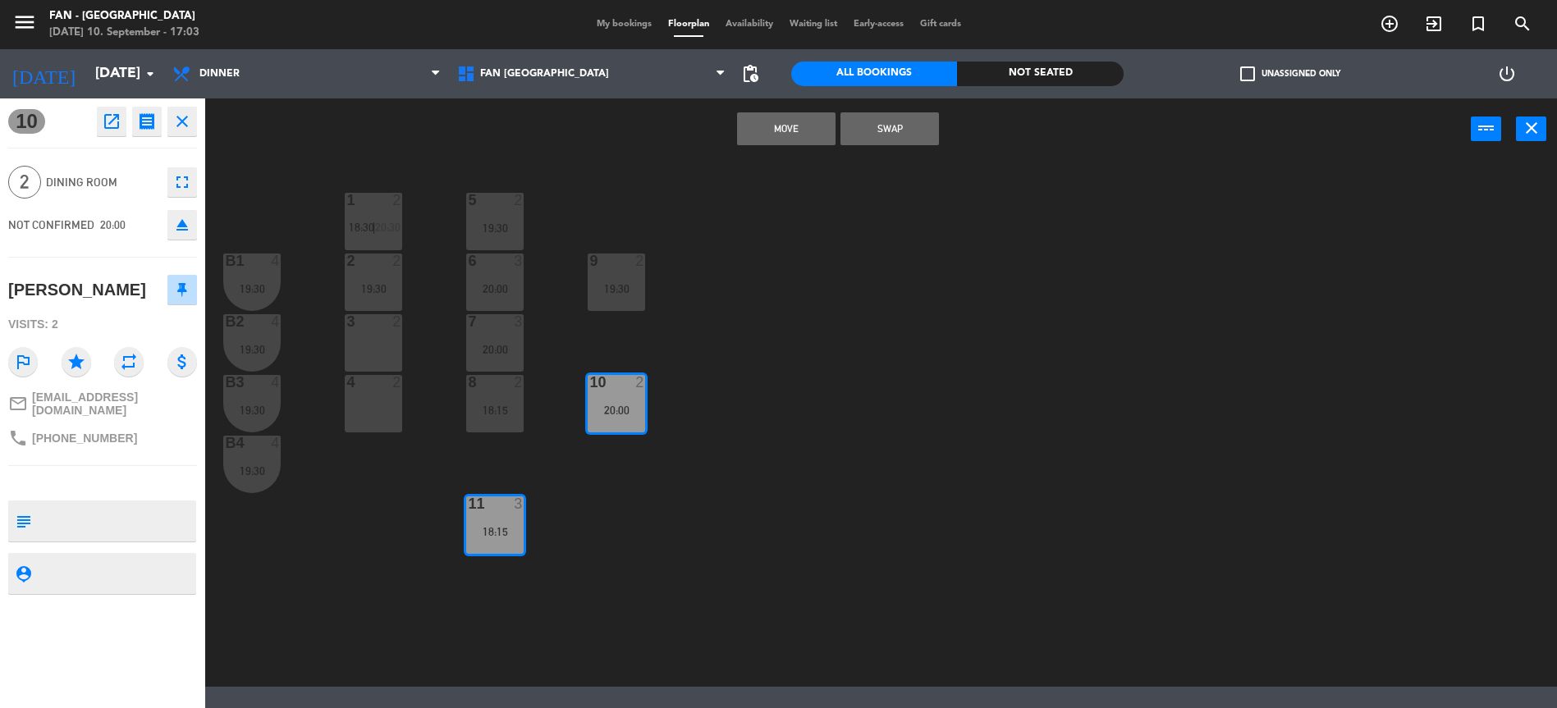
click at [801, 122] on button "Move" at bounding box center [786, 128] width 98 height 33
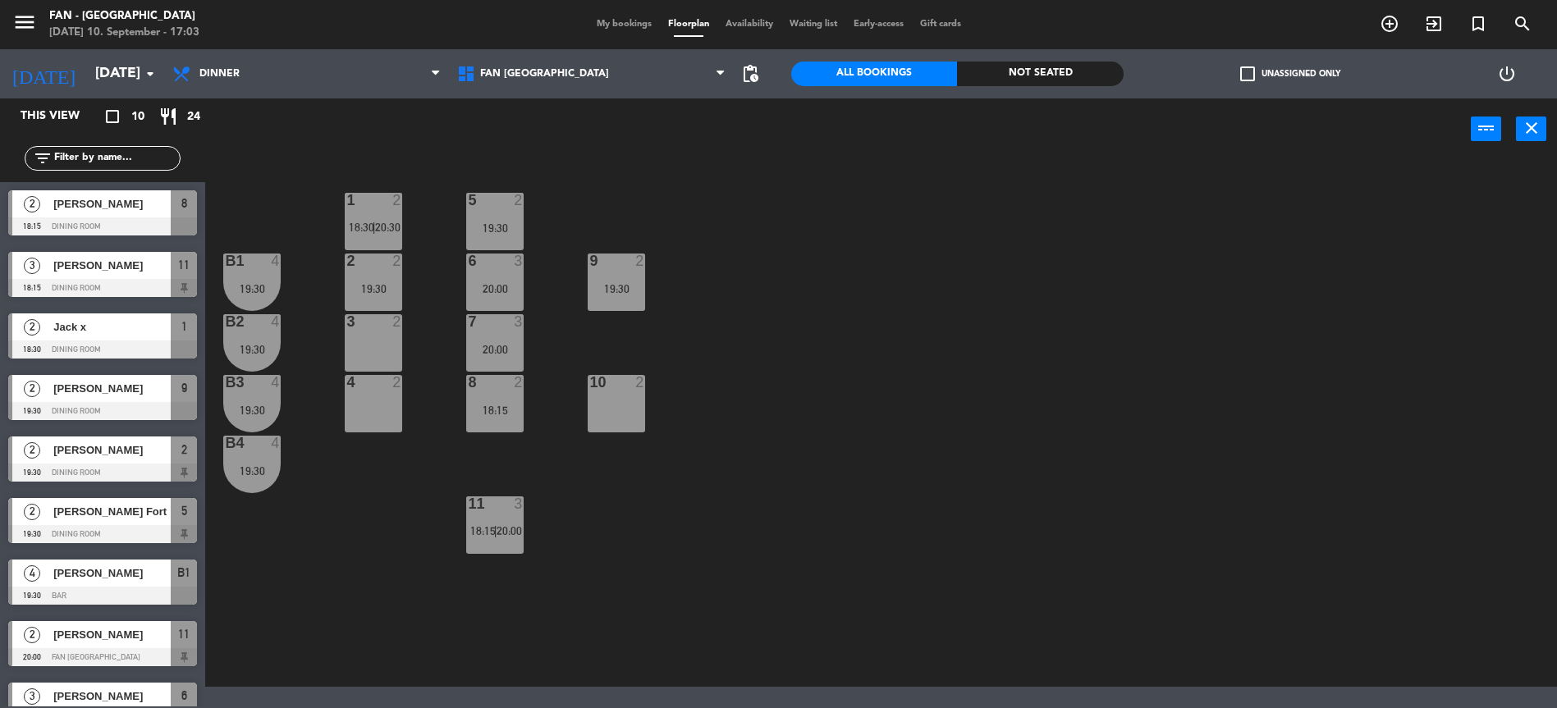
scroll to position [38, 0]
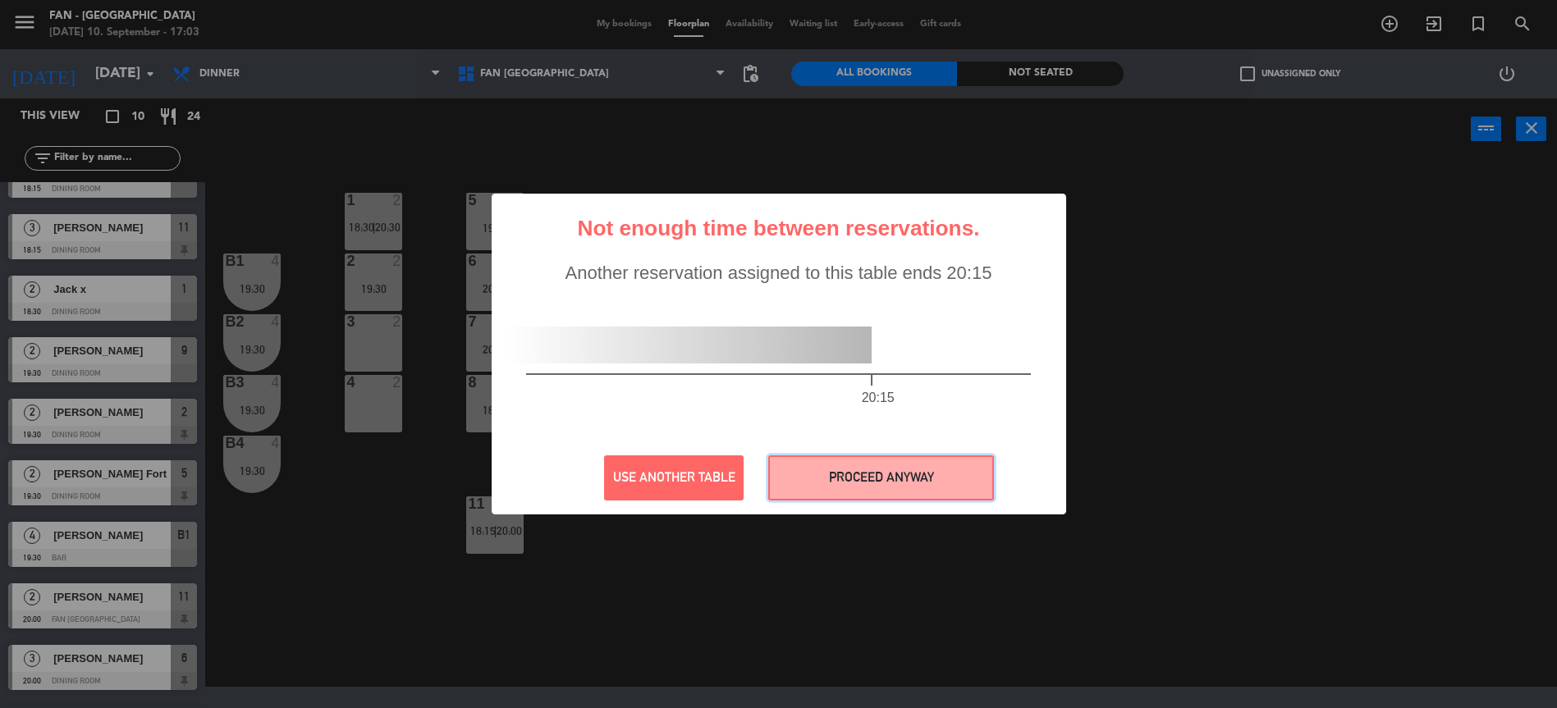
click at [832, 469] on button "PROCEED ANYWAY" at bounding box center [881, 477] width 226 height 45
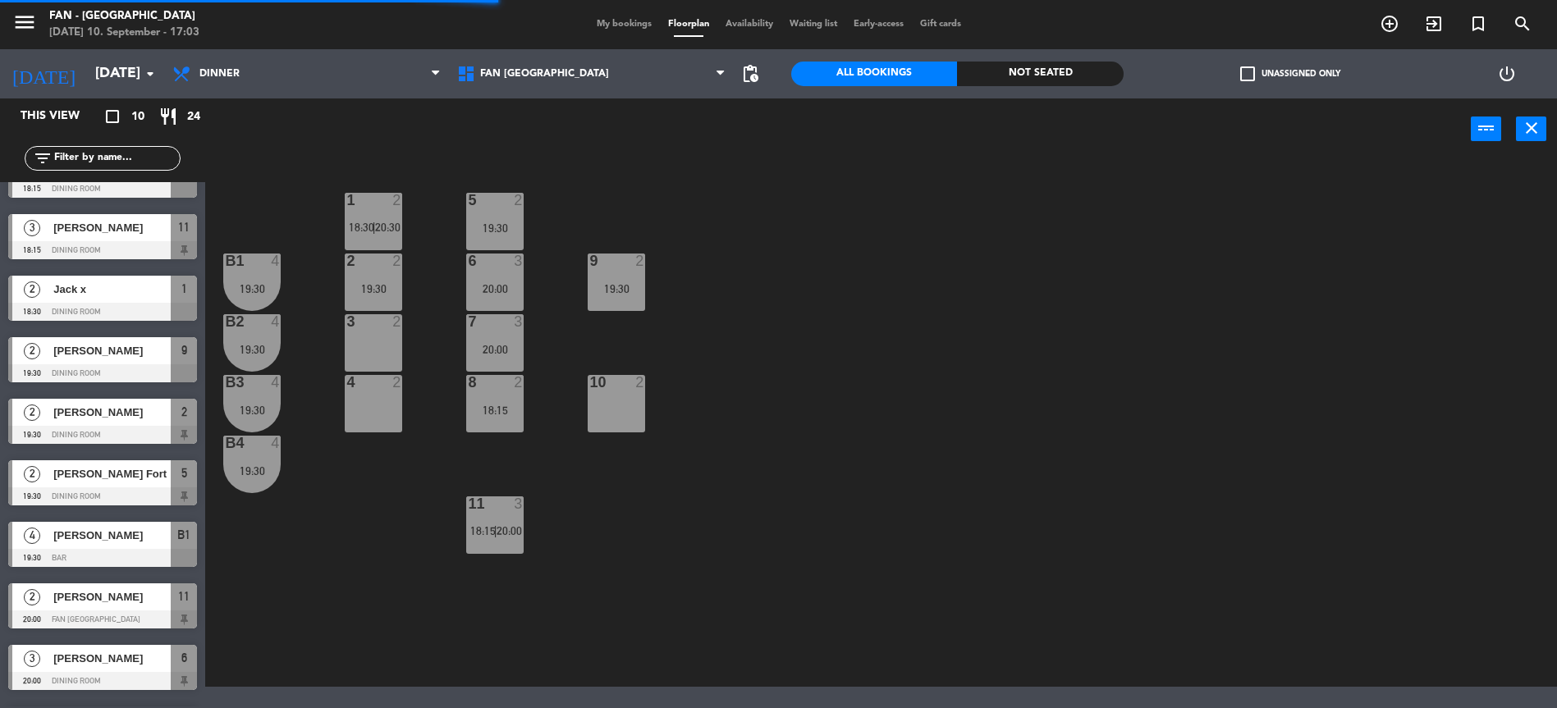
click at [501, 302] on div "6 3 20:00" at bounding box center [494, 282] width 57 height 57
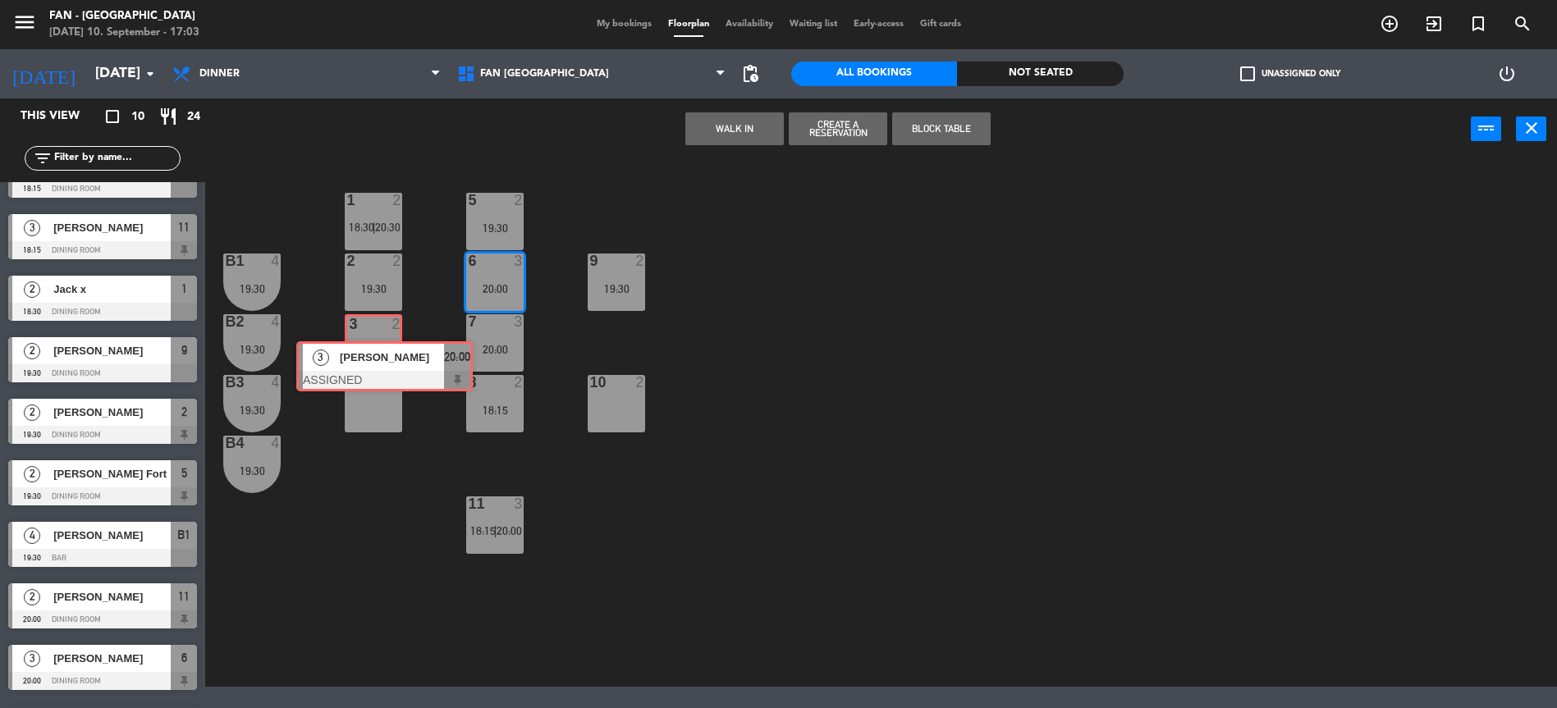
drag, startPoint x: 546, startPoint y: 331, endPoint x: 369, endPoint y: 343, distance: 176.9
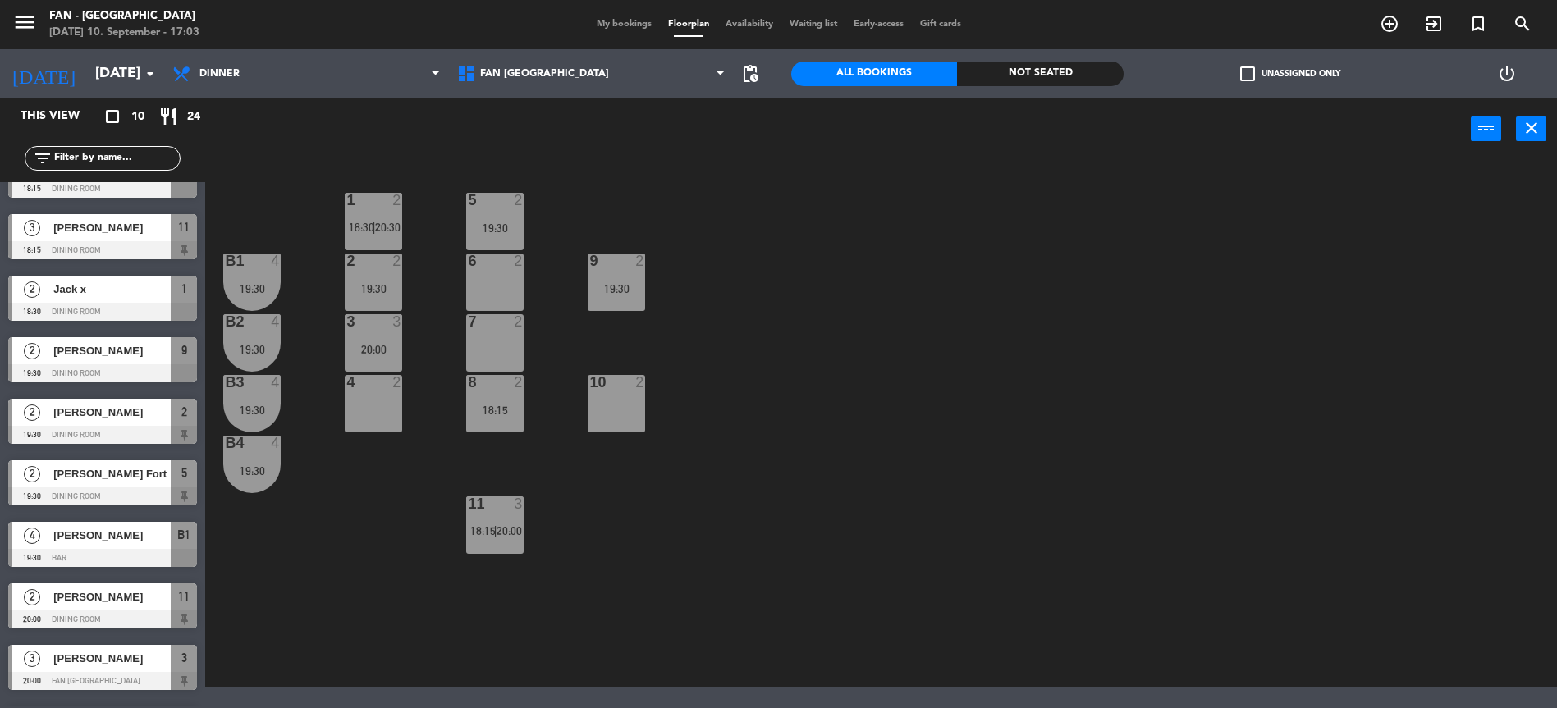
click at [372, 340] on div "3 3 20:00" at bounding box center [373, 342] width 57 height 57
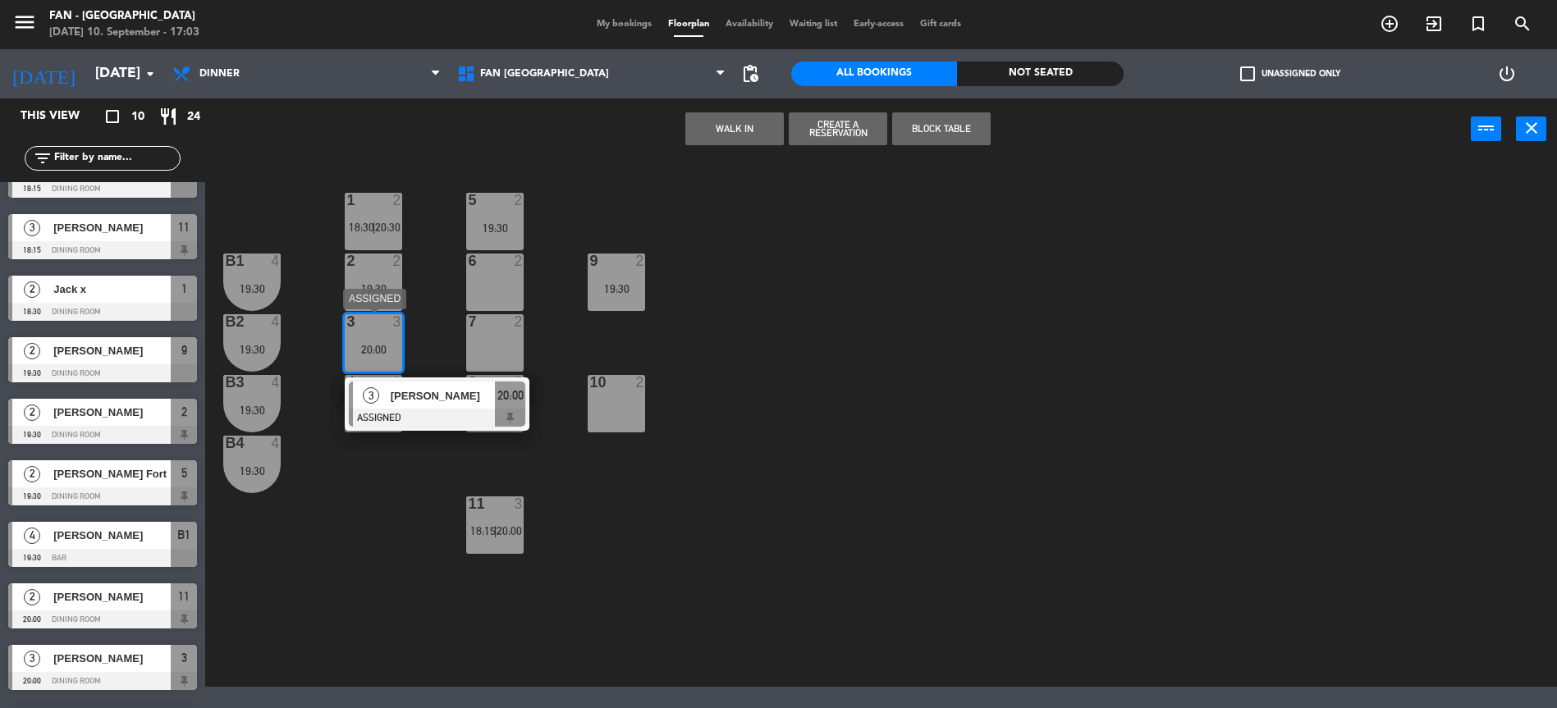
click at [414, 403] on span "[PERSON_NAME]" at bounding box center [443, 395] width 105 height 17
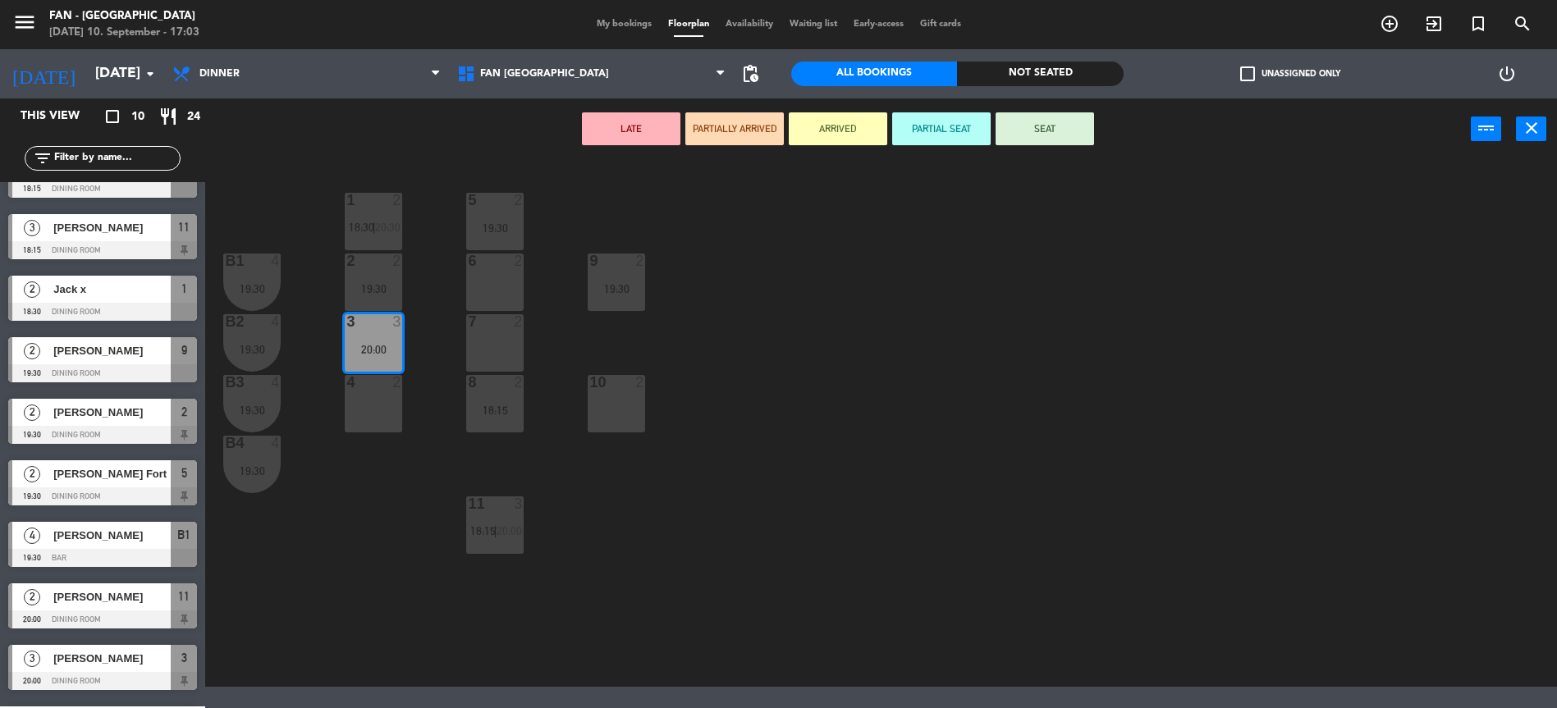
click at [373, 414] on div "4 2" at bounding box center [373, 403] width 57 height 57
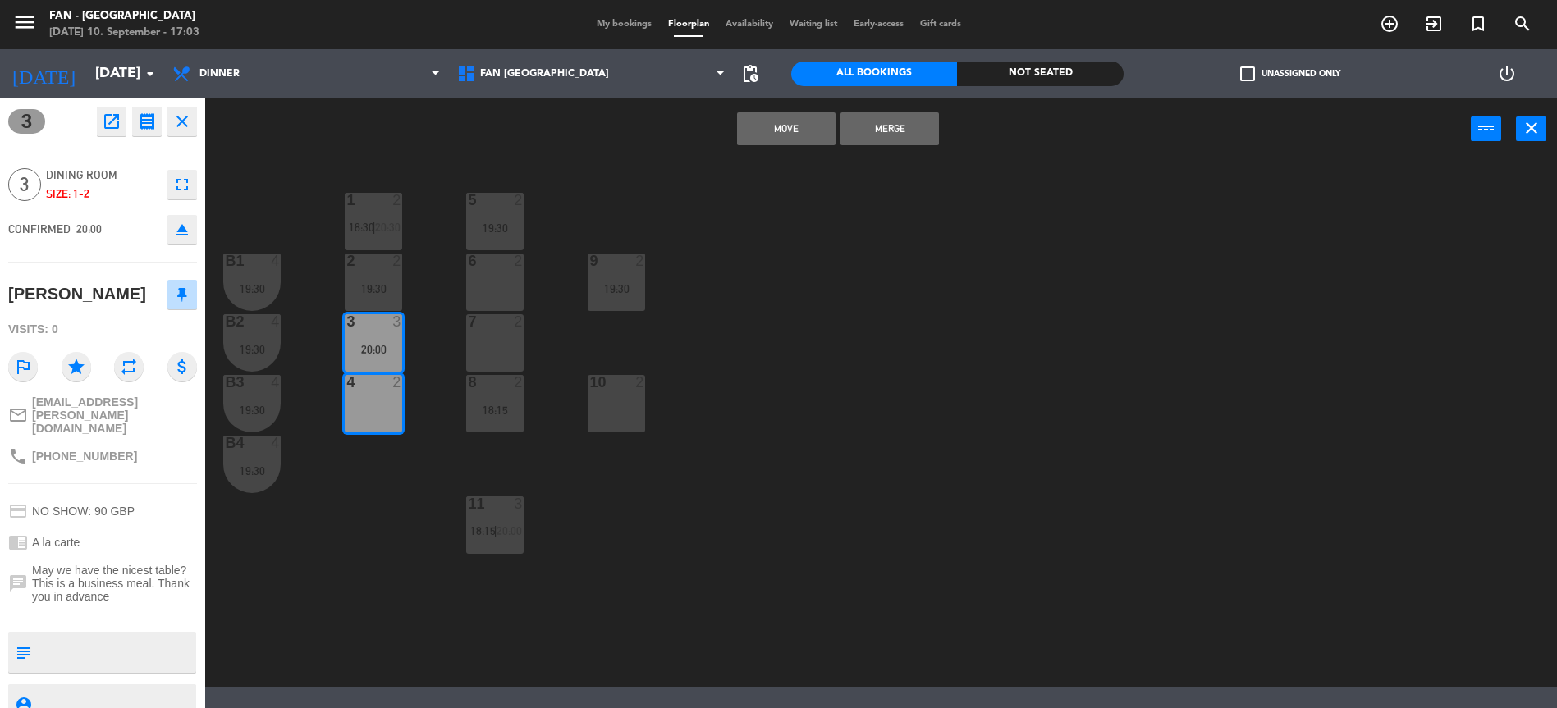
click at [886, 139] on button "Merge" at bounding box center [889, 128] width 98 height 33
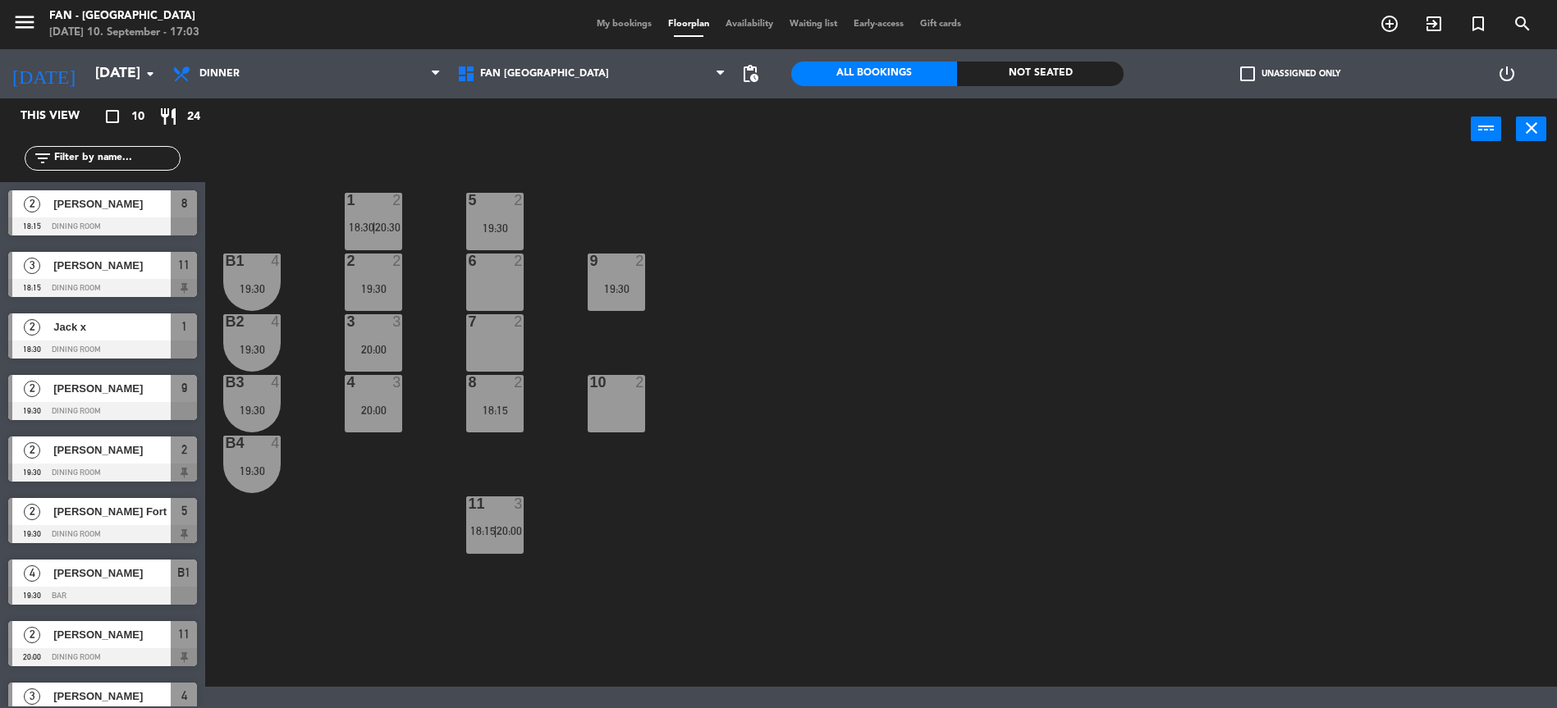
scroll to position [91, 0]
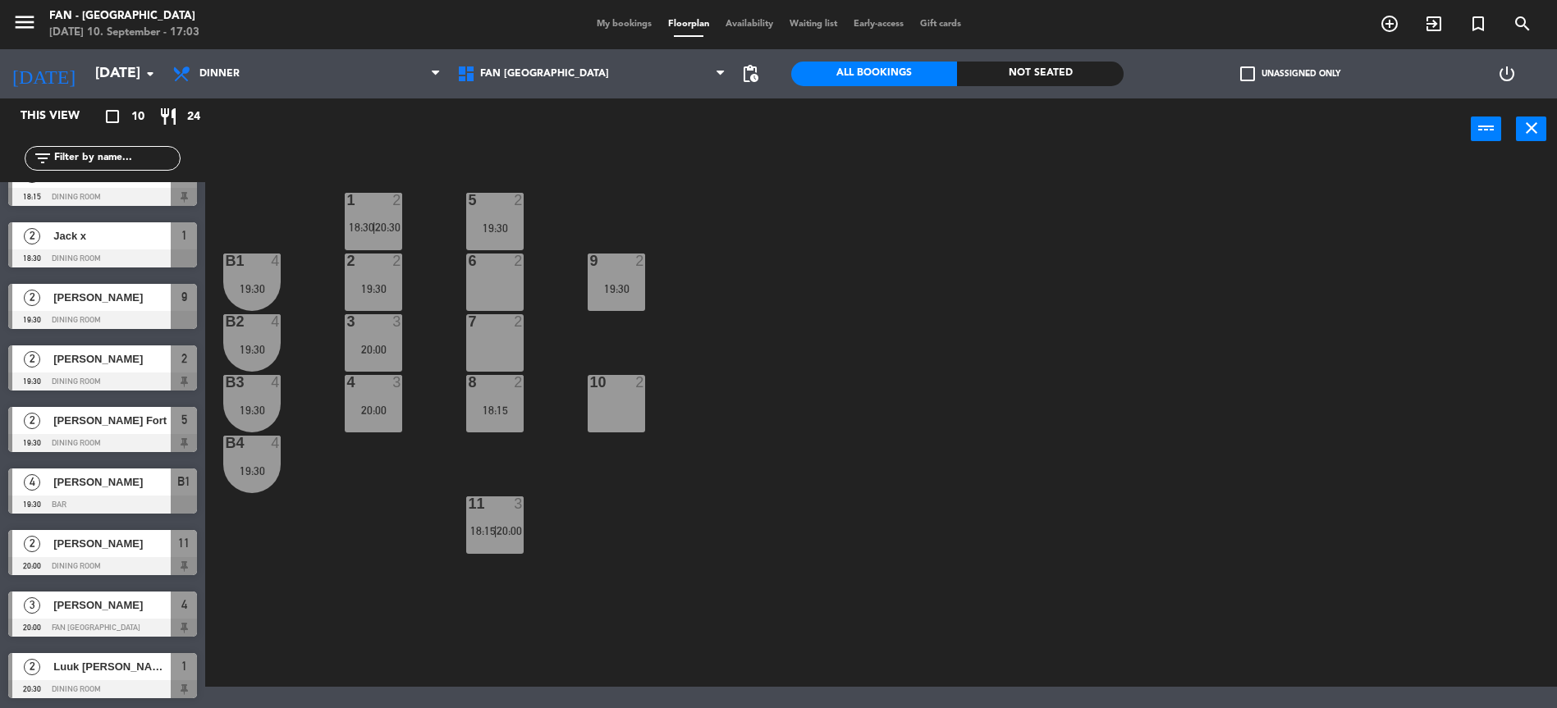
click at [488, 538] on div "11 3 18:15 | 20:00" at bounding box center [494, 525] width 57 height 57
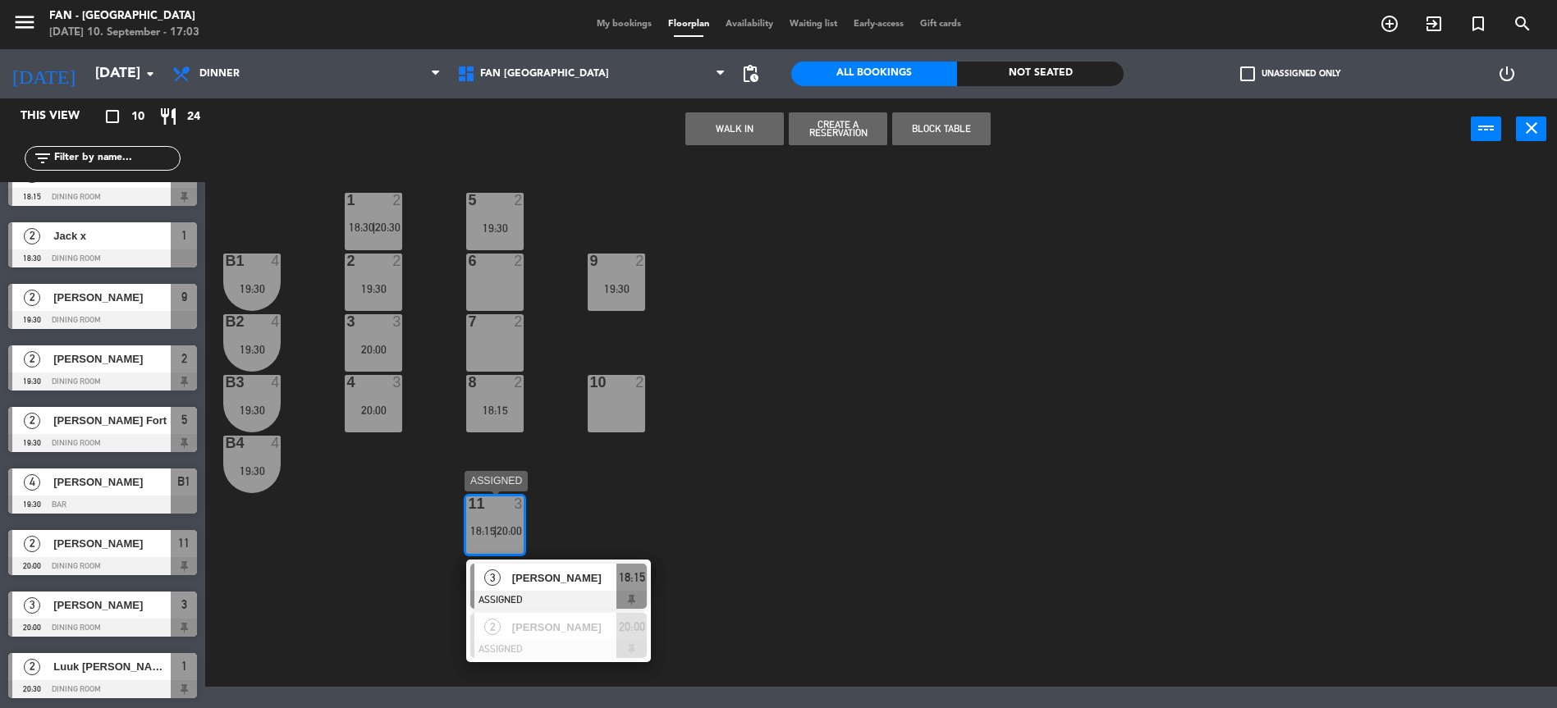
click at [541, 587] on div "[PERSON_NAME]" at bounding box center [563, 578] width 107 height 27
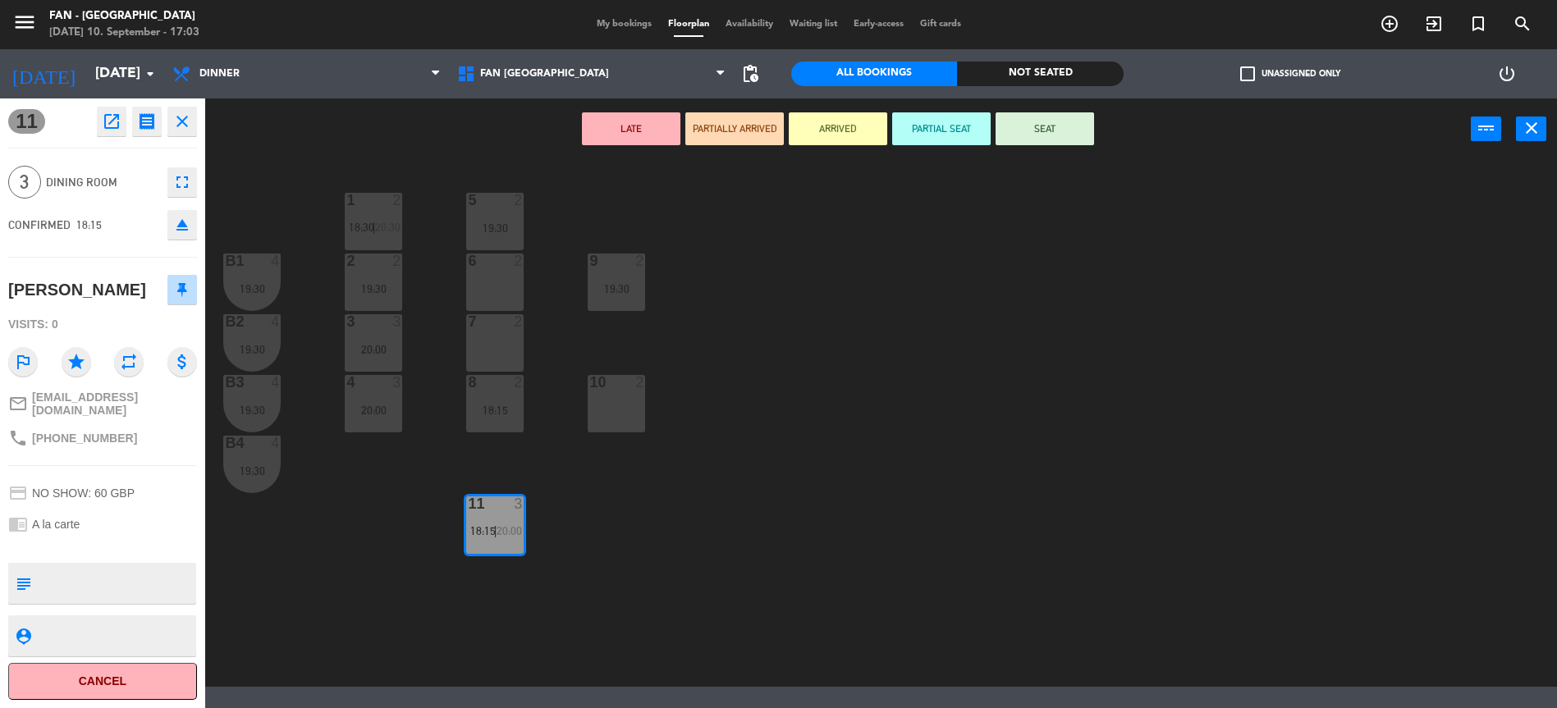
click at [679, 501] on div "1 2 18:30 | 20:30 5 2 19:30 B1 4 19:30 2 2 19:30 9 2 19:30 6 2 B2 4 19:30 3 3 2…" at bounding box center [889, 425] width 1336 height 523
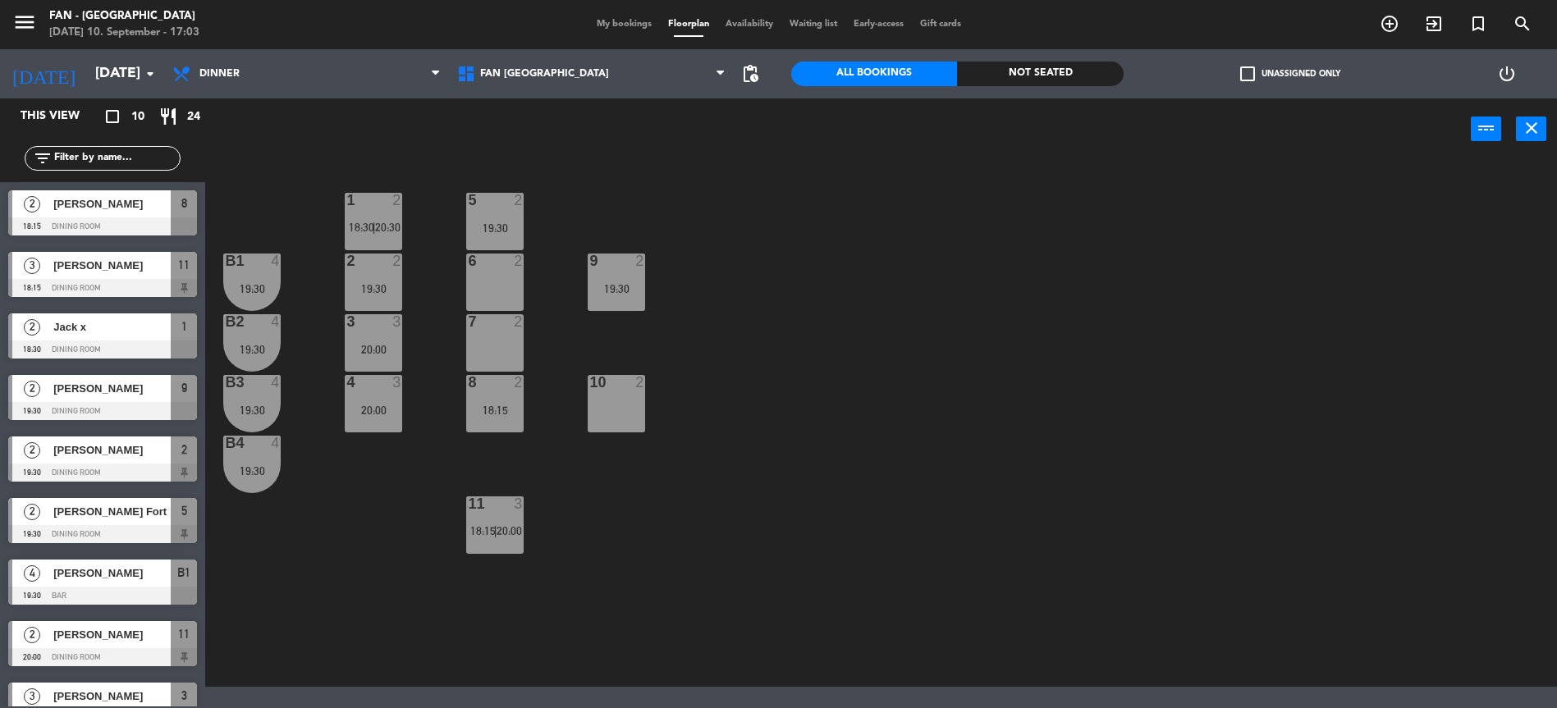
click at [492, 535] on span "18:15" at bounding box center [482, 530] width 25 height 13
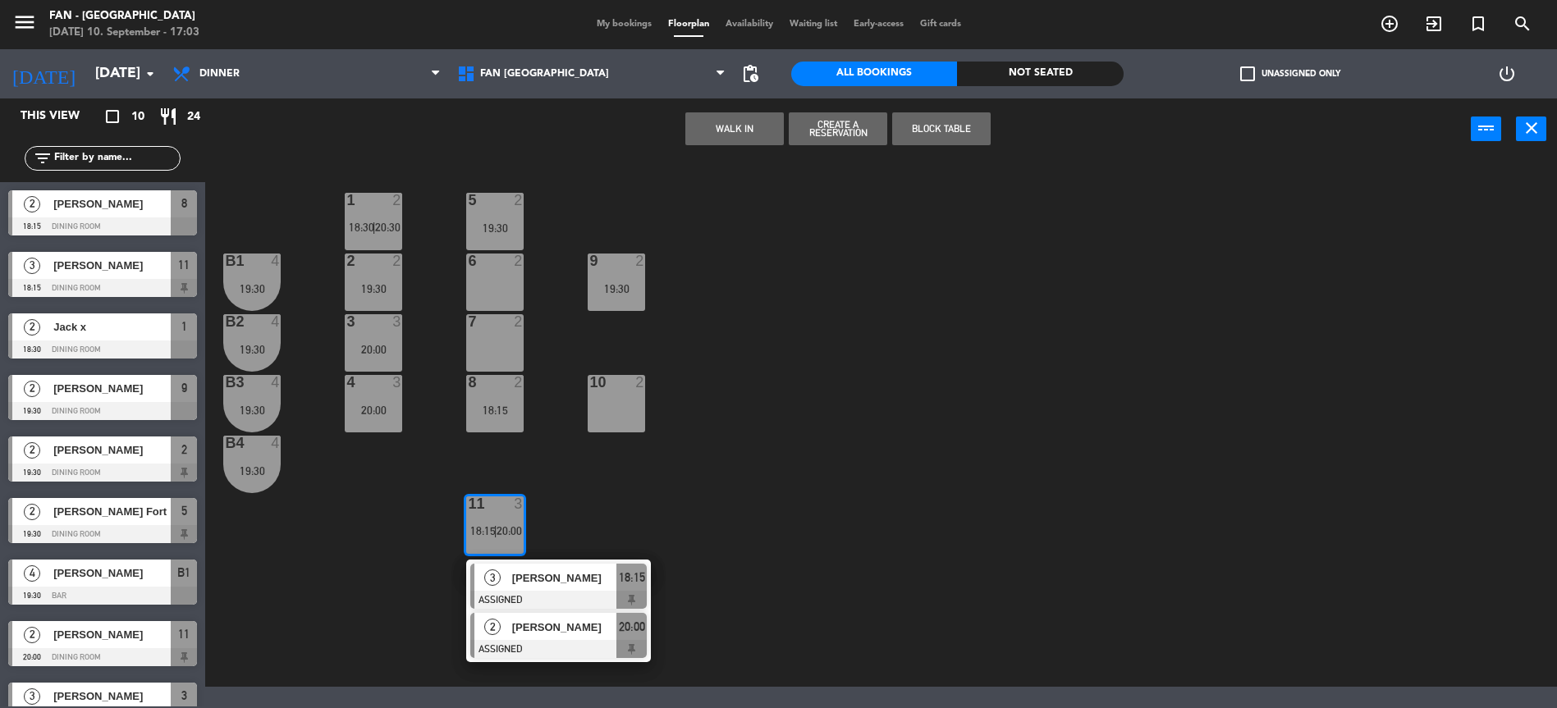
click at [564, 625] on div "2 [PERSON_NAME] ASSIGNED 20:00" at bounding box center [558, 635] width 209 height 53
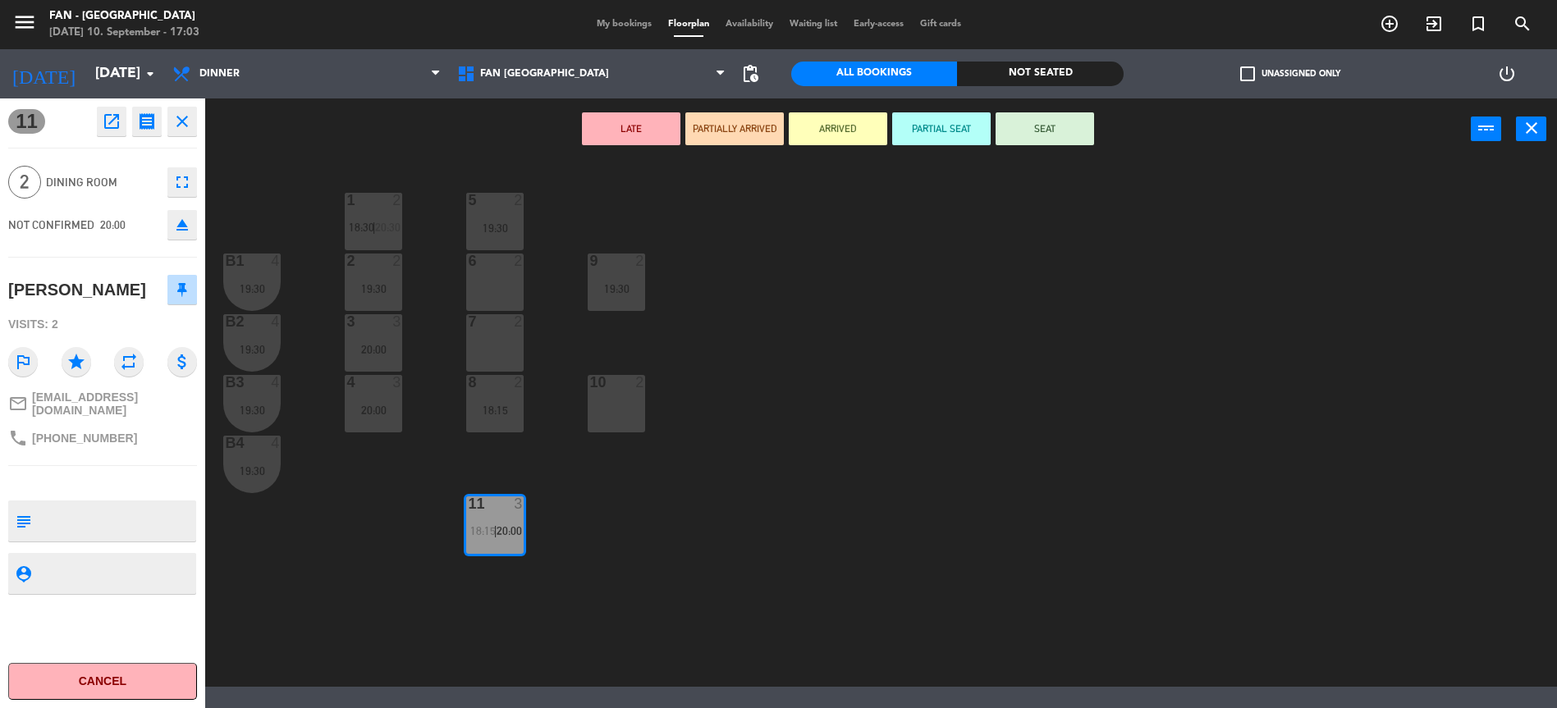
click at [714, 462] on div "1 2 18:30 | 20:30 5 2 19:30 B1 4 19:30 2 2 19:30 9 2 19:30 6 2 B2 4 19:30 3 3 2…" at bounding box center [889, 425] width 1336 height 523
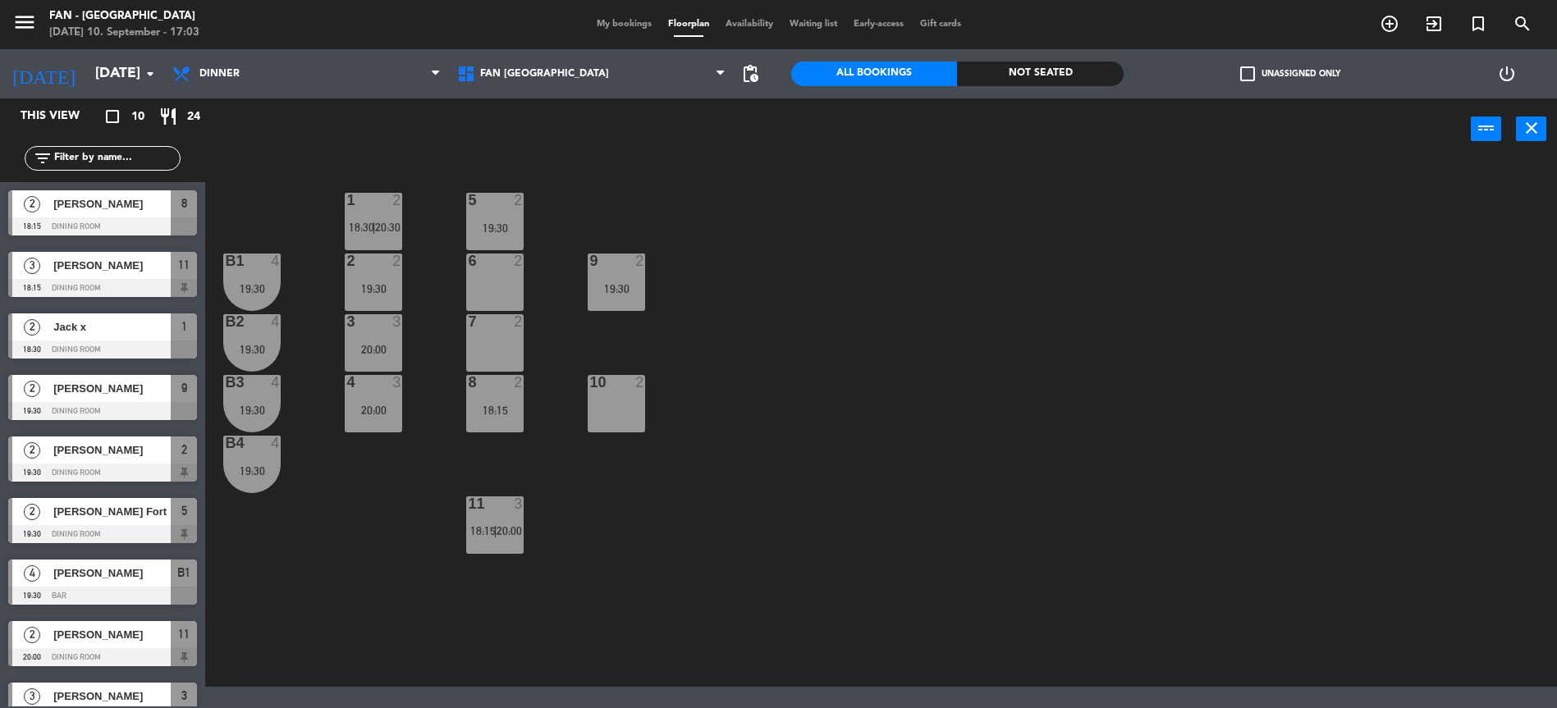
scroll to position [38, 0]
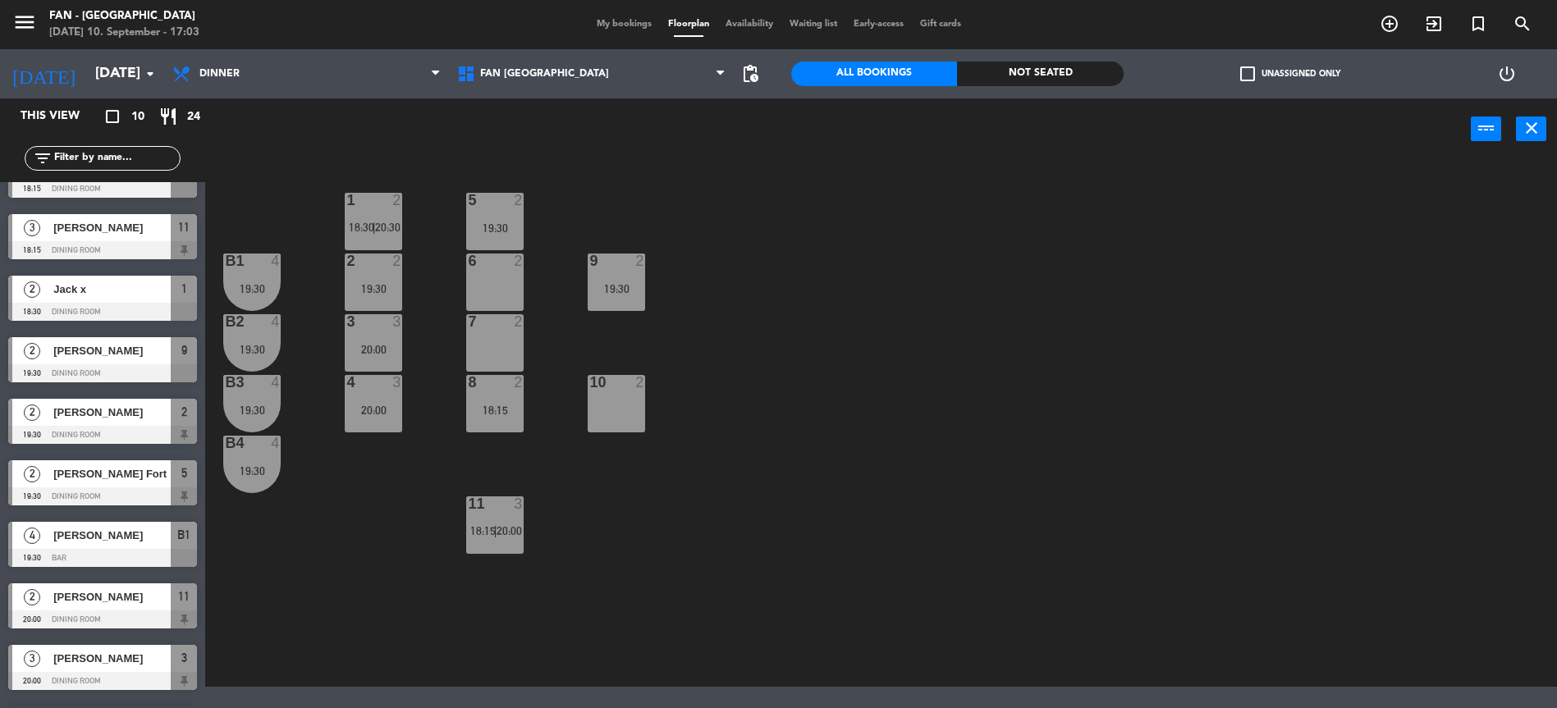
click at [495, 521] on div "11 3 18:15 | 20:00" at bounding box center [494, 525] width 57 height 57
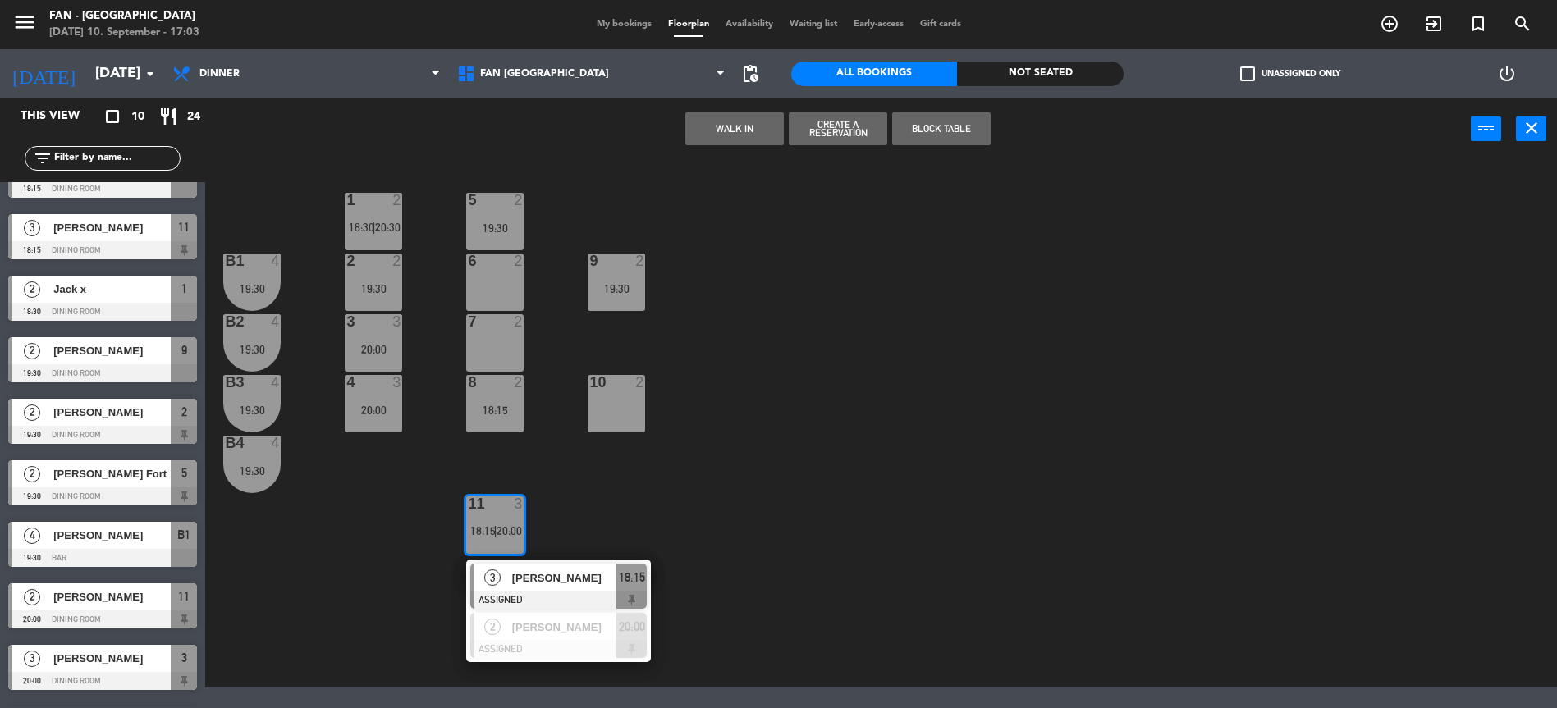
click at [904, 238] on div "1 2 18:30 | 20:30 5 2 19:30 B1 4 19:30 2 2 19:30 9 2 19:30 6 2 B2 4 19:30 3 3 2…" at bounding box center [889, 425] width 1336 height 523
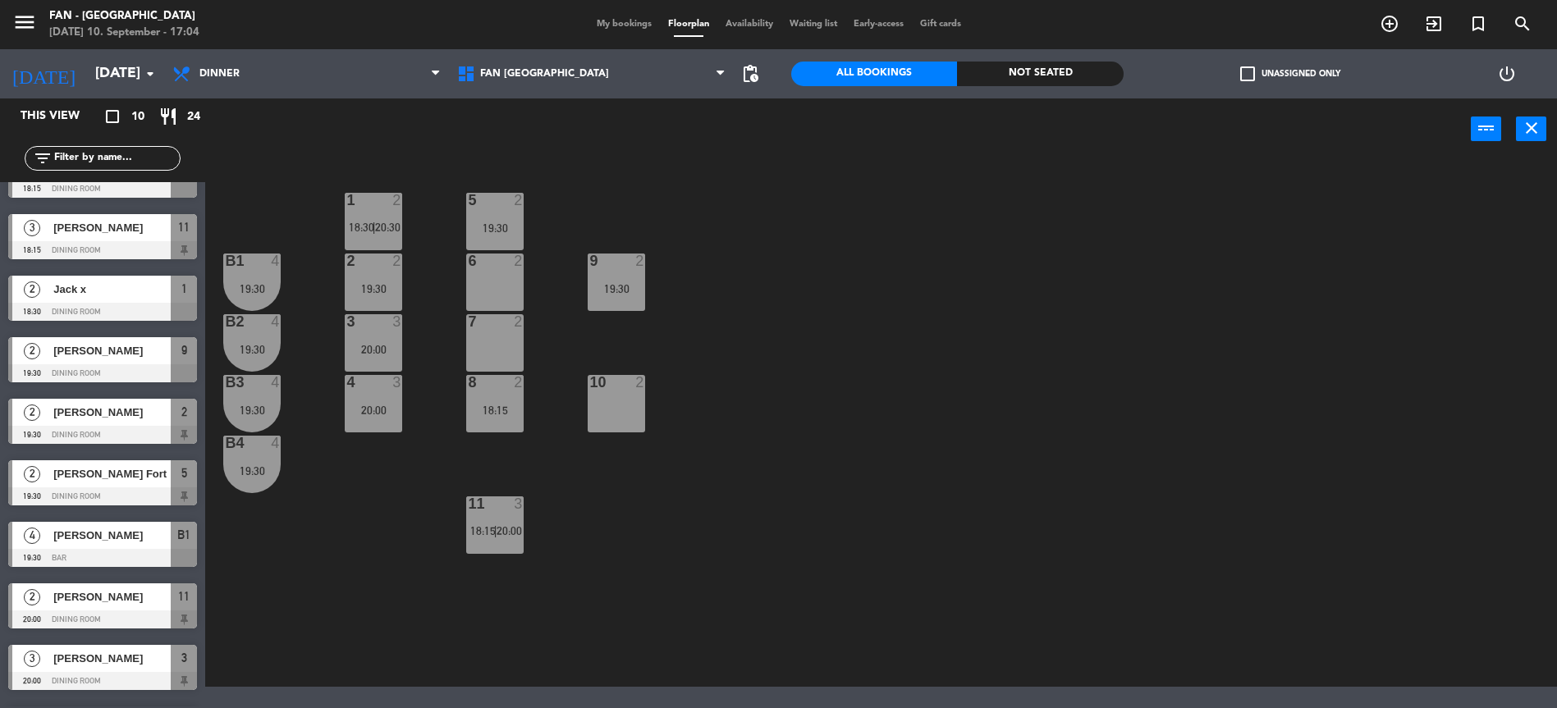
click at [99, 351] on span "[PERSON_NAME]" at bounding box center [111, 350] width 117 height 17
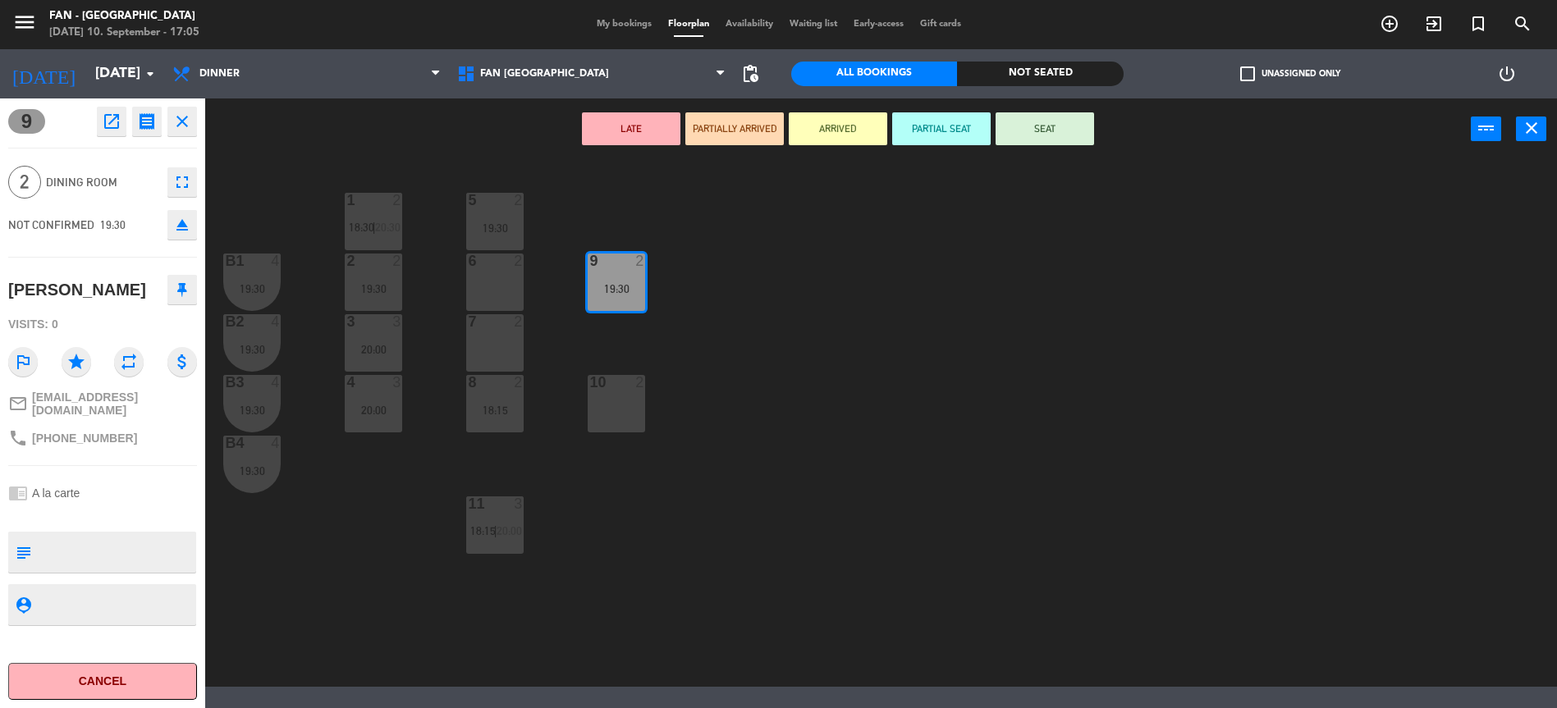
click at [748, 318] on div "1 2 18:30 | 20:30 5 2 19:30 B1 4 19:30 2 2 19:30 9 2 19:30 6 2 B2 4 19:30 3 3 2…" at bounding box center [889, 425] width 1336 height 523
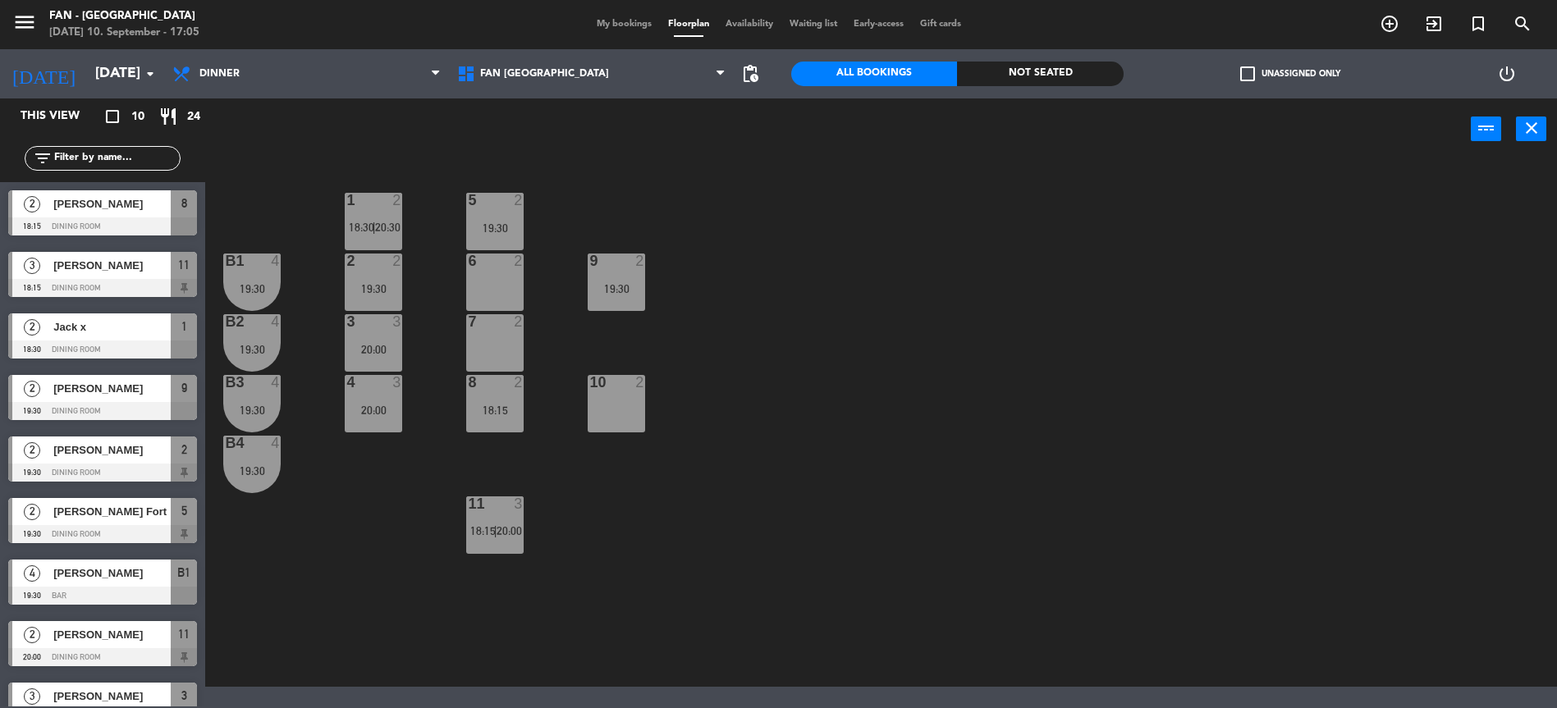
click at [615, 292] on div "19:30" at bounding box center [616, 288] width 57 height 11
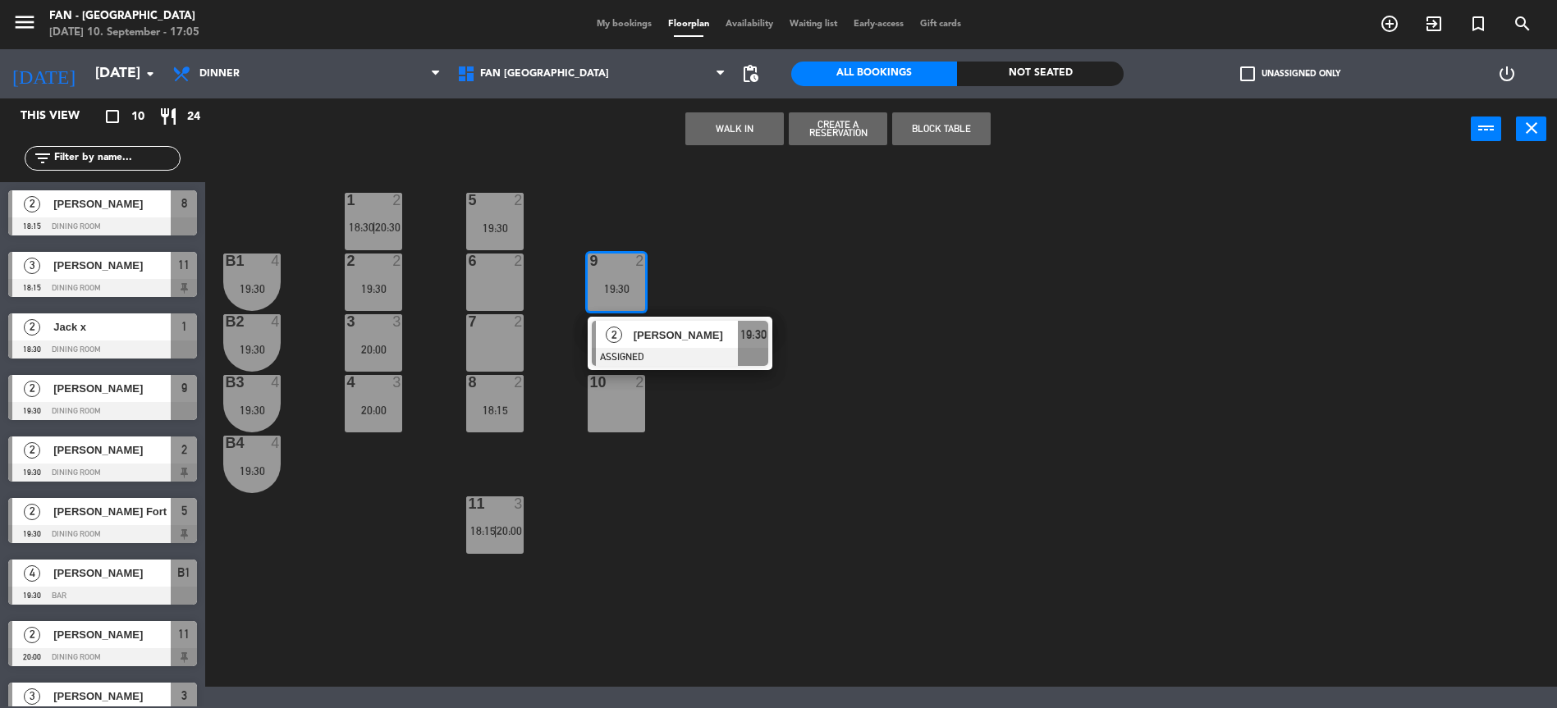
click at [645, 332] on div "2 [PERSON_NAME] ASSIGNED 19:30" at bounding box center [679, 343] width 209 height 53
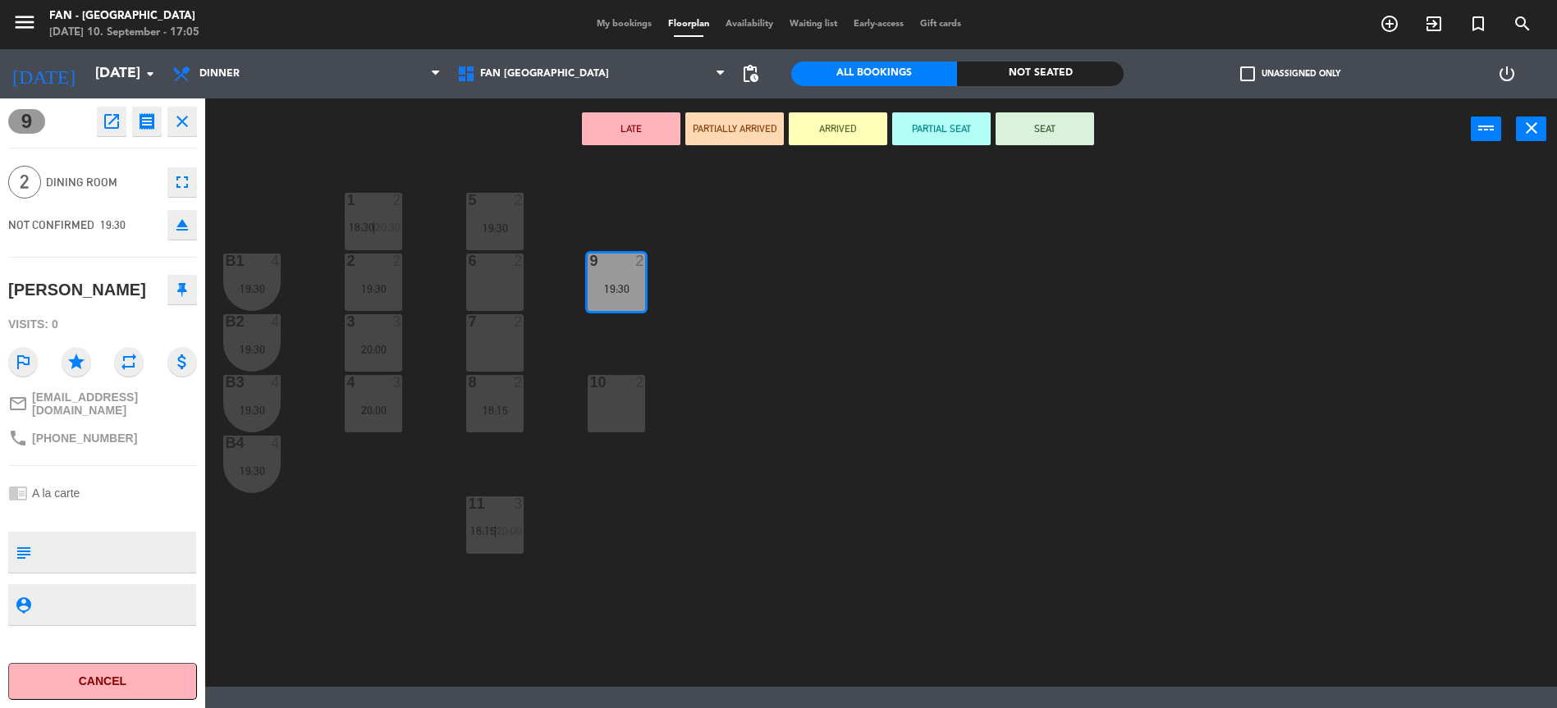
click at [102, 112] on icon "open_in_new" at bounding box center [112, 122] width 20 height 20
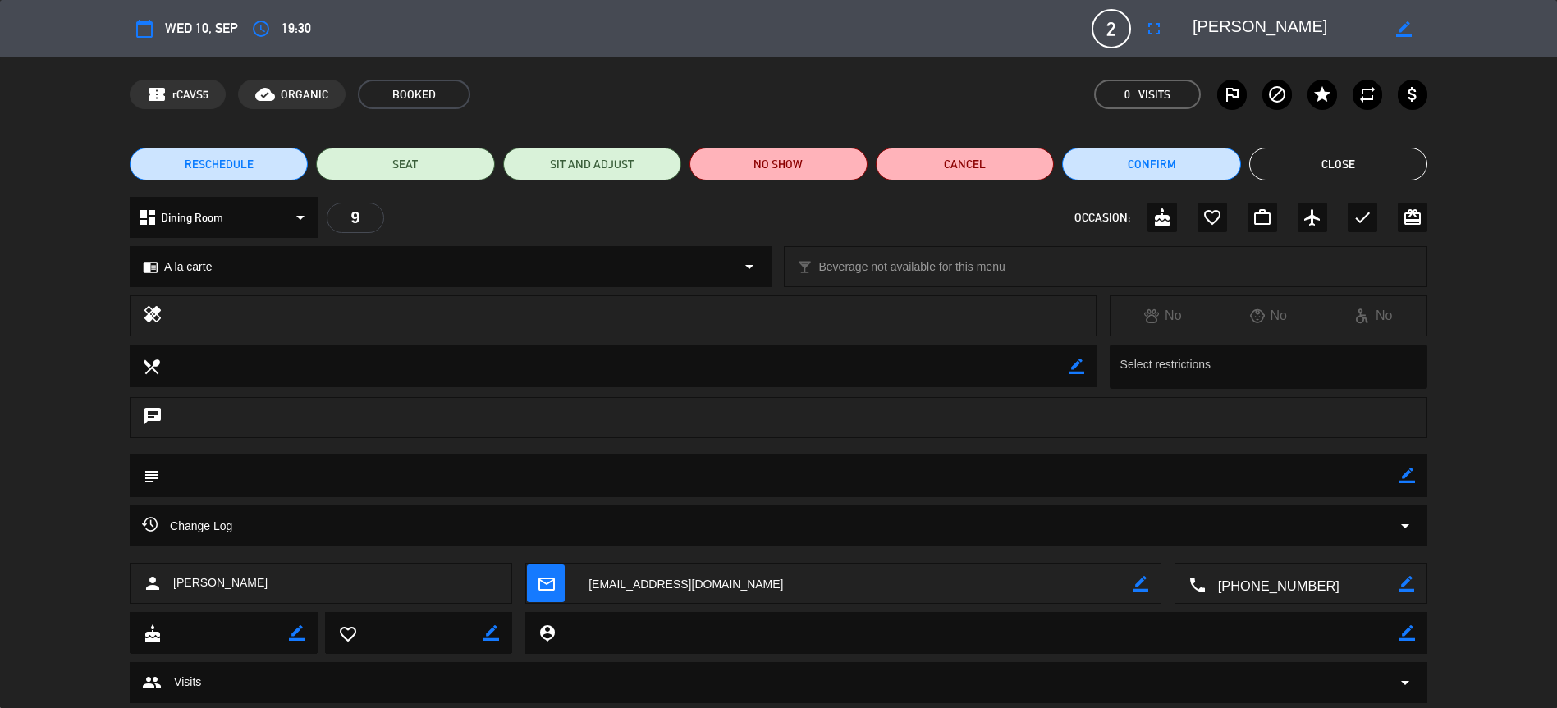
scroll to position [44, 0]
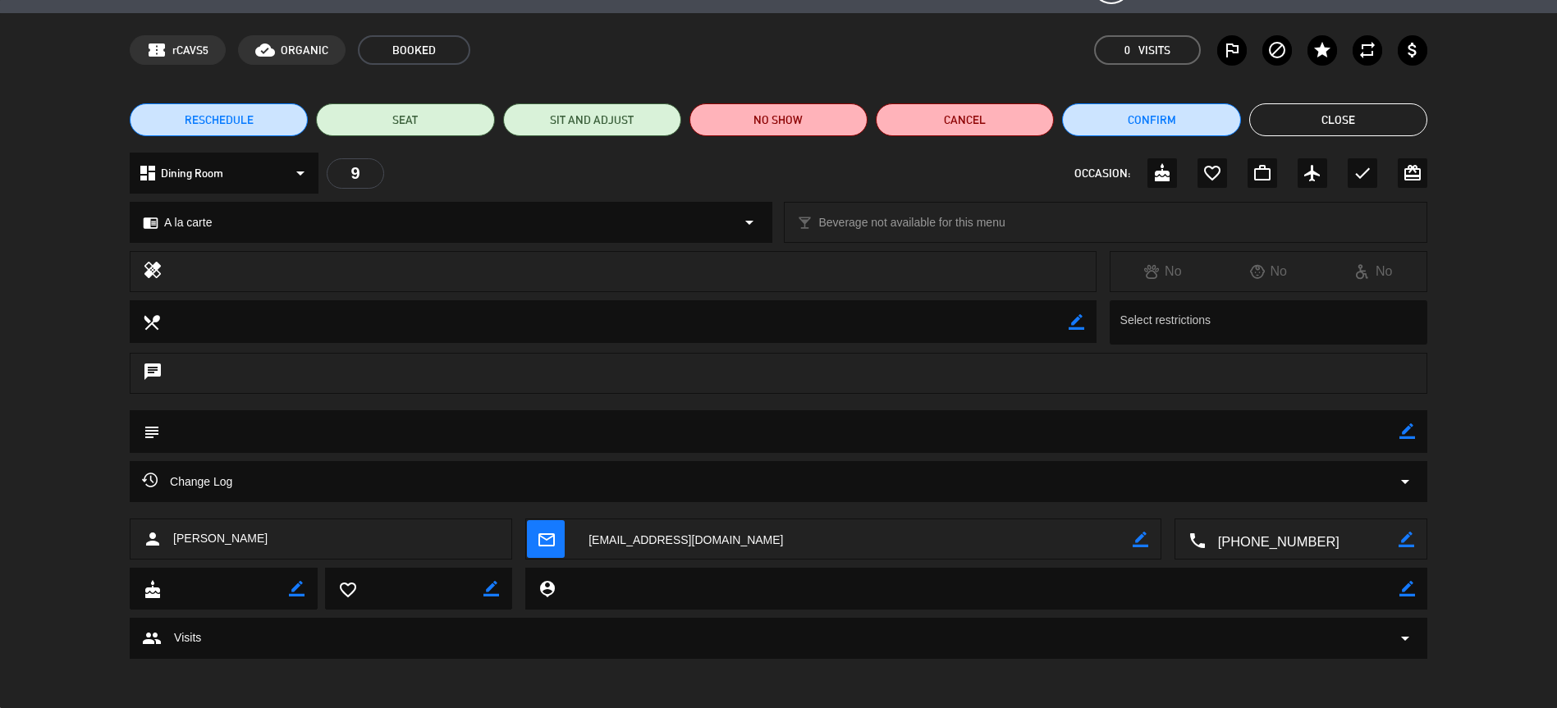
click at [295, 172] on icon "arrow_drop_down" at bounding box center [301, 173] width 20 height 20
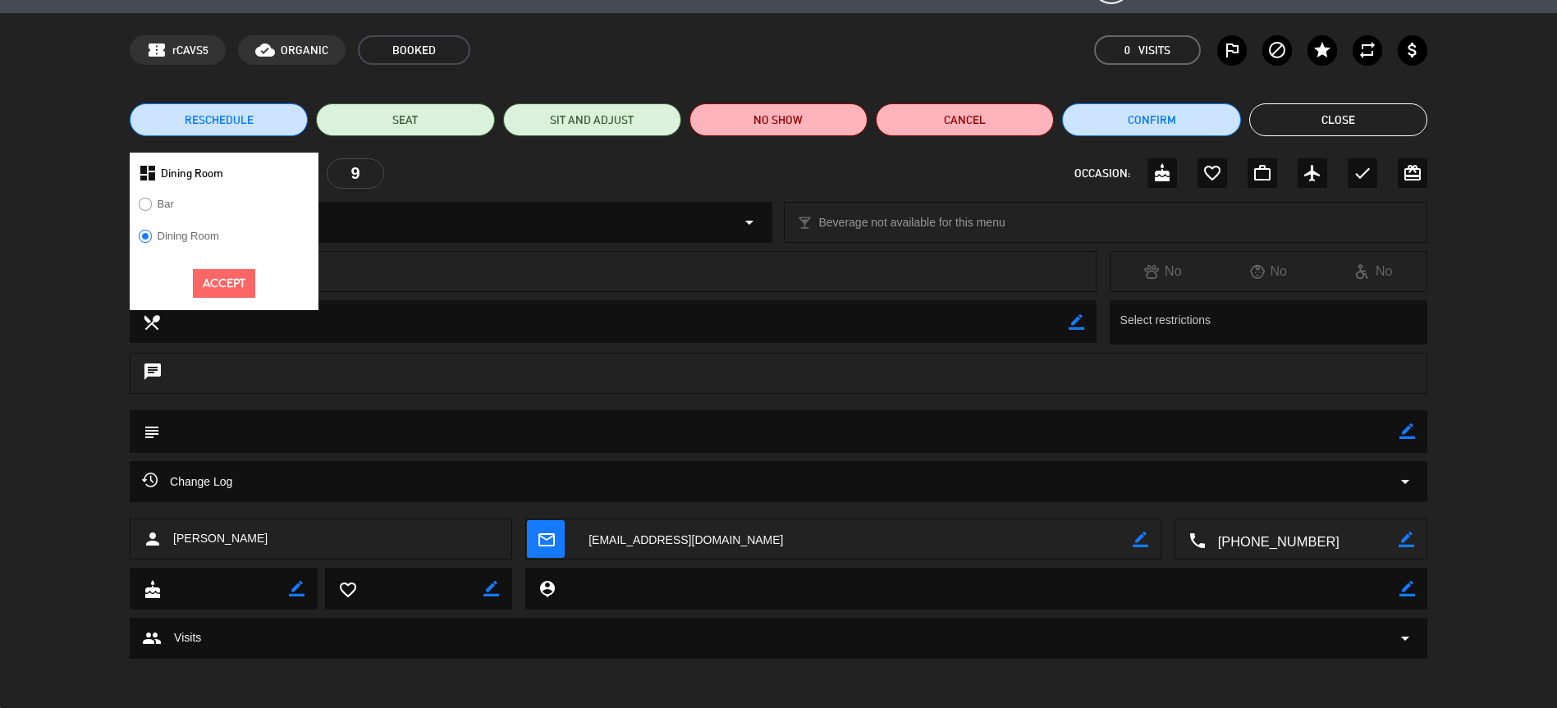
click at [440, 183] on div "dashboard Dining Room Bar Dining Room Accept 9 OCCASION: cake favorite_border w…" at bounding box center [779, 173] width 1298 height 41
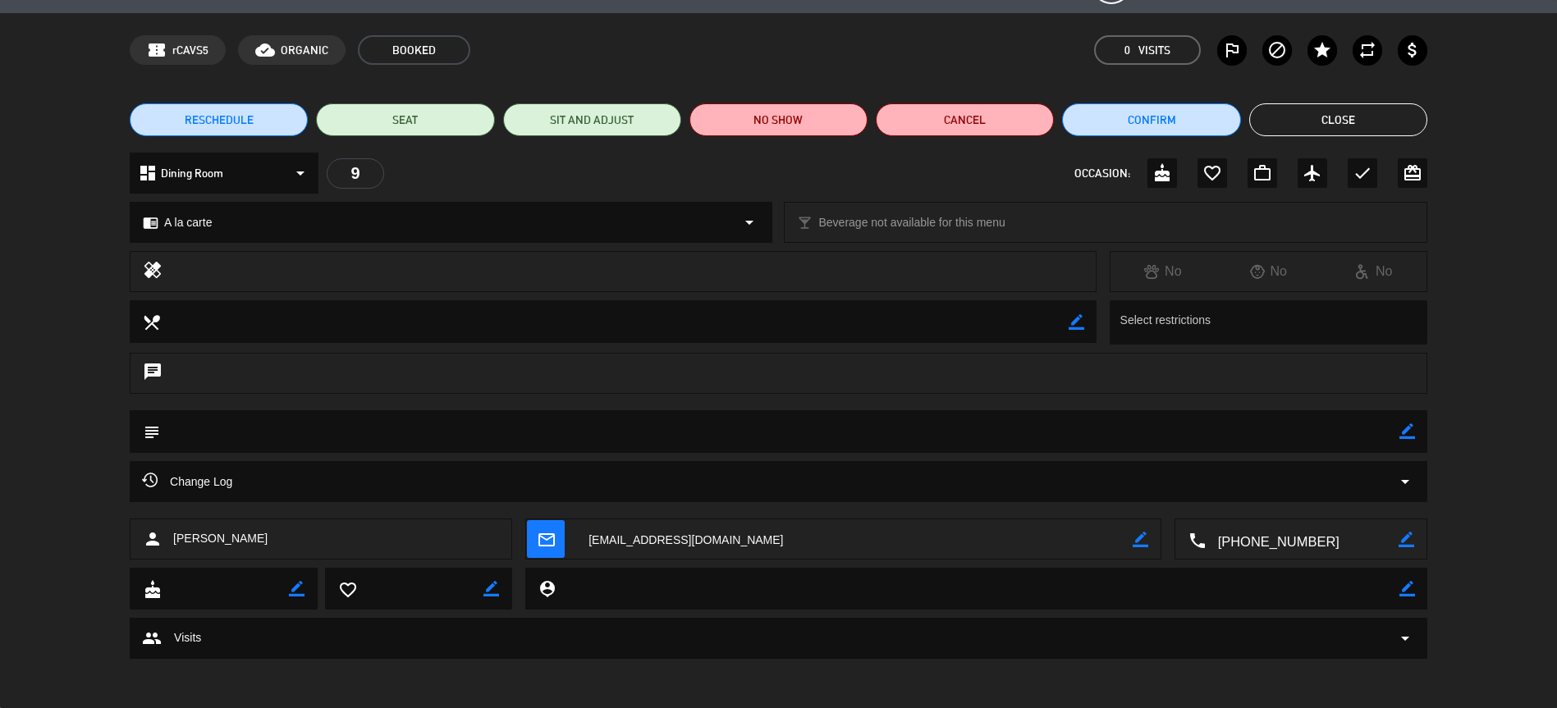
click at [1302, 111] on button "Close" at bounding box center [1338, 119] width 178 height 33
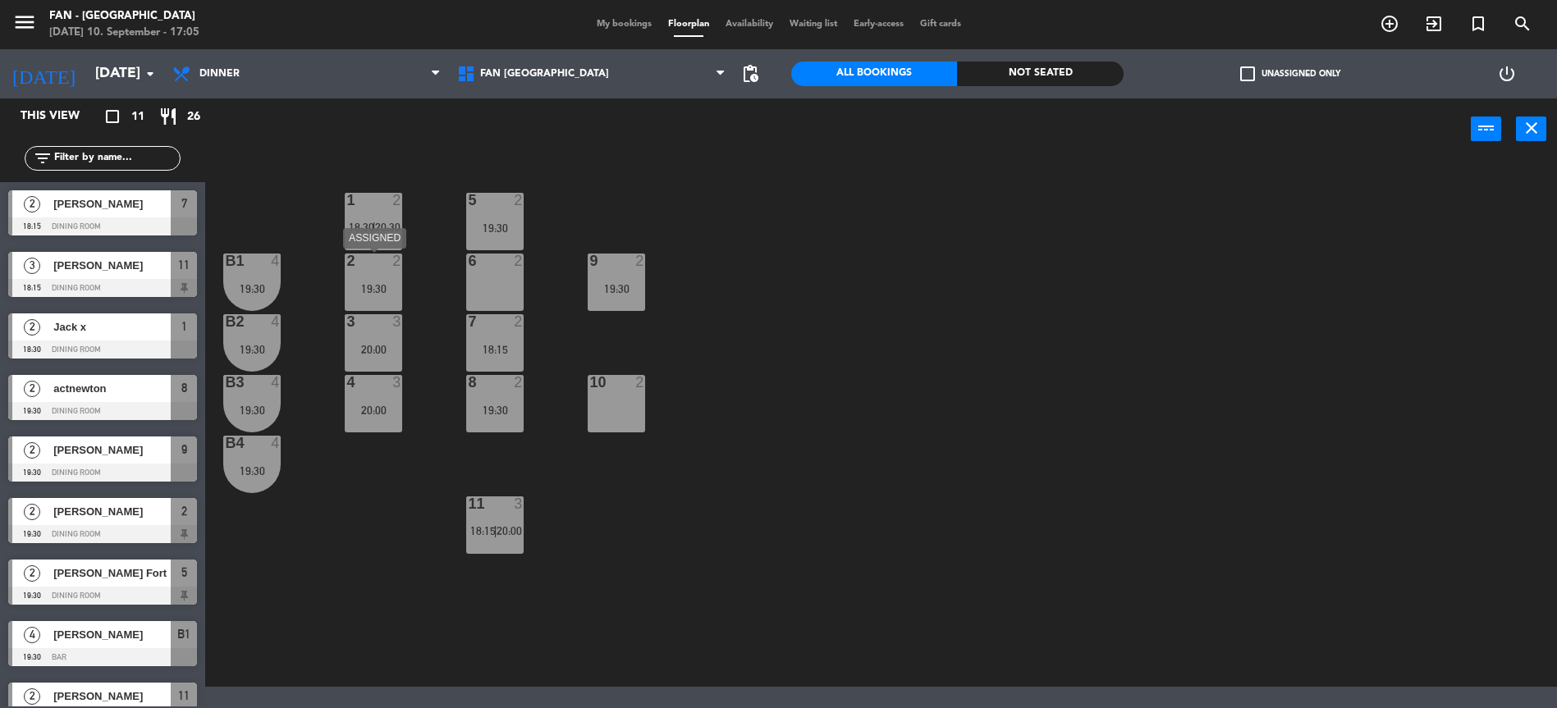
click at [373, 291] on div "19:30" at bounding box center [373, 288] width 57 height 11
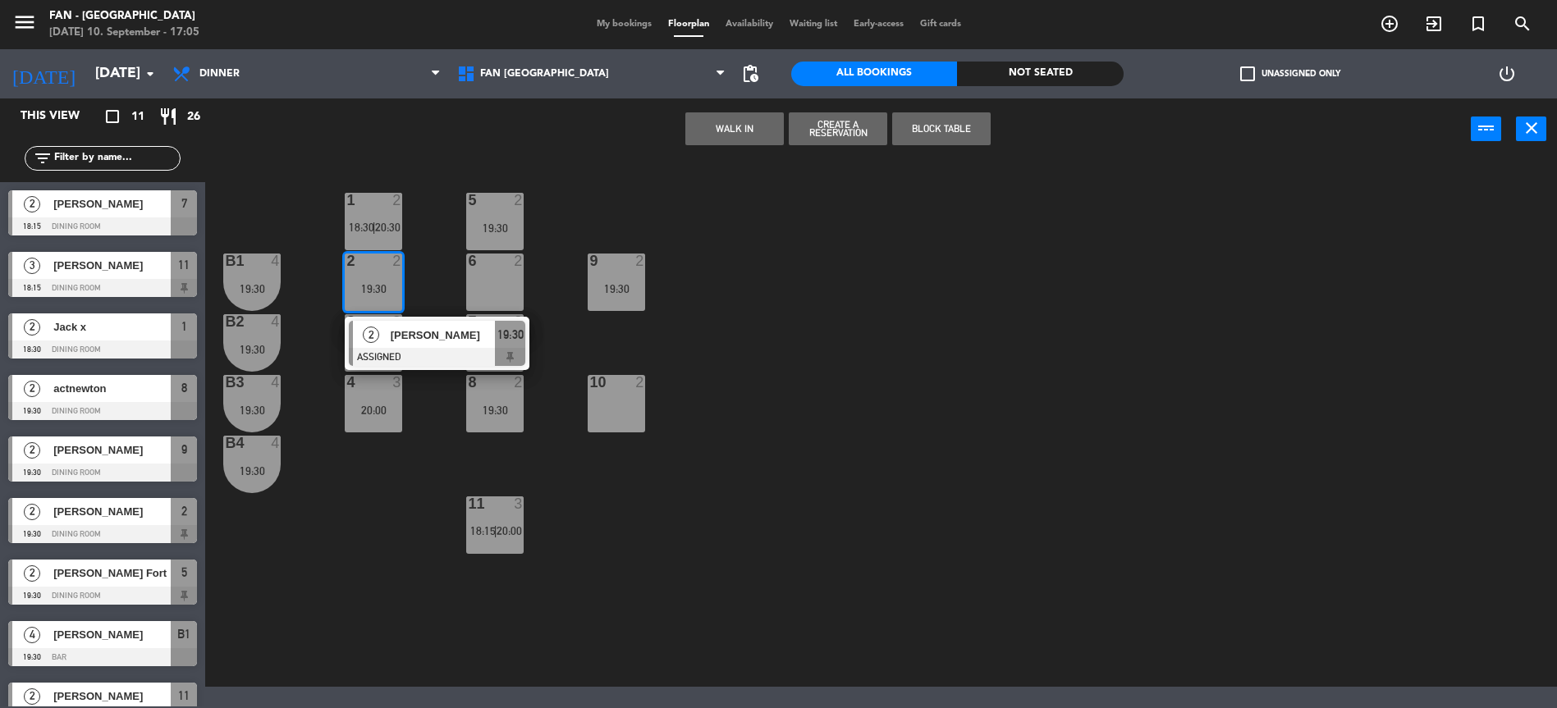
click at [434, 510] on div "1 2 18:30 | 20:30 5 2 19:30 B1 4 19:30 2 2 19:30 2 [PERSON_NAME] ASSIGNED 19:30…" at bounding box center [889, 425] width 1336 height 523
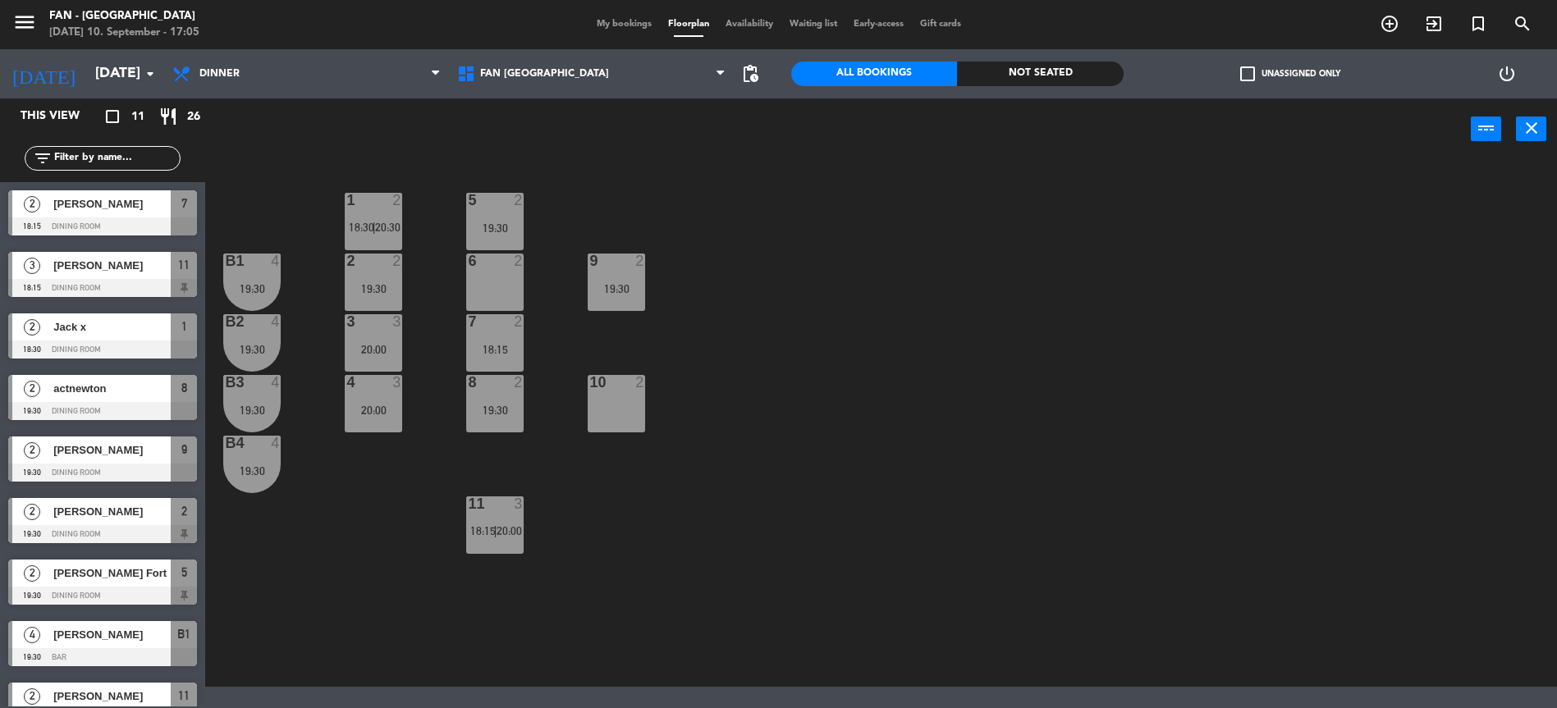
click at [72, 455] on div "2 [PERSON_NAME] 19:30 Dining Room 9" at bounding box center [102, 459] width 205 height 62
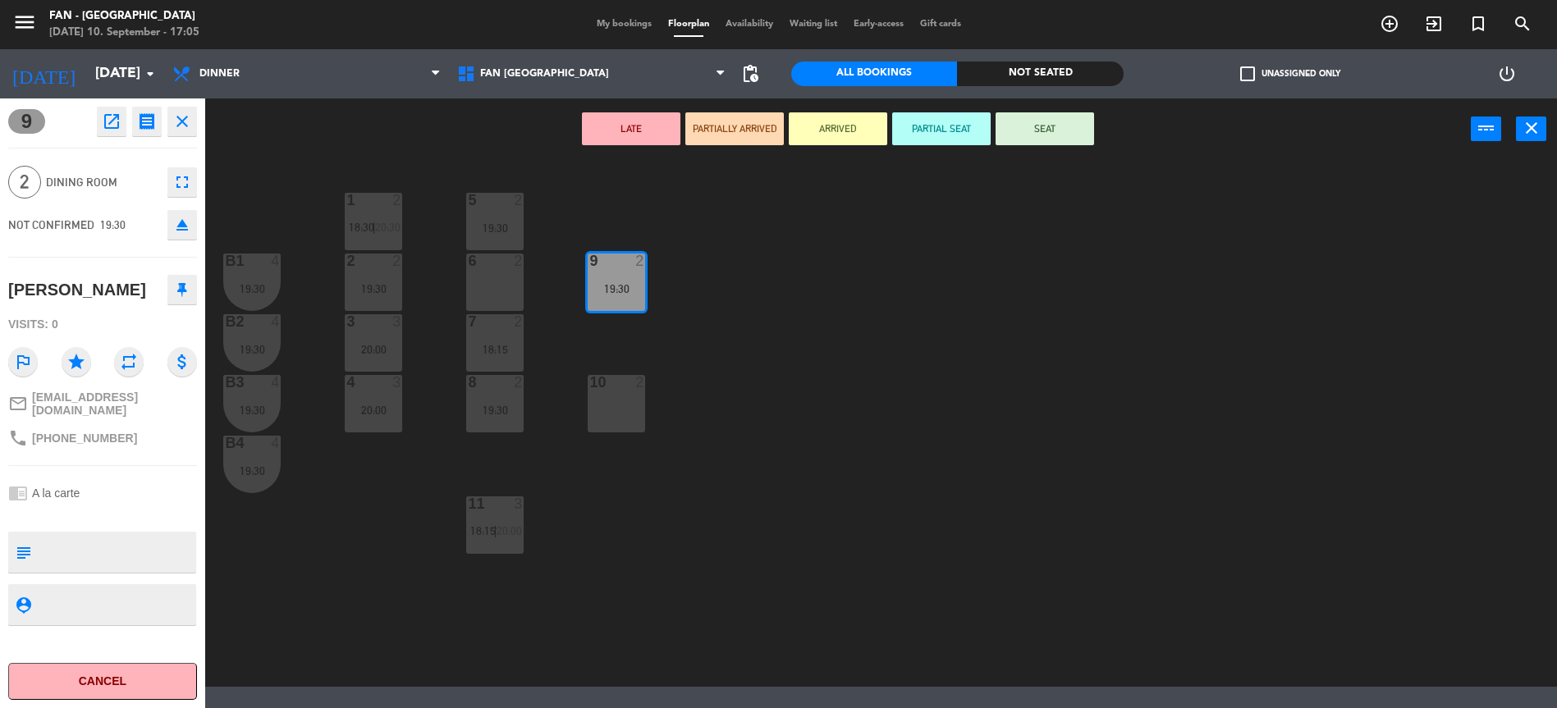
click at [703, 293] on div "1 2 18:30 | 20:30 5 2 19:30 B1 4 19:30 2 2 19:30 9 2 19:30 6 2 B2 4 19:30 3 3 2…" at bounding box center [889, 425] width 1336 height 523
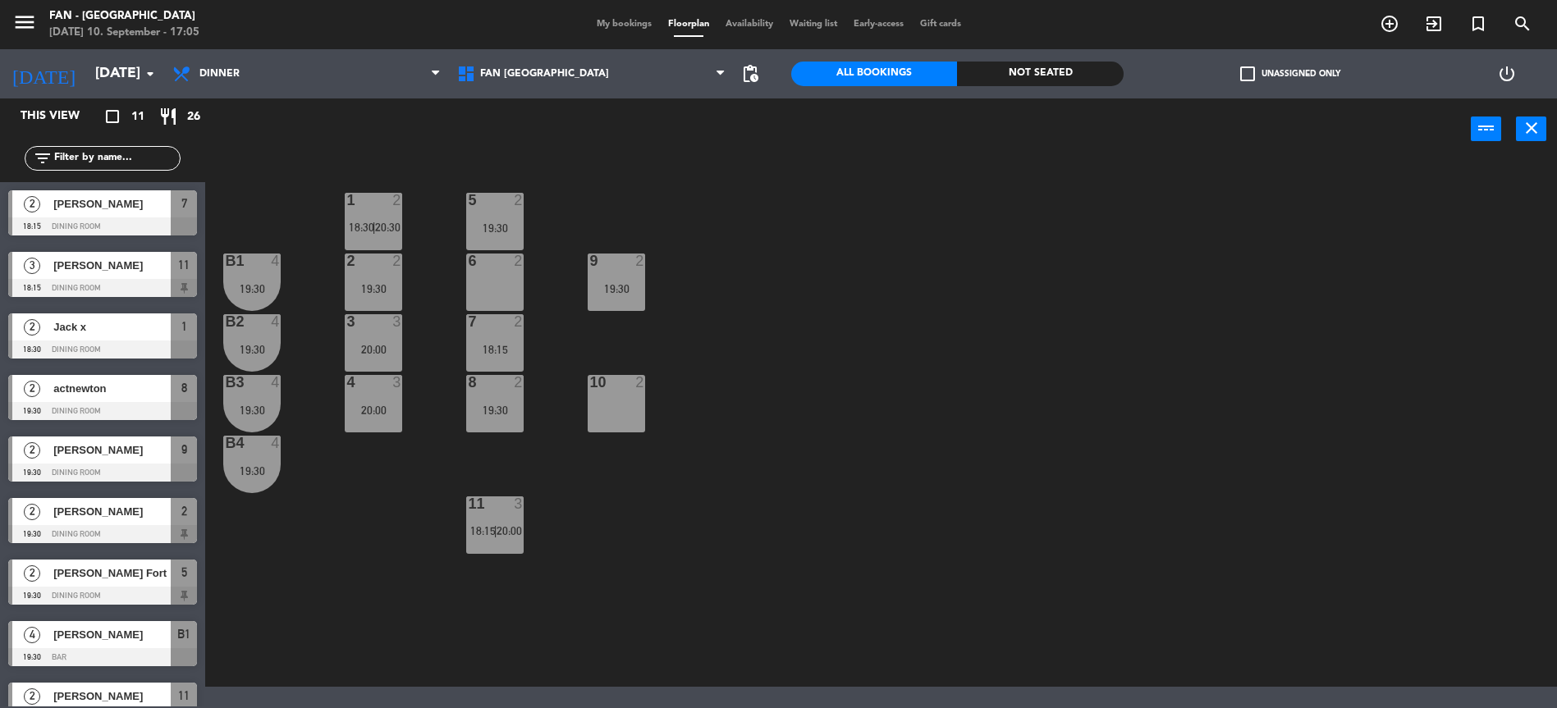
click at [491, 228] on div "19:30" at bounding box center [494, 227] width 57 height 11
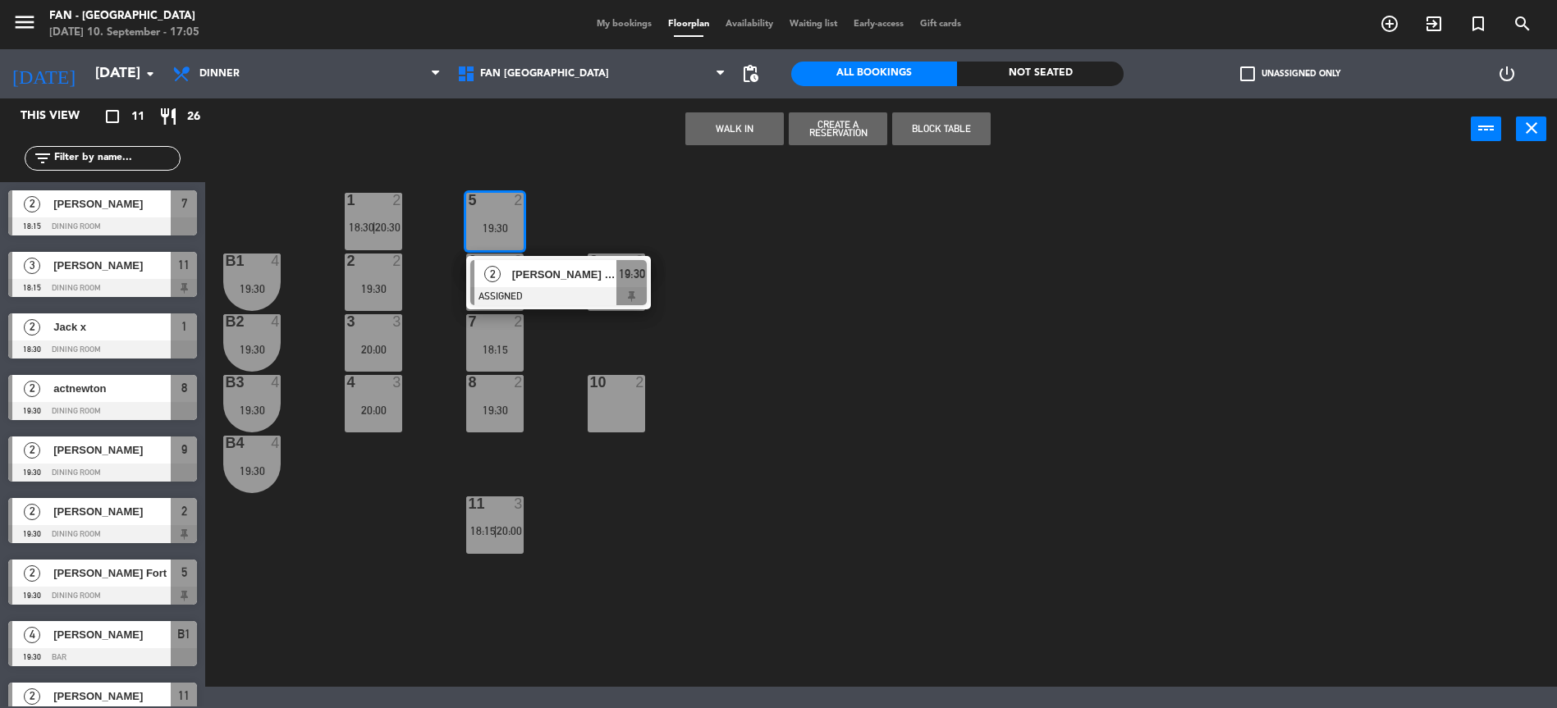
click at [639, 216] on div "1 2 18:30 | 20:30 5 2 19:30 2 [PERSON_NAME] Fort ASSIGNED 19:30 B1 4 19:30 2 2 …" at bounding box center [889, 425] width 1336 height 523
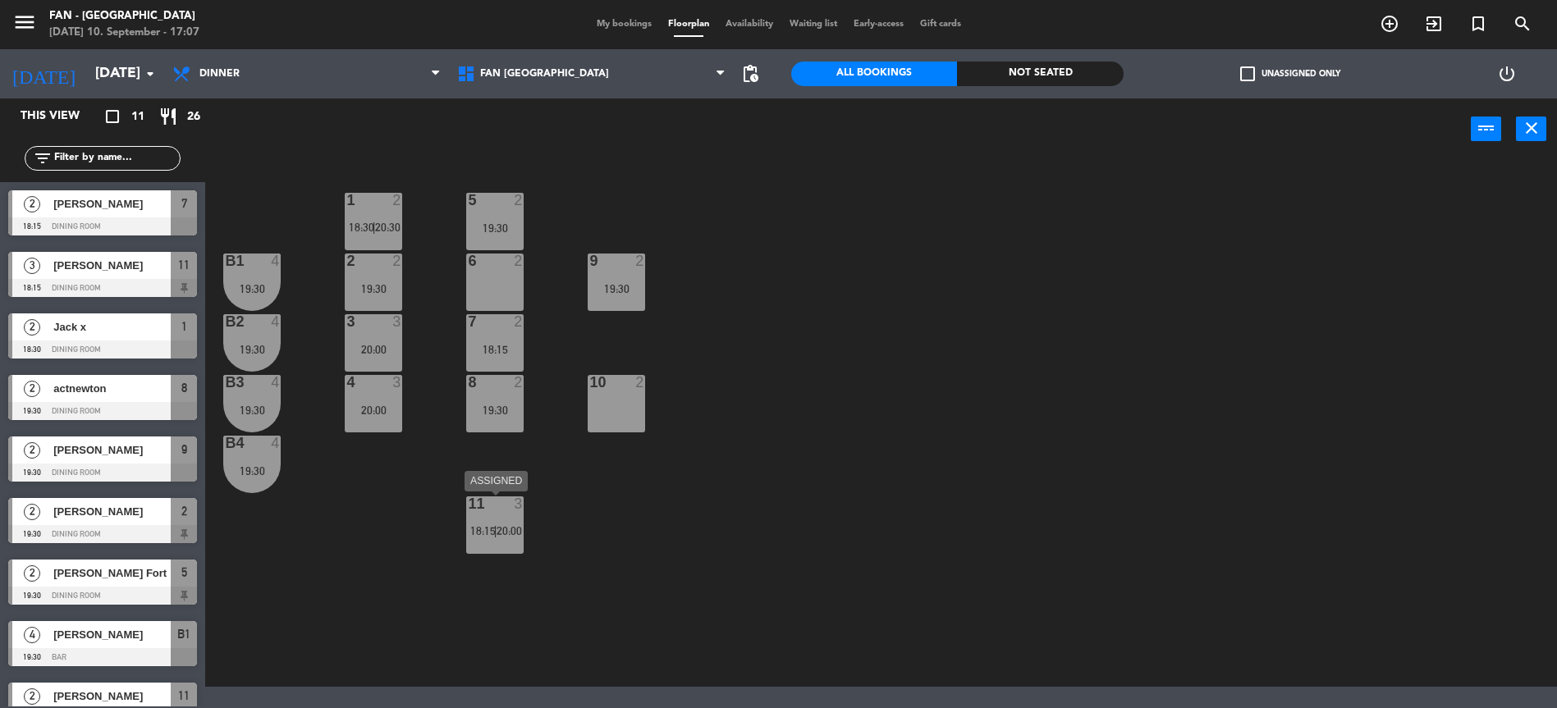
click at [497, 537] on span "|" at bounding box center [495, 530] width 3 height 13
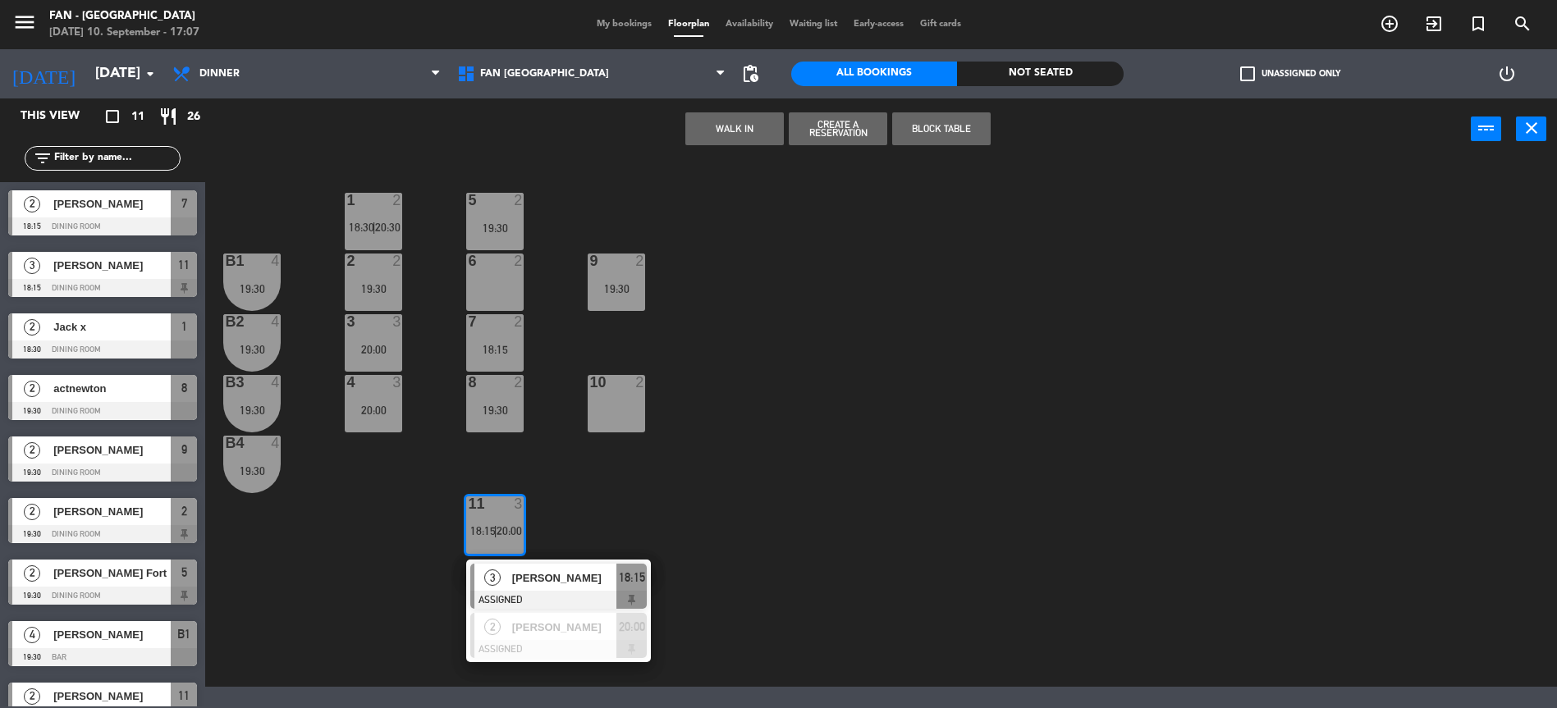
click at [642, 494] on div "1 2 18:30 | 20:30 5 2 19:30 B1 4 19:30 2 2 19:30 9 2 19:30 6 2 B2 4 19:30 3 3 2…" at bounding box center [889, 425] width 1336 height 523
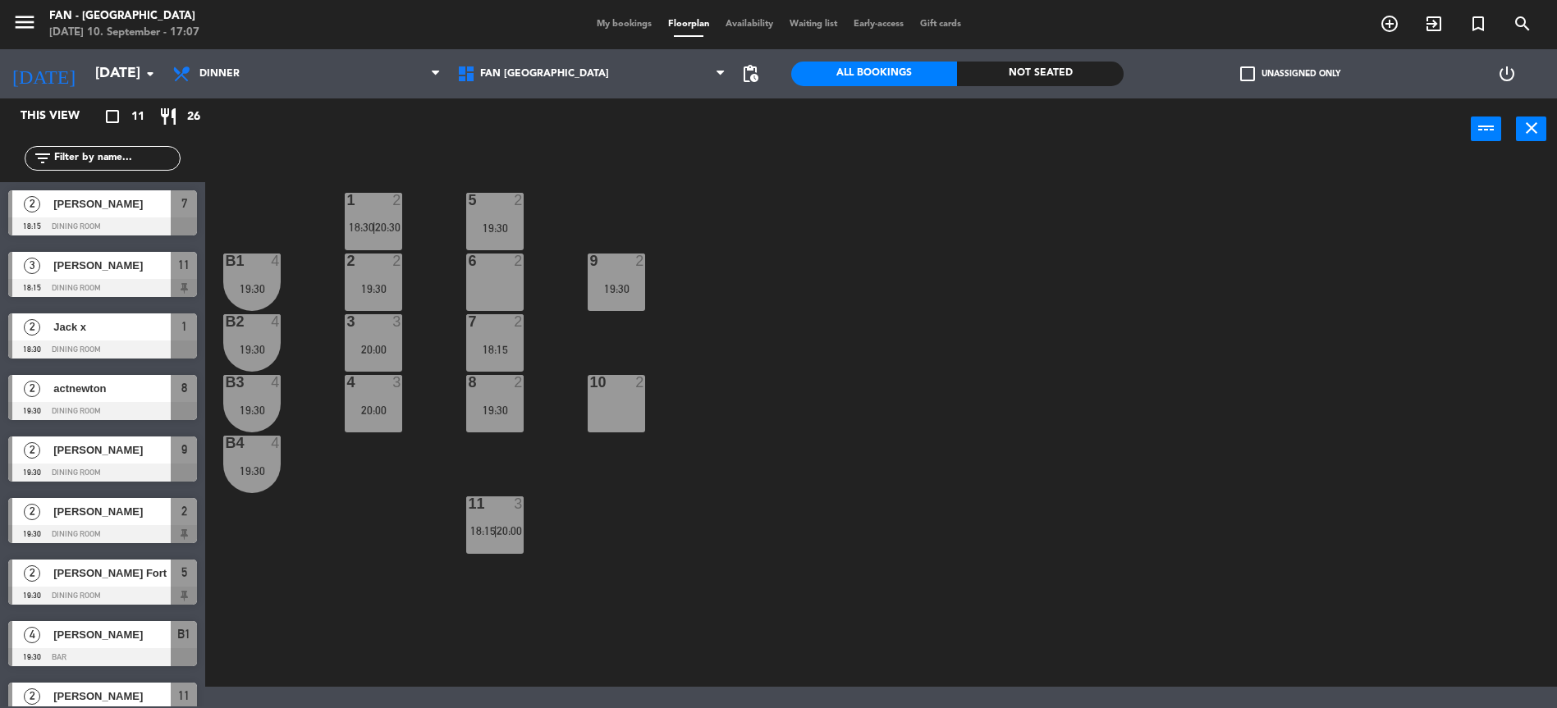
click at [355, 352] on div "20:00" at bounding box center [373, 349] width 57 height 11
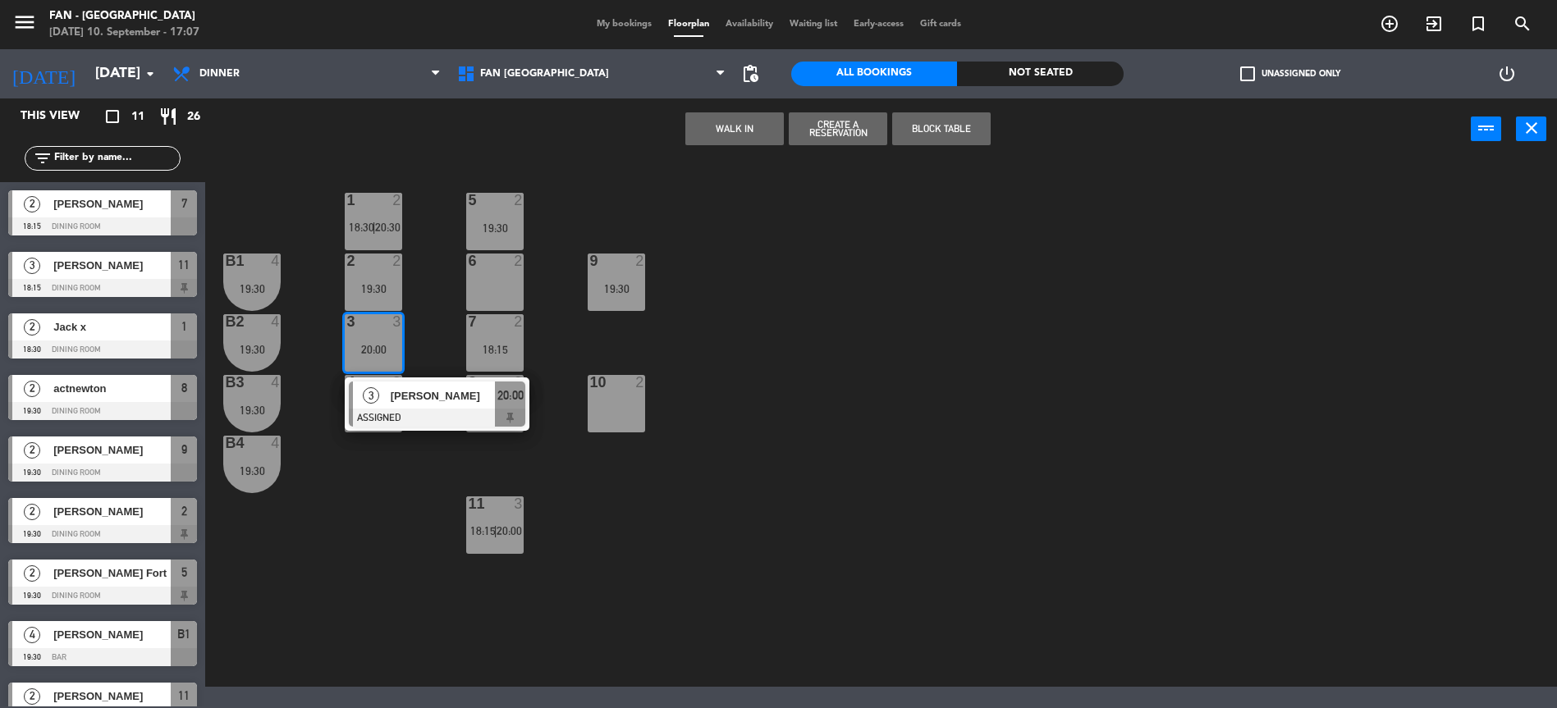
click at [383, 506] on div "1 2 18:30 | 20:30 5 2 19:30 B1 4 19:30 2 2 19:30 9 2 19:30 6 2 B2 4 19:30 3 3 2…" at bounding box center [889, 425] width 1336 height 523
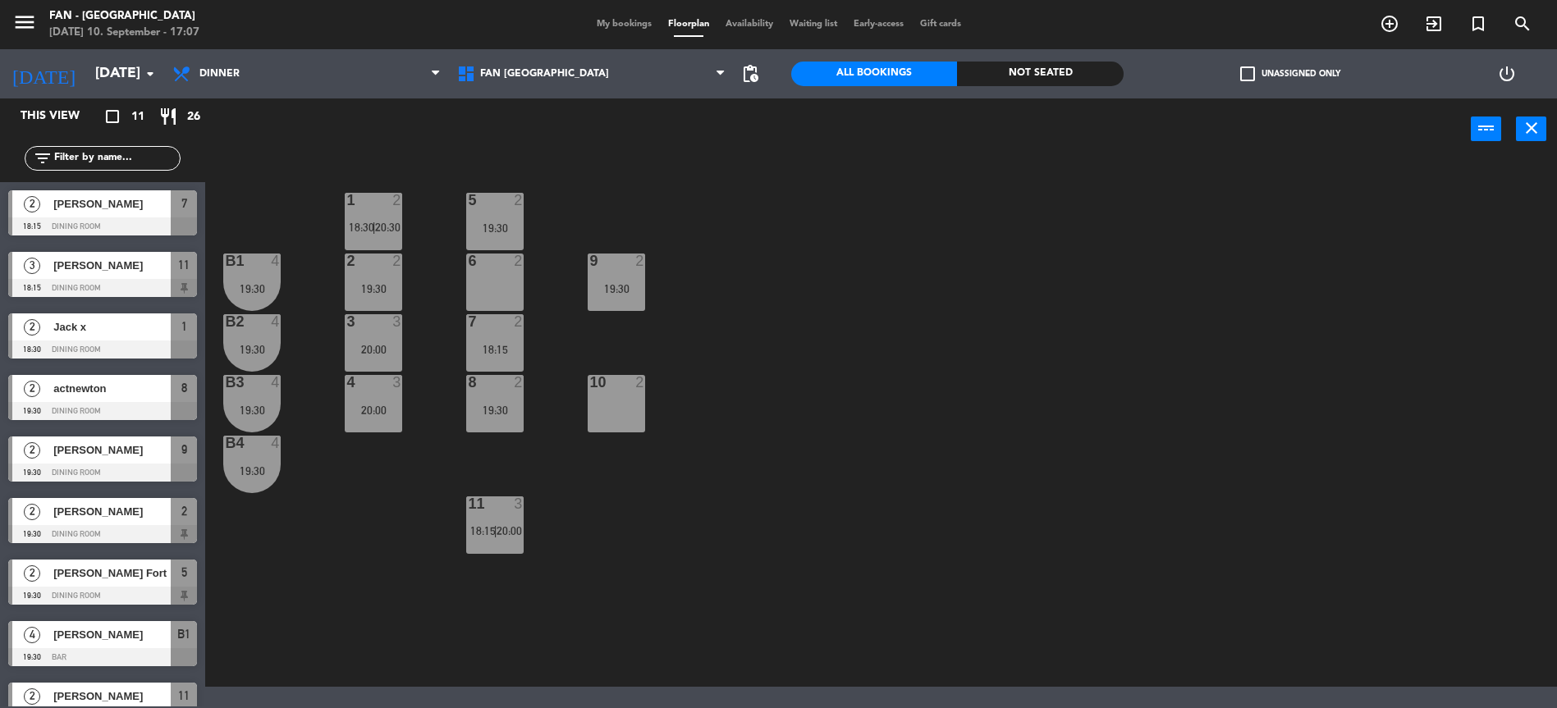
click at [501, 538] on div "11 3 18:15 | 20:00" at bounding box center [494, 525] width 57 height 57
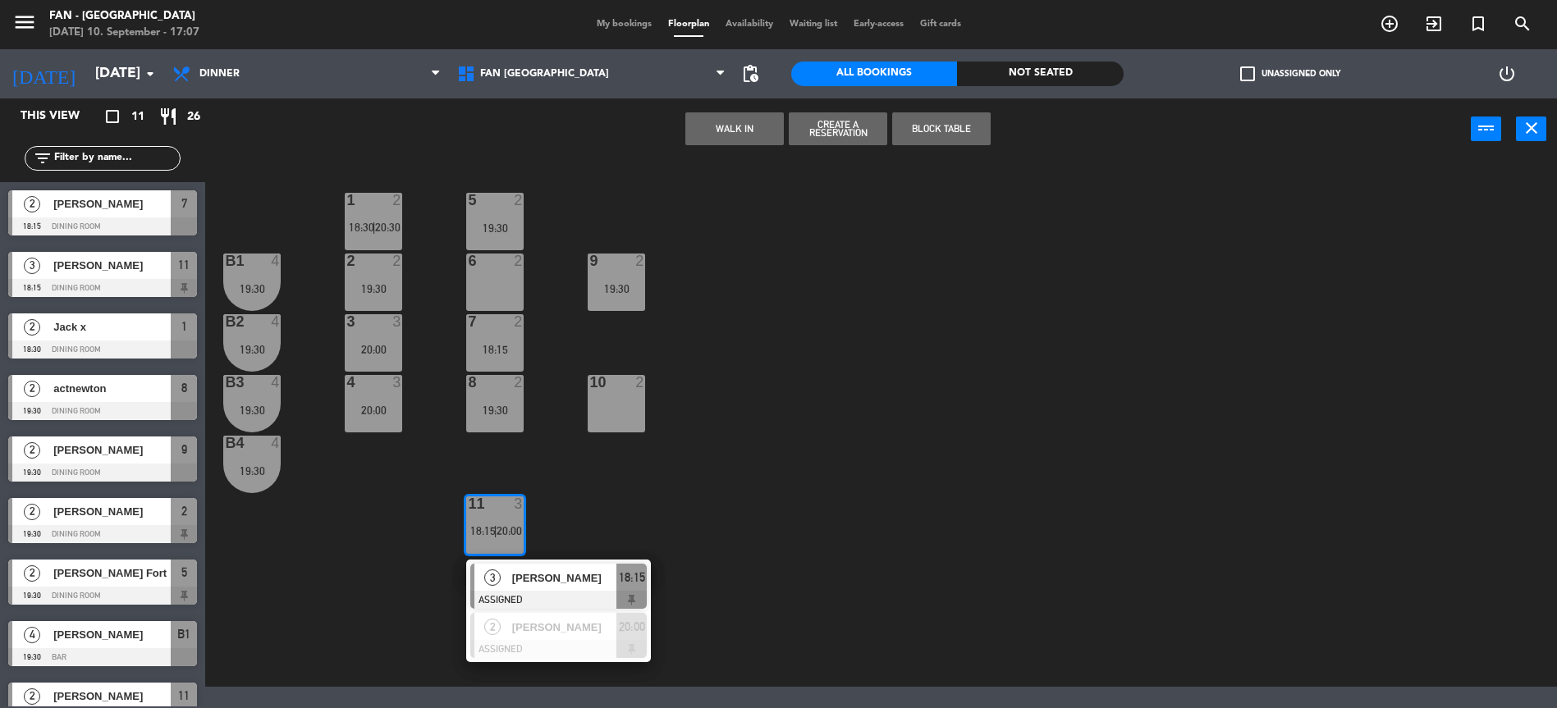
click at [788, 493] on div "1 2 18:30 | 20:30 5 2 19:30 B1 4 19:30 2 2 19:30 9 2 19:30 6 2 B2 4 19:30 3 3 2…" at bounding box center [889, 425] width 1336 height 523
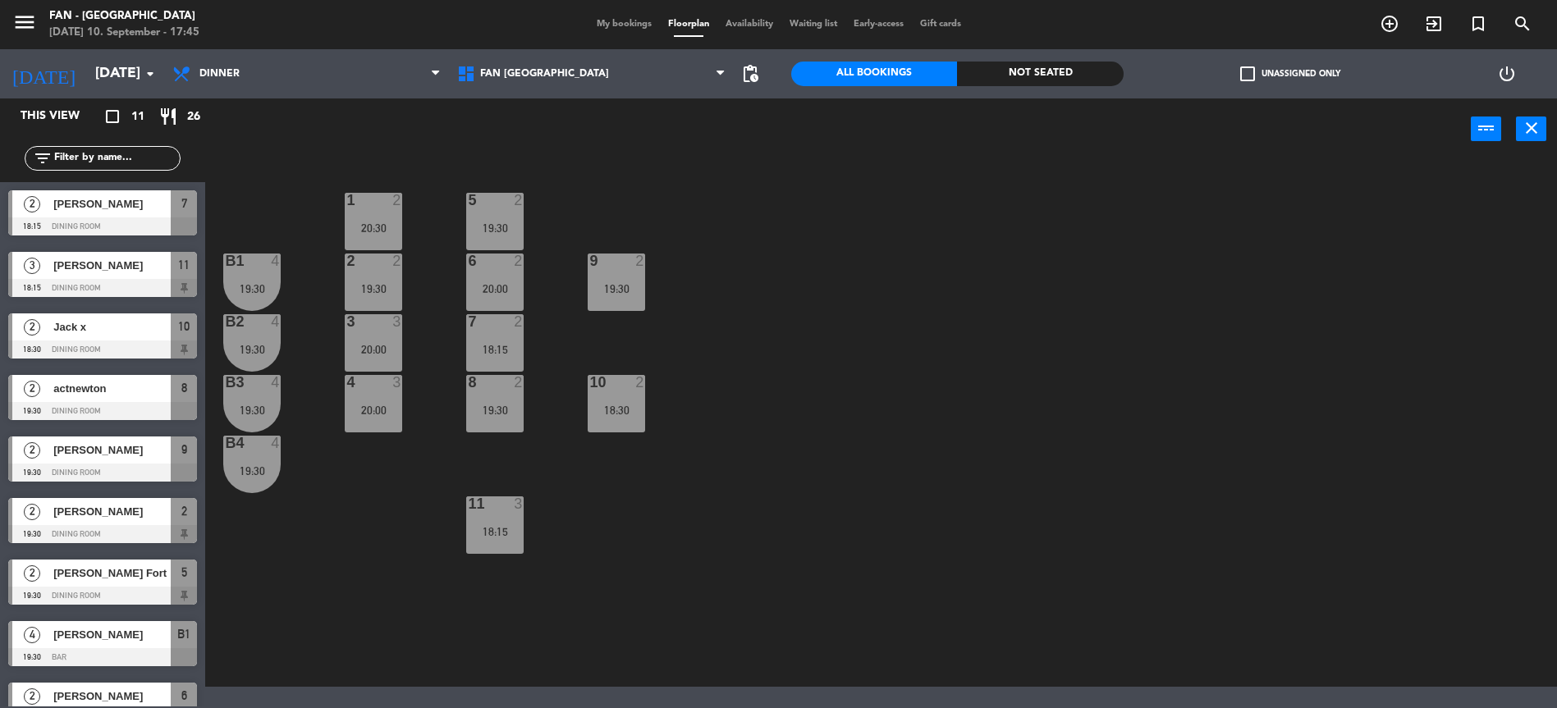
click at [131, 453] on div "2 [PERSON_NAME] 19:30 Dining Room 9" at bounding box center [102, 459] width 205 height 62
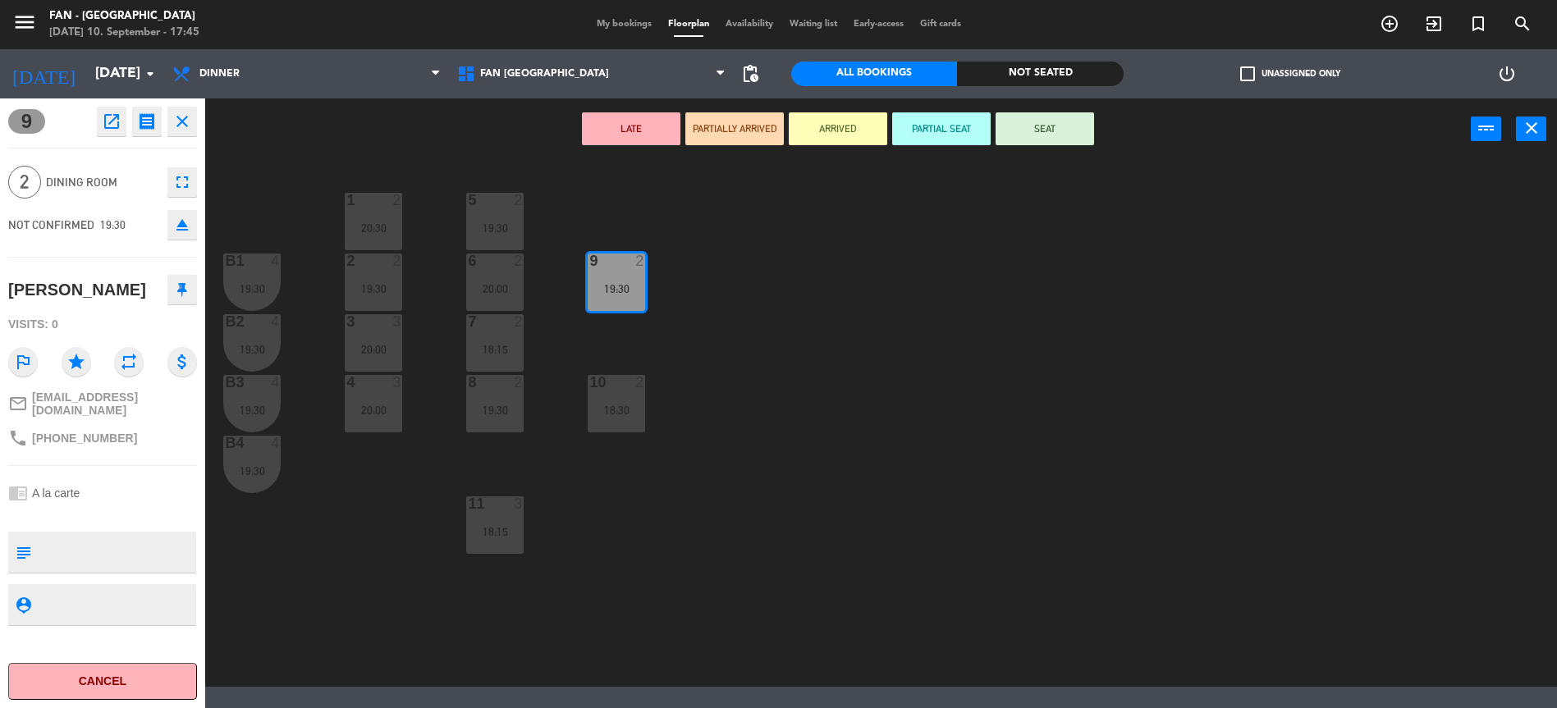
click at [111, 120] on icon "open_in_new" at bounding box center [112, 122] width 20 height 20
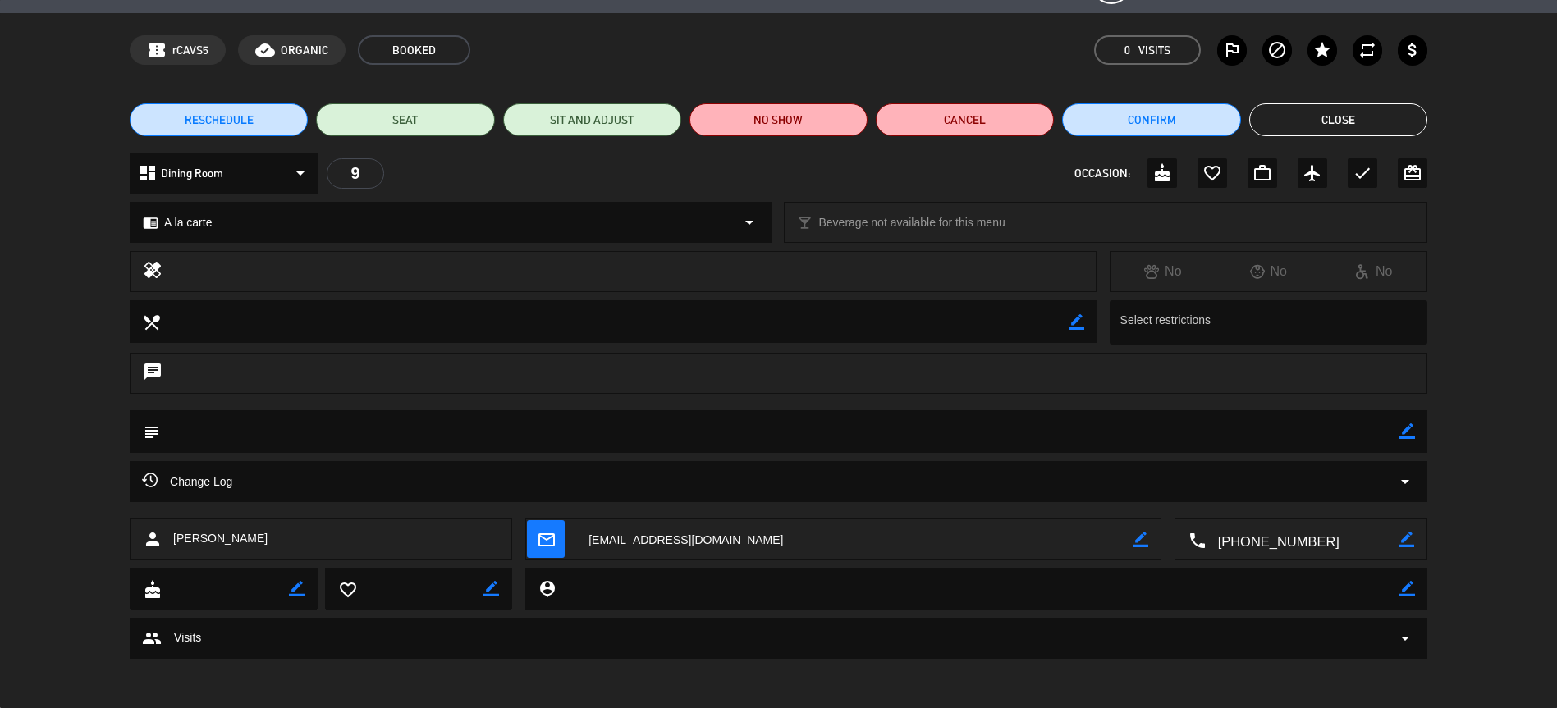
click at [1302, 111] on button "Close" at bounding box center [1338, 119] width 178 height 33
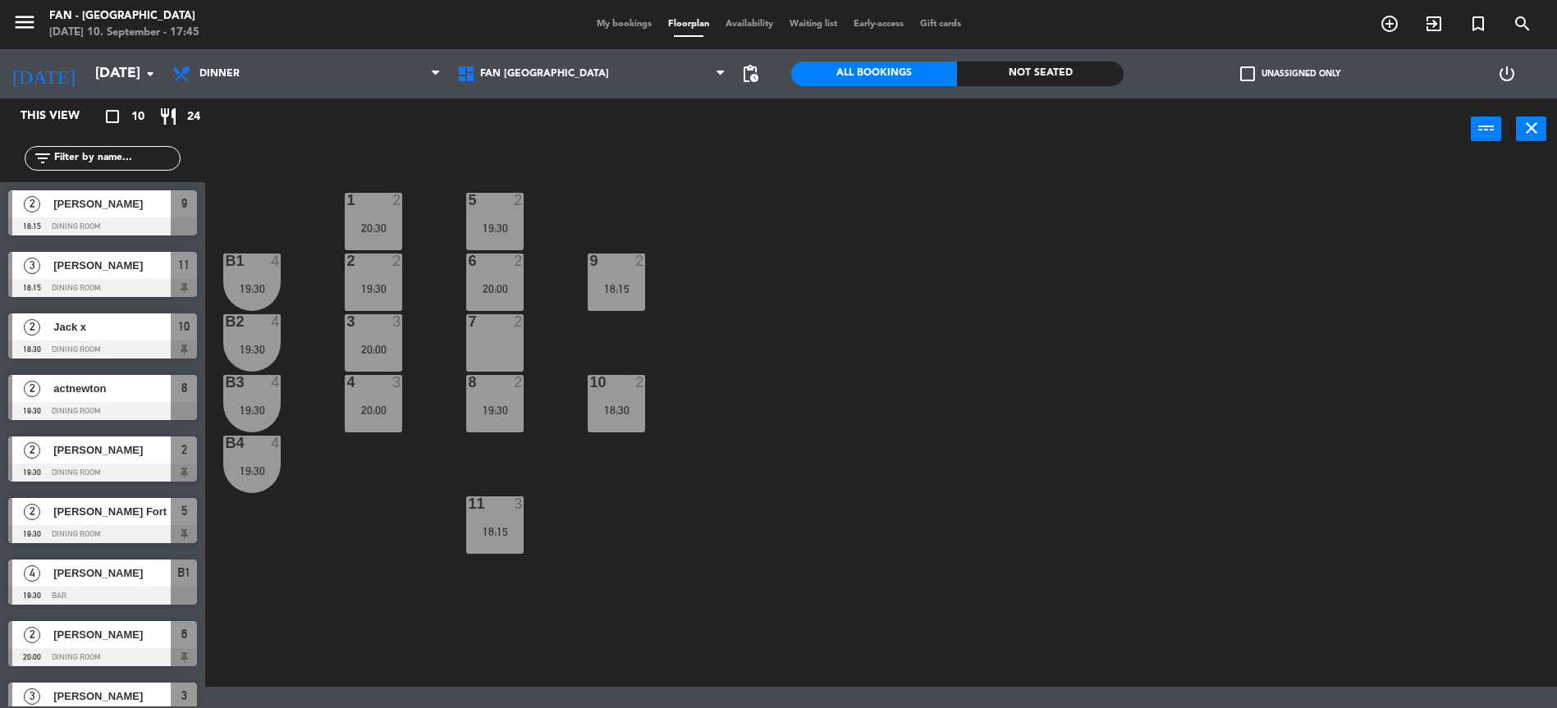
click at [623, 31] on div "My bookings Floorplan Availability Waiting list Early-access Gift cards" at bounding box center [778, 24] width 381 height 15
click at [625, 17] on div "My bookings Floorplan Availability Waiting list Early-access Gift cards" at bounding box center [778, 24] width 381 height 15
click at [623, 30] on div "My bookings Floorplan Availability Waiting list Early-access Gift cards" at bounding box center [778, 24] width 381 height 15
click at [627, 22] on span "My bookings" at bounding box center [623, 24] width 71 height 9
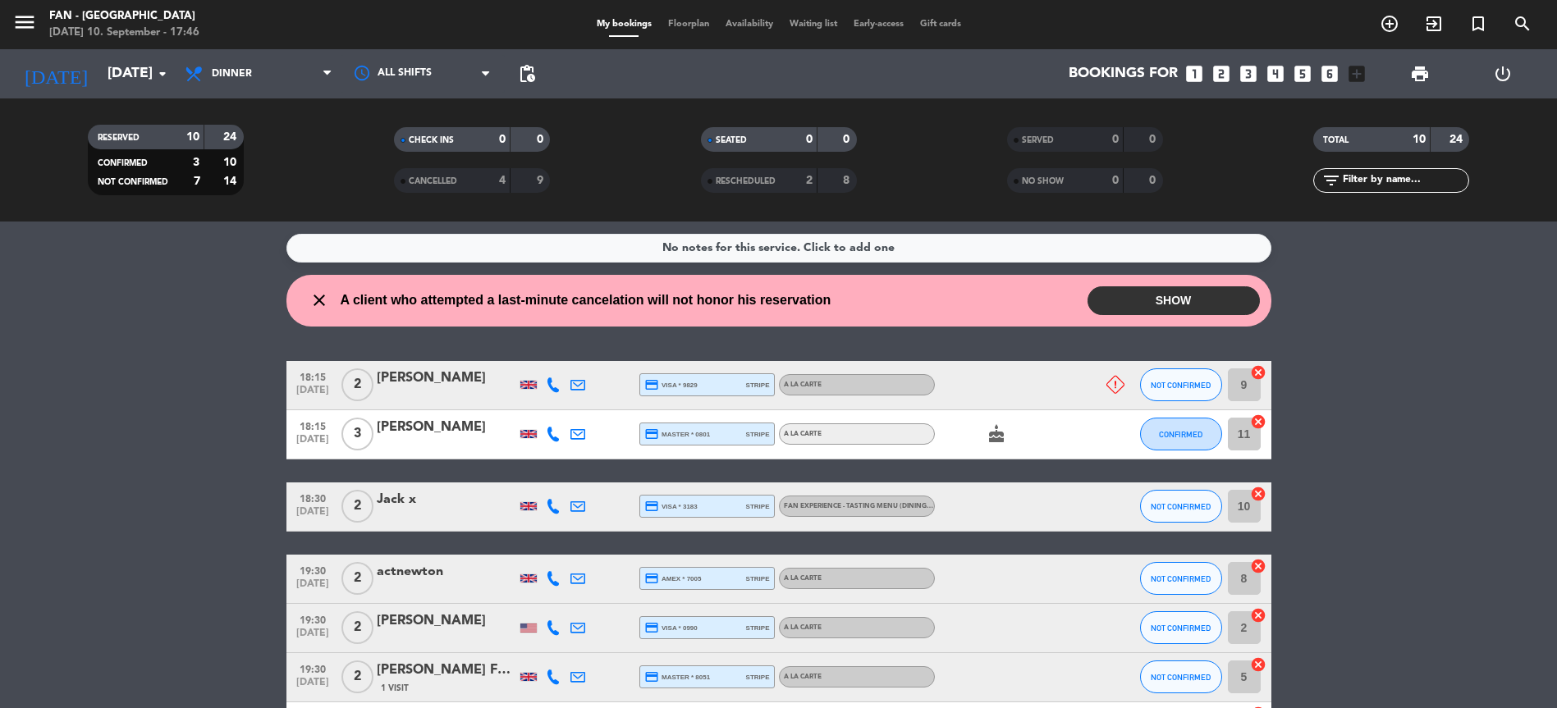
scroll to position [319, 0]
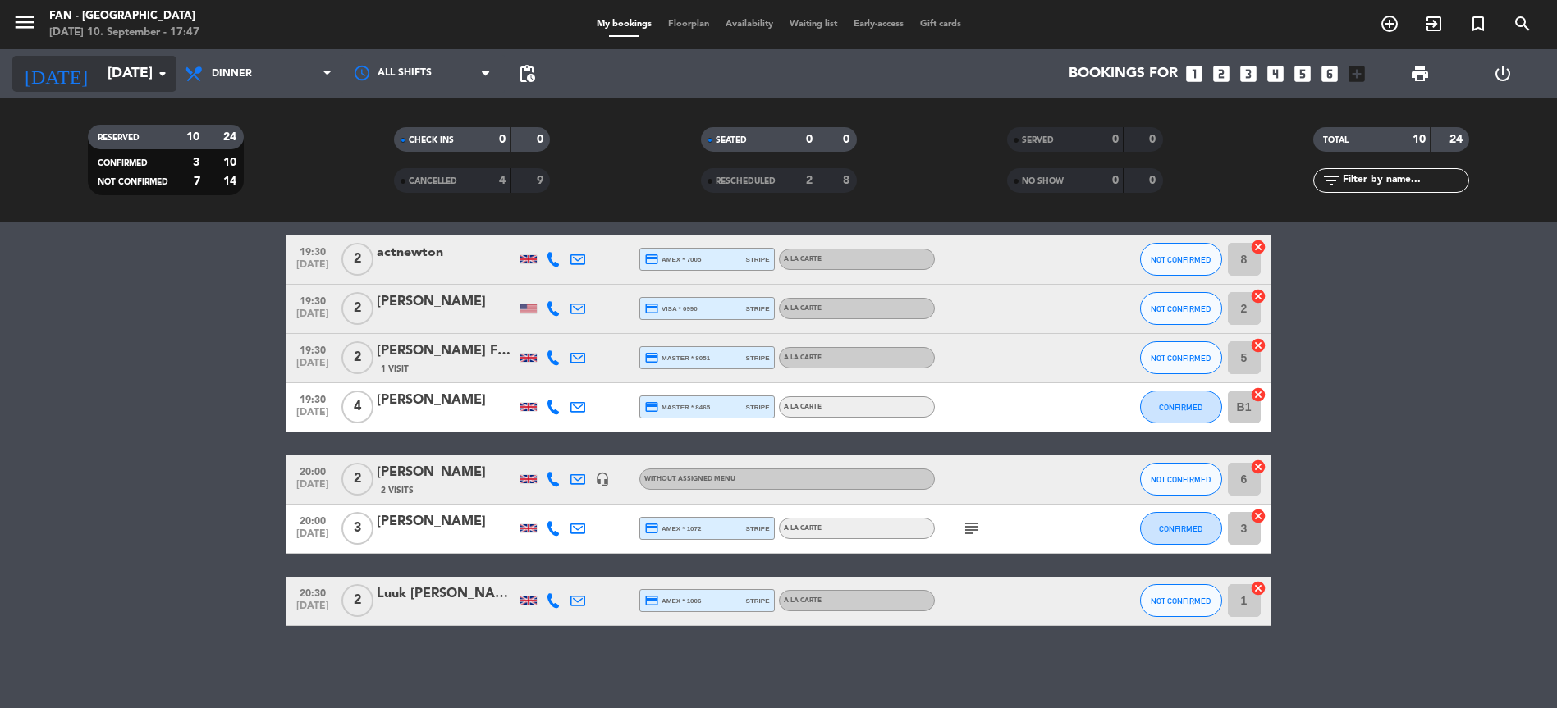
click at [118, 62] on input "[DATE]" at bounding box center [194, 73] width 190 height 33
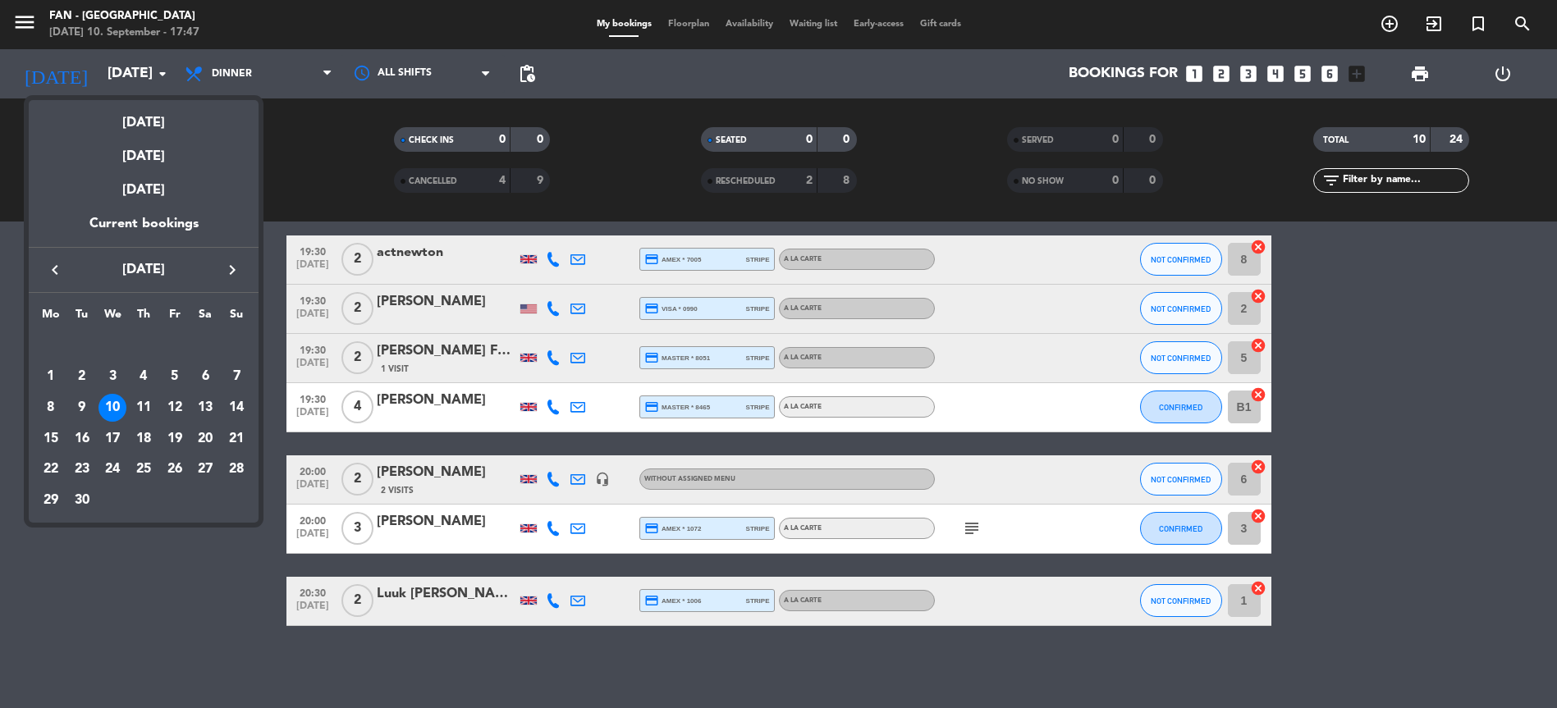
click at [688, 25] on div at bounding box center [778, 354] width 1557 height 708
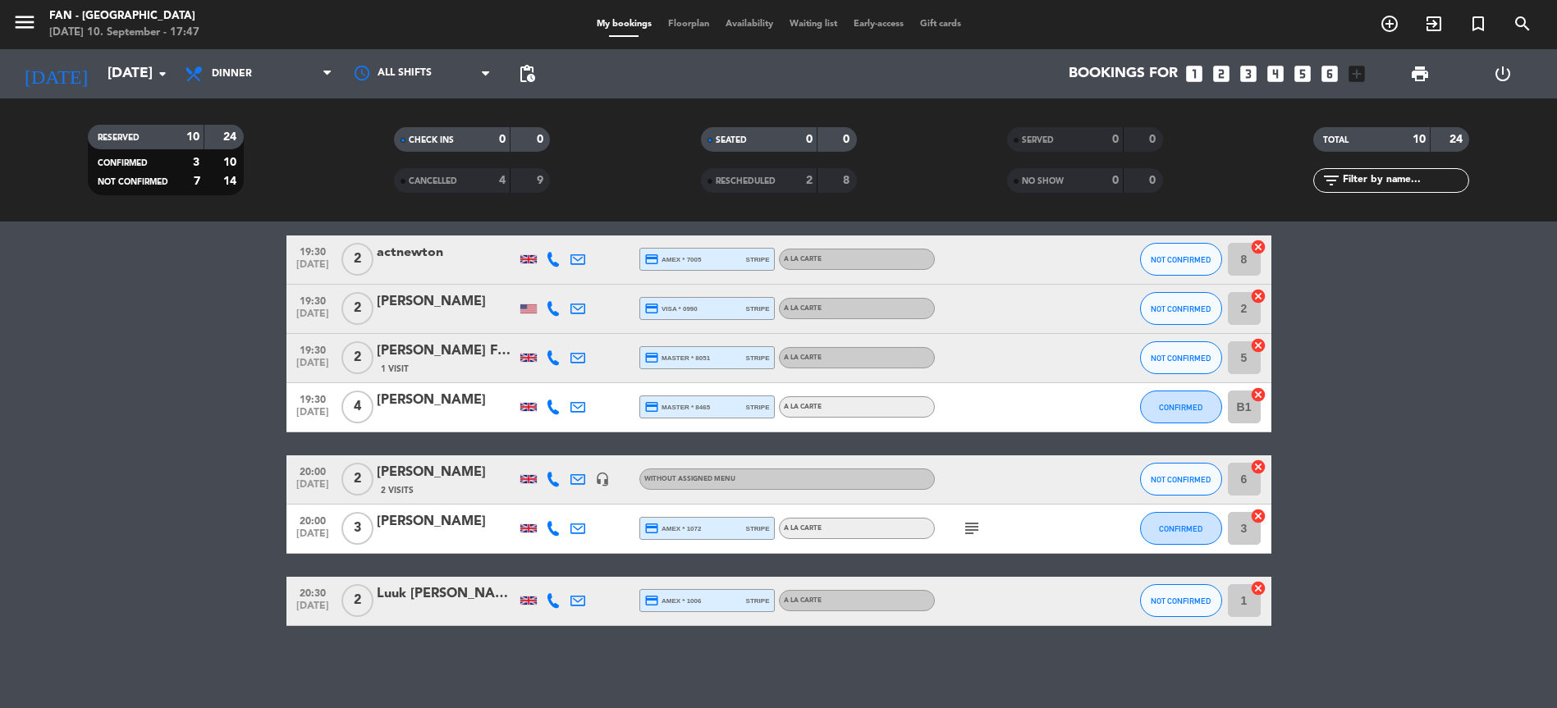
click at [688, 25] on span "Floorplan" at bounding box center [688, 24] width 57 height 9
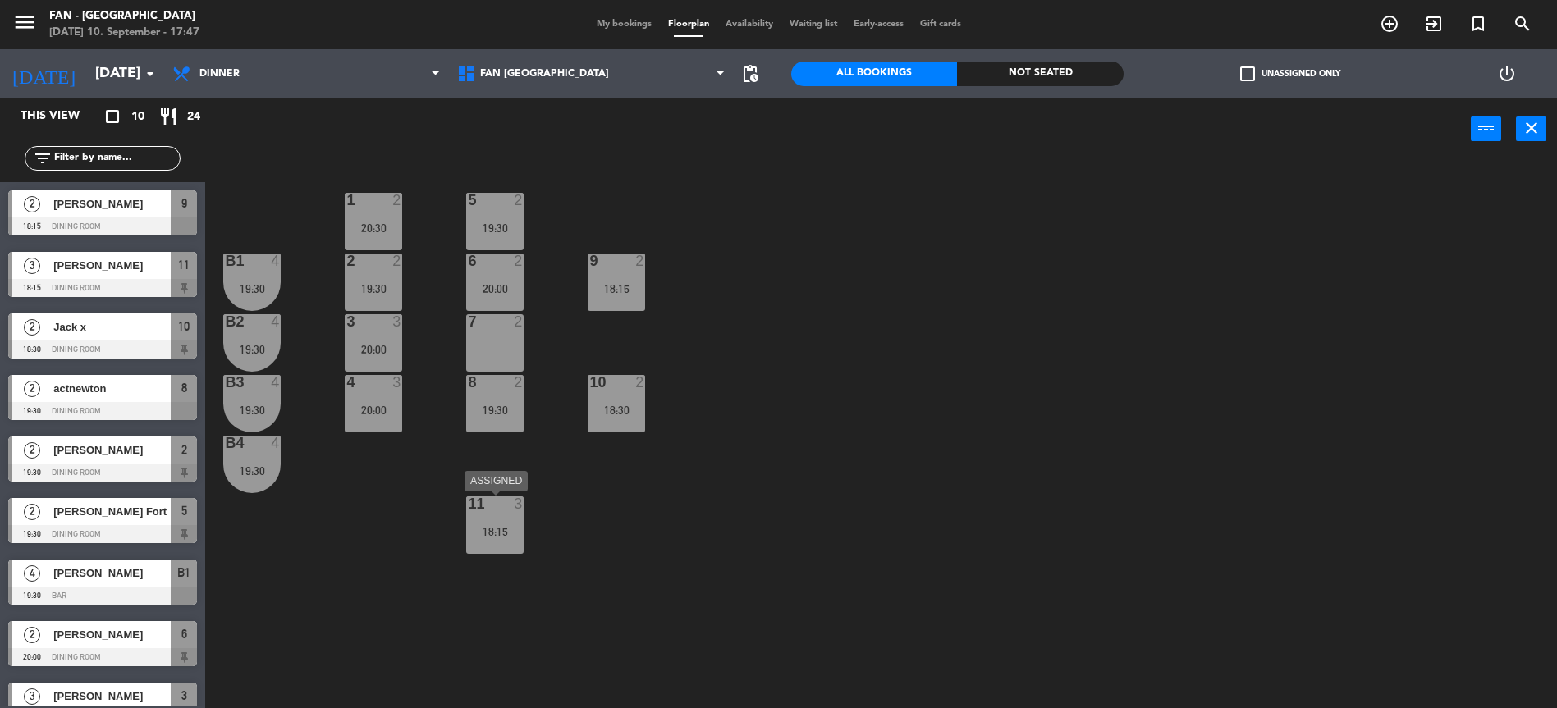
click at [513, 556] on div "1 2 20:30 5 2 19:30 B1 4 19:30 2 2 19:30 9 2 18:15 6 2 20:00 B2 4 19:30 3 3 20:…" at bounding box center [889, 438] width 1336 height 548
click at [501, 519] on div "11 3 18:15" at bounding box center [494, 525] width 57 height 57
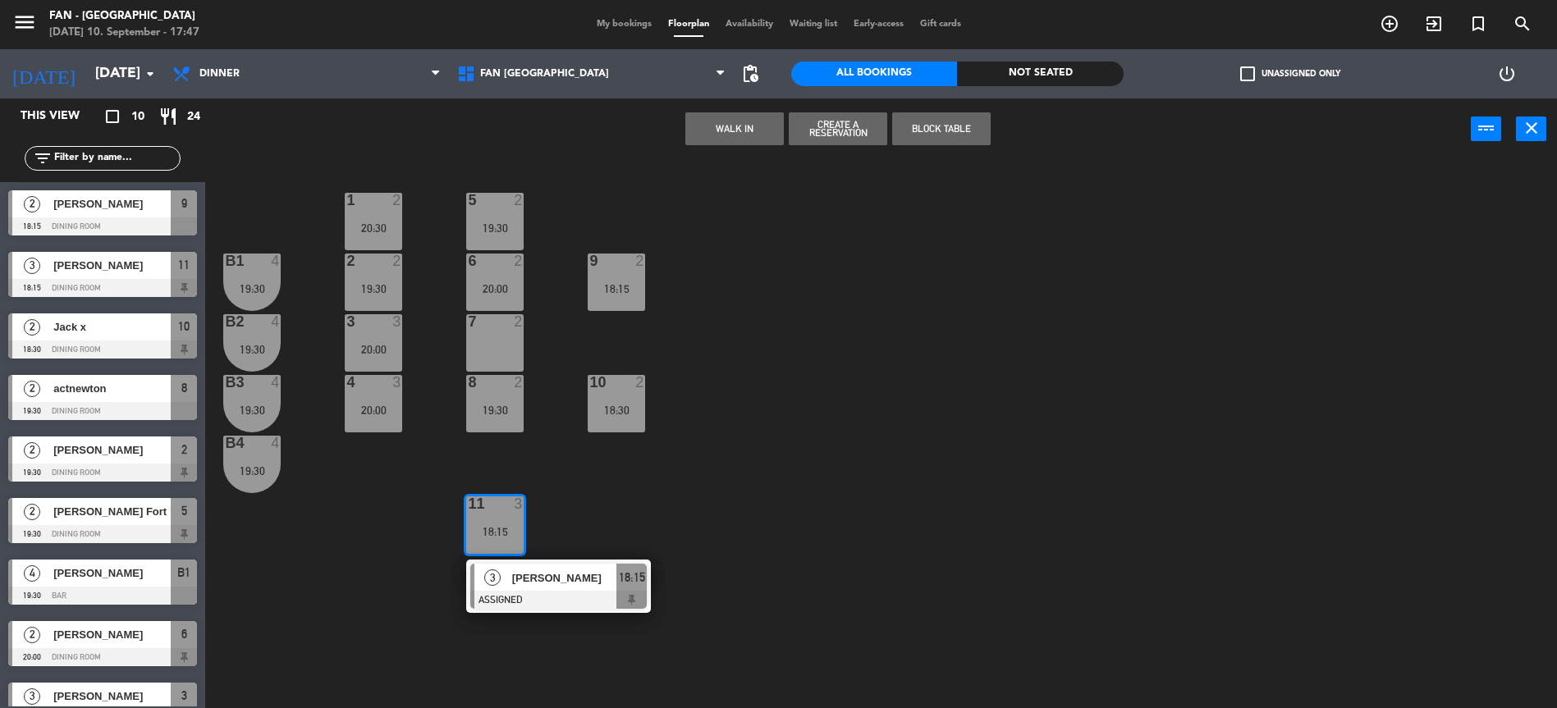
click at [588, 518] on div "1 2 20:30 5 2 19:30 B1 4 19:30 2 2 19:30 9 2 18:15 6 2 20:00 B2 4 19:30 3 3 20:…" at bounding box center [889, 438] width 1336 height 548
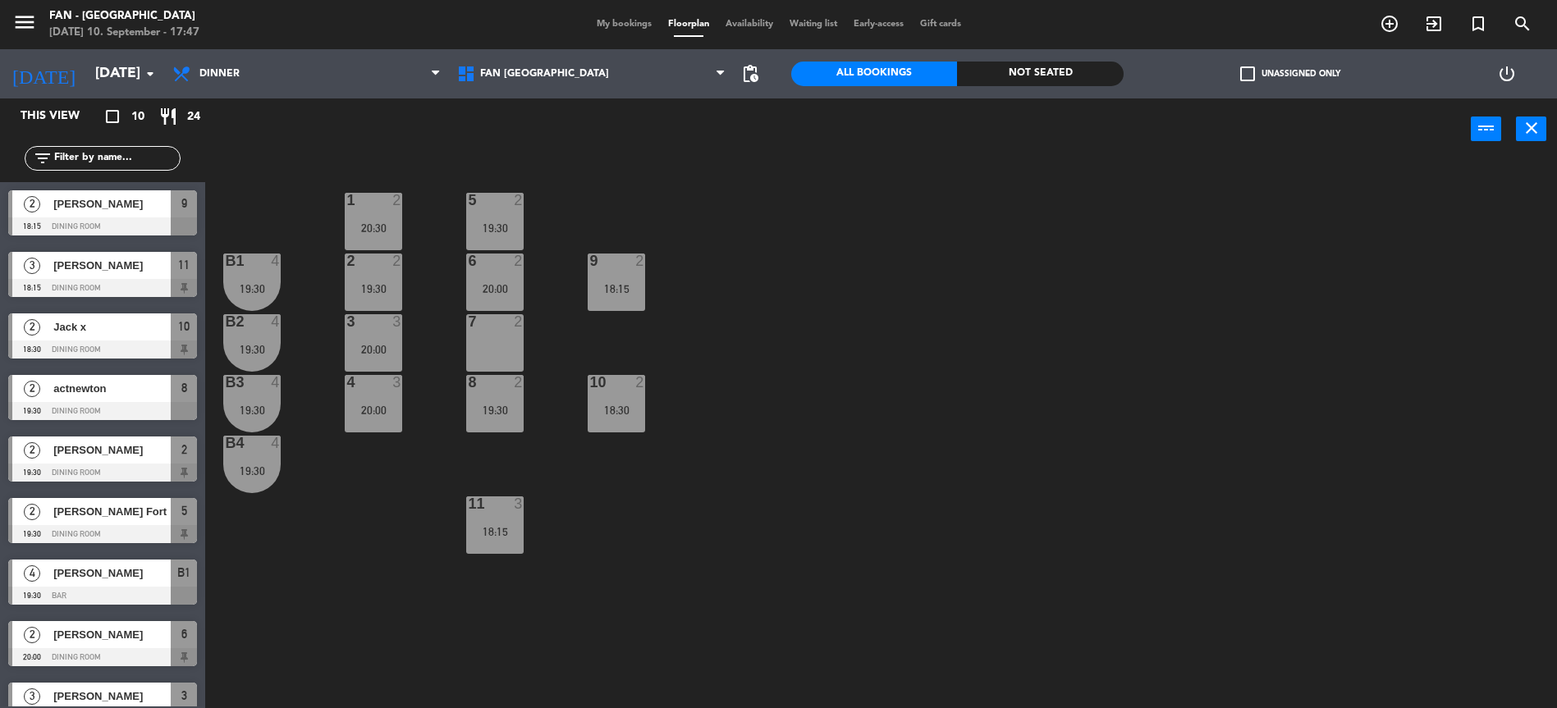
click at [622, 413] on div "18:30" at bounding box center [616, 410] width 57 height 11
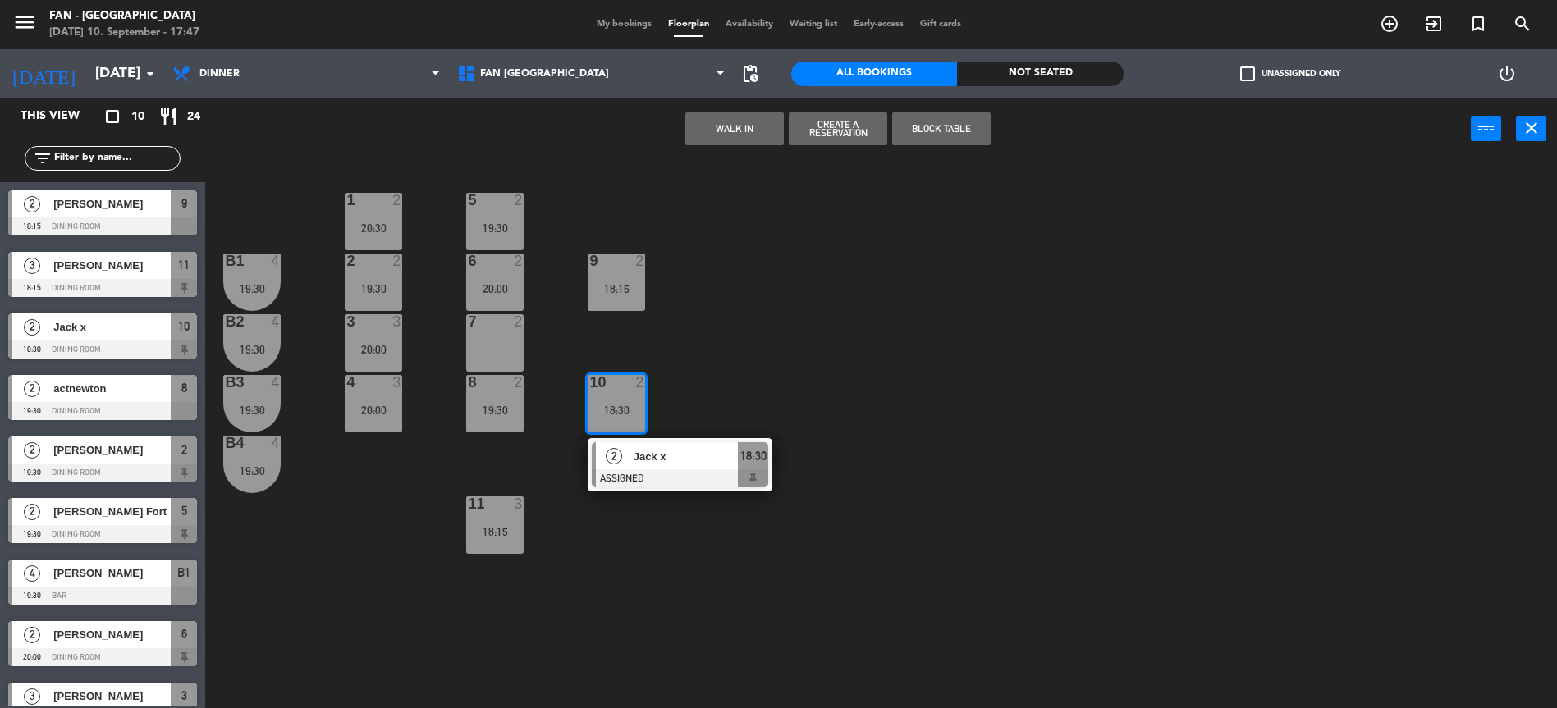
click at [699, 387] on div "1 2 20:30 5 2 19:30 B1 4 19:30 2 2 19:30 9 2 18:15 6 2 20:00 B2 4 19:30 3 3 20:…" at bounding box center [889, 438] width 1336 height 548
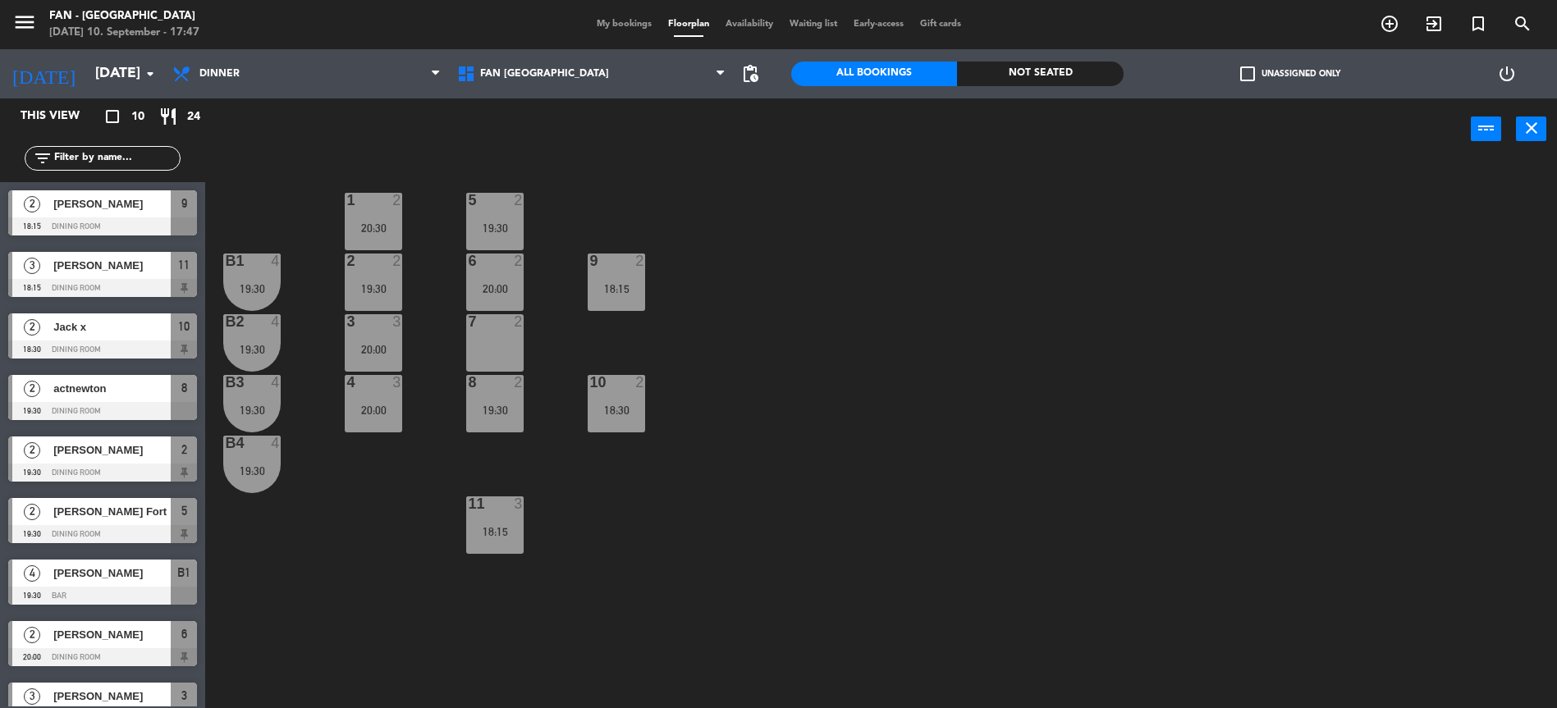
click at [388, 413] on div "20:00" at bounding box center [373, 410] width 57 height 11
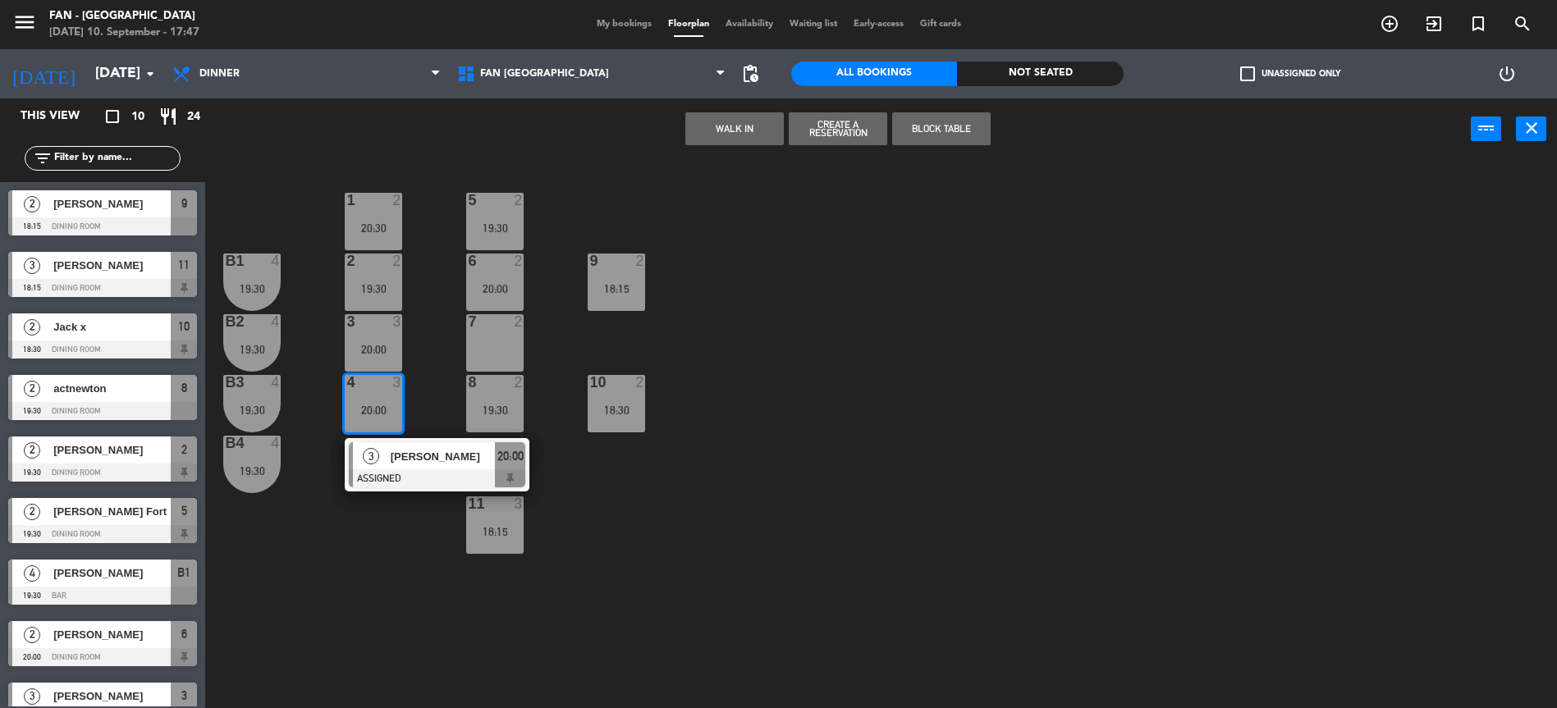
click at [320, 554] on div "1 2 20:30 5 2 19:30 B1 4 19:30 2 2 19:30 9 2 18:15 6 2 20:00 B2 4 19:30 3 3 20:…" at bounding box center [889, 438] width 1336 height 548
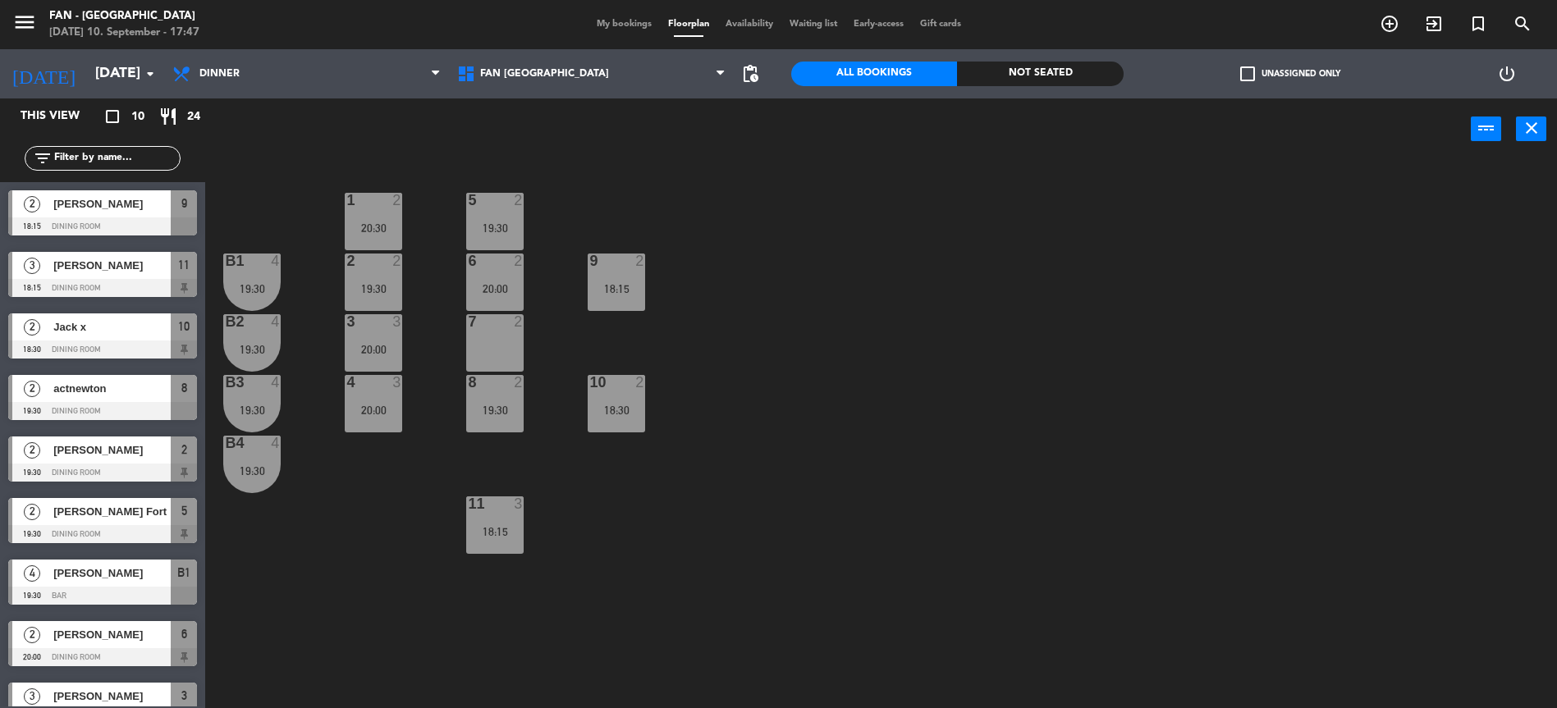
click at [521, 254] on div "2" at bounding box center [519, 261] width 10 height 15
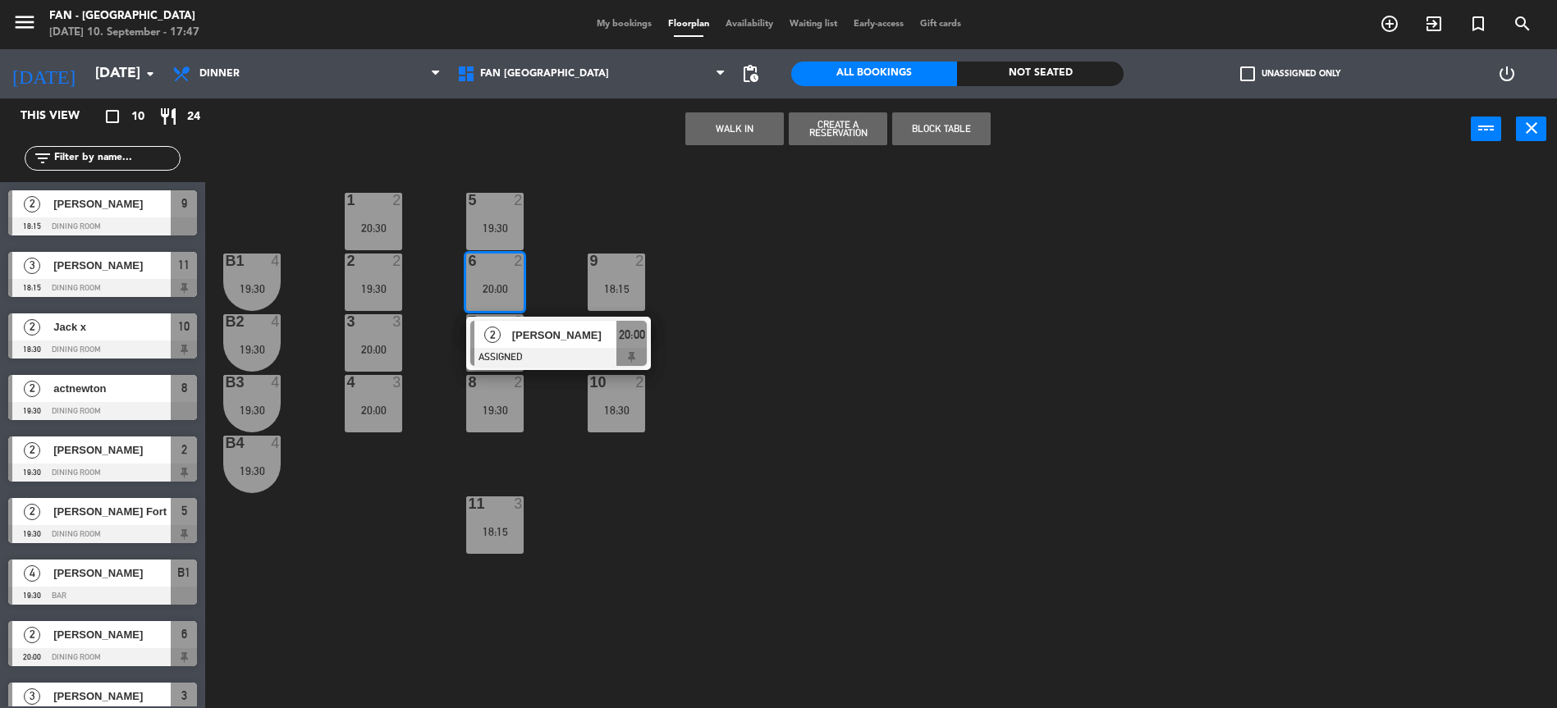
click at [556, 239] on div "1 2 20:30 5 2 19:30 B1 4 19:30 2 2 19:30 9 2 18:15 6 2 20:00 2 Aslı İlhan ASSIG…" at bounding box center [889, 438] width 1336 height 548
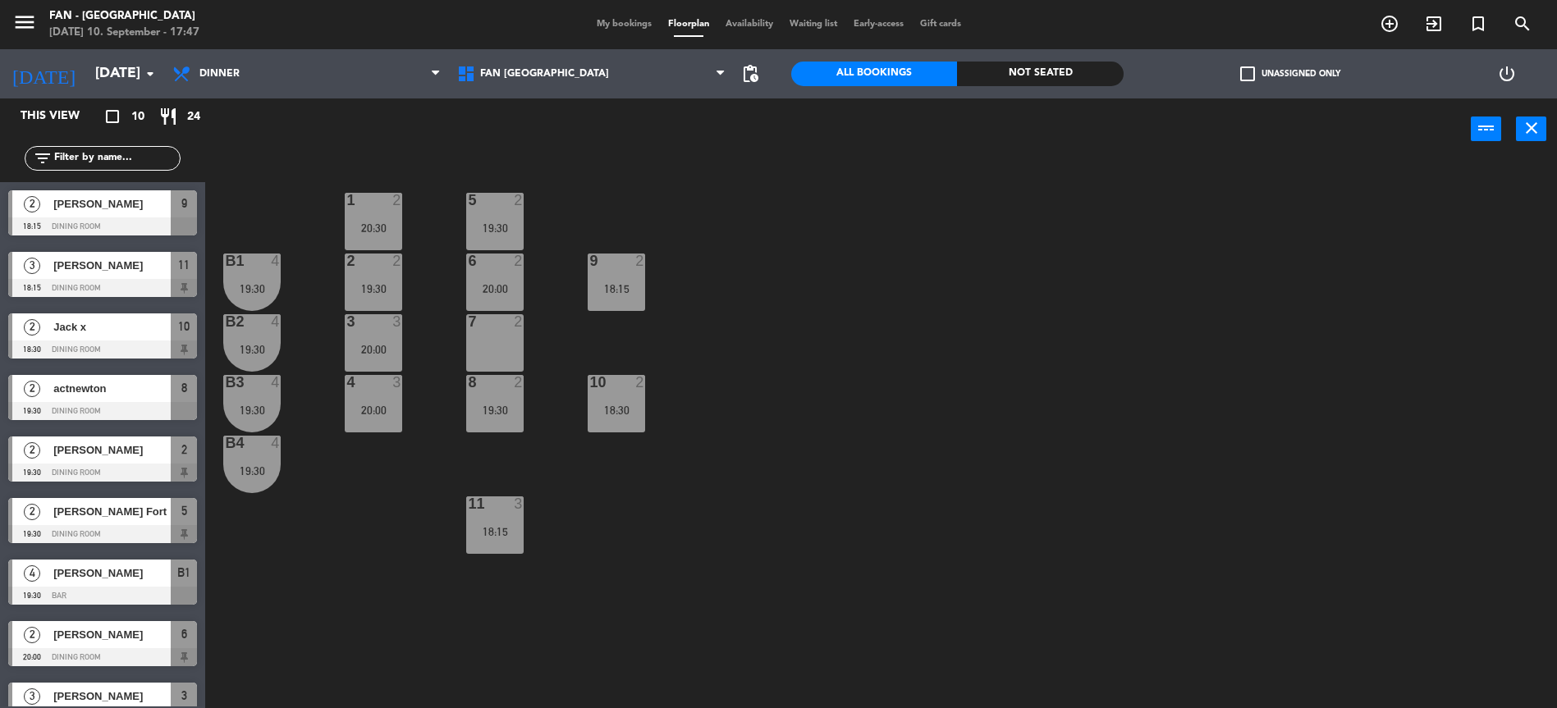
click at [486, 296] on div "6 2 20:00" at bounding box center [494, 282] width 57 height 57
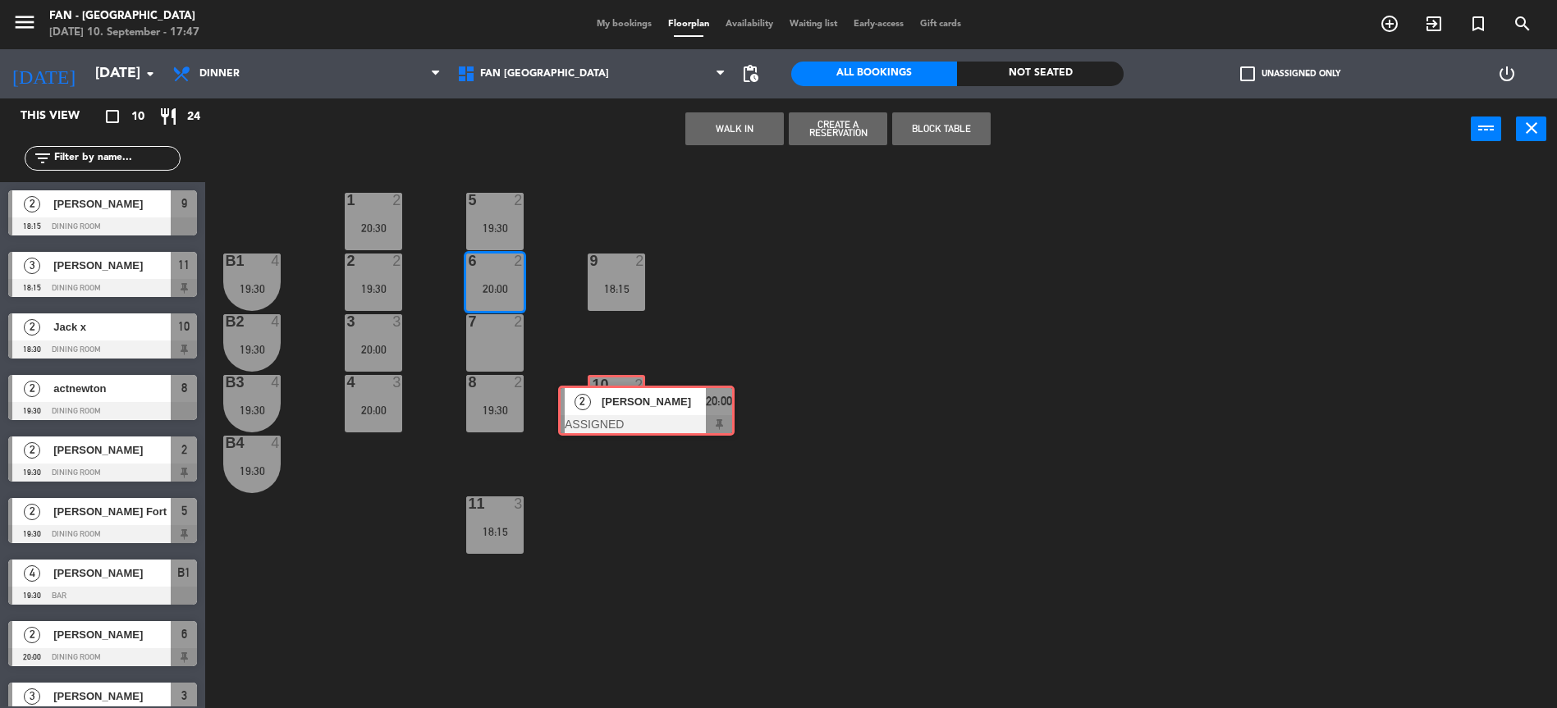
drag, startPoint x: 527, startPoint y: 334, endPoint x: 618, endPoint y: 407, distance: 116.8
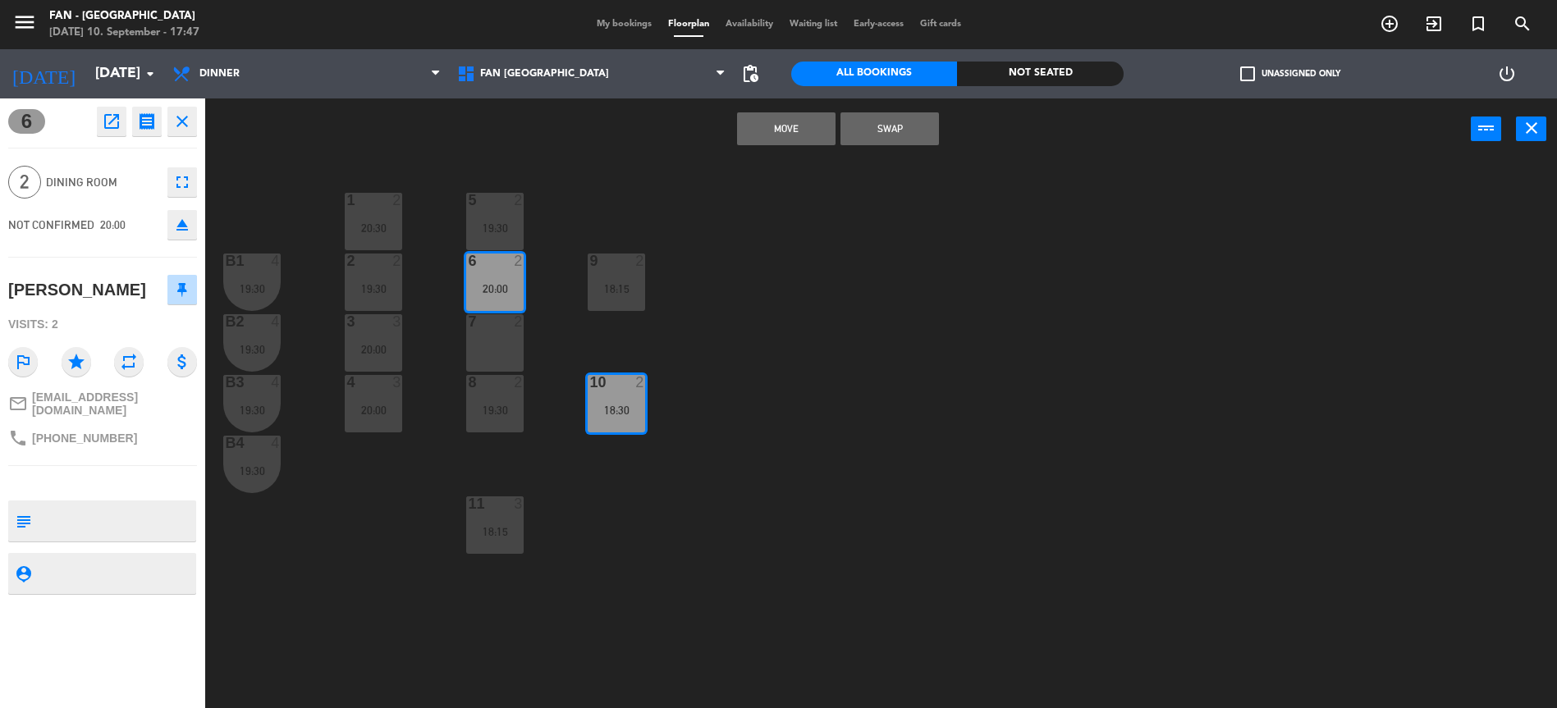
click at [792, 116] on button "Move" at bounding box center [786, 128] width 98 height 33
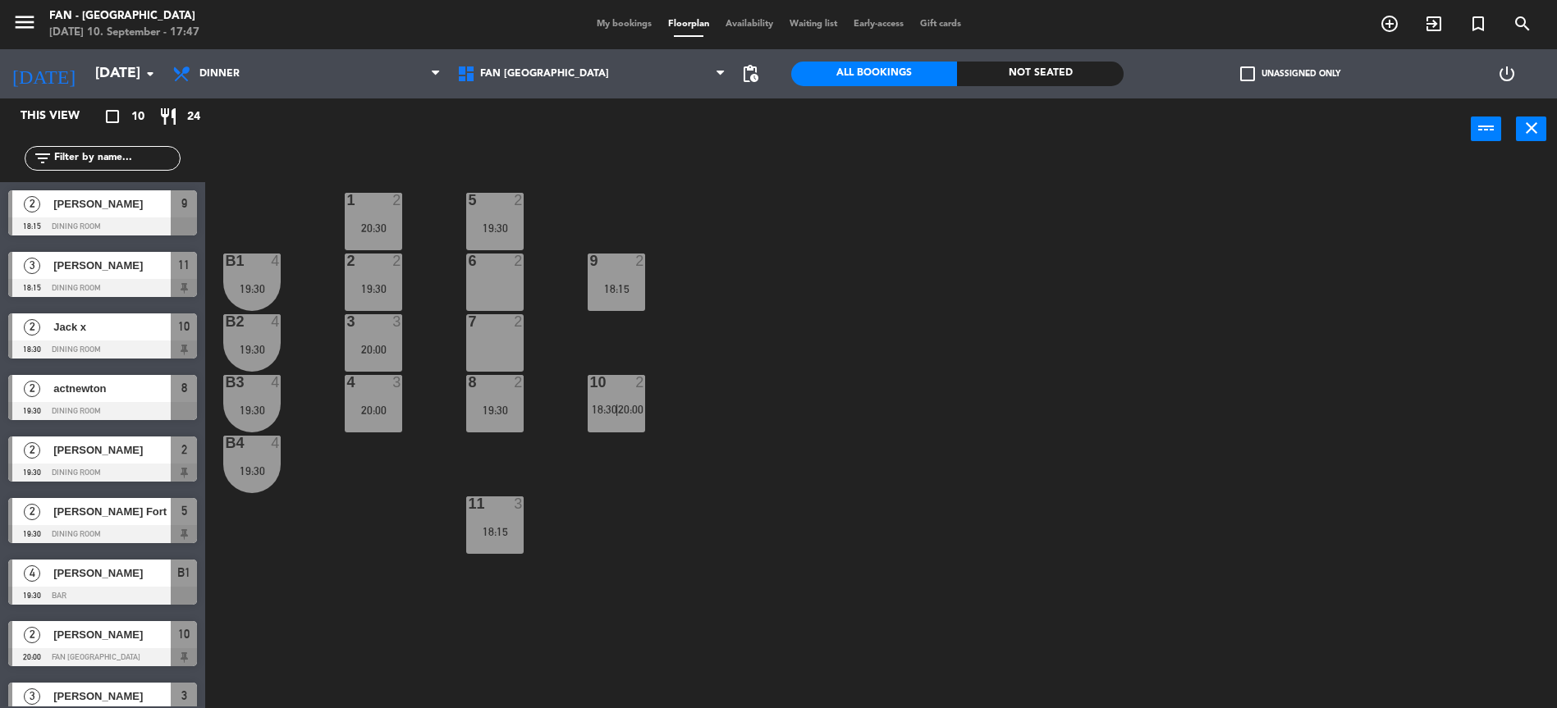
scroll to position [38, 0]
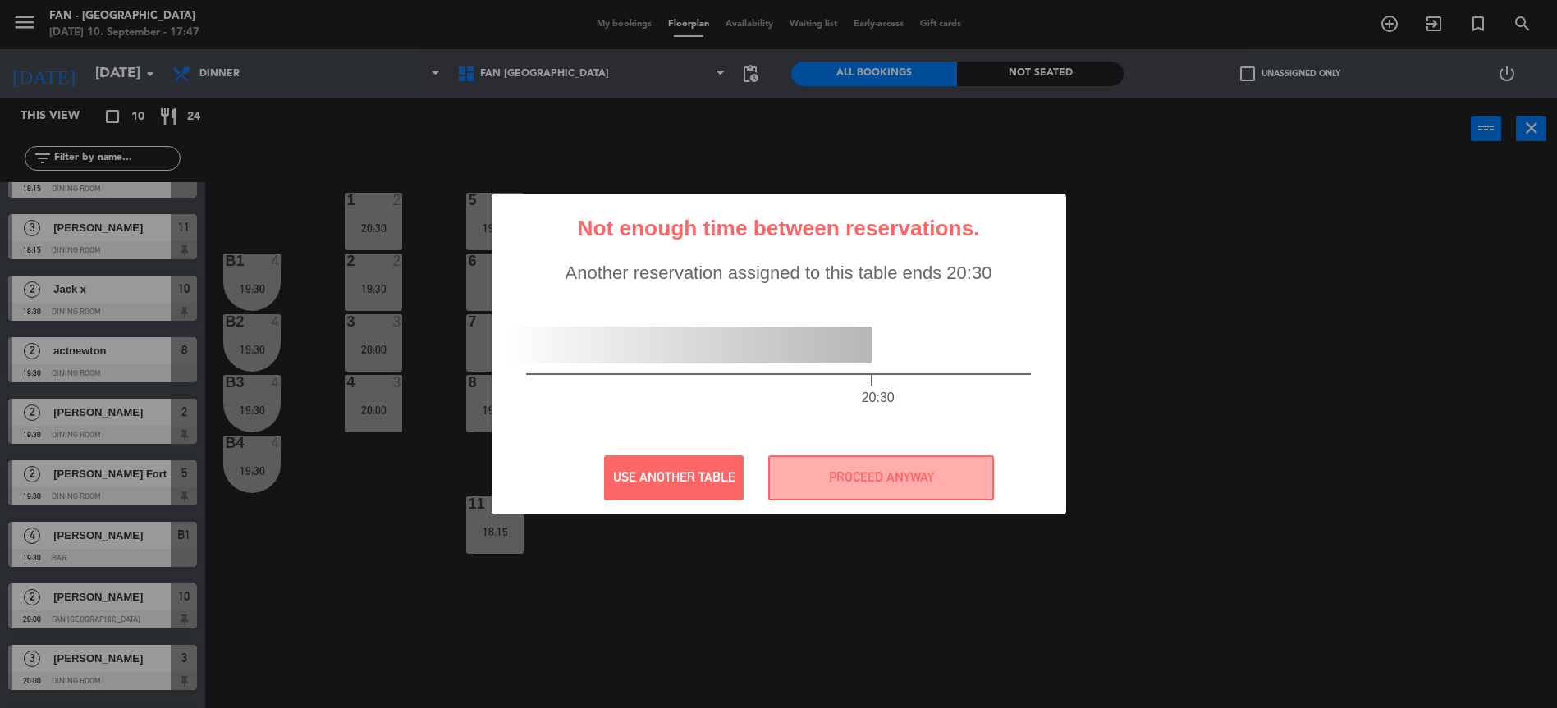
click at [809, 516] on div "? ! i Not enough time between reservations. × Another reservation assigned to t…" at bounding box center [778, 354] width 1557 height 708
click at [789, 490] on button "PROCEED ANYWAY" at bounding box center [881, 477] width 226 height 45
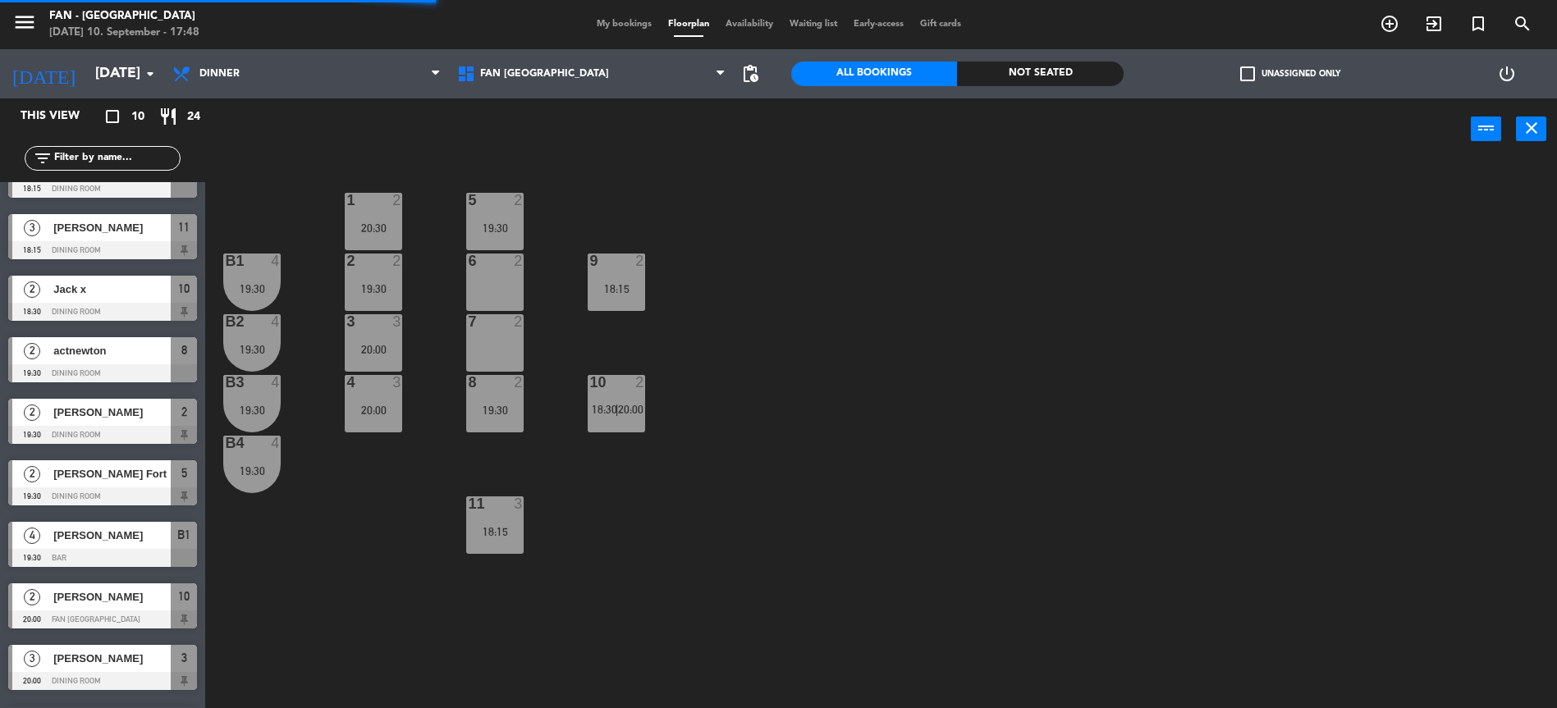
click at [595, 403] on span "18:30" at bounding box center [604, 409] width 25 height 13
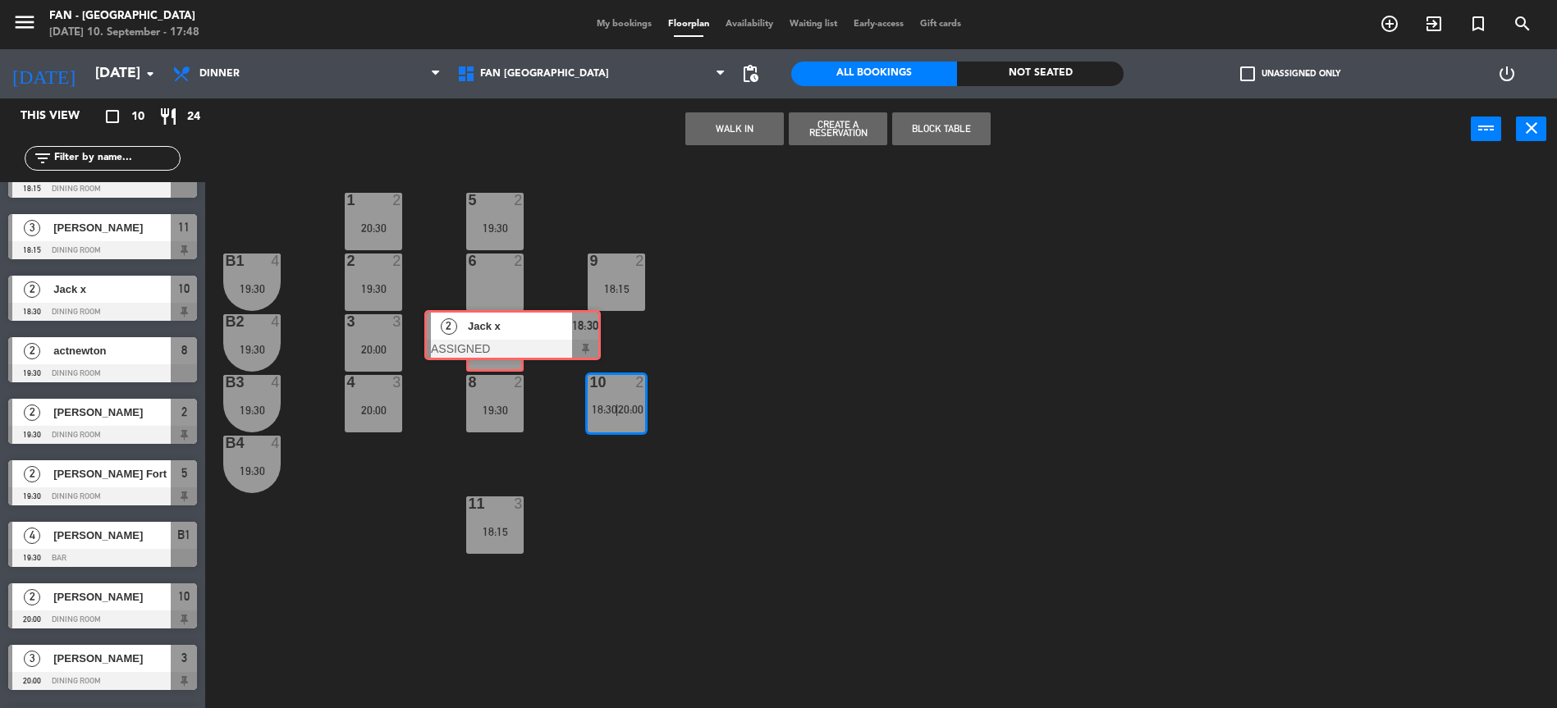
drag, startPoint x: 660, startPoint y: 478, endPoint x: 492, endPoint y: 346, distance: 213.3
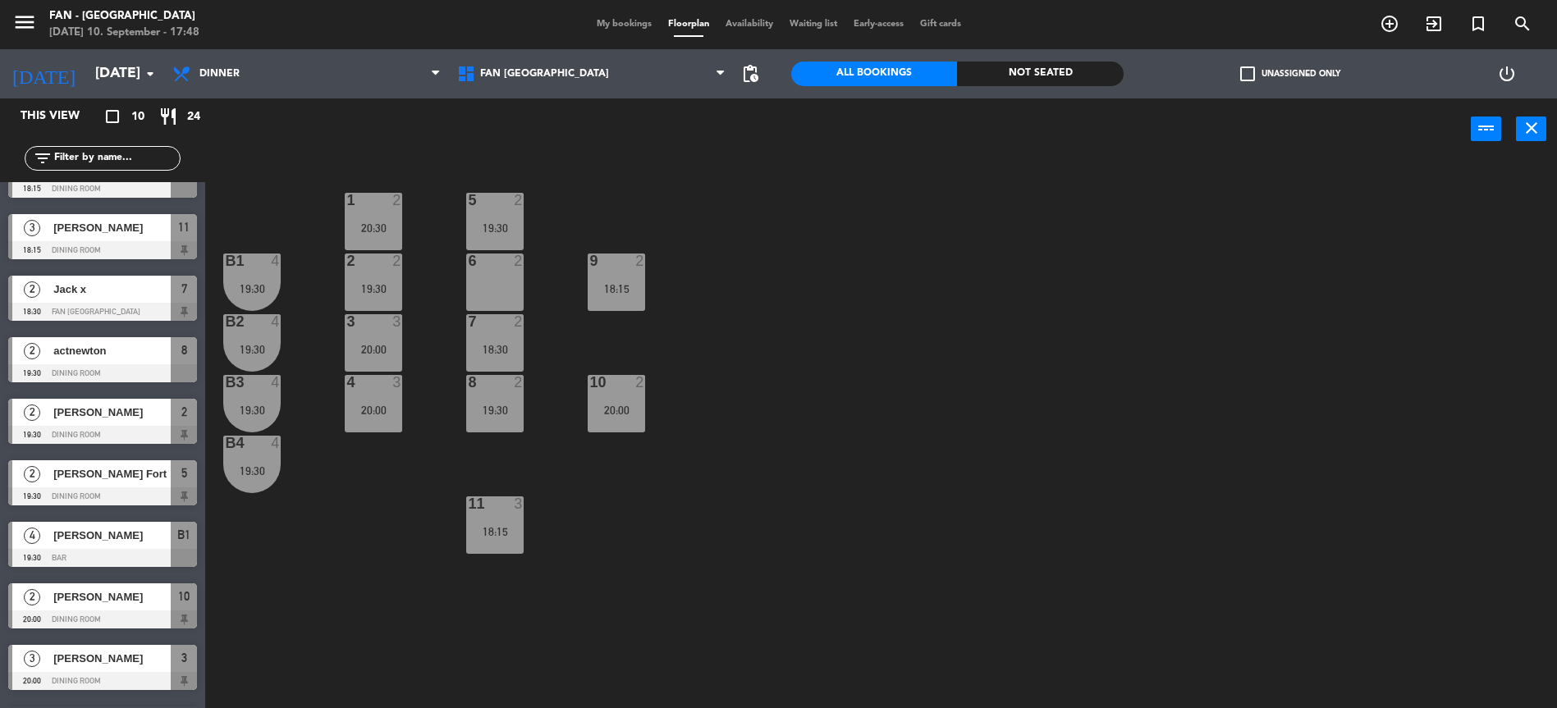
click at [803, 414] on div "1 2 20:30 5 2 19:30 B1 4 19:30 2 2 19:30 9 2 18:15 6 2 B2 4 19:30 3 3 20:00 7 2…" at bounding box center [889, 438] width 1336 height 548
click at [490, 532] on div "18:15" at bounding box center [494, 531] width 57 height 11
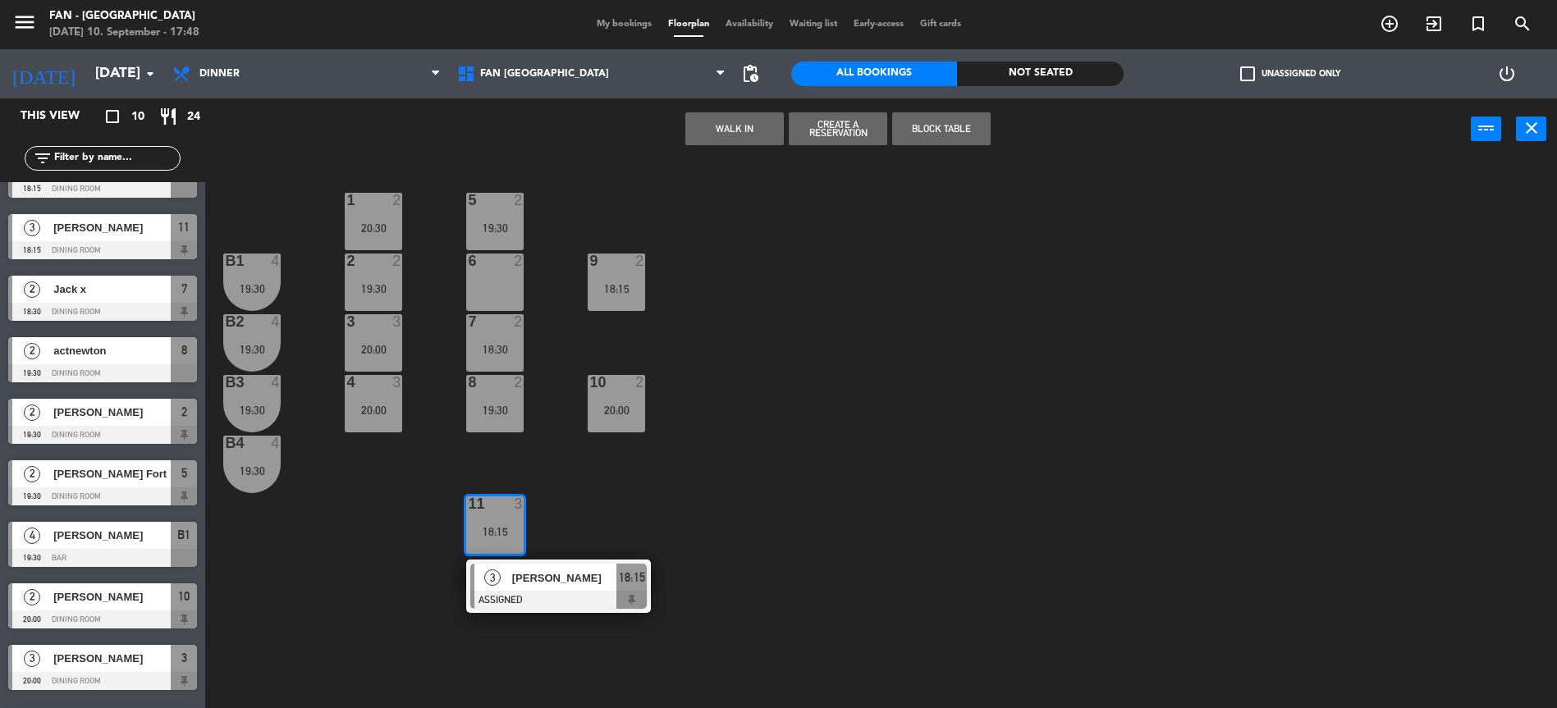
click at [615, 530] on div "1 2 20:30 5 2 19:30 B1 4 19:30 2 2 19:30 9 2 18:15 6 2 B2 4 19:30 3 3 20:00 7 2…" at bounding box center [889, 438] width 1336 height 548
